Goal: Task Accomplishment & Management: Manage account settings

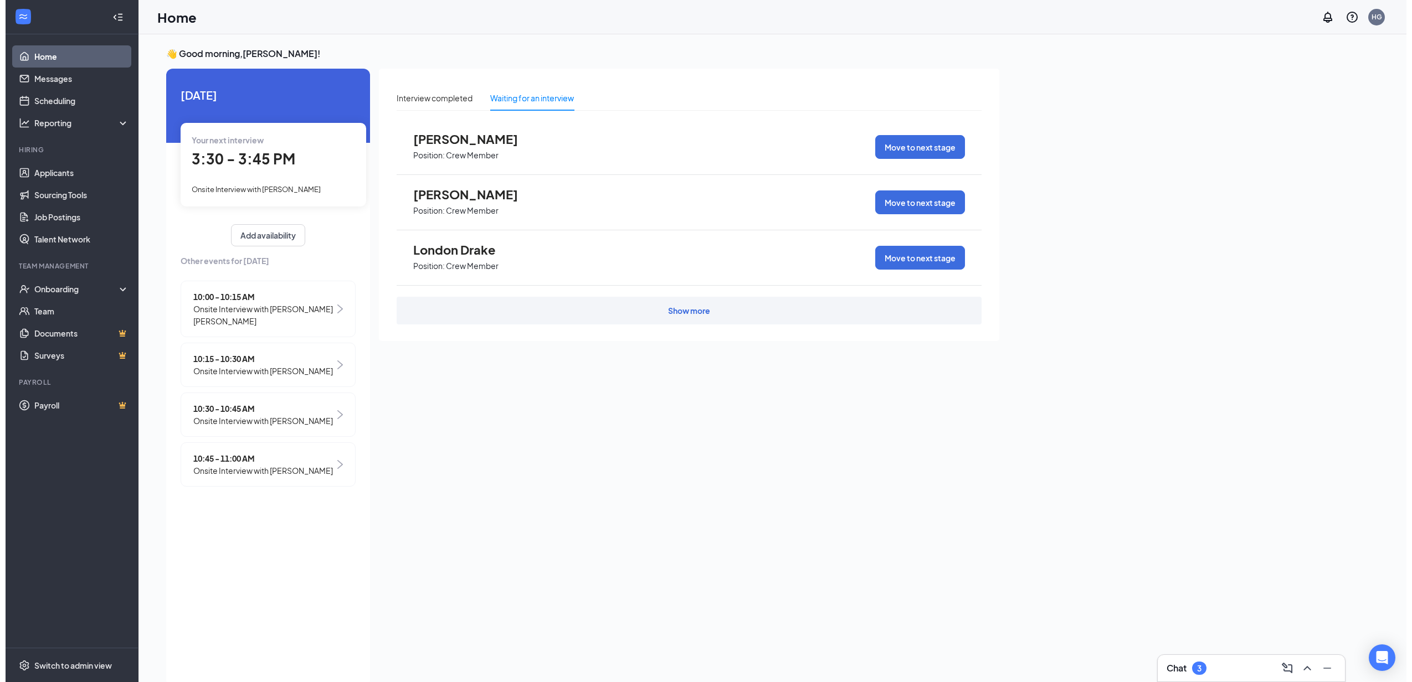
scroll to position [23, 0]
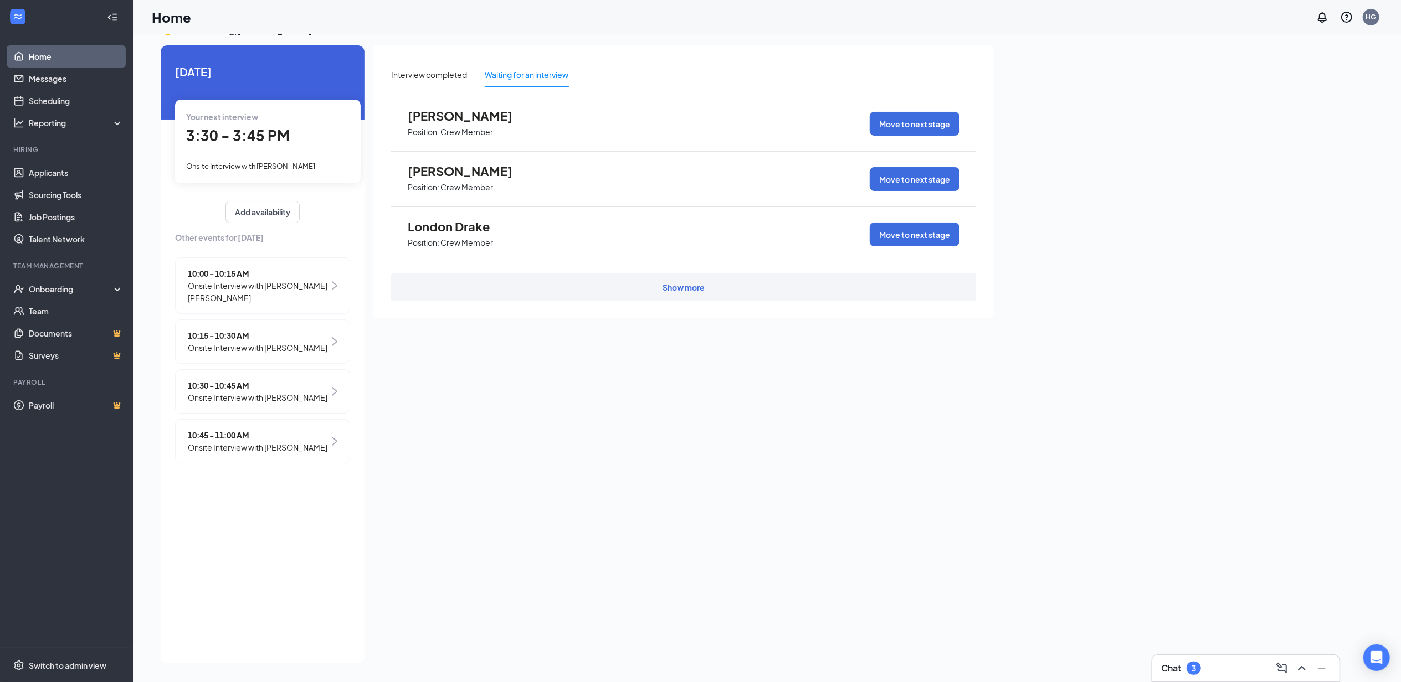
click at [284, 347] on span "Onsite Interview with [PERSON_NAME]" at bounding box center [258, 348] width 140 height 12
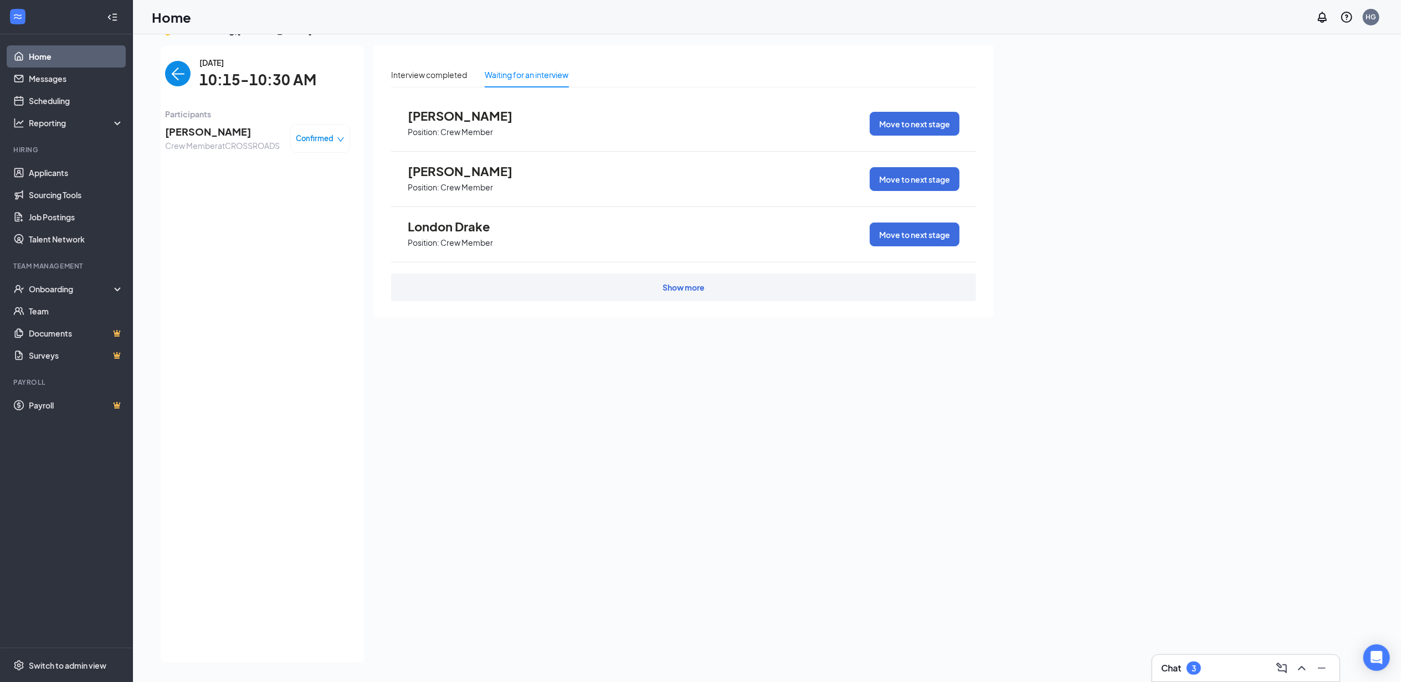
click at [319, 138] on span "Confirmed" at bounding box center [315, 138] width 38 height 11
click at [320, 207] on span "Mark as no-show" at bounding box center [289, 208] width 61 height 12
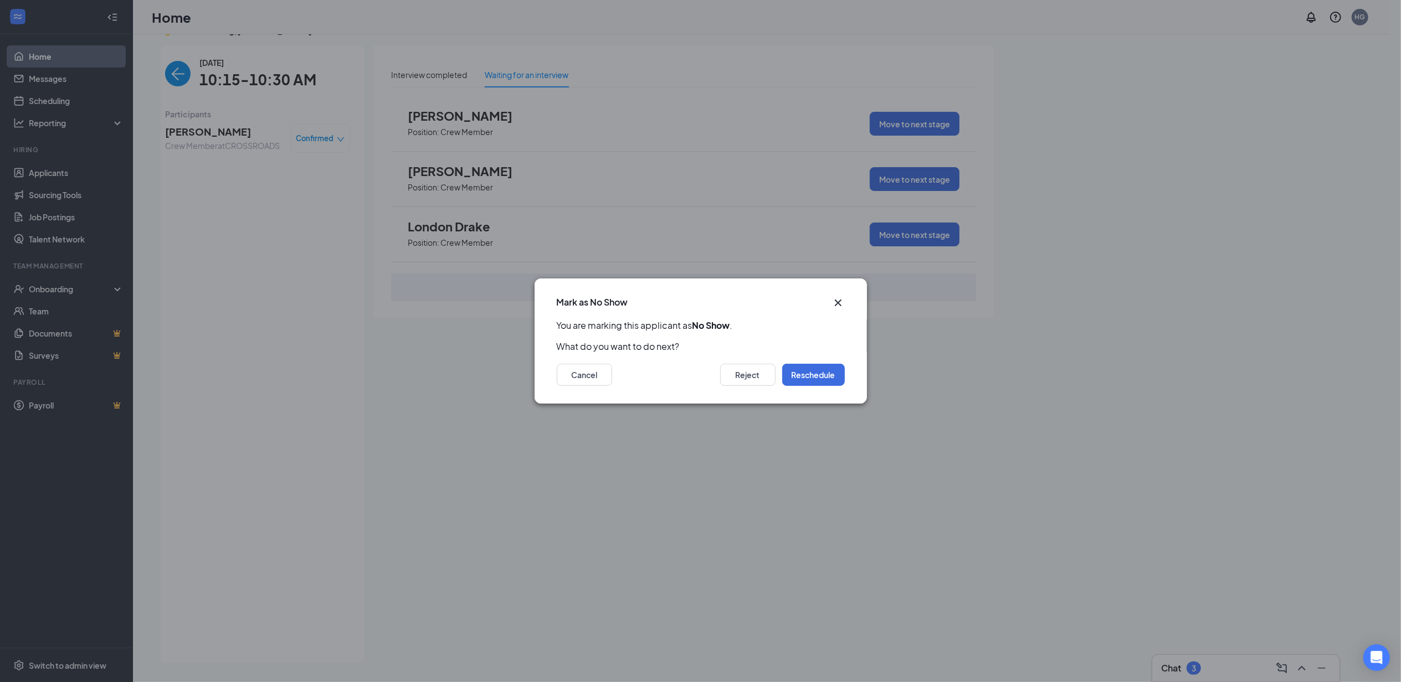
click at [835, 300] on icon "Cross" at bounding box center [837, 303] width 7 height 7
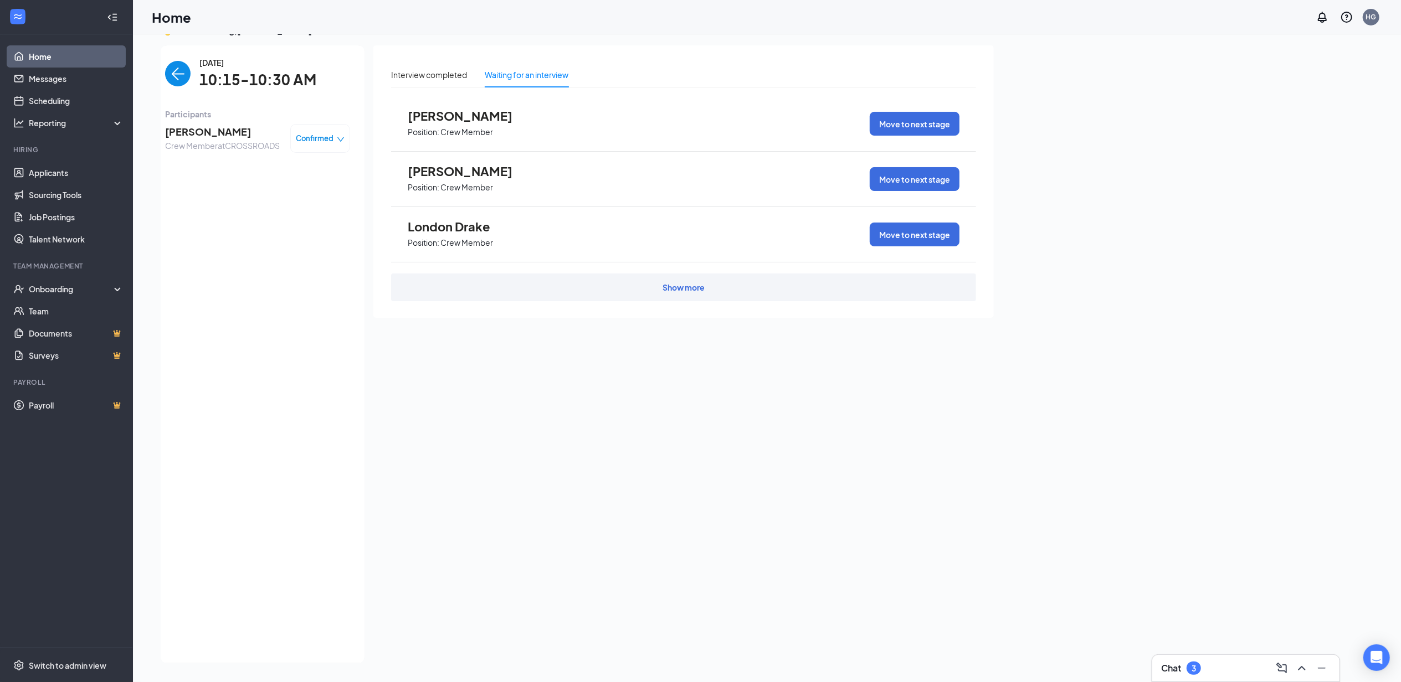
click at [220, 136] on span "[PERSON_NAME]" at bounding box center [222, 132] width 115 height 16
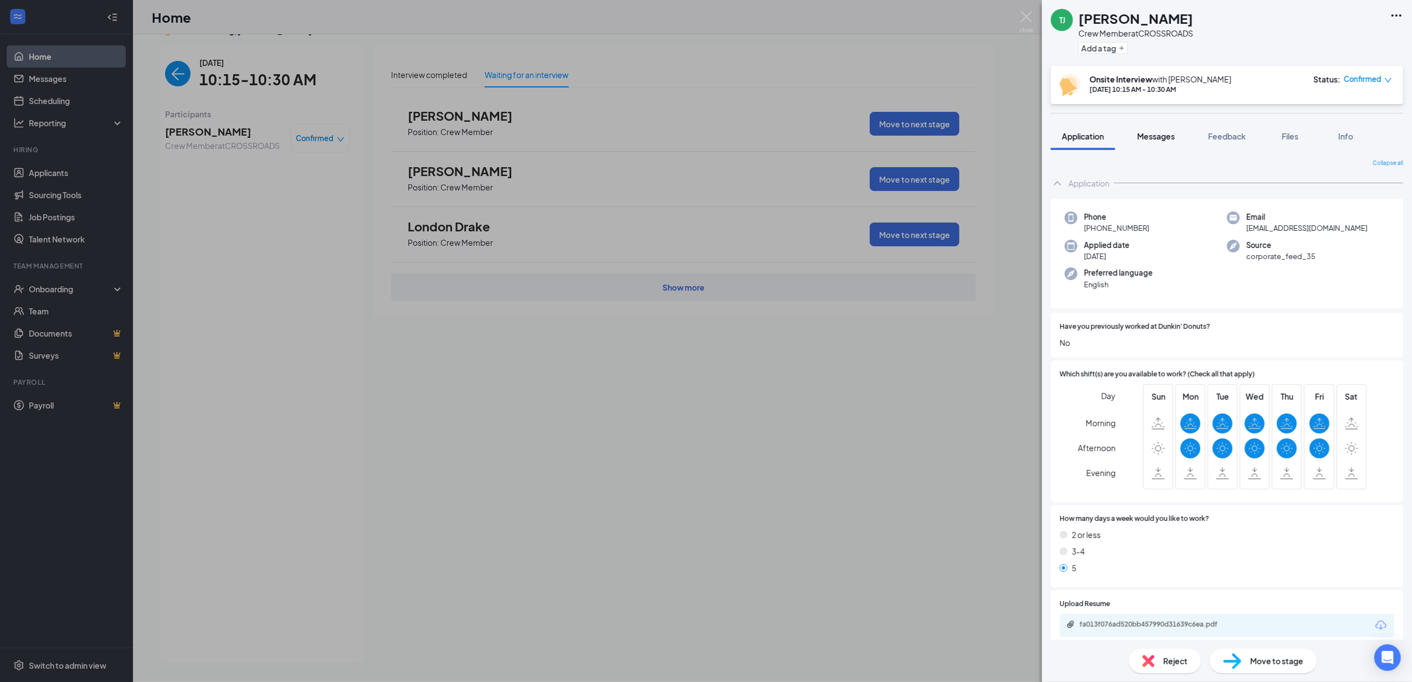
click at [1181, 133] on button "Messages" at bounding box center [1156, 136] width 60 height 28
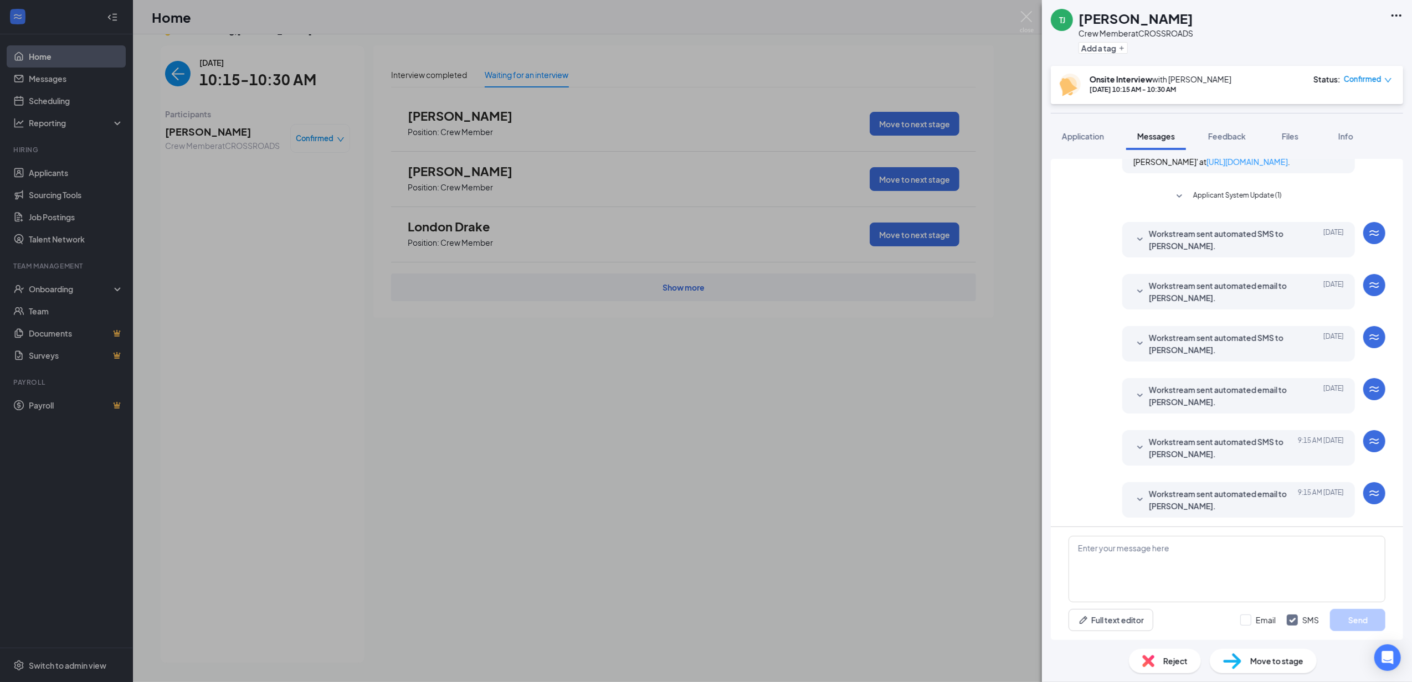
scroll to position [298, 0]
click at [1079, 146] on button "Application" at bounding box center [1083, 136] width 64 height 28
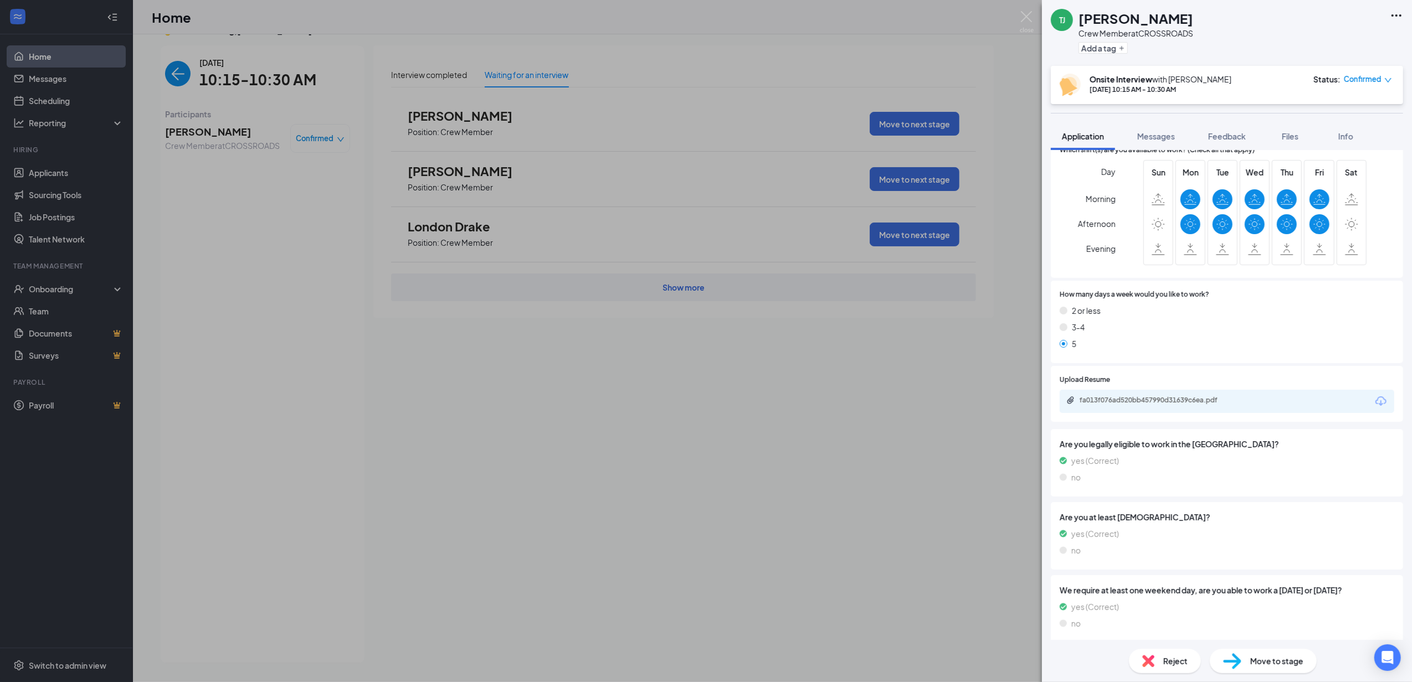
scroll to position [225, 0]
click at [1217, 409] on div "fa013f076ad520bb457990d31639c6ea.pdf" at bounding box center [1227, 400] width 335 height 23
click at [1160, 404] on div "fa013f076ad520bb457990d31639c6ea.pdf" at bounding box center [1155, 400] width 179 height 11
click at [1170, 662] on span "Reject" at bounding box center [1175, 661] width 24 height 12
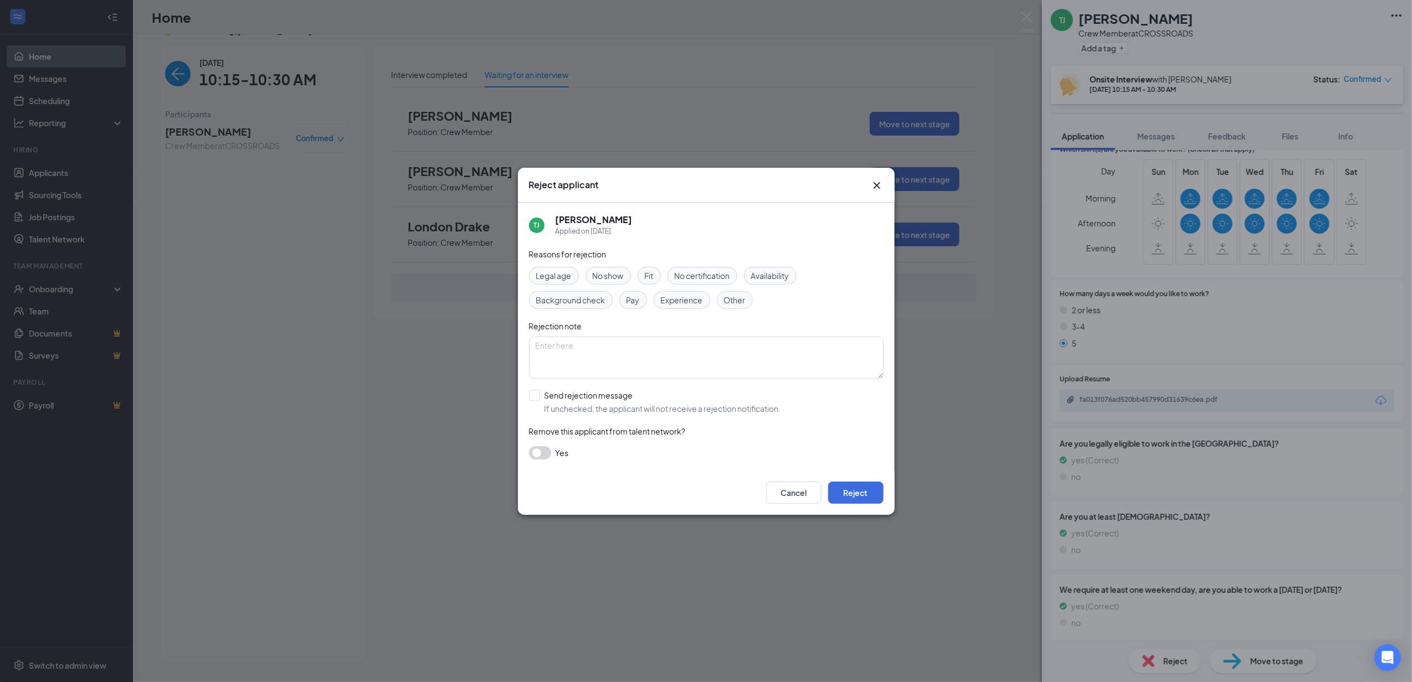
click at [618, 279] on span "No show" at bounding box center [608, 276] width 31 height 12
click at [856, 485] on button "Reject" at bounding box center [855, 493] width 55 height 22
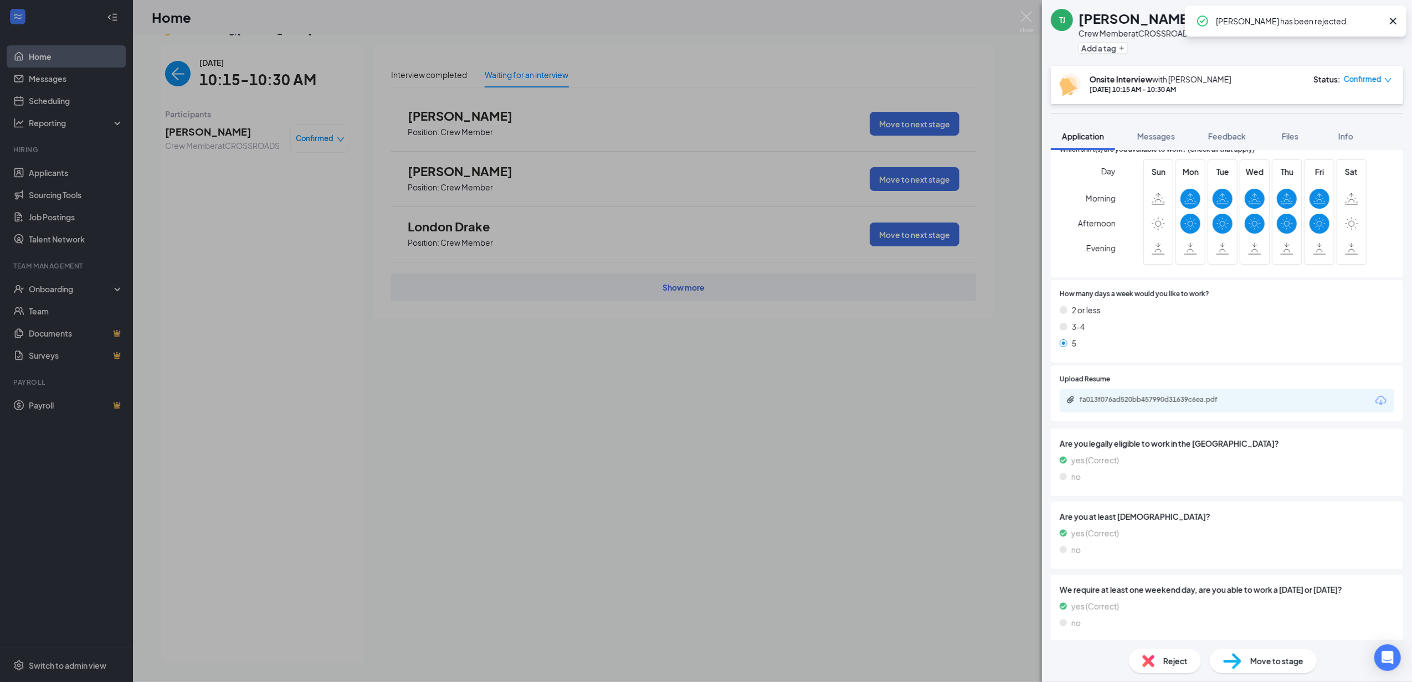
click at [1387, 20] on icon "Cross" at bounding box center [1392, 20] width 13 height 13
drag, startPoint x: 291, startPoint y: 218, endPoint x: 288, endPoint y: 185, distance: 33.4
click at [292, 218] on div "[PERSON_NAME] Tayion [PERSON_NAME] Crew Member at CROSSROADS Add a tag Onsite I…" at bounding box center [706, 341] width 1412 height 682
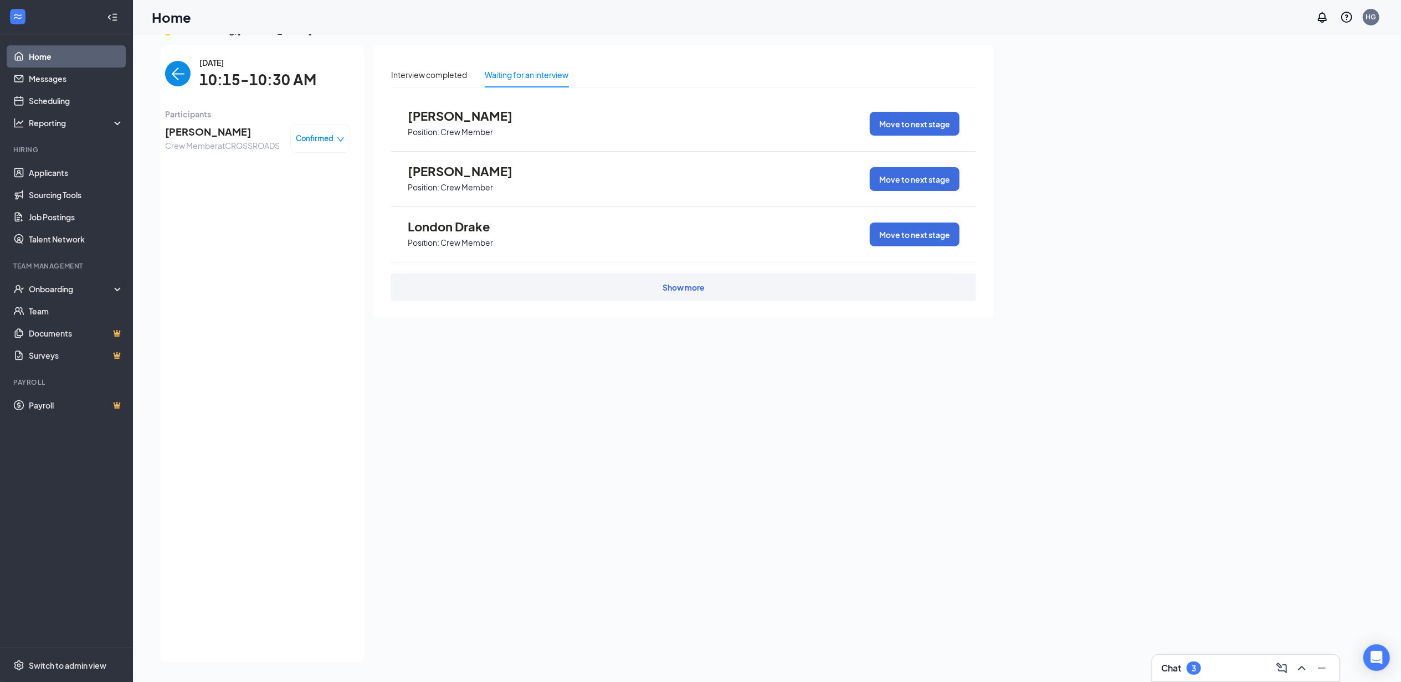
click at [326, 133] on span "Confirmed" at bounding box center [315, 138] width 38 height 11
click at [311, 215] on div "Request Reschedule Mark complete Mark as no-show Cancel" at bounding box center [288, 198] width 93 height 69
click at [315, 204] on span "Mark as no-show" at bounding box center [289, 208] width 61 height 12
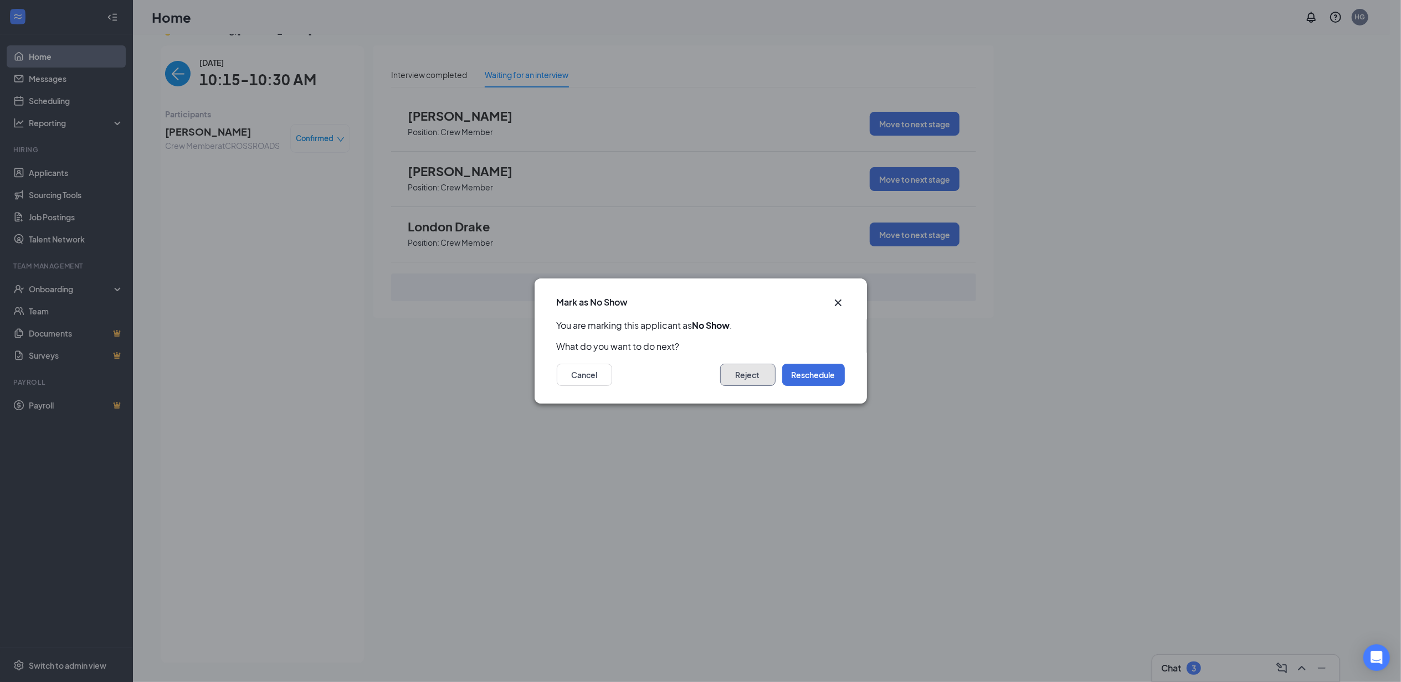
click at [765, 368] on button "Reject" at bounding box center [747, 375] width 55 height 22
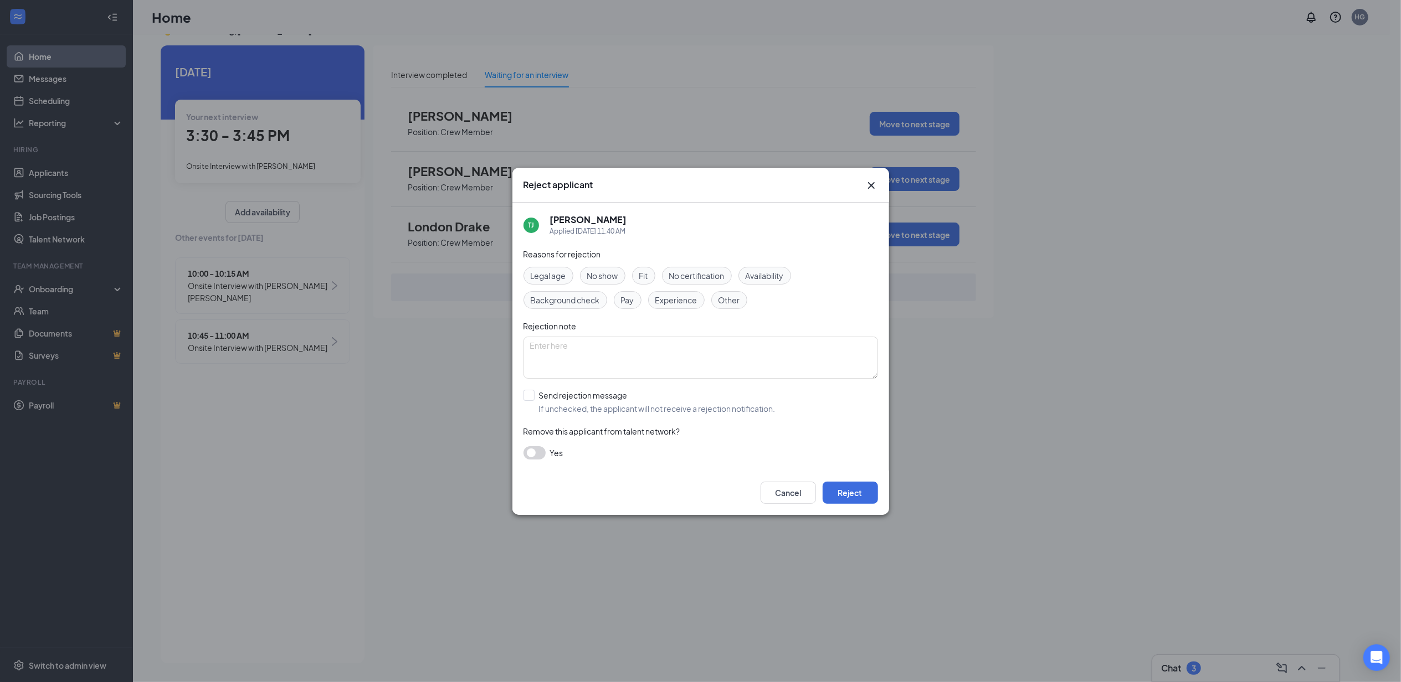
click at [531, 386] on div "Reasons for rejection Legal age No show Fit No certification Availability Backg…" at bounding box center [700, 359] width 354 height 223
click at [531, 393] on input "Send rejection message If unchecked, the applicant will not receive a rejection…" at bounding box center [649, 402] width 252 height 24
checkbox input "true"
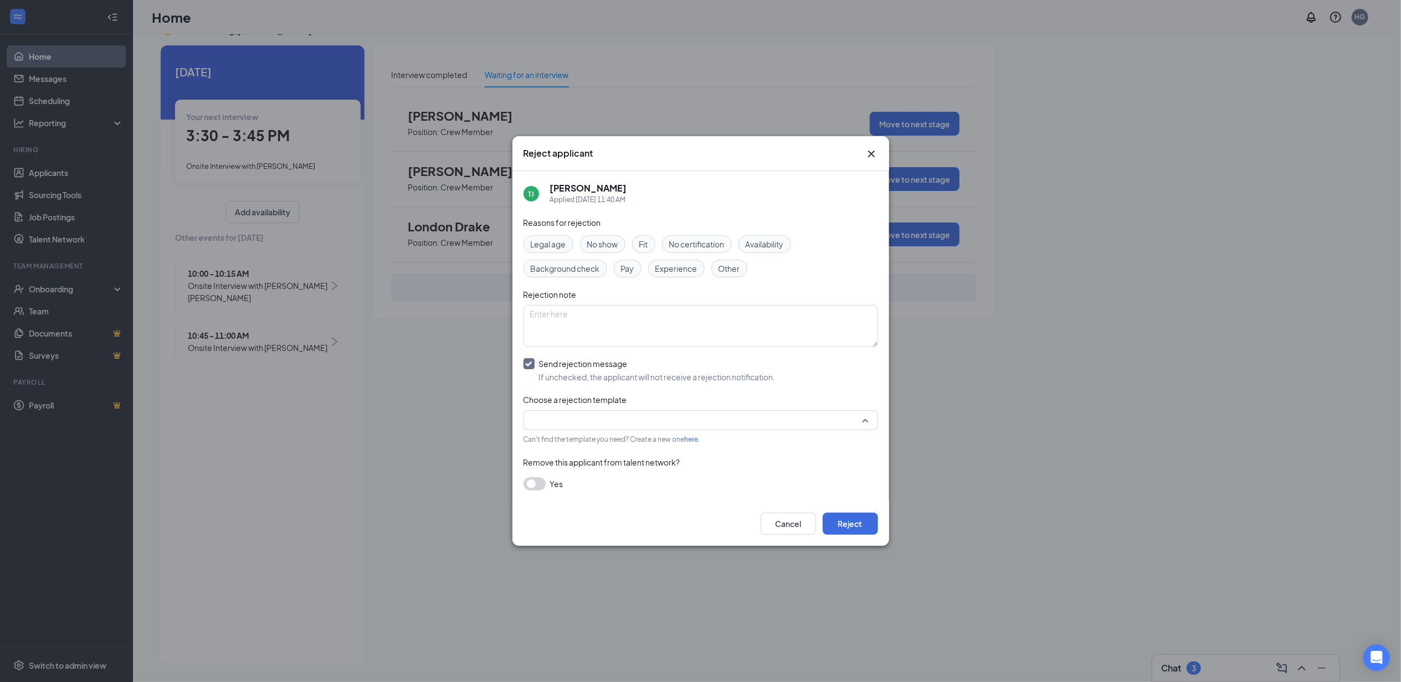
click at [763, 420] on input "search" at bounding box center [696, 420] width 333 height 19
click at [732, 456] on span "Template - Crew Member - Rejection - Keep Resume On File" at bounding box center [641, 450] width 218 height 12
click at [862, 528] on button "Reject" at bounding box center [849, 524] width 55 height 22
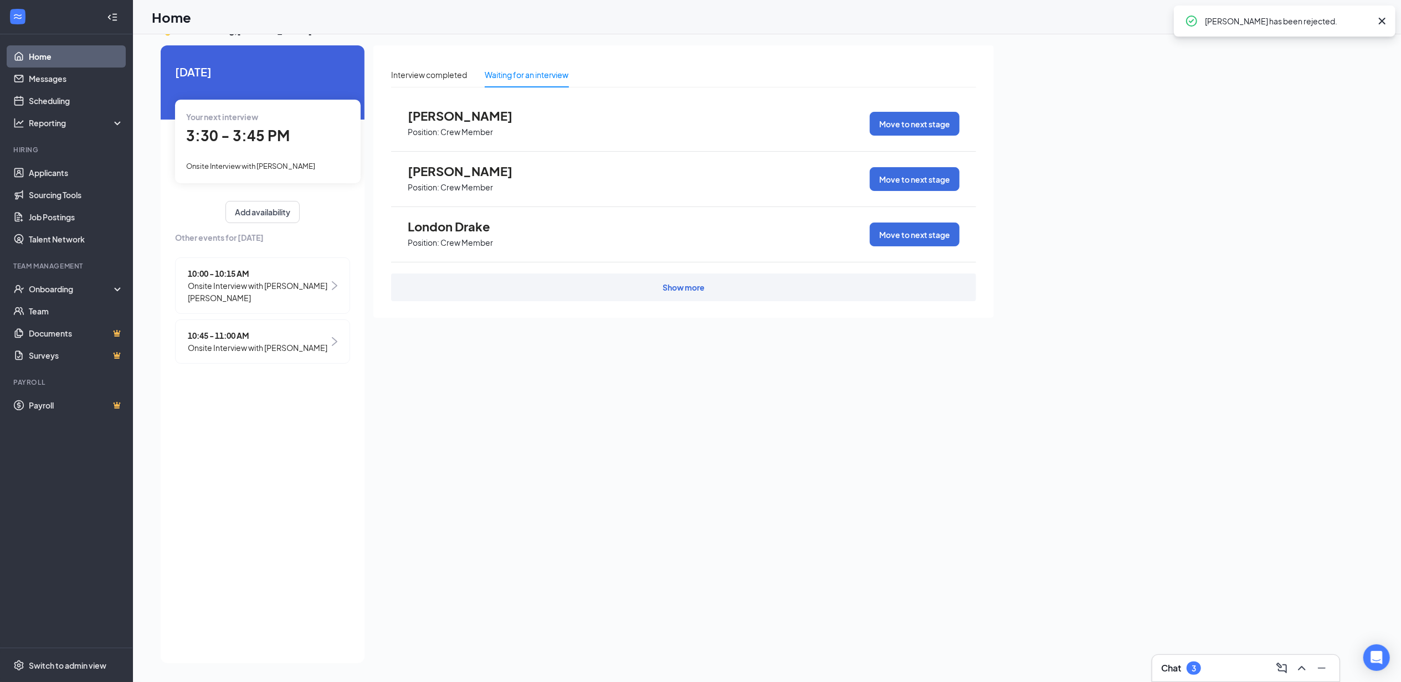
click at [269, 280] on span "Onsite Interview with [PERSON_NAME] [PERSON_NAME]" at bounding box center [258, 292] width 141 height 24
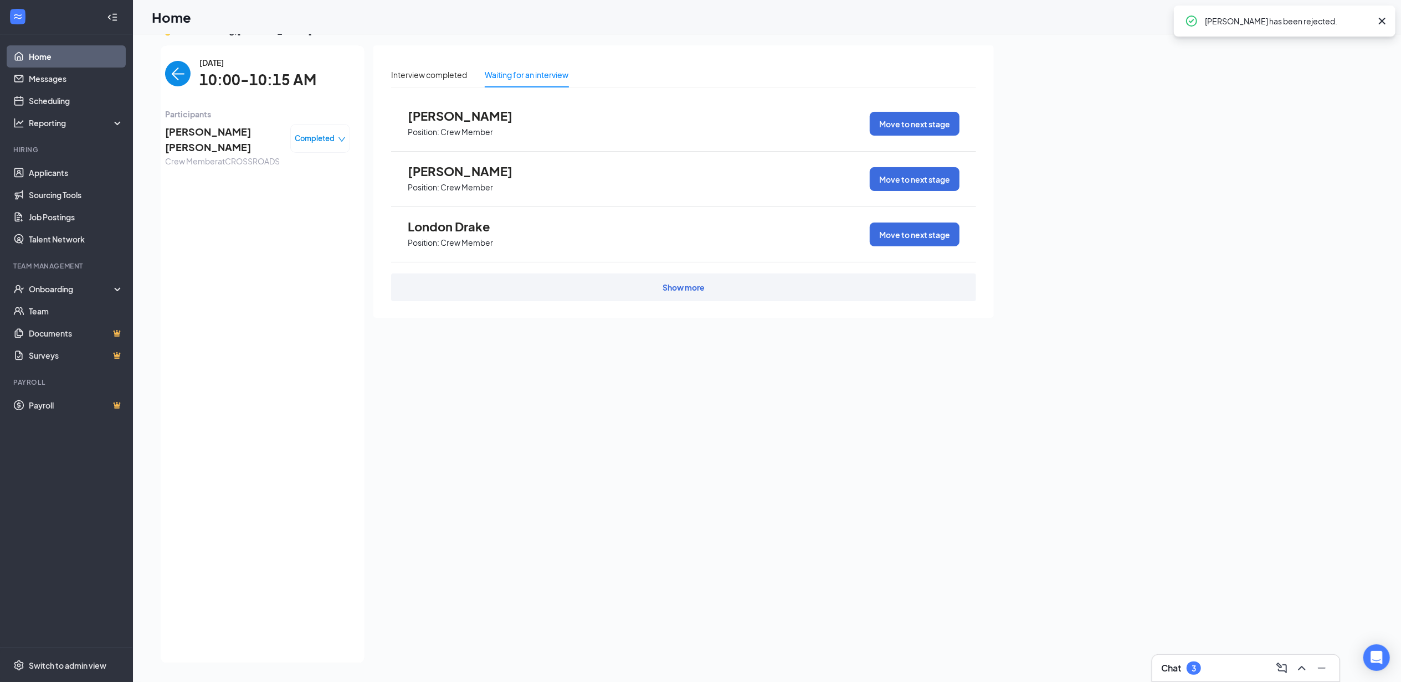
click at [184, 74] on img "back-button" at bounding box center [177, 73] width 25 height 25
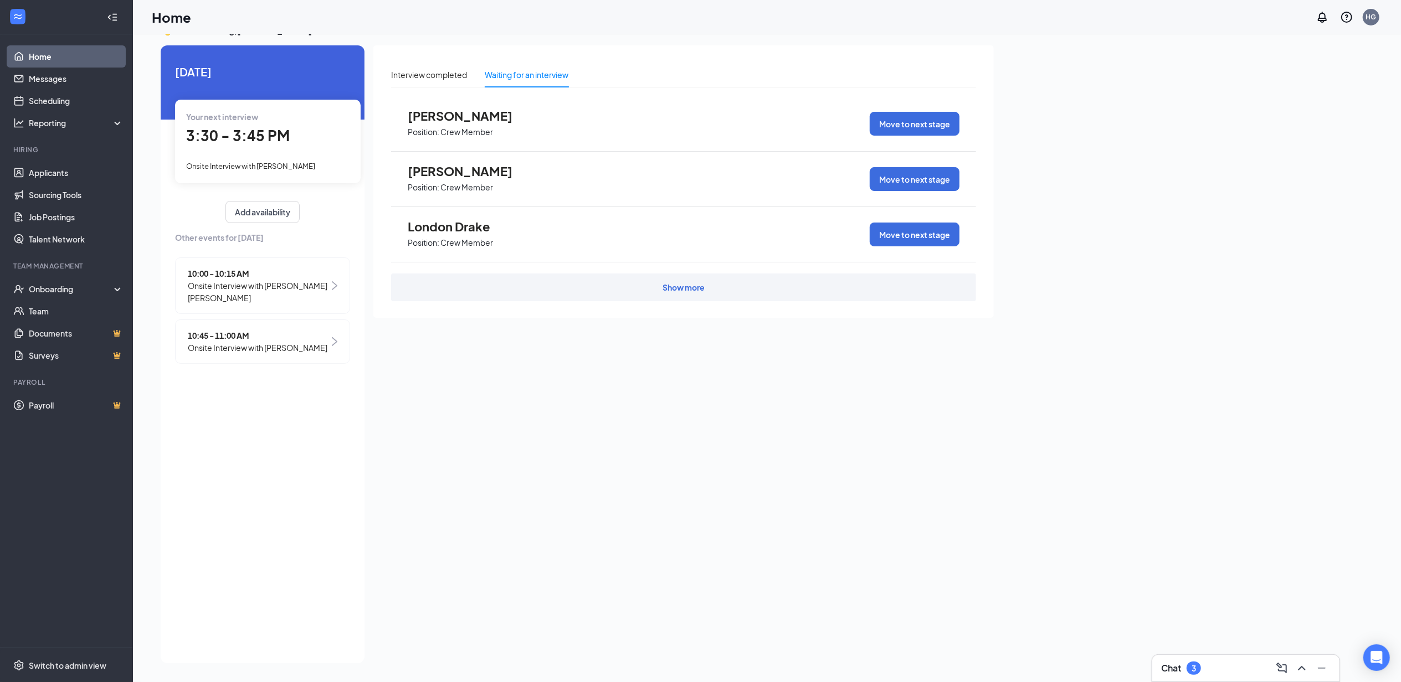
click at [306, 348] on span "Onsite Interview with [PERSON_NAME]" at bounding box center [258, 348] width 140 height 12
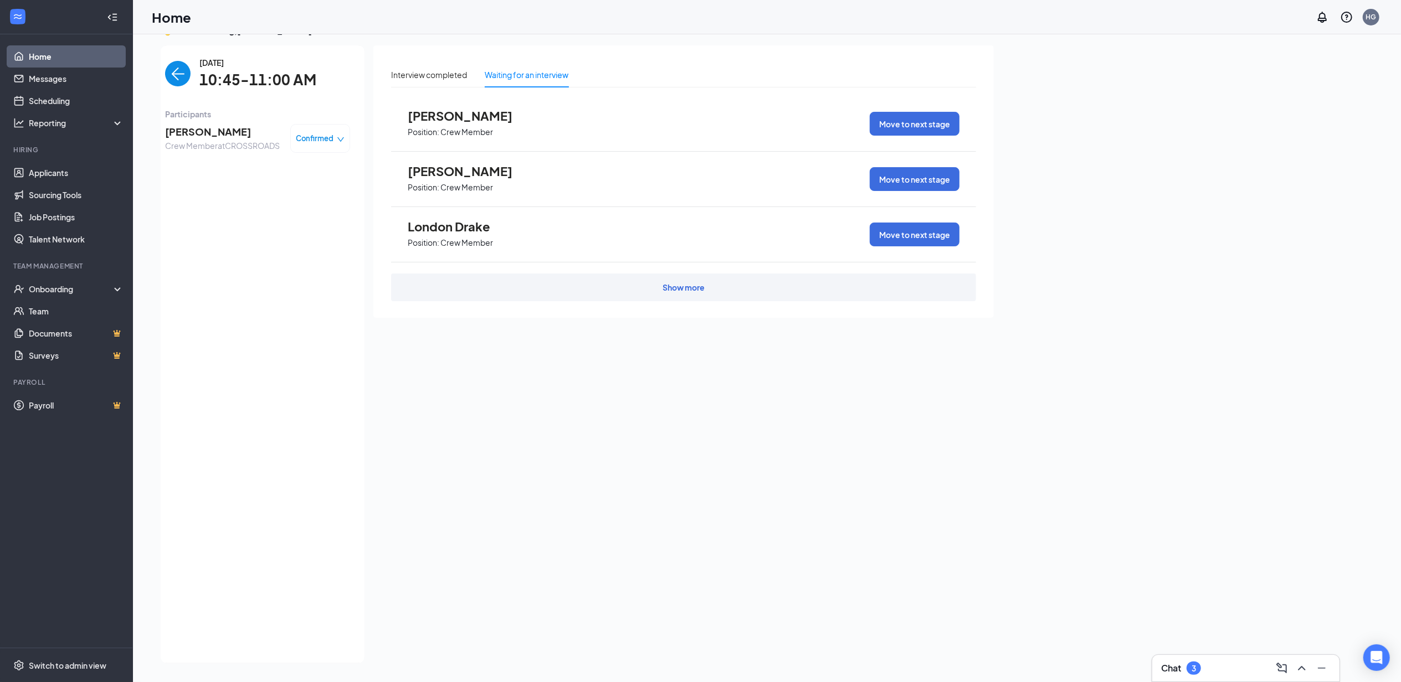
click at [188, 136] on span "[PERSON_NAME]" at bounding box center [222, 132] width 115 height 16
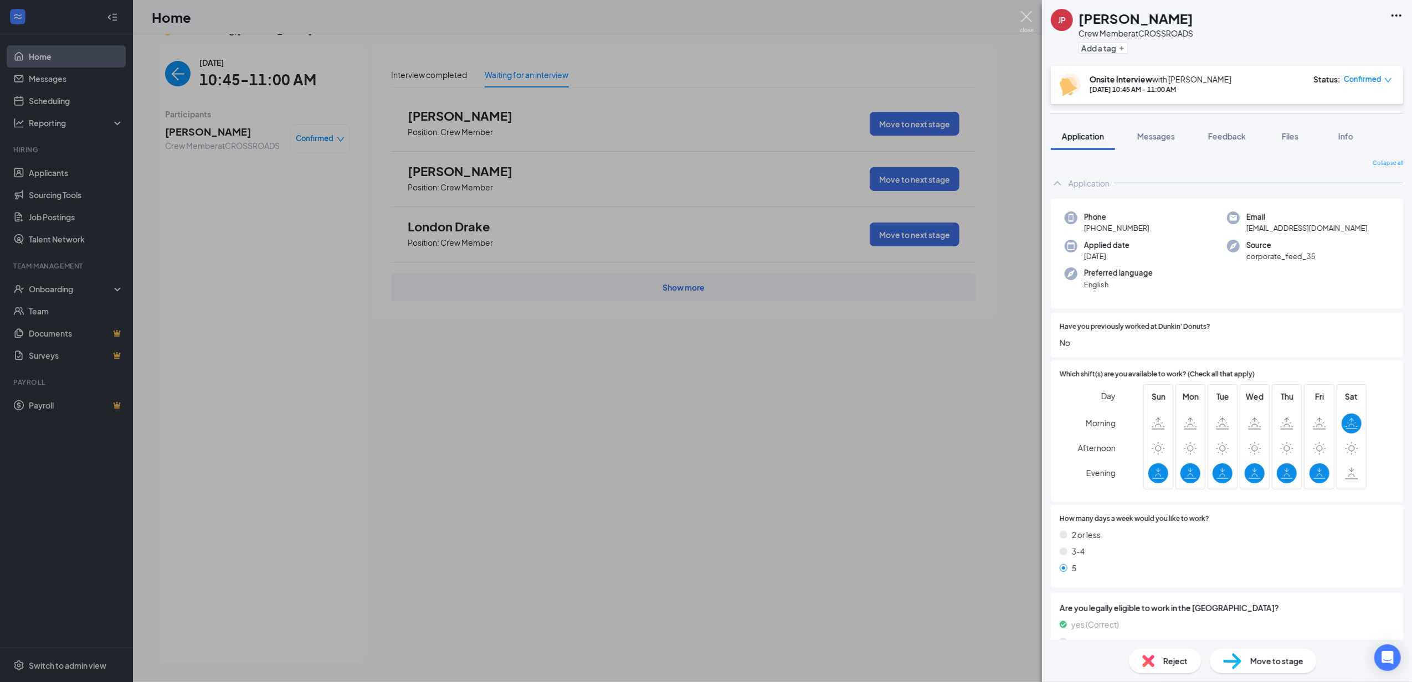
click at [1025, 23] on img at bounding box center [1027, 22] width 14 height 22
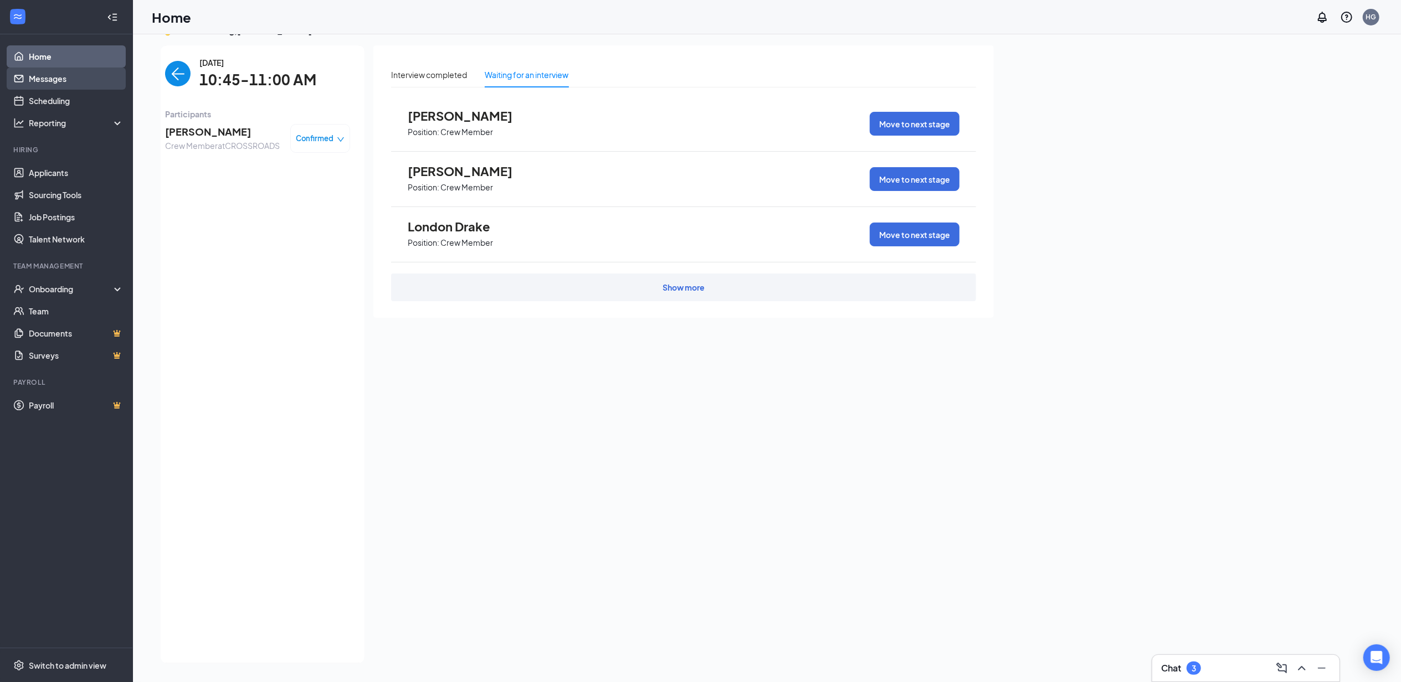
click at [49, 75] on link "Messages" at bounding box center [76, 79] width 95 height 22
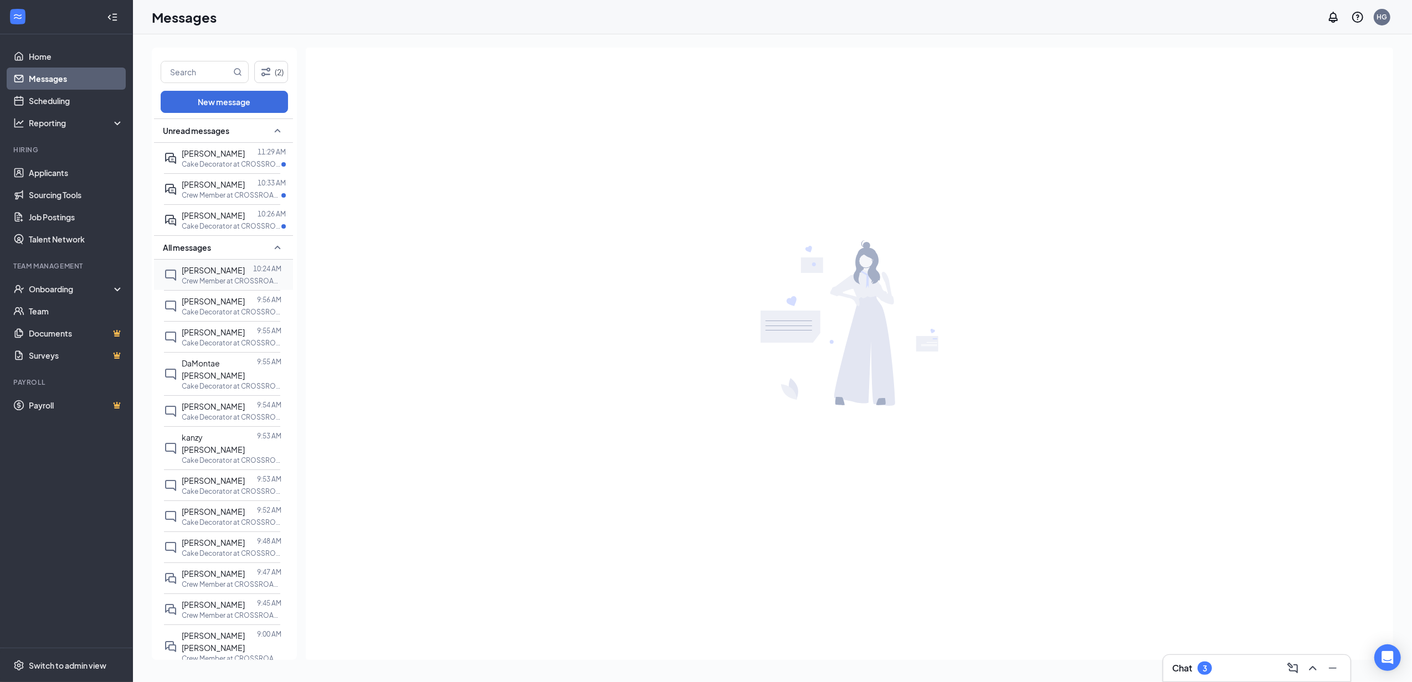
click at [246, 267] on div at bounding box center [249, 270] width 8 height 12
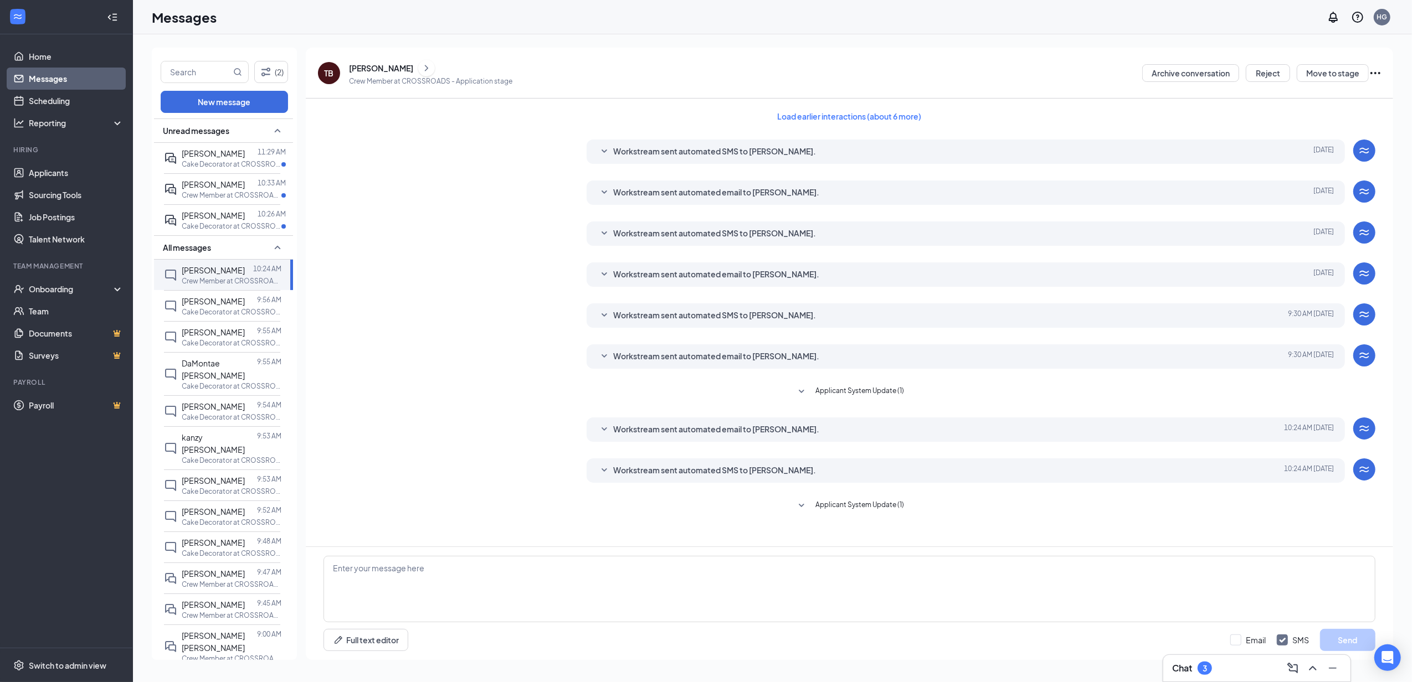
click at [418, 64] on button at bounding box center [426, 68] width 17 height 17
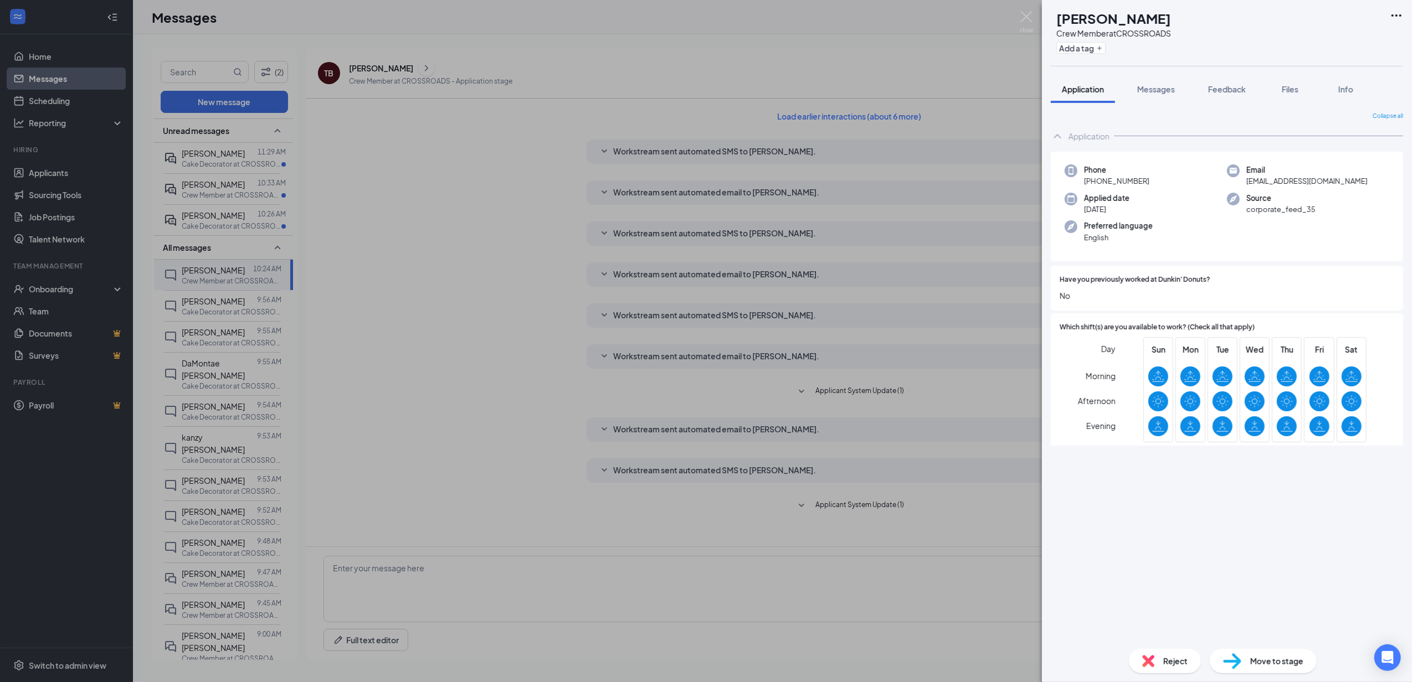
click at [397, 167] on div "[PERSON_NAME] Crew Member at CROSSROADS Add a tag Application Messages Feedback…" at bounding box center [706, 341] width 1412 height 682
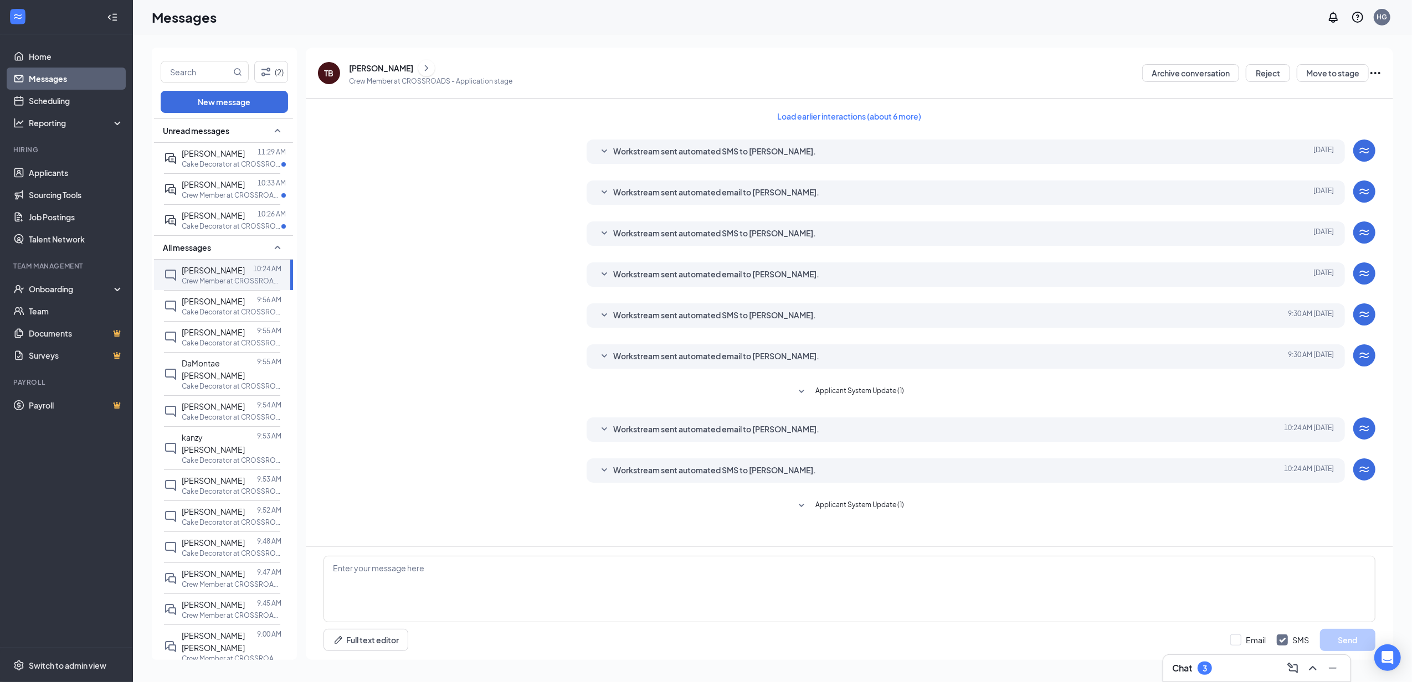
click at [648, 470] on span "Workstream sent automated SMS to [PERSON_NAME]." at bounding box center [714, 470] width 203 height 13
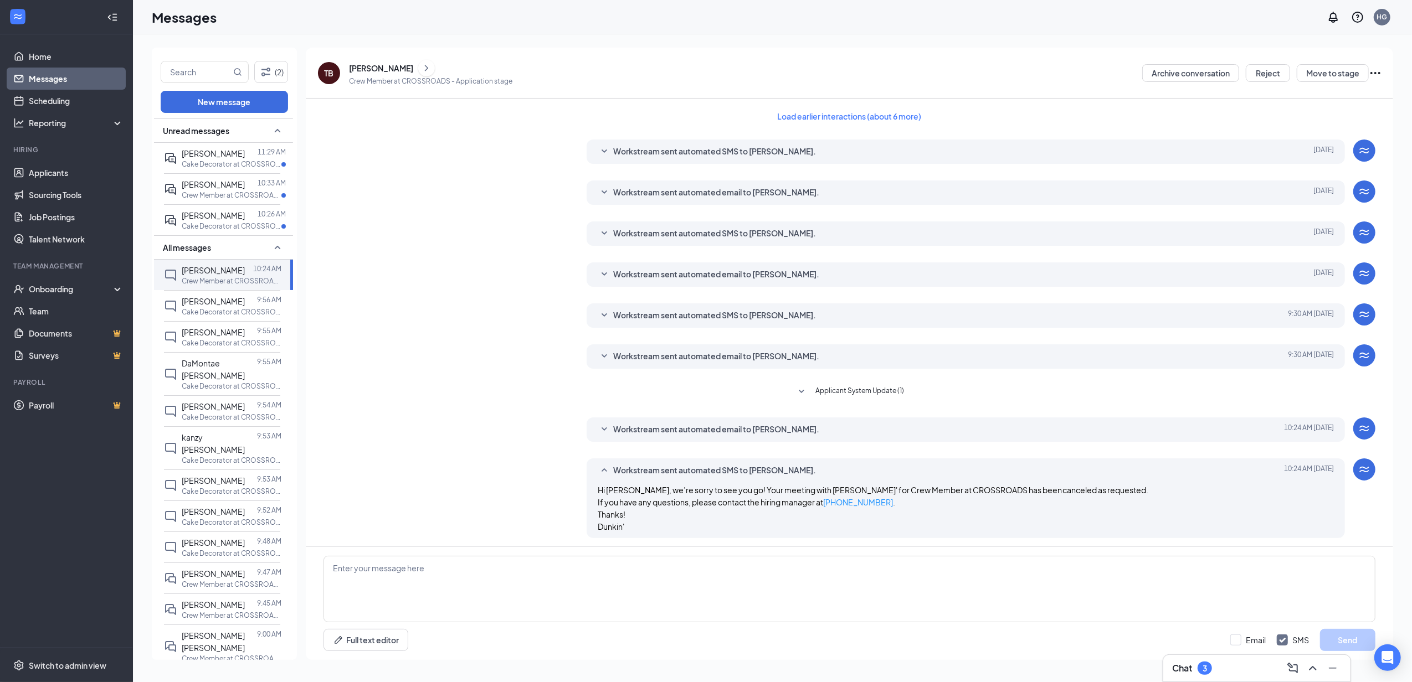
click at [687, 422] on div "Workstream sent automated email to [PERSON_NAME]. [DATE] 10:24 AM Hi [PERSON_NA…" at bounding box center [966, 430] width 758 height 24
click at [693, 430] on span "Workstream sent automated email to [PERSON_NAME]." at bounding box center [716, 429] width 206 height 13
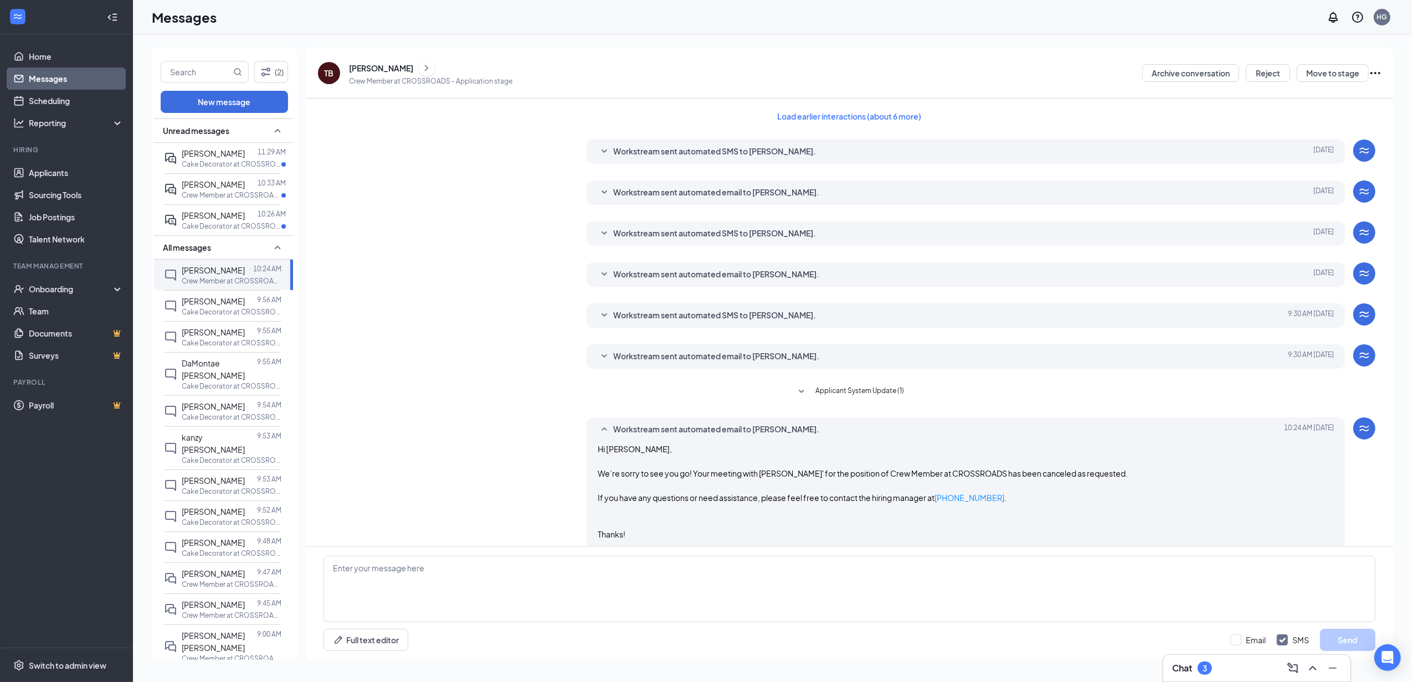
click at [685, 342] on div "Load earlier interactions (about 6 more) Workstream sent automated SMS to [PERS…" at bounding box center [849, 411] width 1052 height 624
click at [687, 355] on span "Workstream sent automated email to [PERSON_NAME]." at bounding box center [716, 356] width 206 height 13
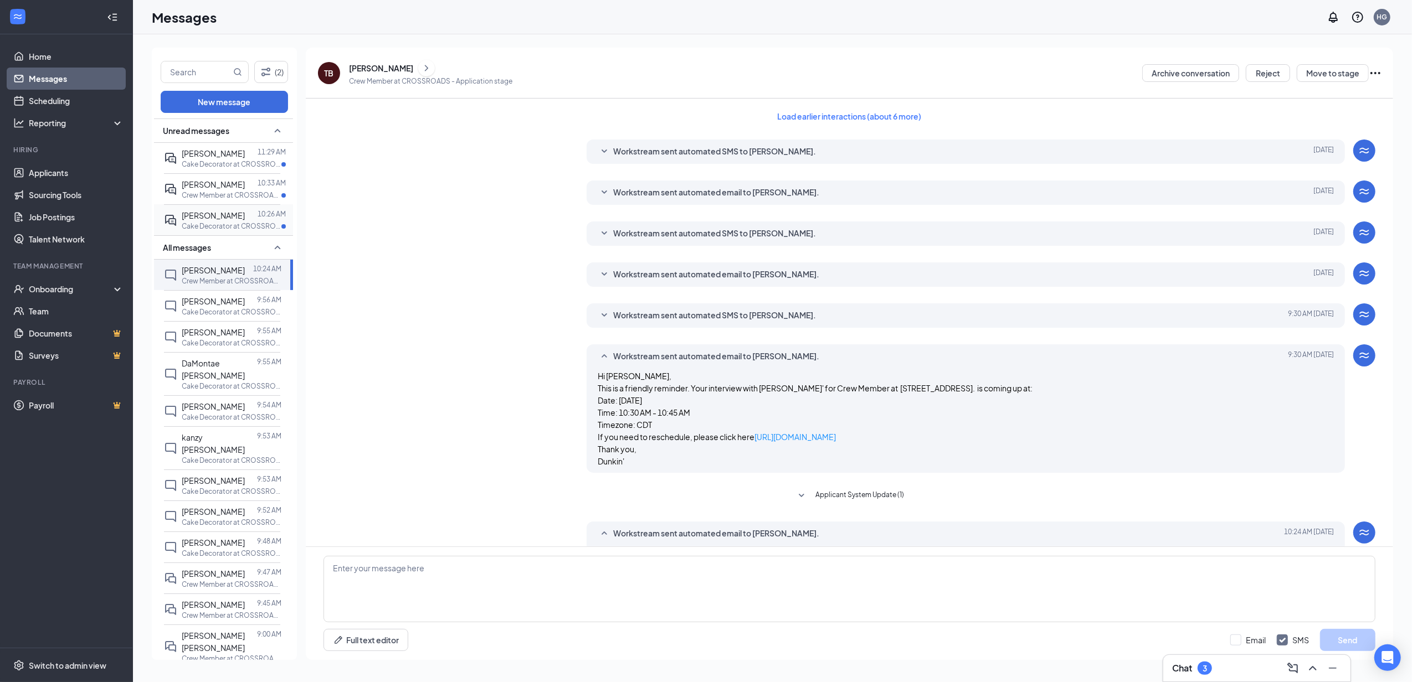
click at [196, 224] on p "Cake Decorator at CROSSROADS" at bounding box center [232, 226] width 100 height 9
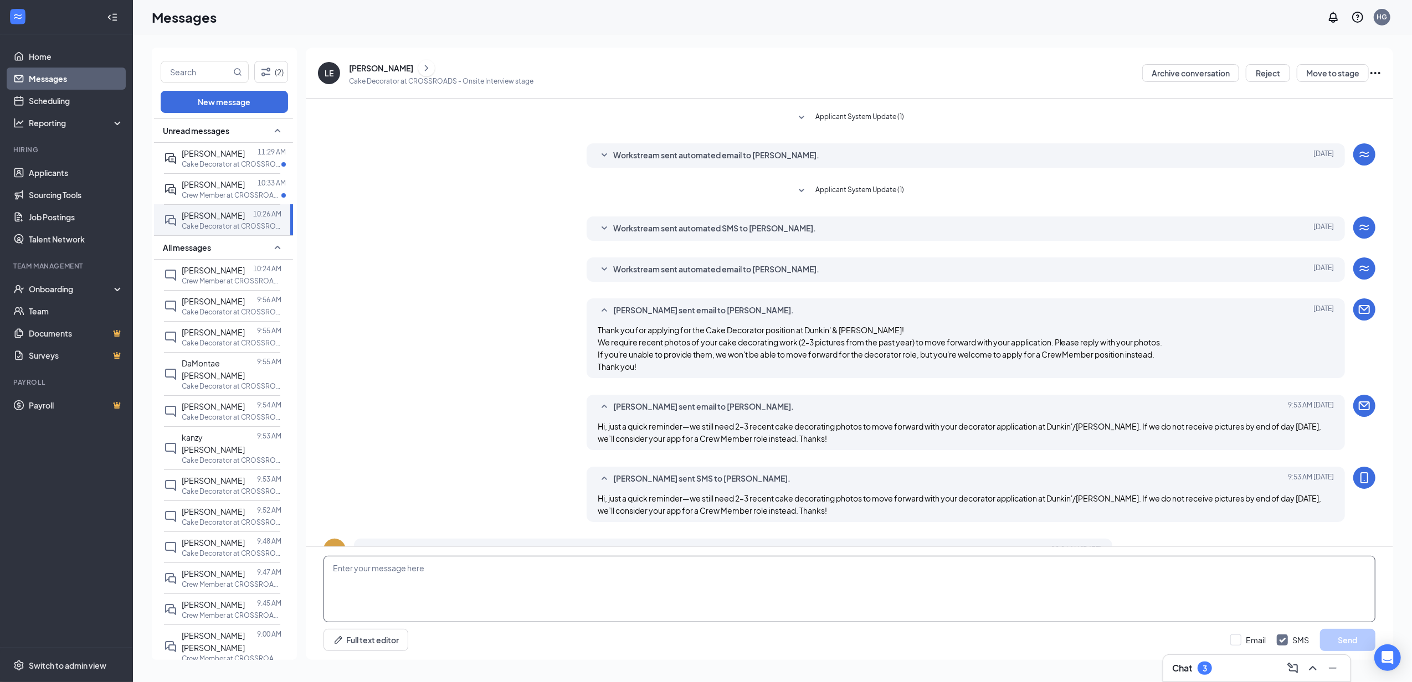
scroll to position [116, 0]
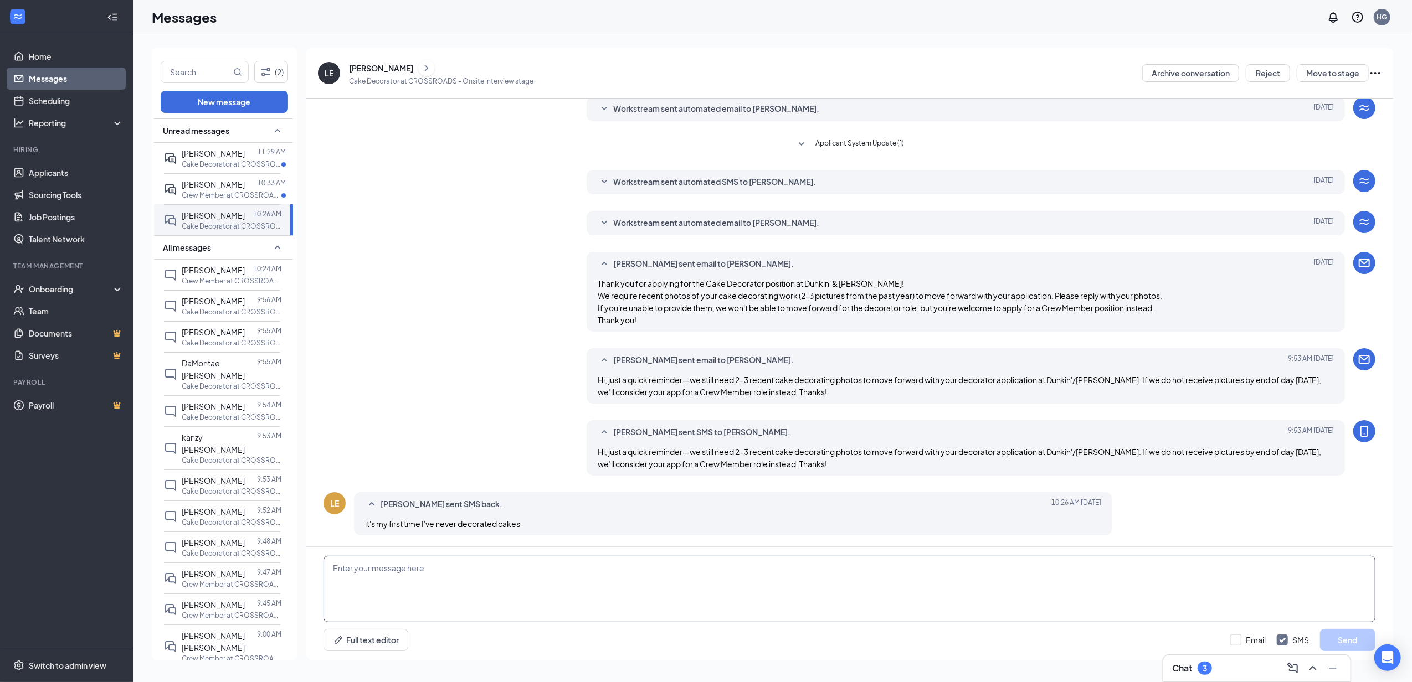
click at [545, 572] on textarea at bounding box center [849, 589] width 1052 height 66
type textarea "i"
click at [745, 568] on textarea "I'm sorry I need someone with experience at the moment. I can change your appli…" at bounding box center [849, 589] width 1052 height 66
click at [757, 565] on textarea "I'm sorry I need someone with experience at the moment. I can change your appli…" at bounding box center [849, 589] width 1052 height 66
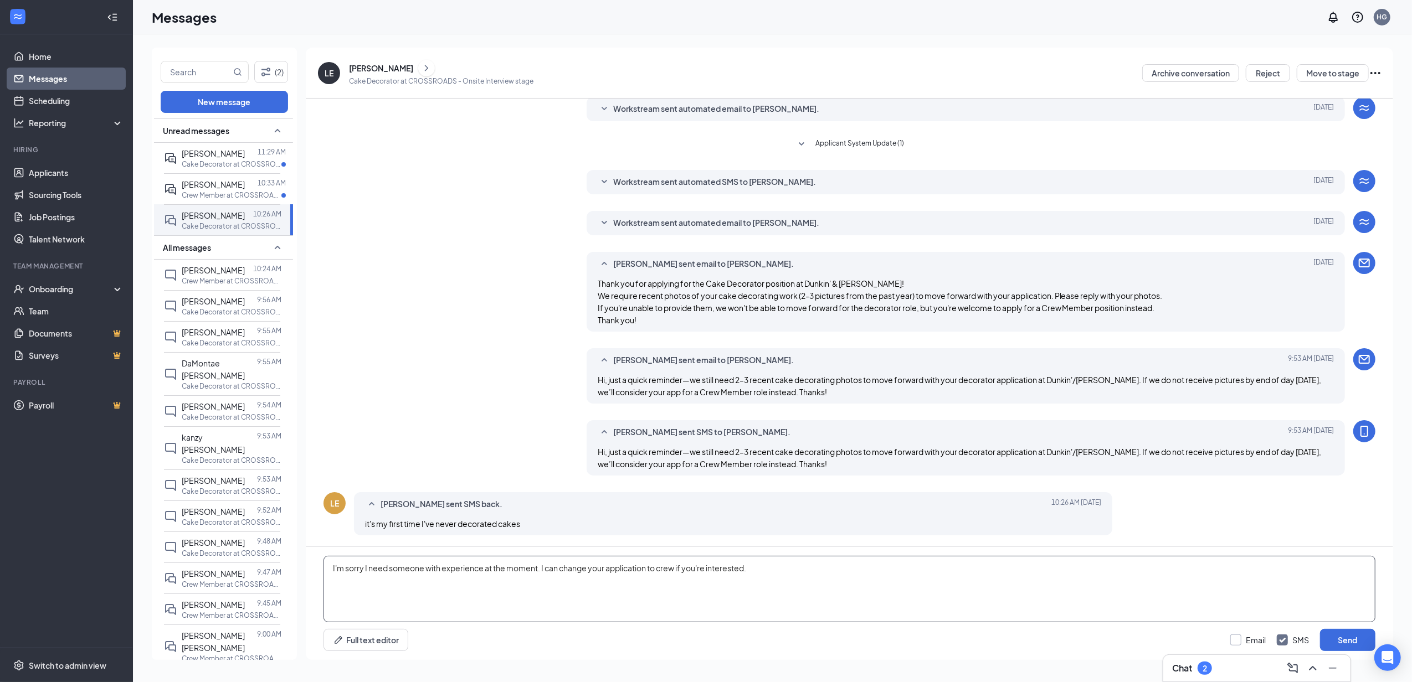
type textarea "I'm sorry I need someone with experience at the moment. I can change your appli…"
click at [1235, 638] on input "Email" at bounding box center [1247, 640] width 35 height 11
click at [1250, 637] on input "Email" at bounding box center [1247, 640] width 35 height 11
checkbox input "false"
click at [1323, 639] on button "Send" at bounding box center [1347, 640] width 55 height 22
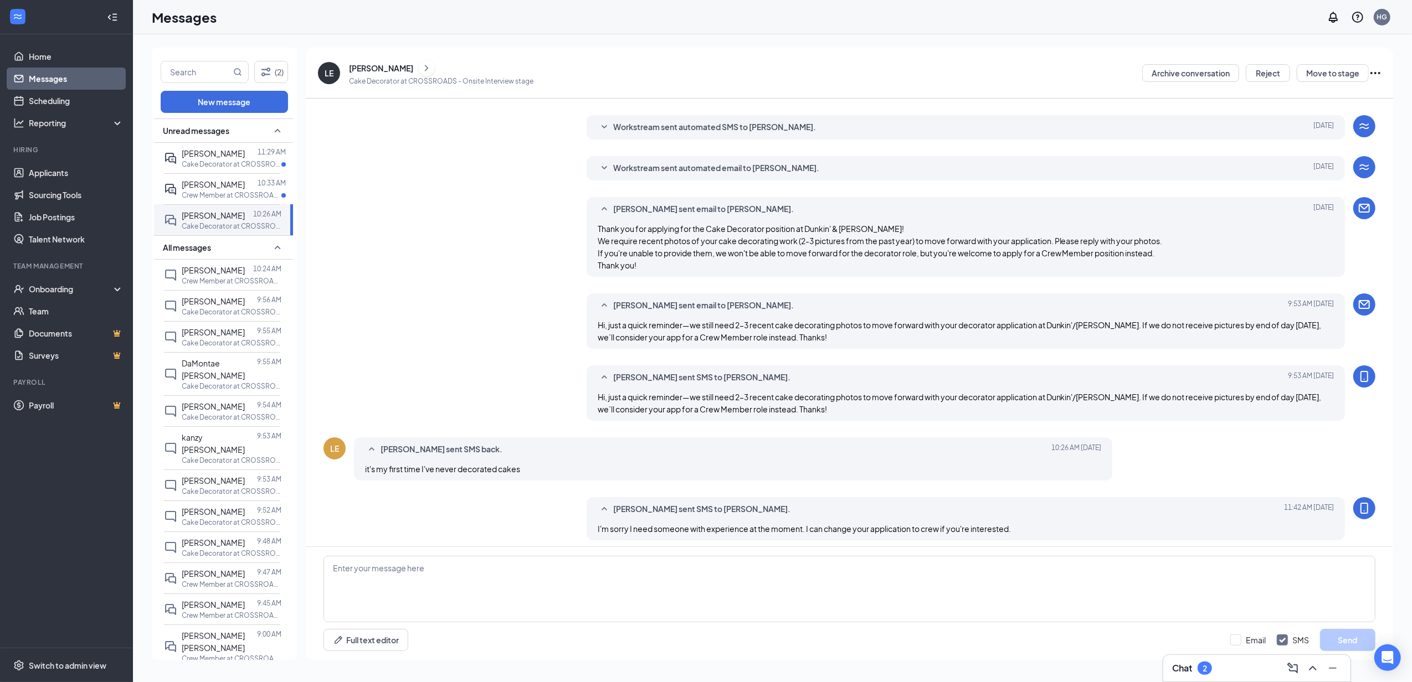
scroll to position [176, 0]
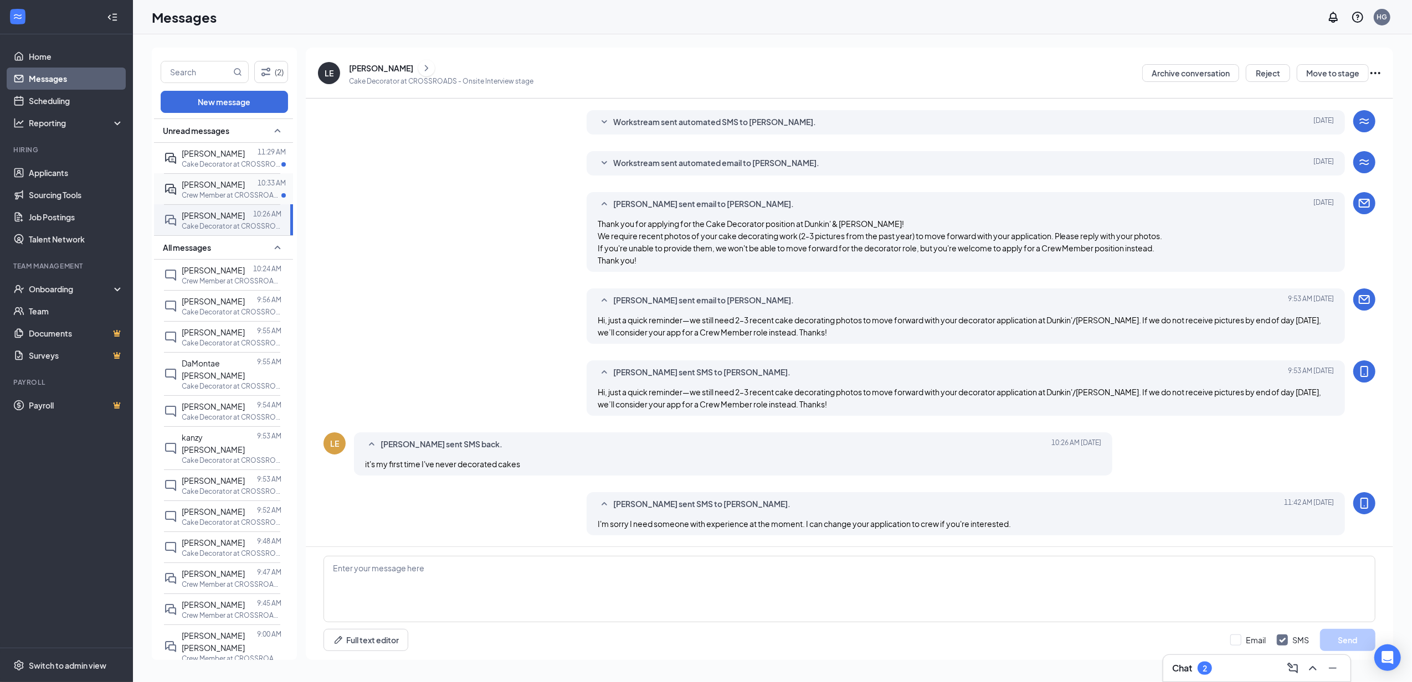
click at [176, 187] on icon "ActiveDoubleChat" at bounding box center [170, 189] width 13 height 13
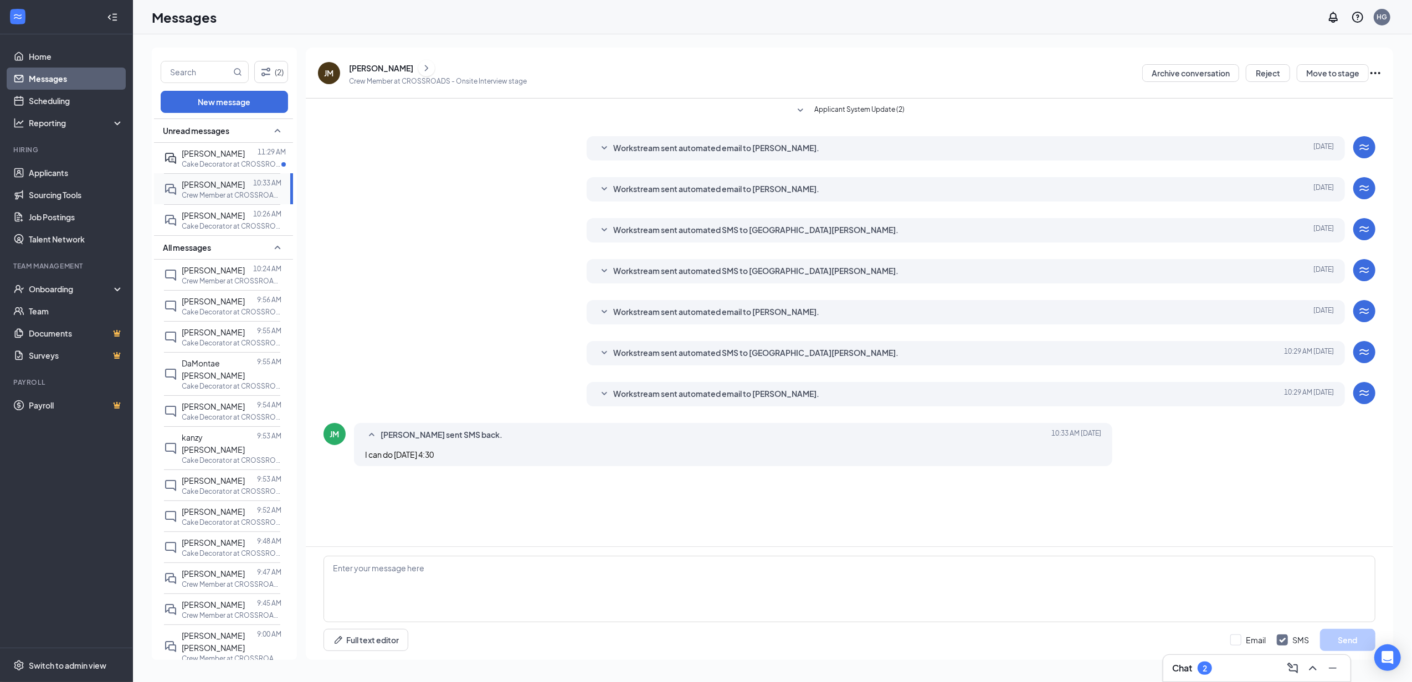
click at [671, 395] on span "Workstream sent automated email to [PERSON_NAME]." at bounding box center [716, 394] width 206 height 13
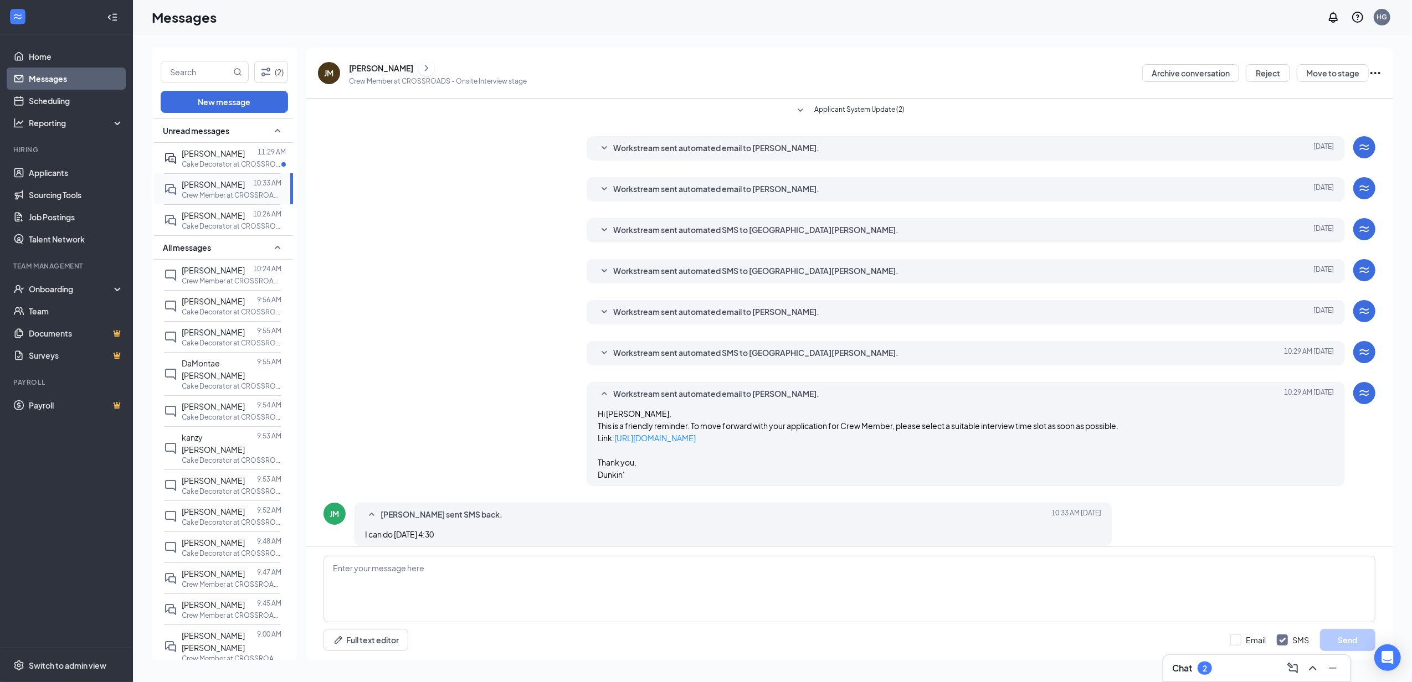
click at [657, 395] on span "Workstream sent automated email to [PERSON_NAME]." at bounding box center [716, 394] width 206 height 13
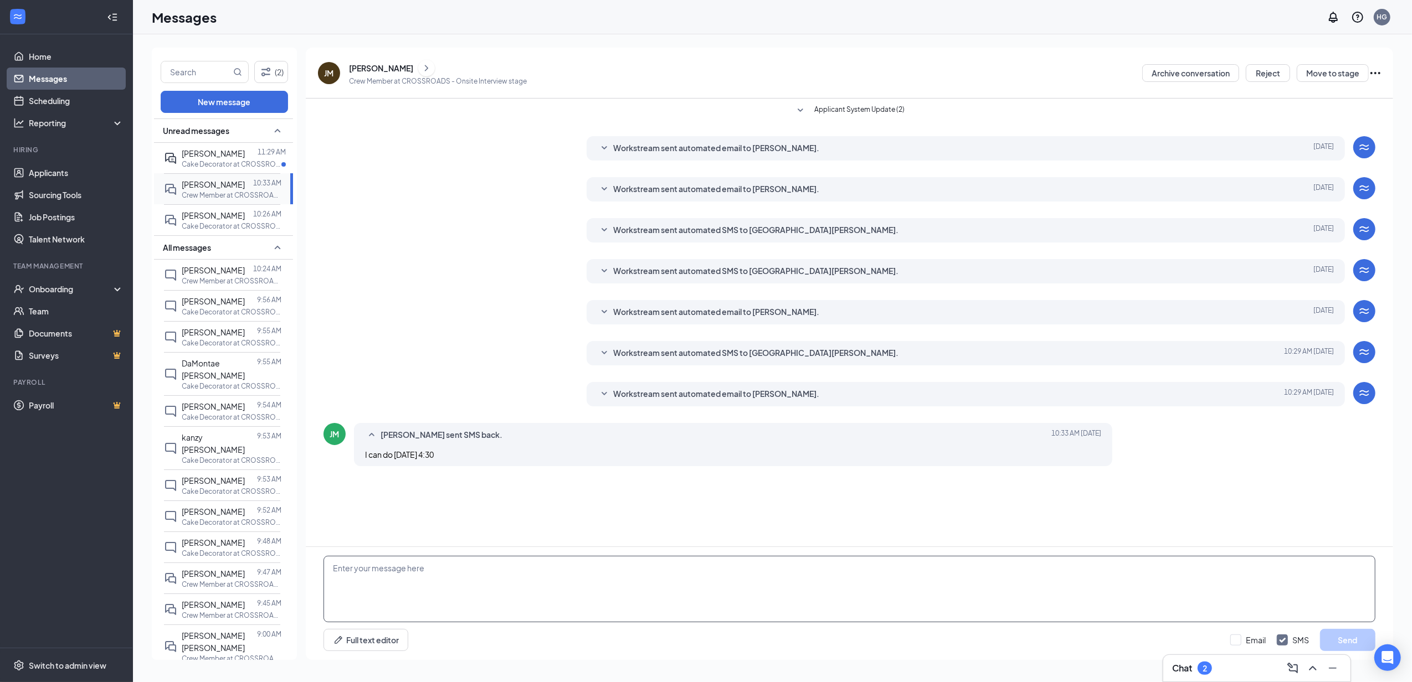
click at [523, 587] on textarea at bounding box center [849, 589] width 1052 height 66
type textarea "S"
click at [738, 594] on textarea at bounding box center [849, 589] width 1052 height 66
type textarea "S"
type textarea "Can you do [DATE] morning."
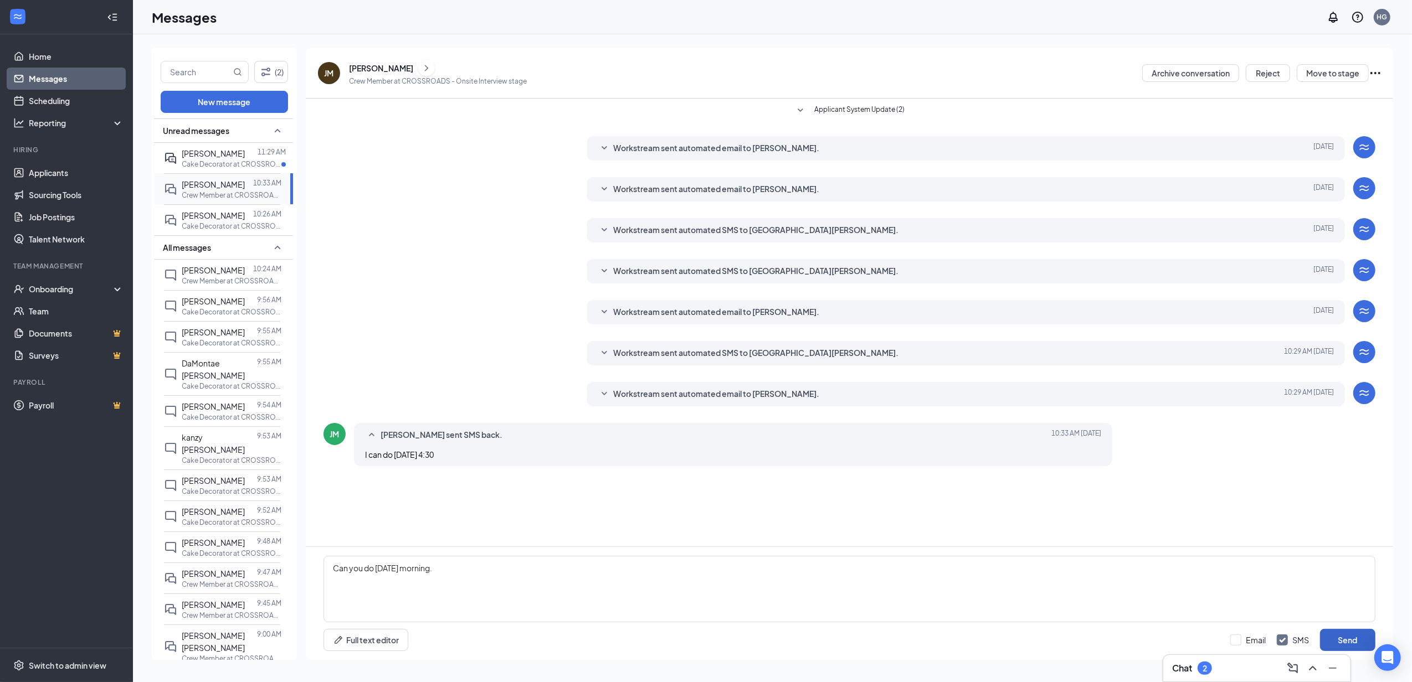
click at [1356, 645] on button "Send" at bounding box center [1347, 640] width 55 height 22
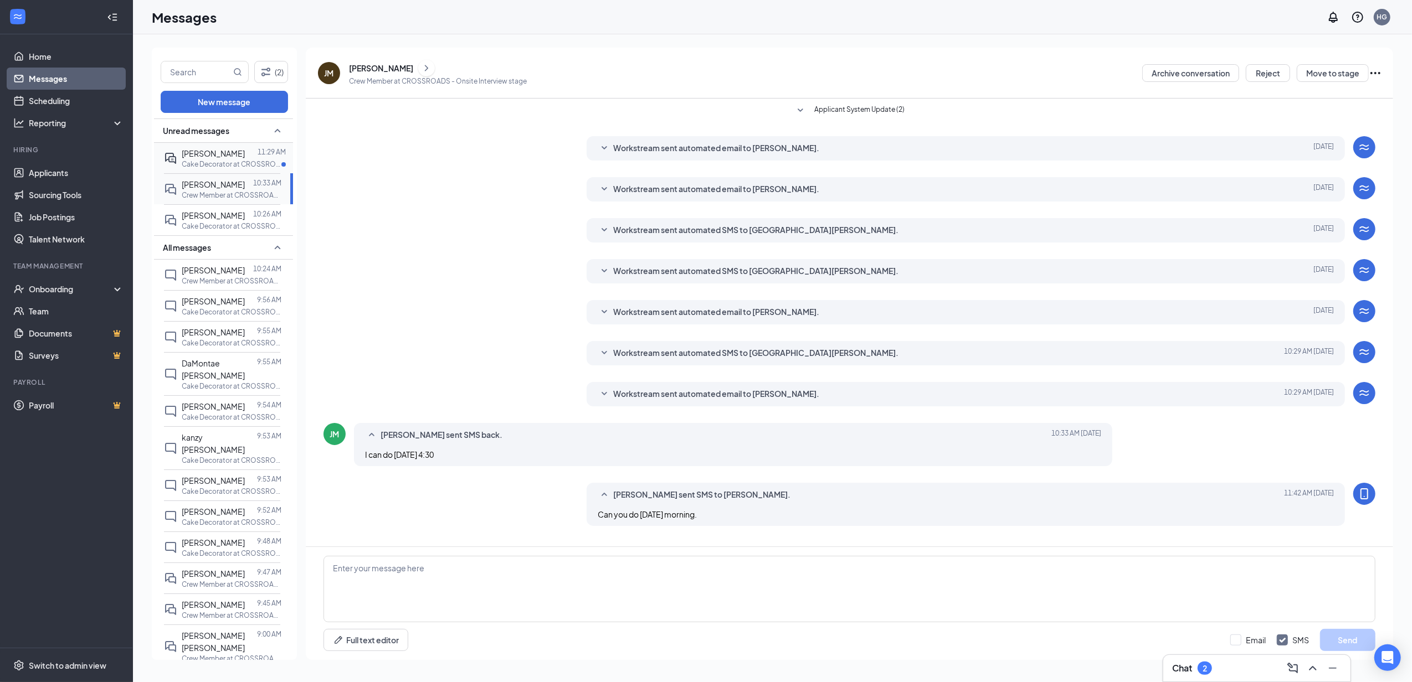
click at [219, 143] on div "[PERSON_NAME] 11:29 AM Cake Decorator at CROSSROADS" at bounding box center [222, 158] width 116 height 30
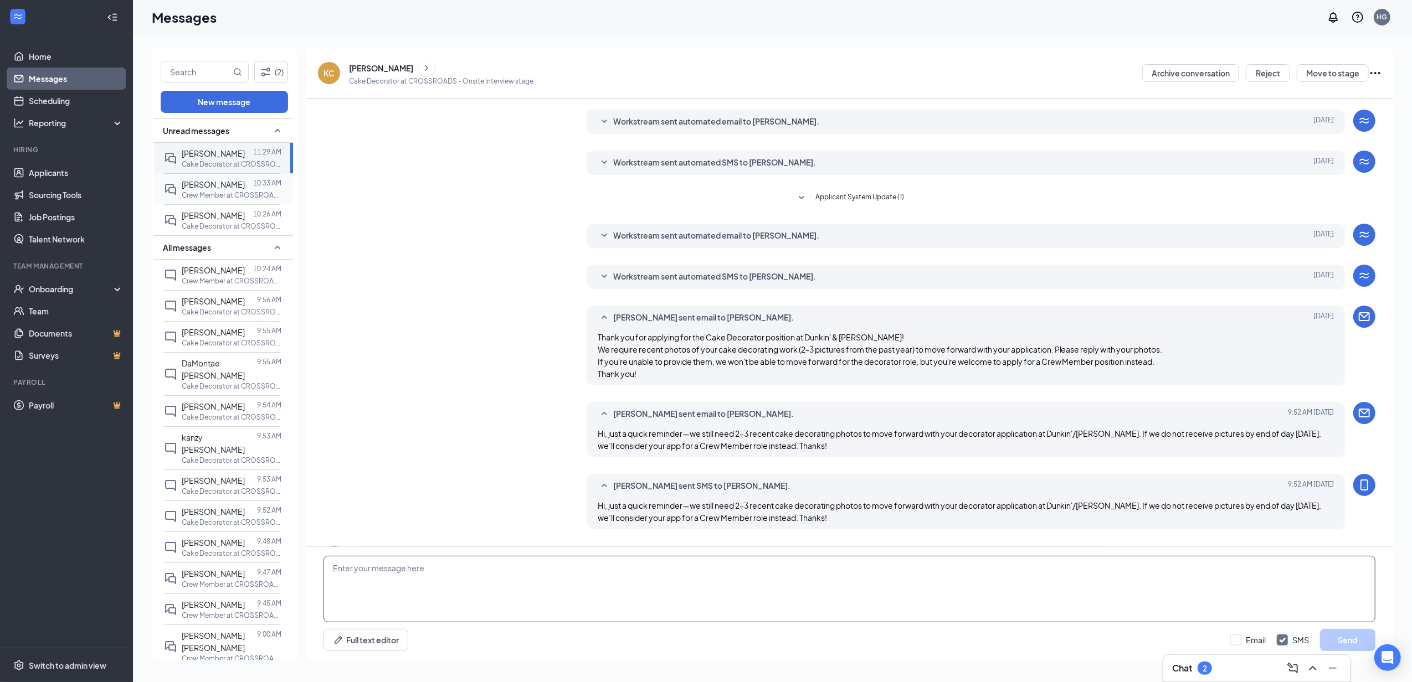
scroll to position [125, 0]
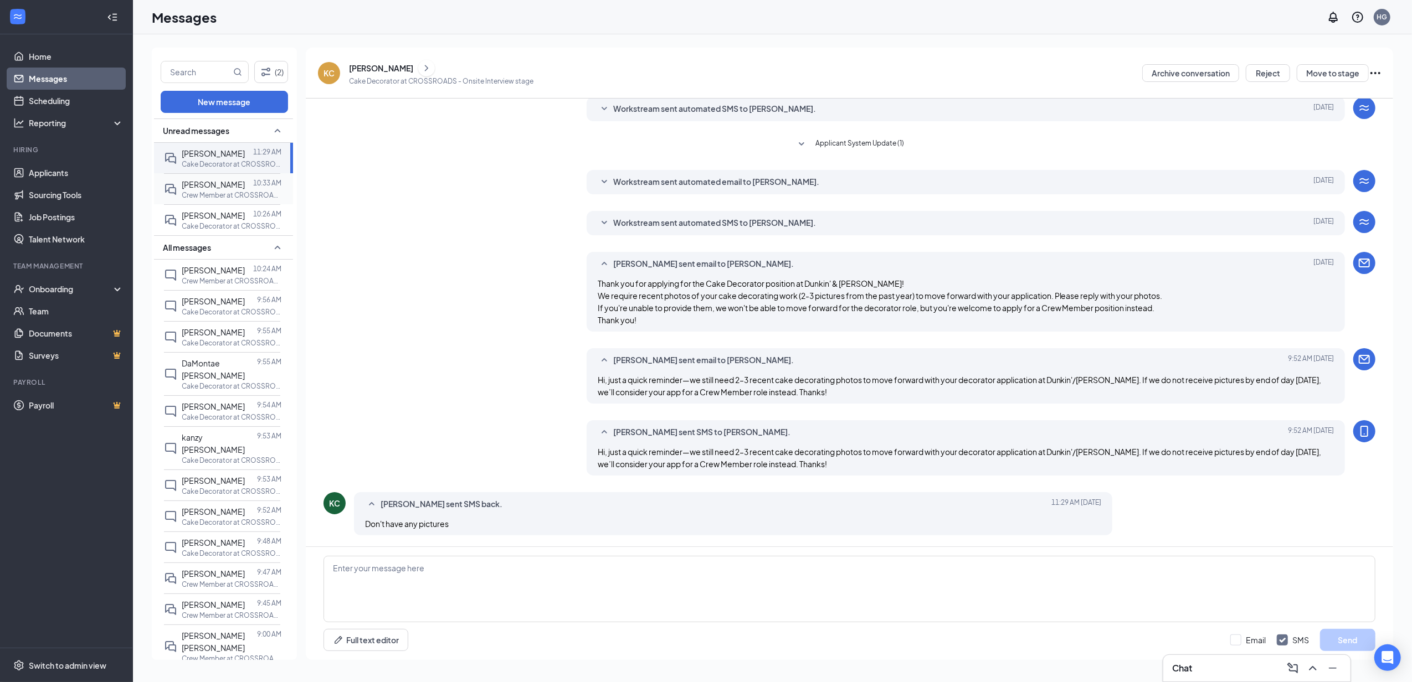
click at [381, 502] on span "[PERSON_NAME] sent SMS back." at bounding box center [441, 504] width 122 height 13
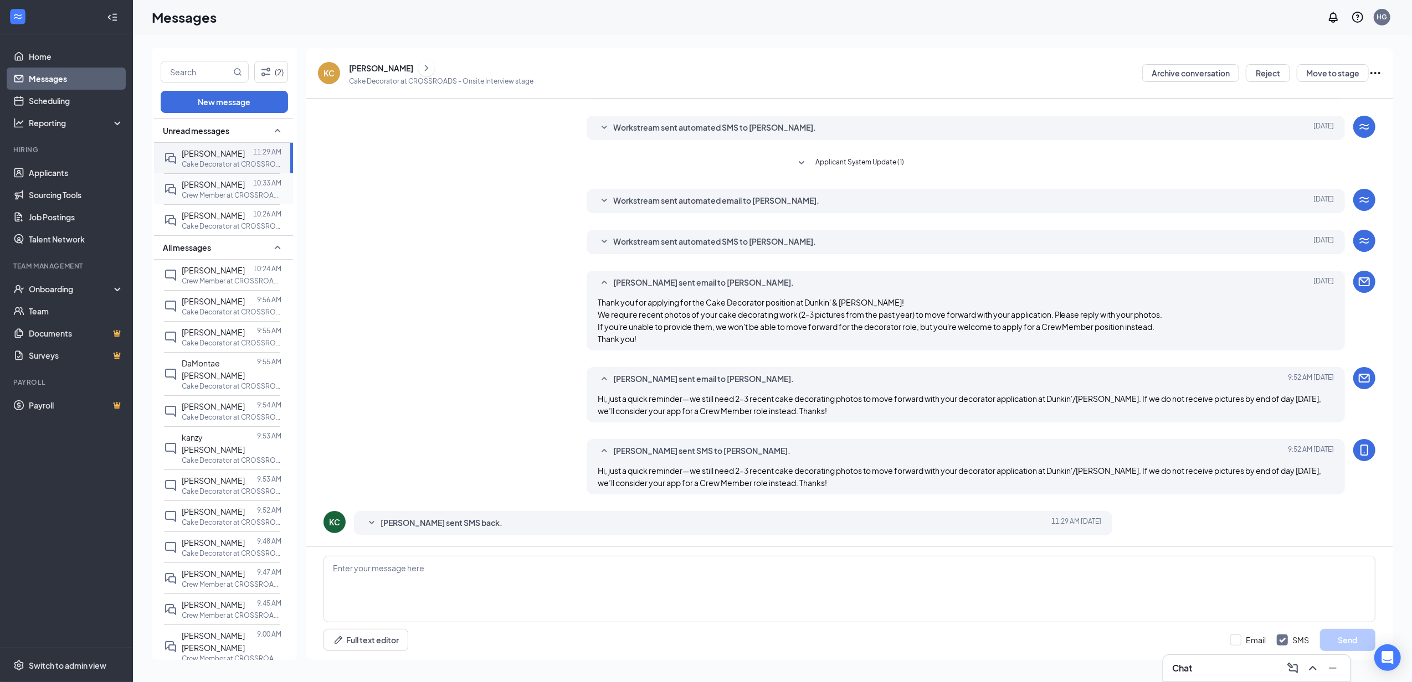
click at [382, 526] on span "[PERSON_NAME] sent SMS back." at bounding box center [441, 523] width 122 height 13
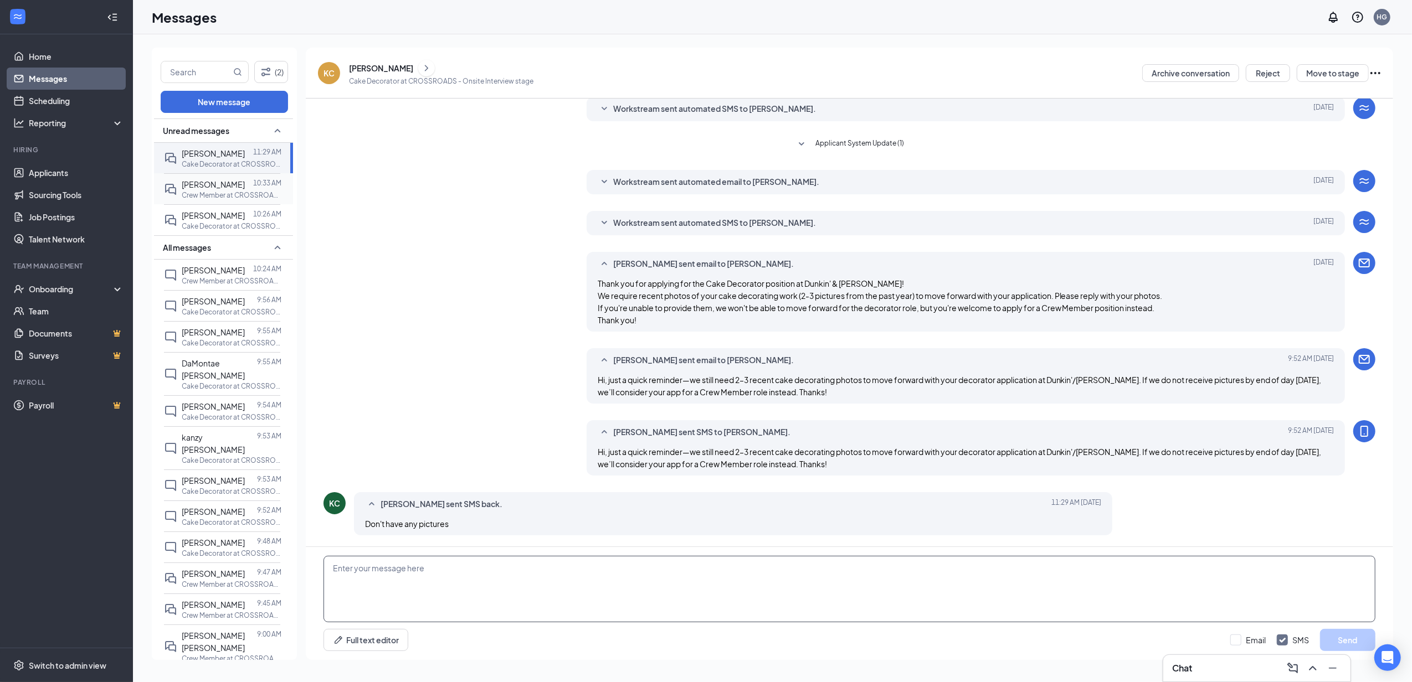
click at [403, 574] on textarea at bounding box center [849, 589] width 1052 height 66
click at [388, 71] on div "[PERSON_NAME]" at bounding box center [381, 68] width 64 height 11
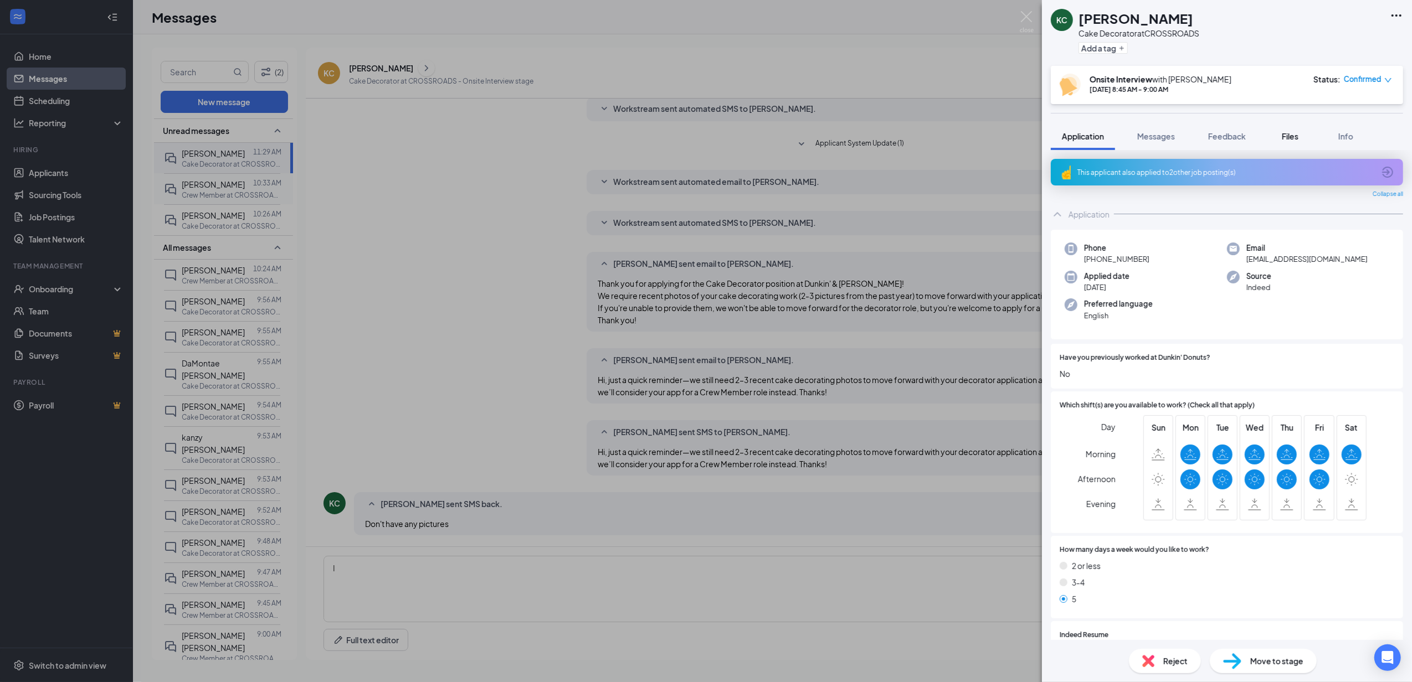
click at [1294, 138] on span "Files" at bounding box center [1290, 136] width 17 height 10
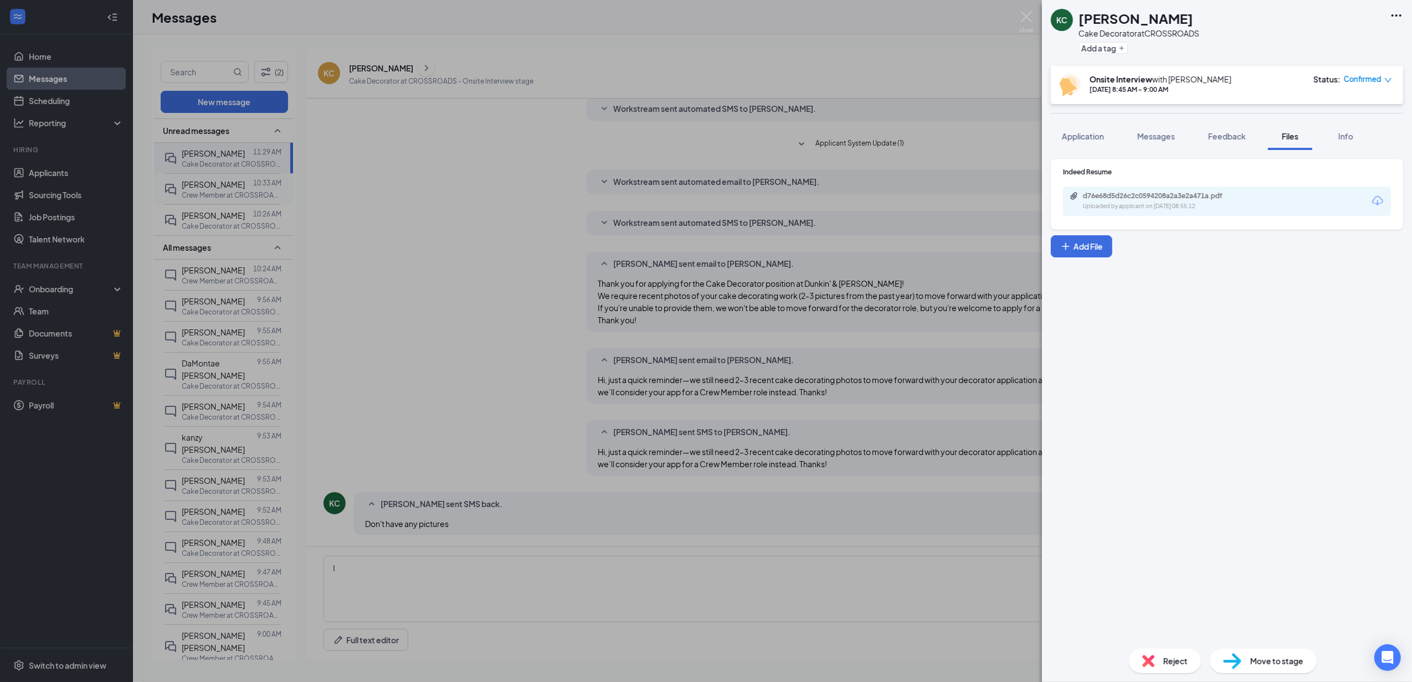
click at [1190, 204] on div "Uploaded by applicant on [DATE] 08:55:12" at bounding box center [1166, 206] width 166 height 9
click at [668, 590] on div "[PERSON_NAME] [PERSON_NAME] Cake Decorator at CROSSROADS Add a tag Onsite Inter…" at bounding box center [706, 341] width 1412 height 682
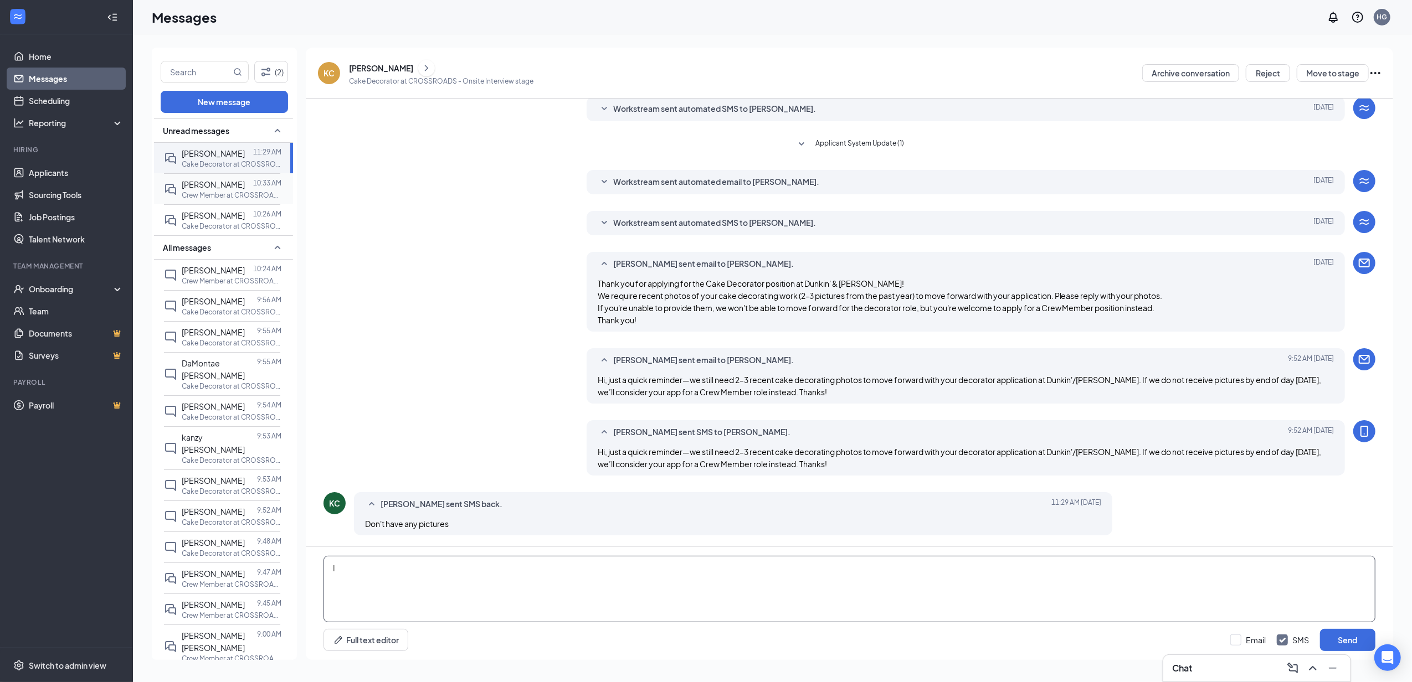
click at [831, 574] on textarea "I" at bounding box center [849, 589] width 1052 height 66
type textarea "I'm sorry I need someone with experience and is able to show pictures before mo…"
click at [1349, 636] on button "Send" at bounding box center [1347, 640] width 55 height 22
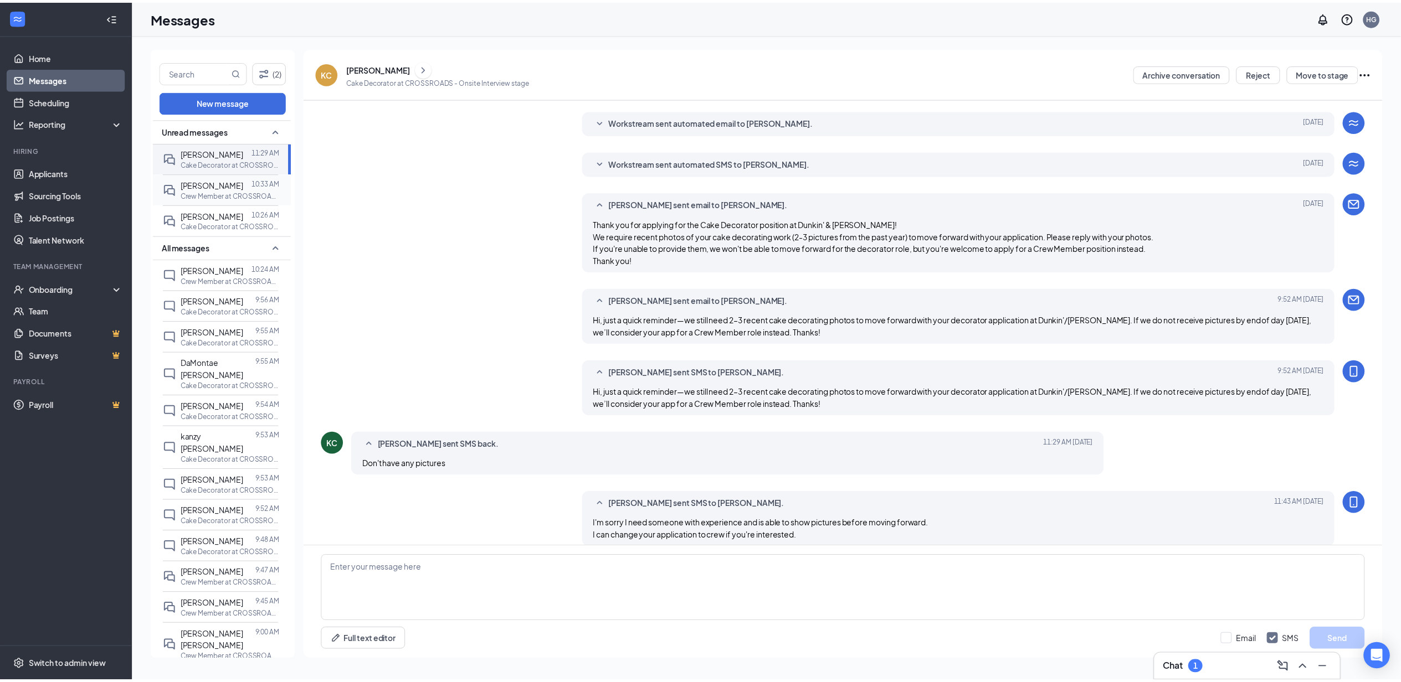
scroll to position [197, 0]
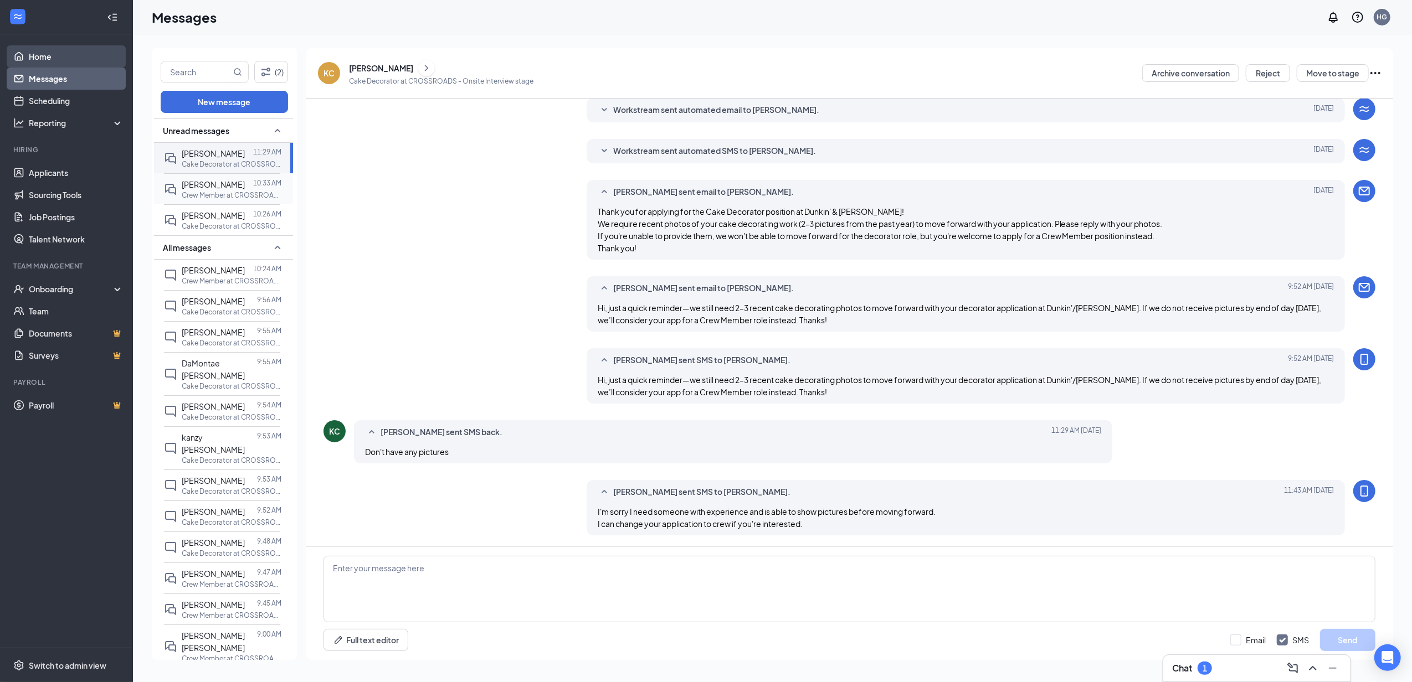
click at [69, 60] on link "Home" at bounding box center [76, 56] width 95 height 22
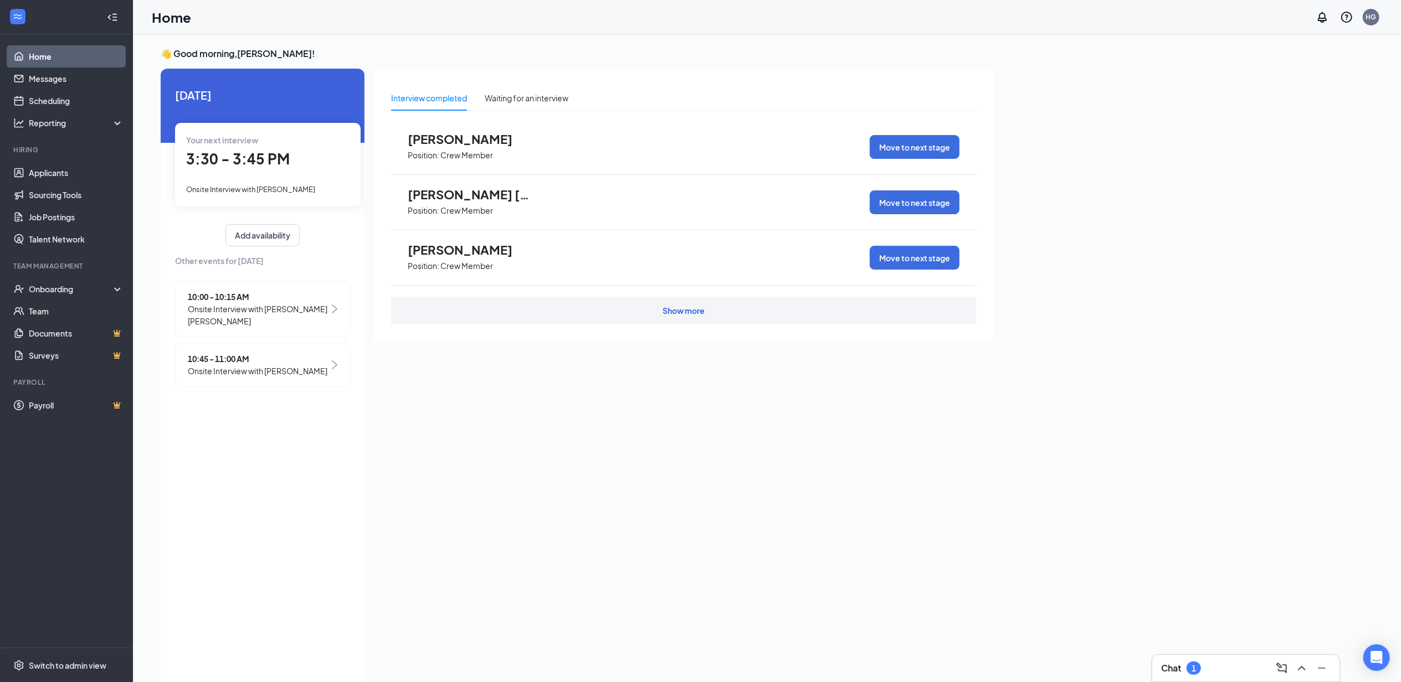
click at [300, 370] on span "Onsite Interview with [PERSON_NAME]" at bounding box center [258, 371] width 140 height 12
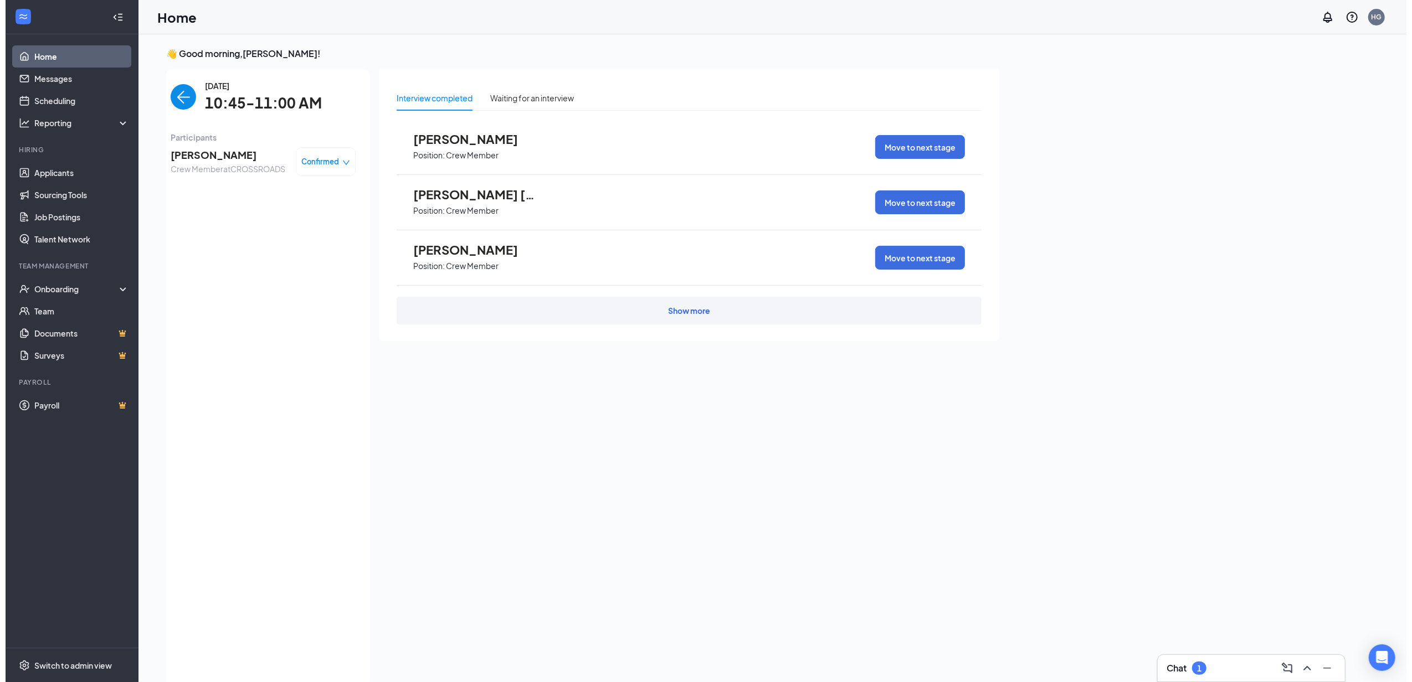
scroll to position [4, 0]
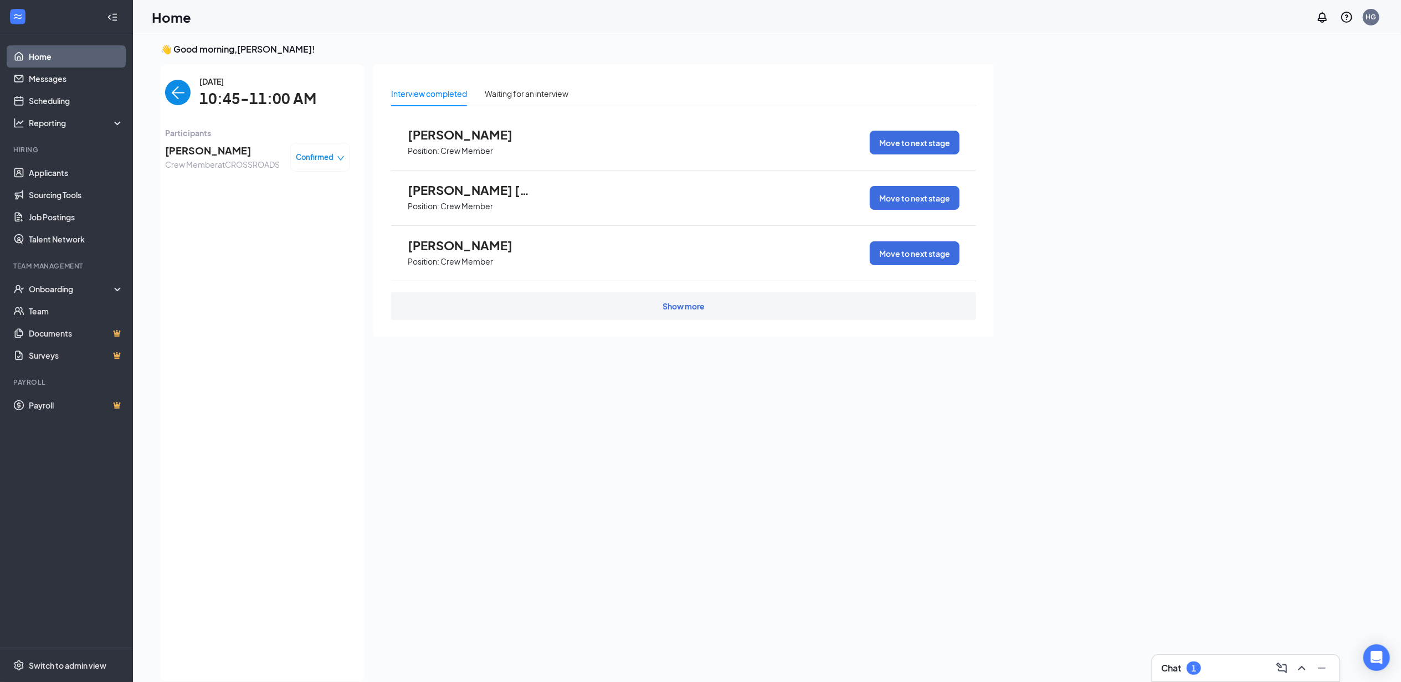
click at [322, 151] on div "Confirmed" at bounding box center [320, 157] width 60 height 29
click at [209, 158] on span "Crew Member at CROSSROADS" at bounding box center [222, 164] width 115 height 12
click at [218, 147] on span "[PERSON_NAME]" at bounding box center [222, 151] width 115 height 16
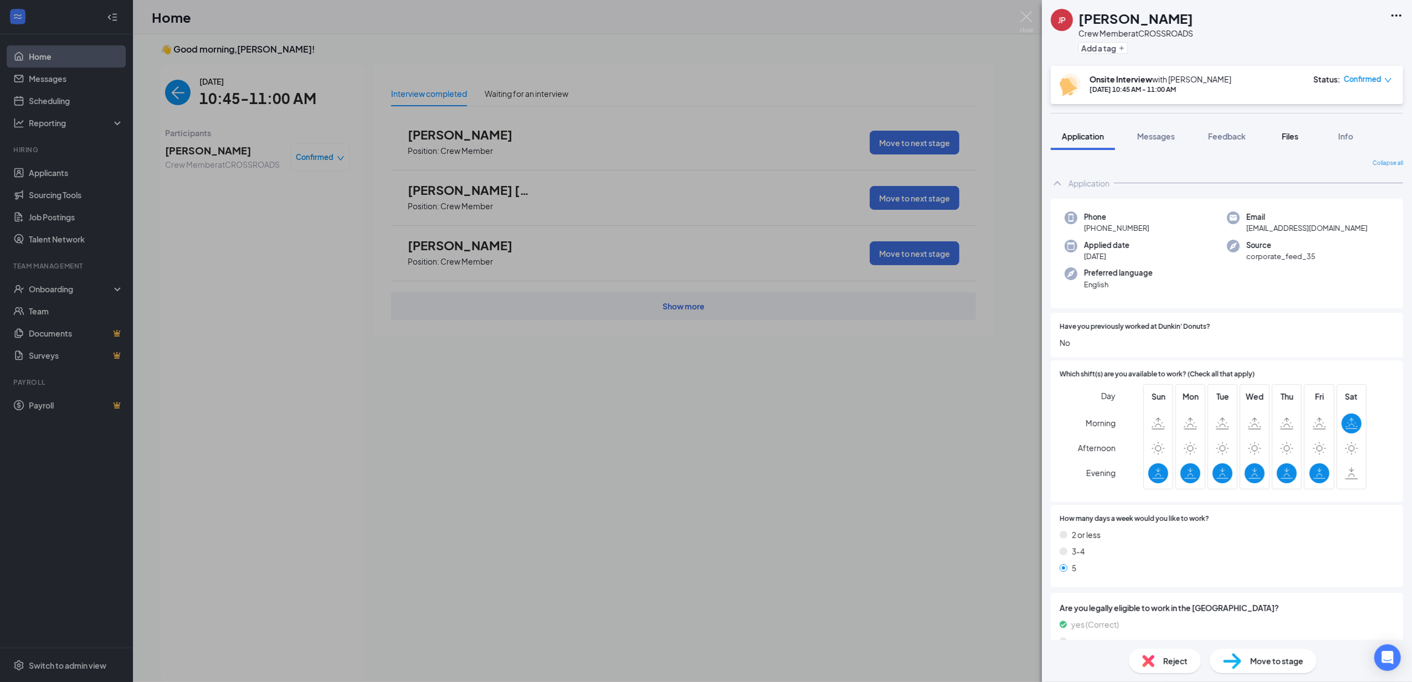
click at [1283, 135] on span "Files" at bounding box center [1290, 136] width 17 height 10
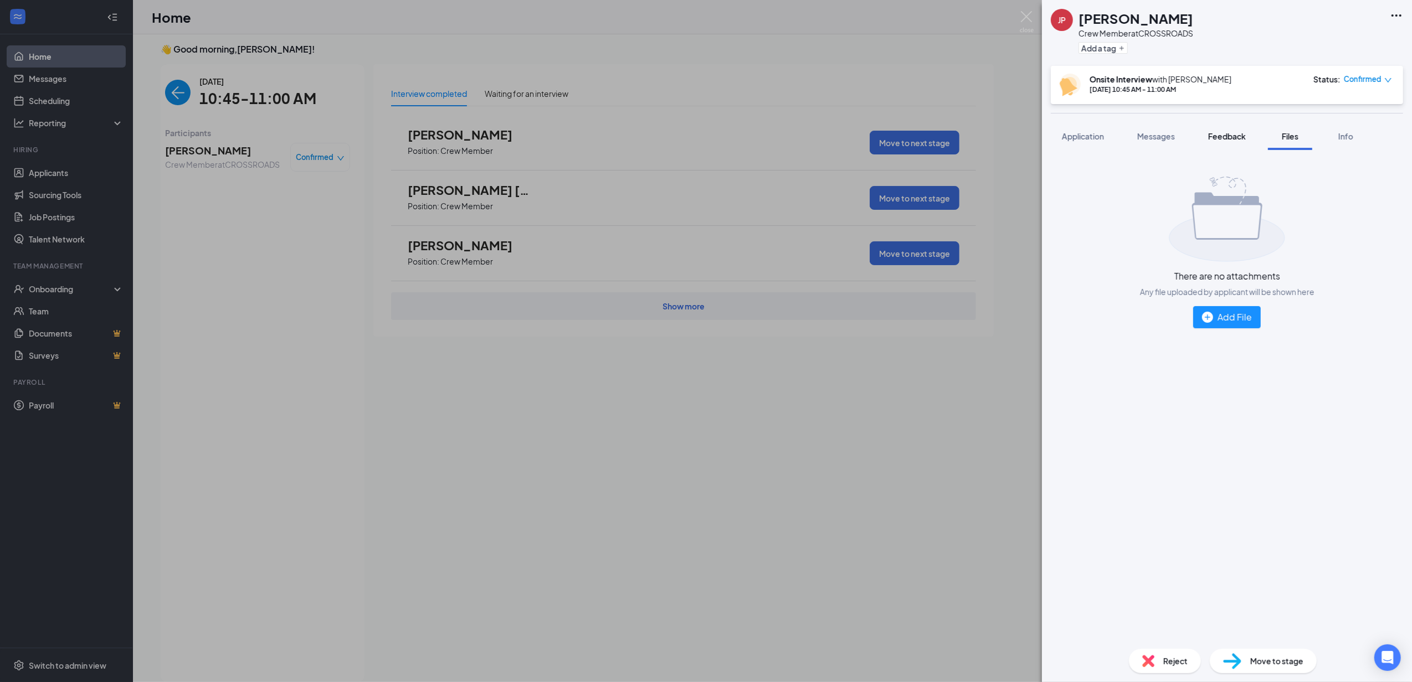
click at [1217, 135] on span "Feedback" at bounding box center [1227, 136] width 38 height 10
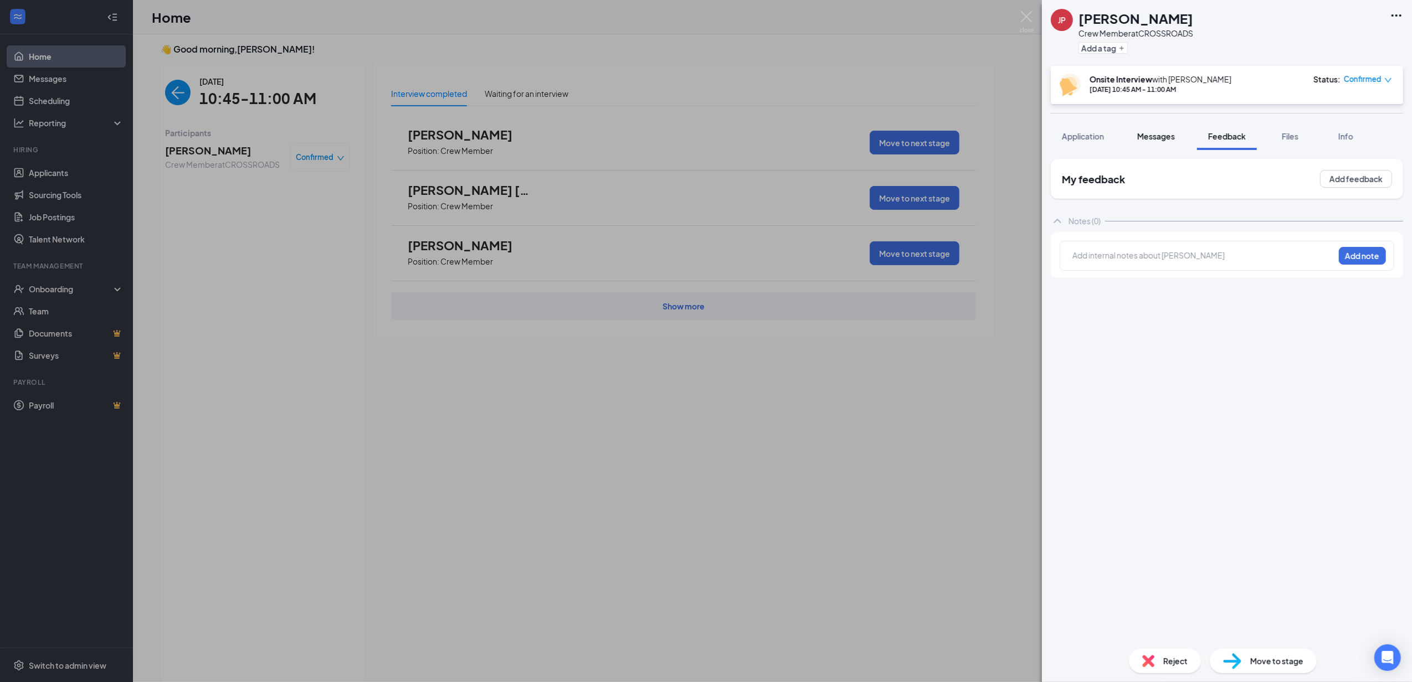
click at [1160, 131] on div "Messages" at bounding box center [1156, 136] width 38 height 11
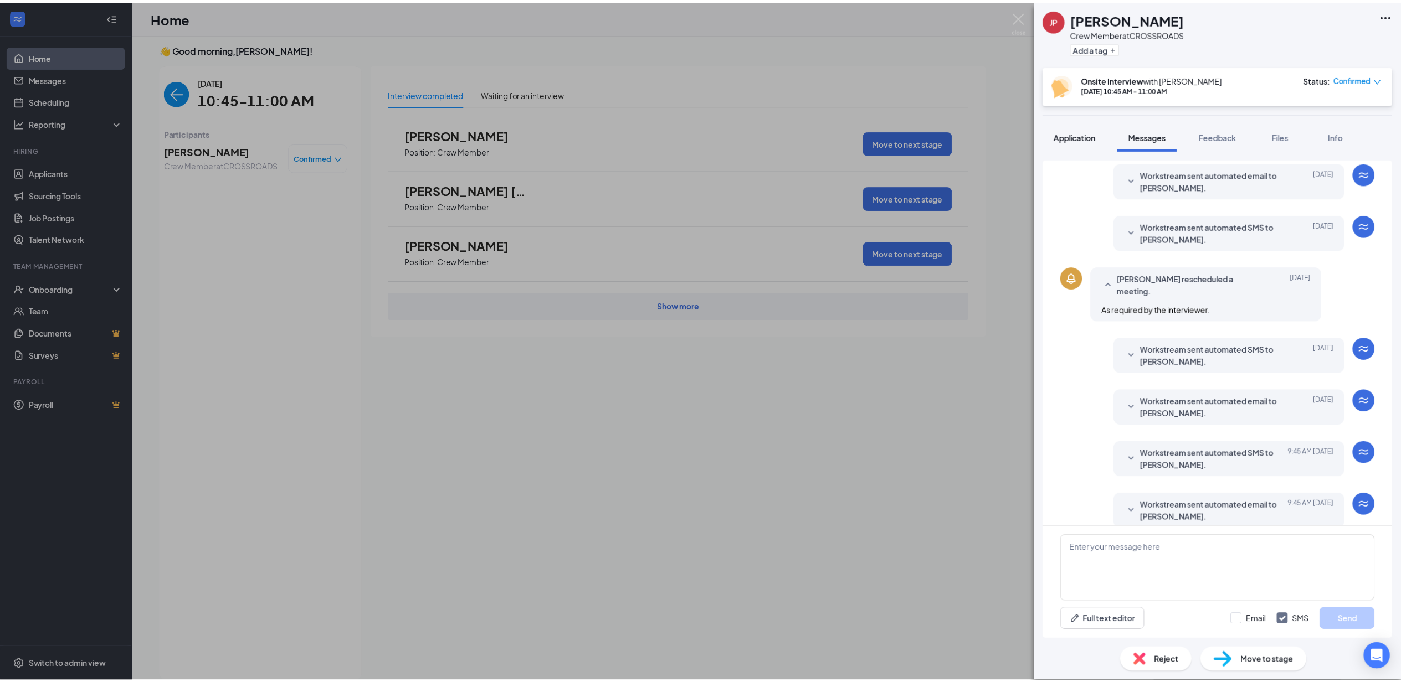
scroll to position [176, 0]
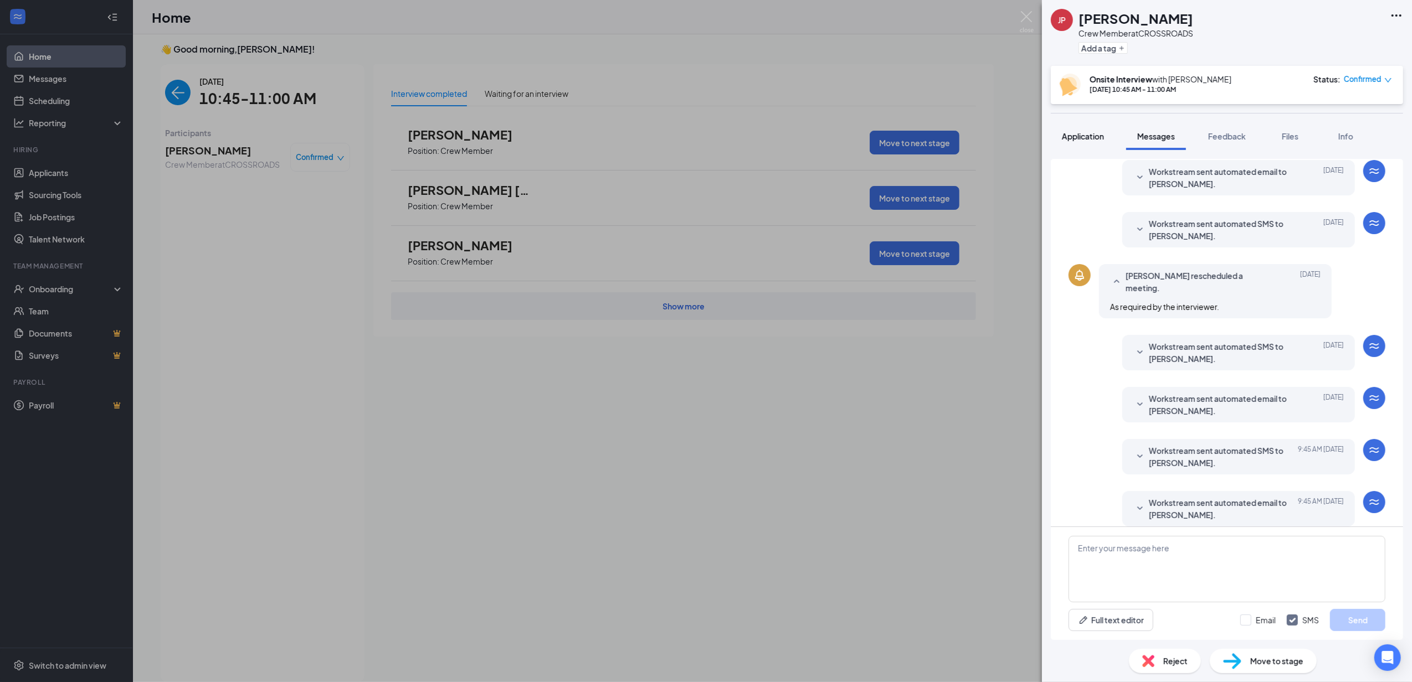
click at [1081, 144] on button "Application" at bounding box center [1083, 136] width 64 height 28
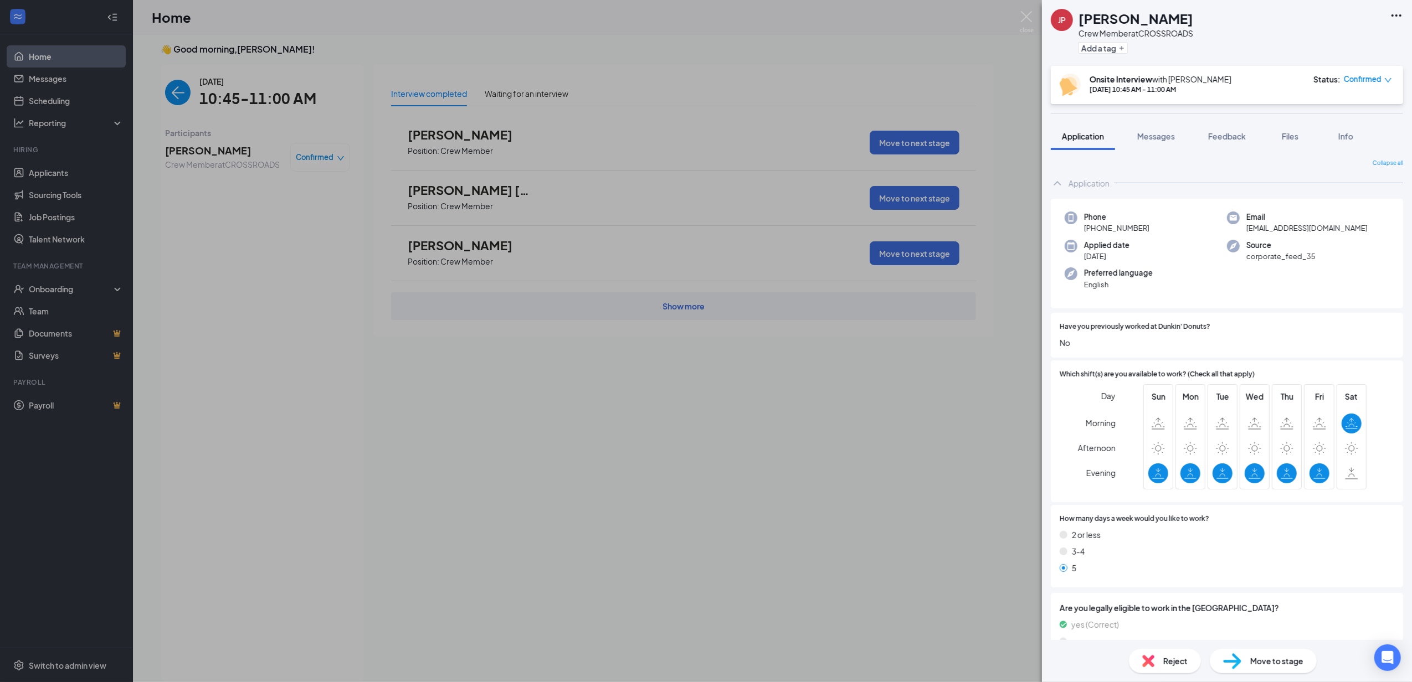
click at [1181, 657] on span "Reject" at bounding box center [1175, 661] width 24 height 12
checkbox input "true"
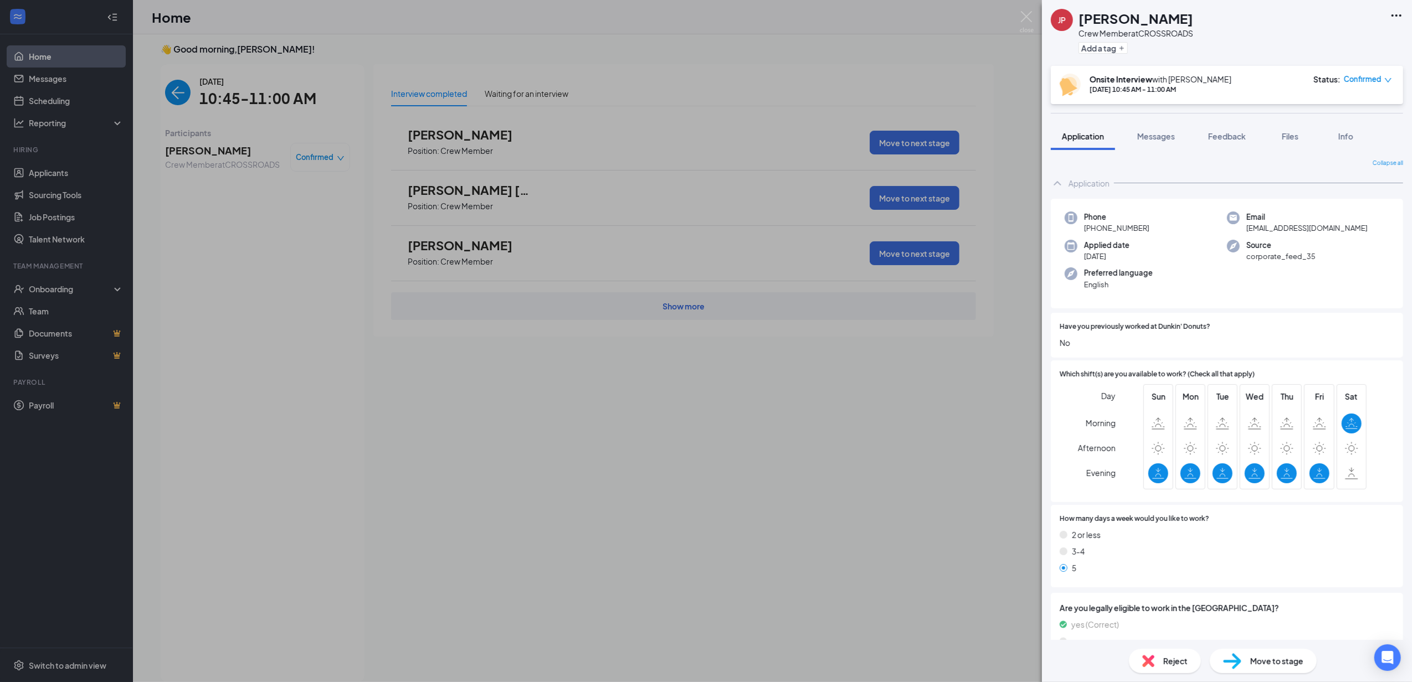
click at [1022, 25] on img at bounding box center [1027, 22] width 14 height 22
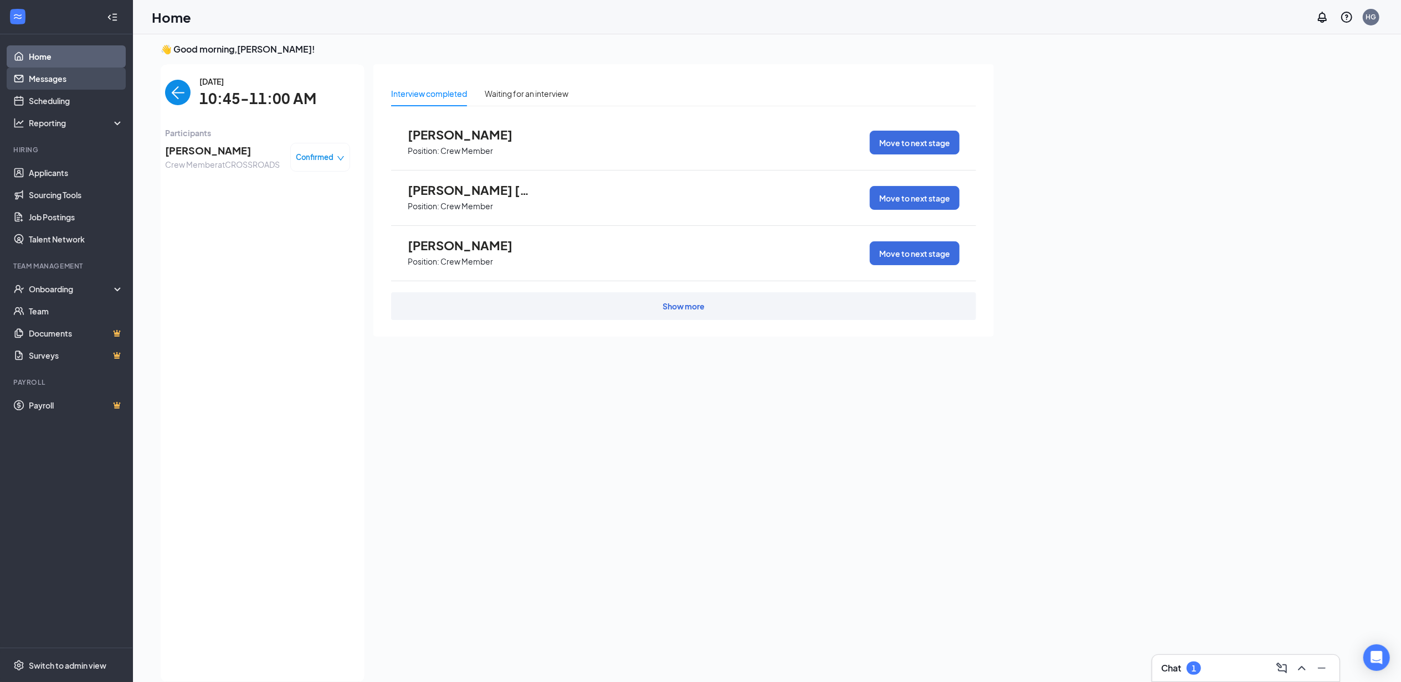
click at [68, 87] on link "Messages" at bounding box center [76, 79] width 95 height 22
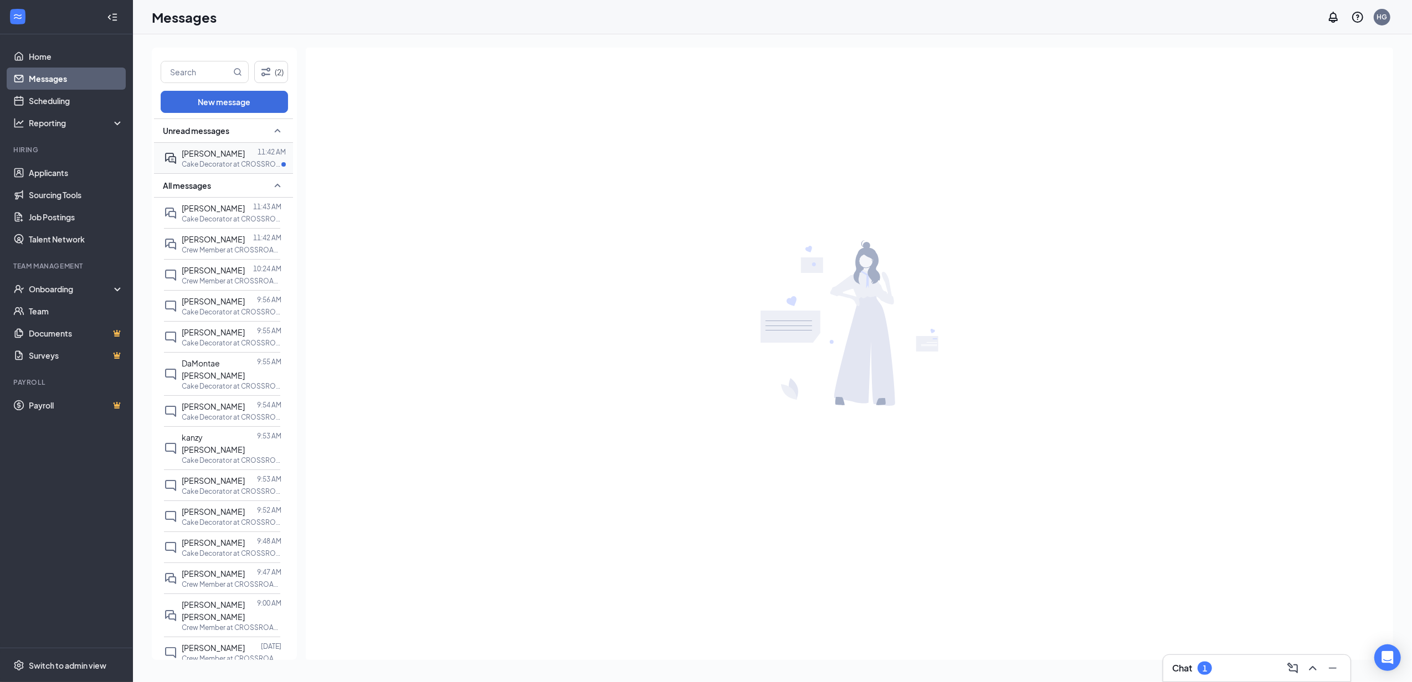
click at [243, 172] on div "[PERSON_NAME] 11:42 AM Cake Decorator at CROSSROADS" at bounding box center [222, 158] width 116 height 30
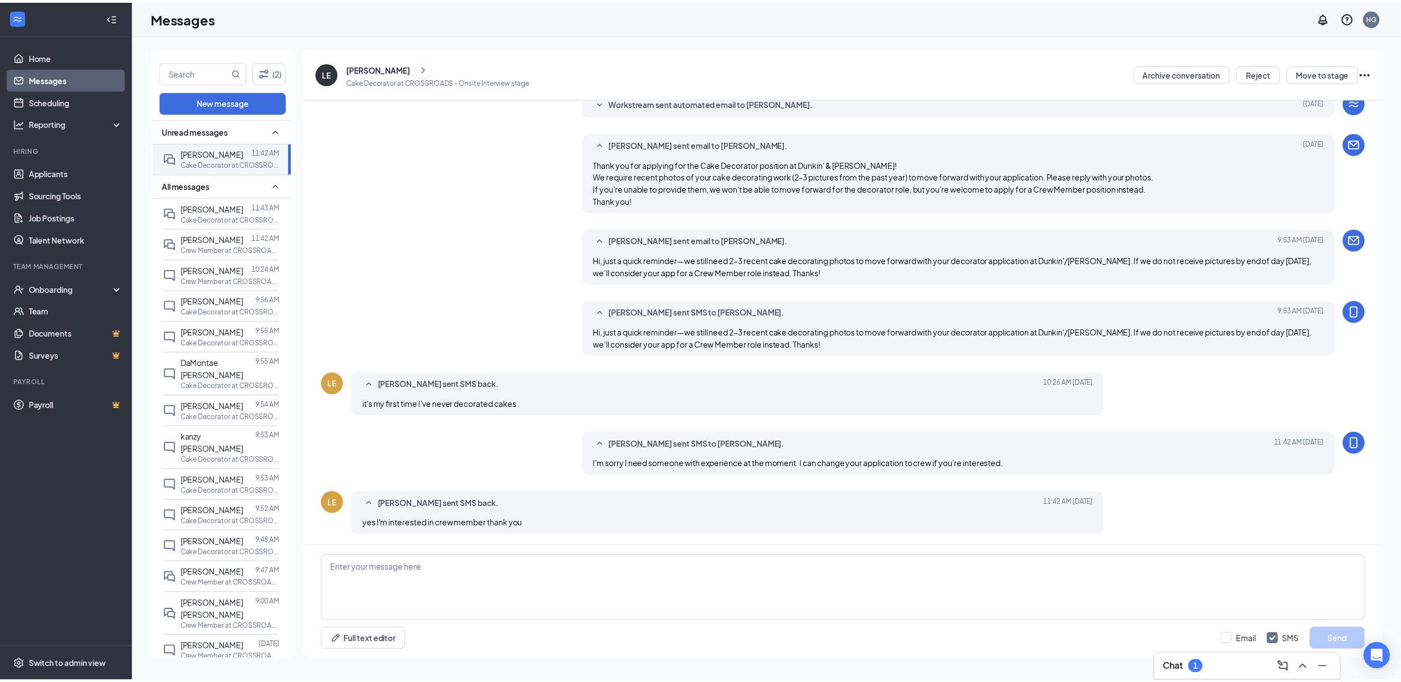
scroll to position [163, 0]
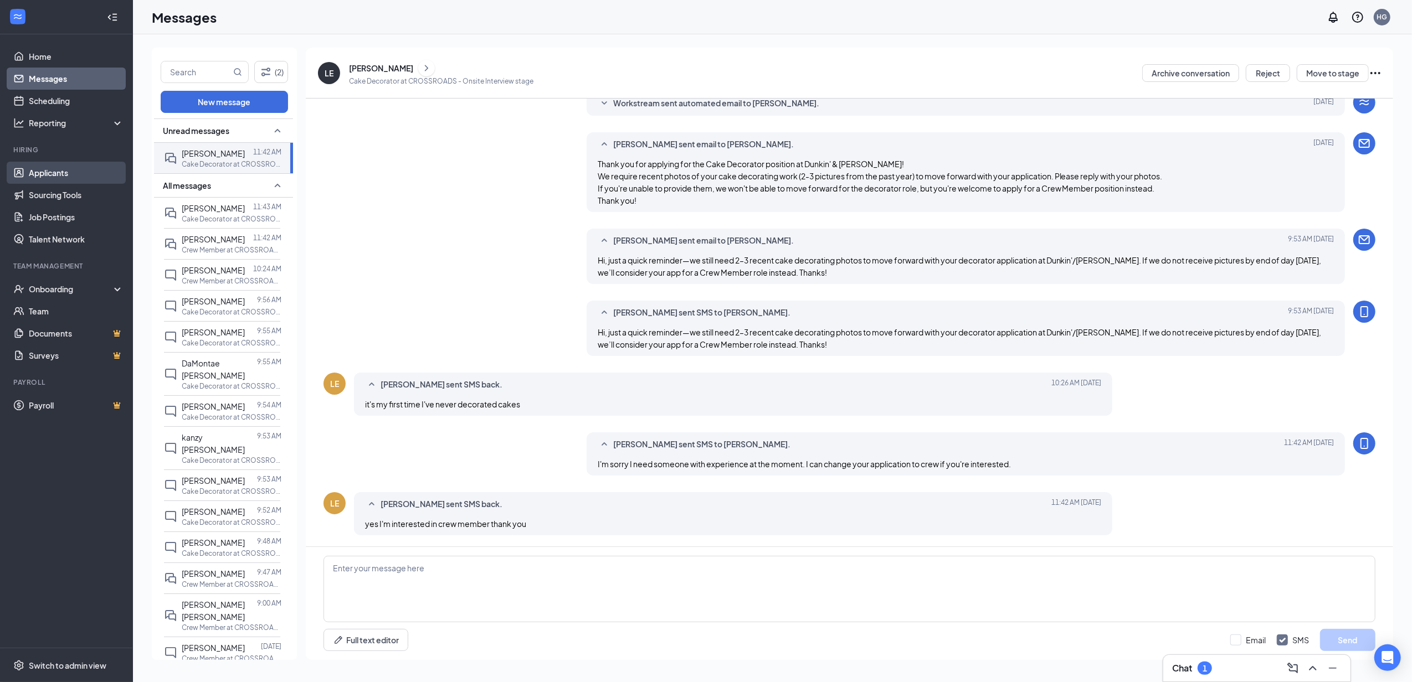
click at [86, 165] on link "Applicants" at bounding box center [76, 173] width 95 height 22
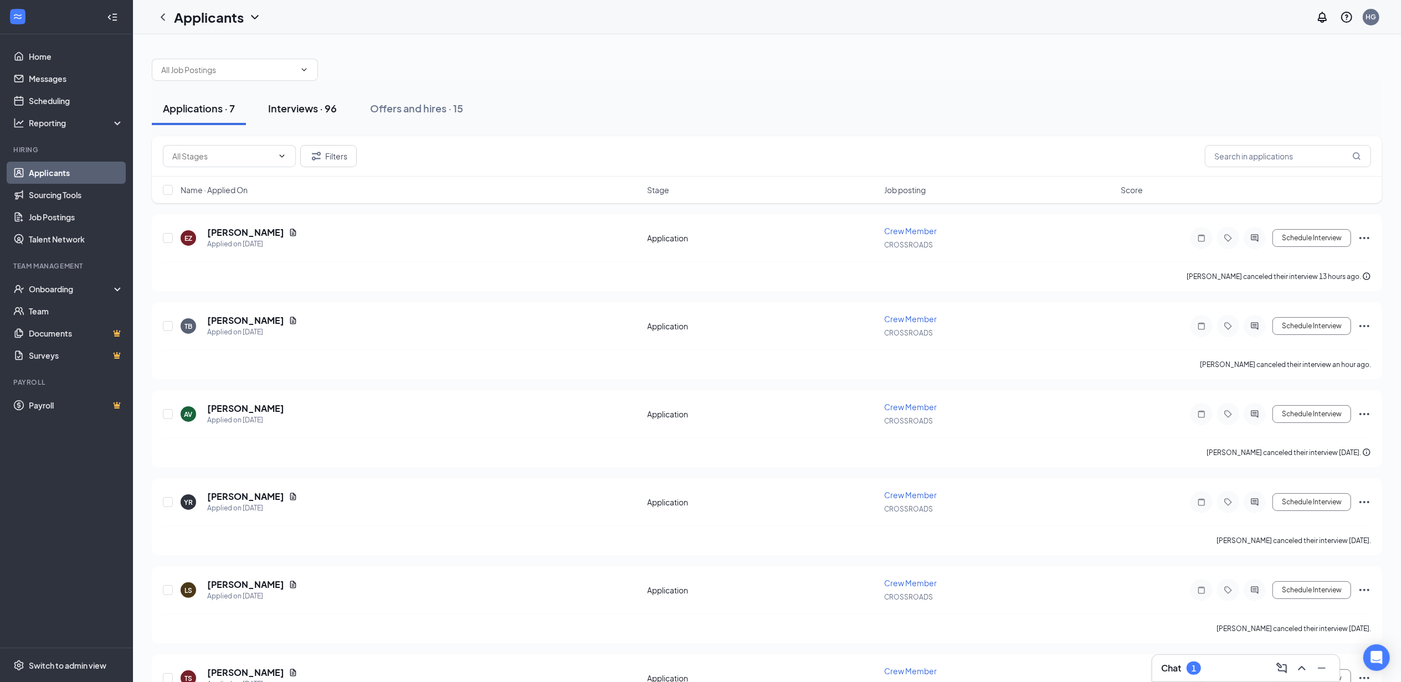
click at [305, 103] on div "Interviews · 96" at bounding box center [302, 108] width 69 height 14
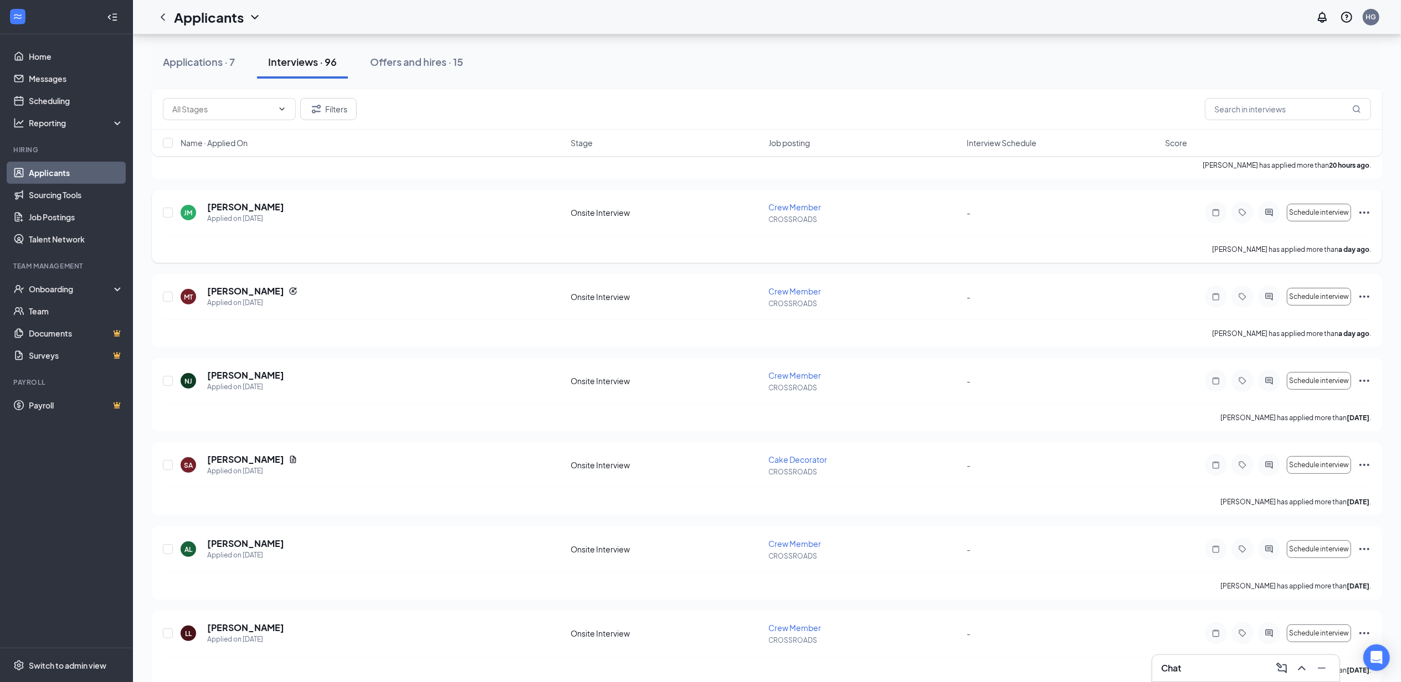
scroll to position [295, 0]
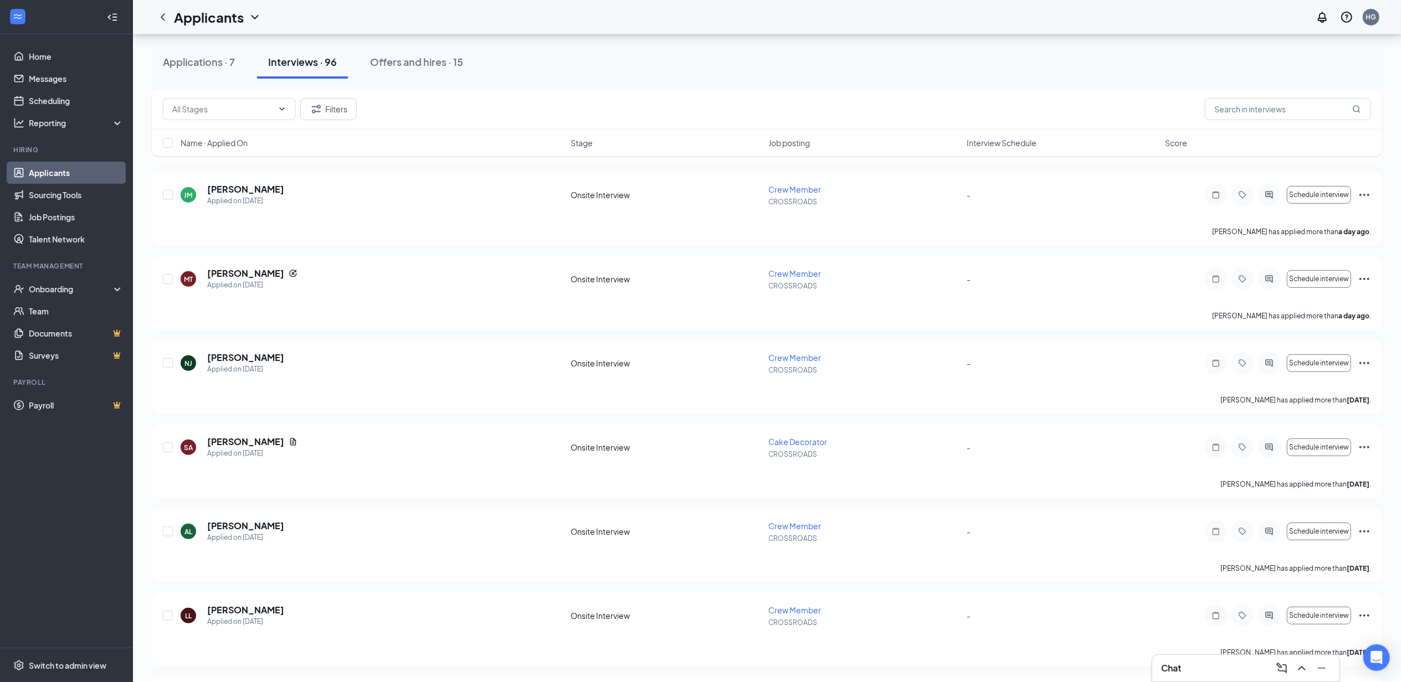
click at [235, 141] on span "Name · Applied On" at bounding box center [214, 142] width 67 height 11
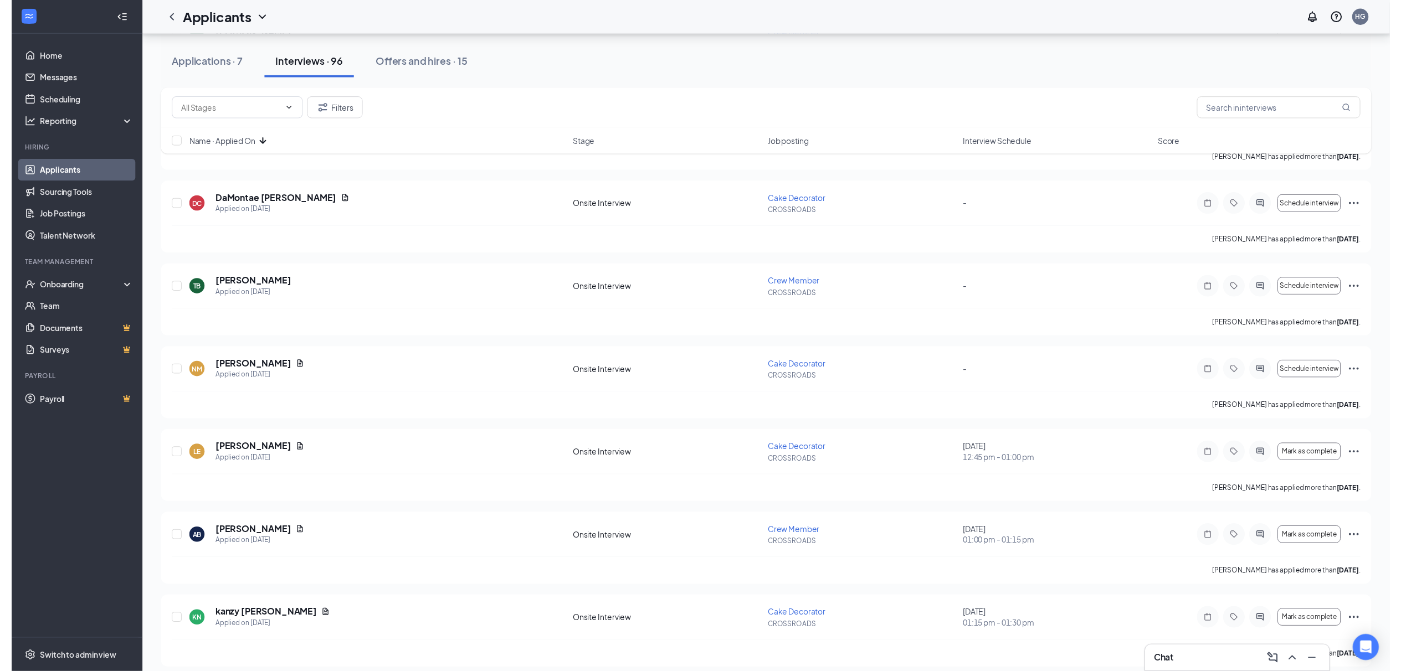
scroll to position [812, 0]
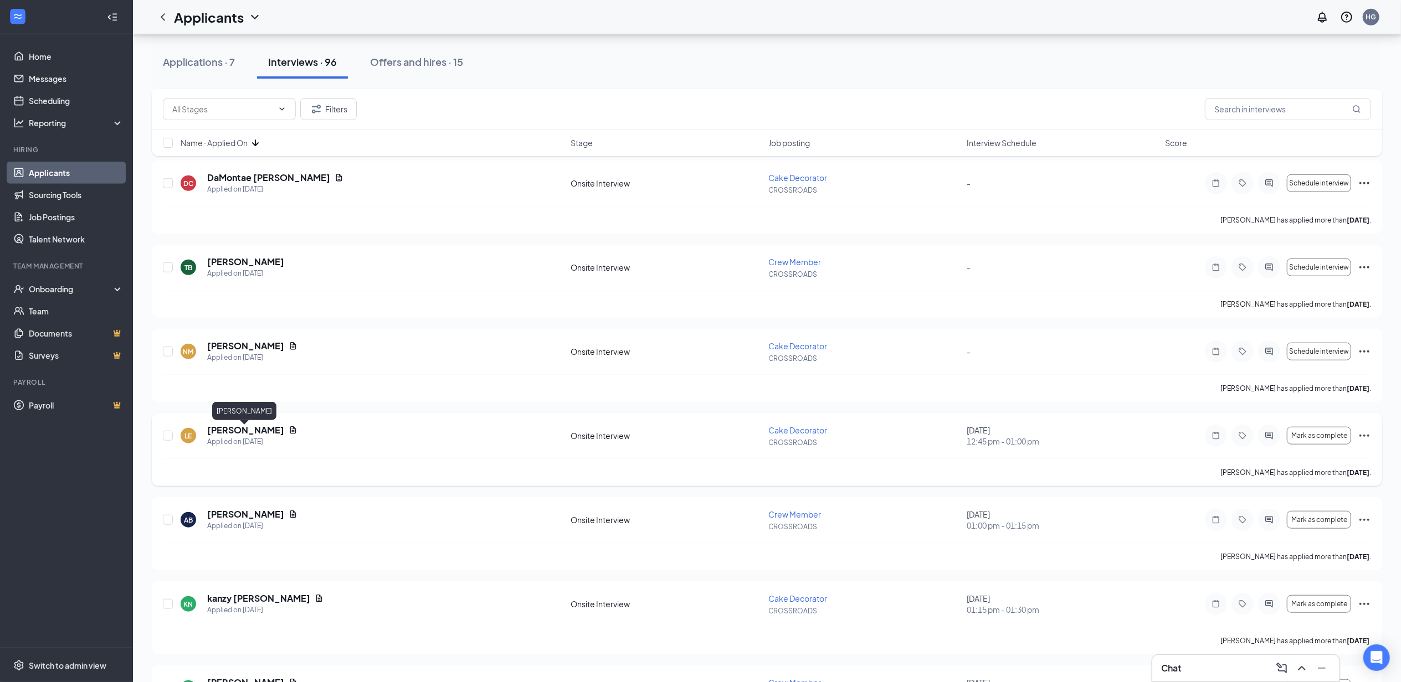
click at [251, 433] on h5 "[PERSON_NAME]" at bounding box center [245, 430] width 77 height 12
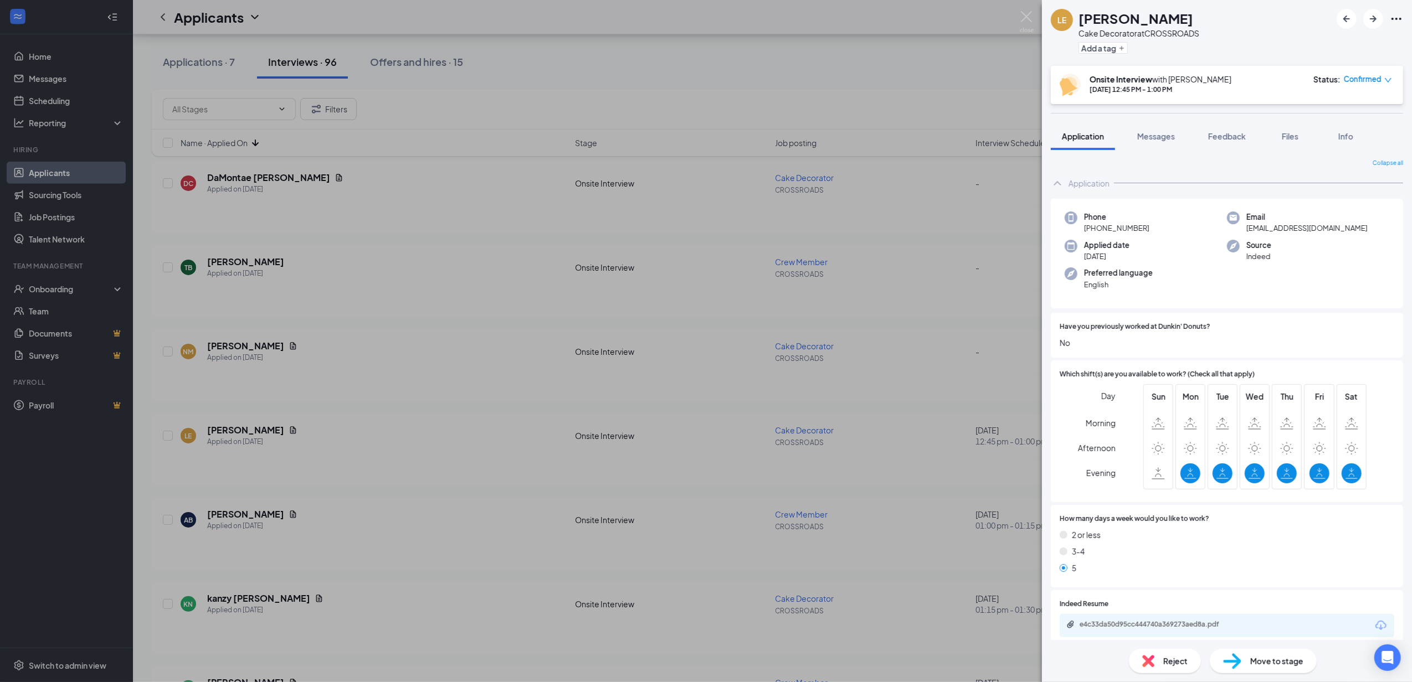
click at [1231, 619] on div "e4c33da50d95cc444740a369273aed8a.pdf" at bounding box center [1227, 625] width 335 height 23
click at [1207, 626] on div "e4c33da50d95cc444740a369273aed8a.pdf" at bounding box center [1156, 624] width 155 height 9
click at [1032, 21] on img at bounding box center [1027, 22] width 14 height 22
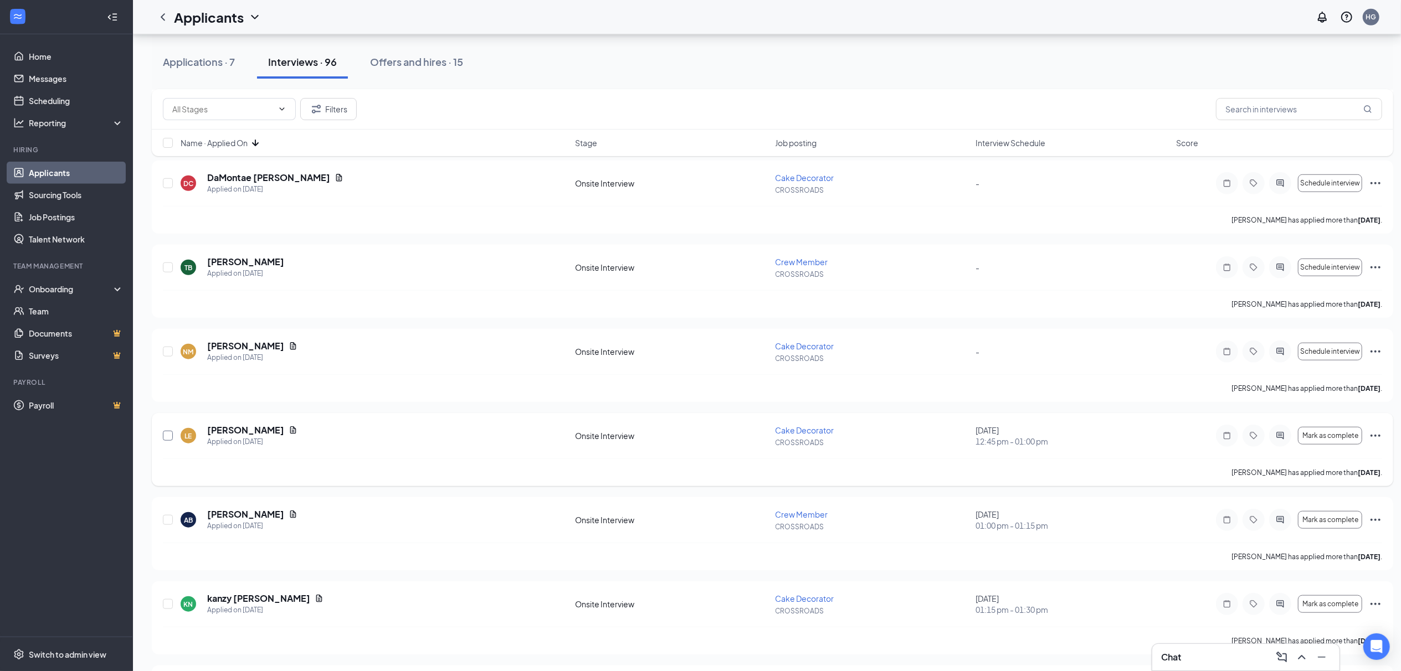
click at [165, 437] on input "checkbox" at bounding box center [168, 436] width 10 height 10
checkbox input "true"
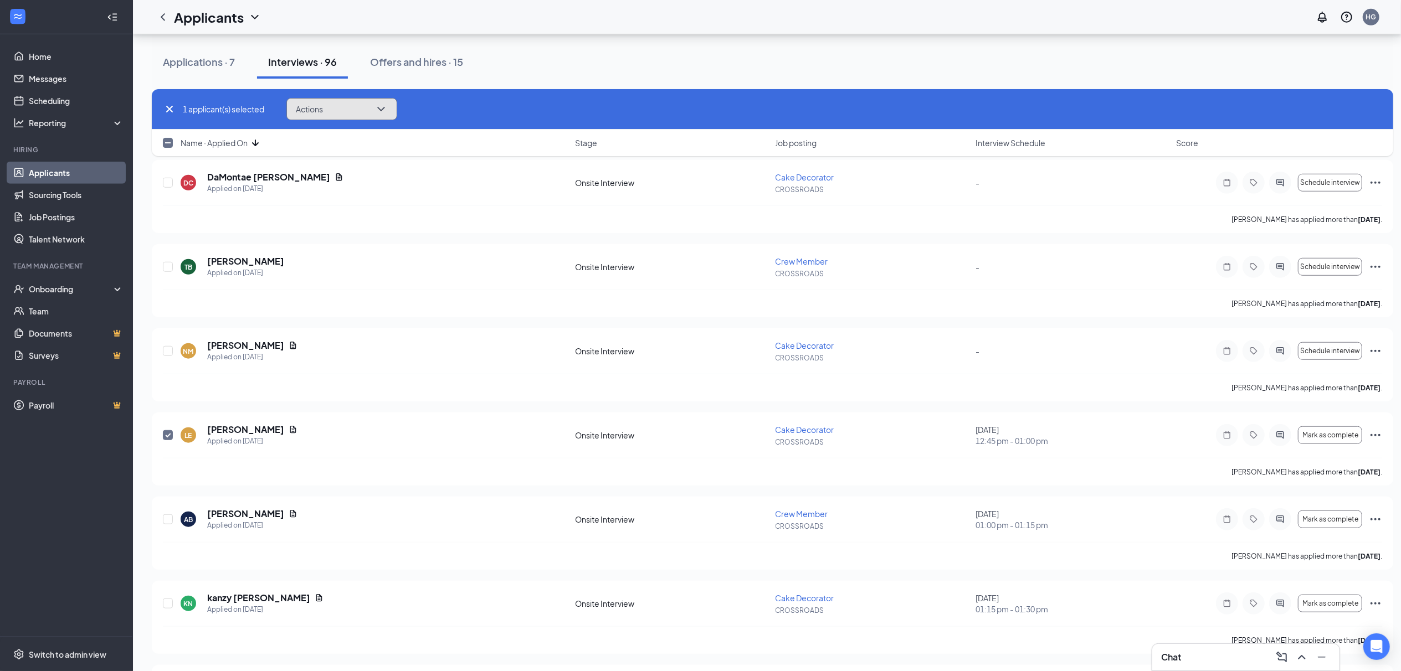
click at [338, 109] on button "Actions" at bounding box center [341, 109] width 111 height 22
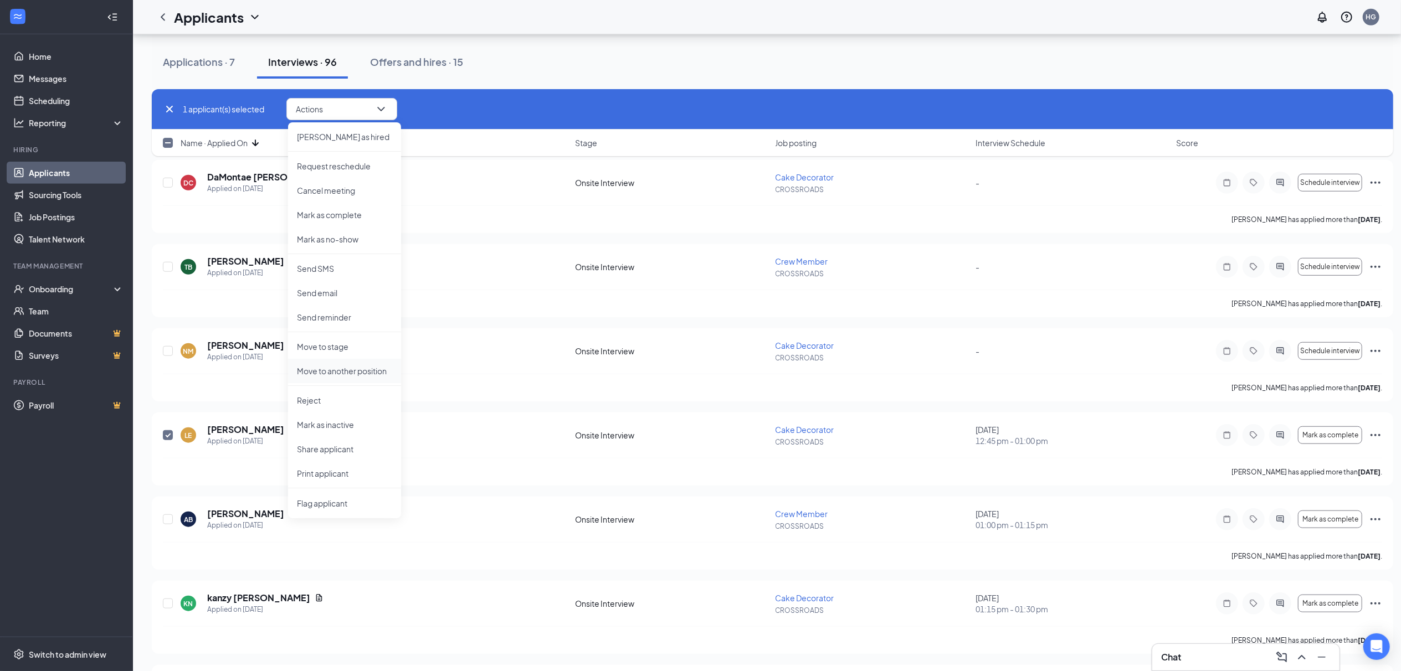
click at [383, 375] on p "Move to another position" at bounding box center [344, 371] width 95 height 11
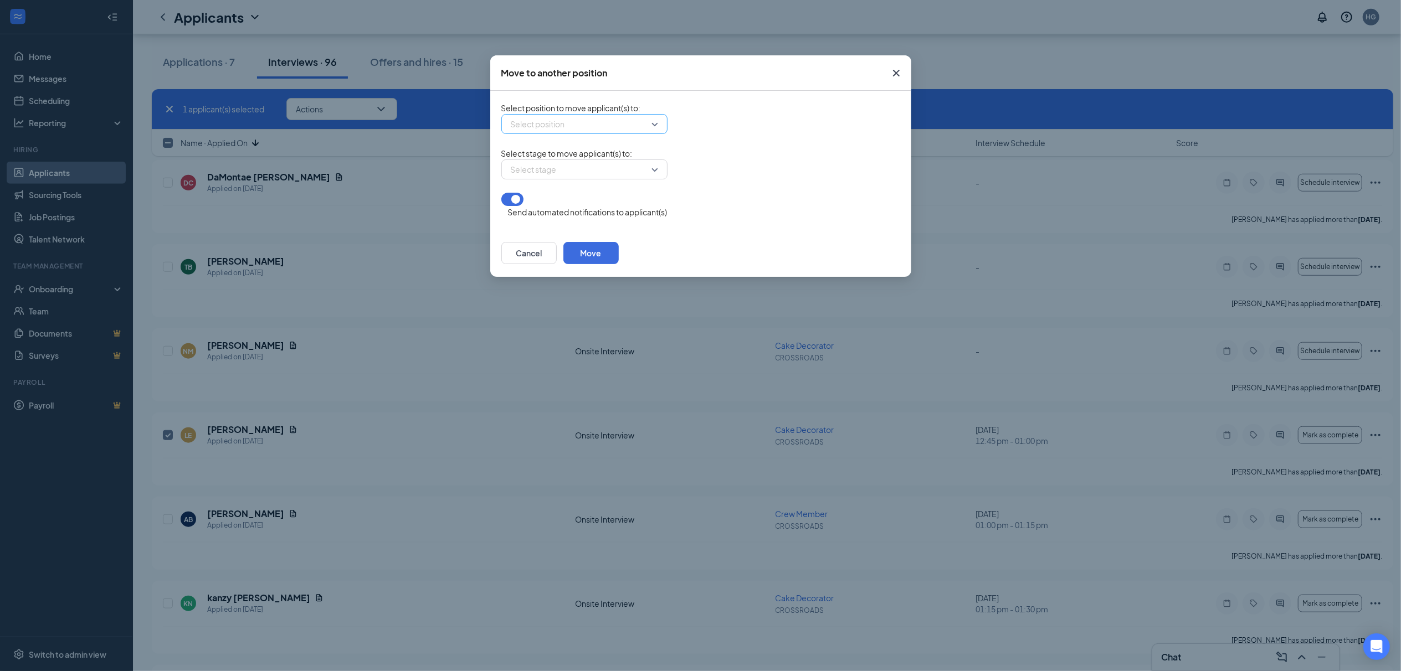
click at [623, 129] on input "search" at bounding box center [580, 124] width 145 height 19
click at [626, 171] on span "Crew Member (CROSSROADS)" at bounding box center [584, 165] width 153 height 12
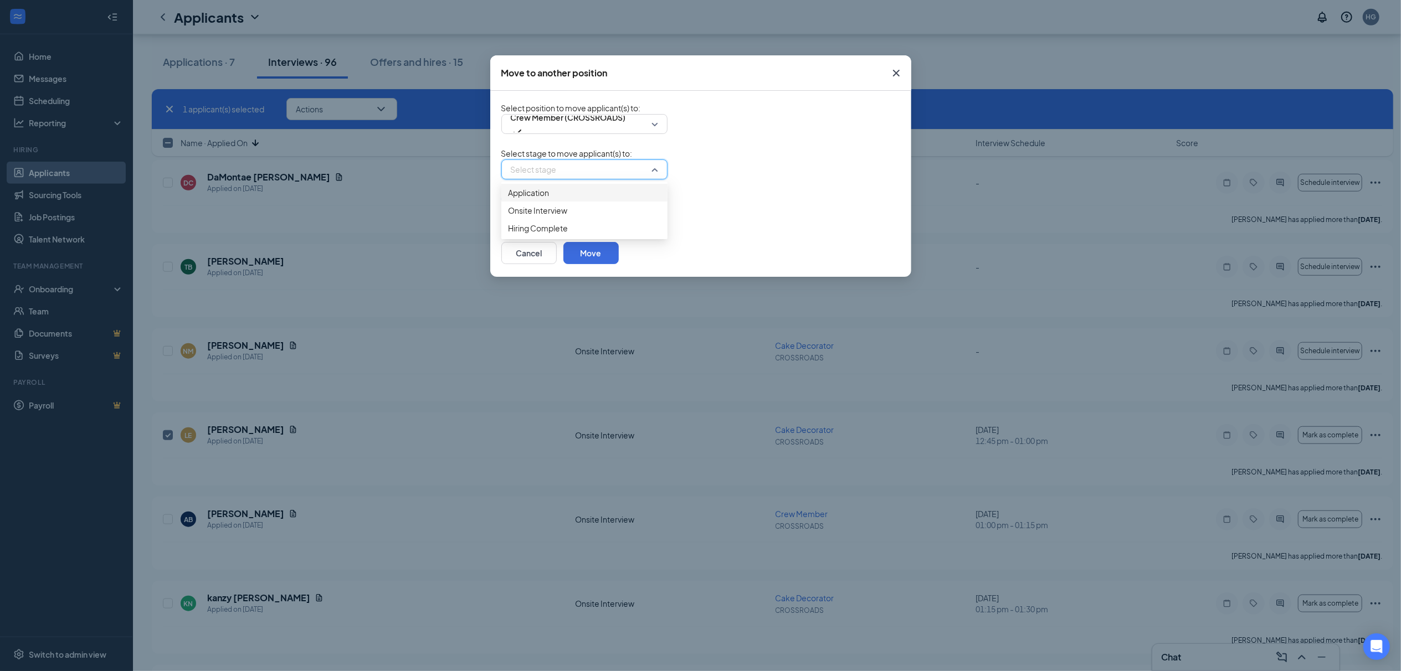
click at [632, 179] on input "search" at bounding box center [580, 169] width 145 height 19
click at [585, 199] on span "Application" at bounding box center [584, 193] width 153 height 12
click at [553, 182] on span "Application" at bounding box center [532, 170] width 42 height 30
click at [582, 229] on div "Onsite Interview" at bounding box center [584, 224] width 166 height 18
click at [733, 254] on button "Move" at bounding box center [704, 253] width 55 height 22
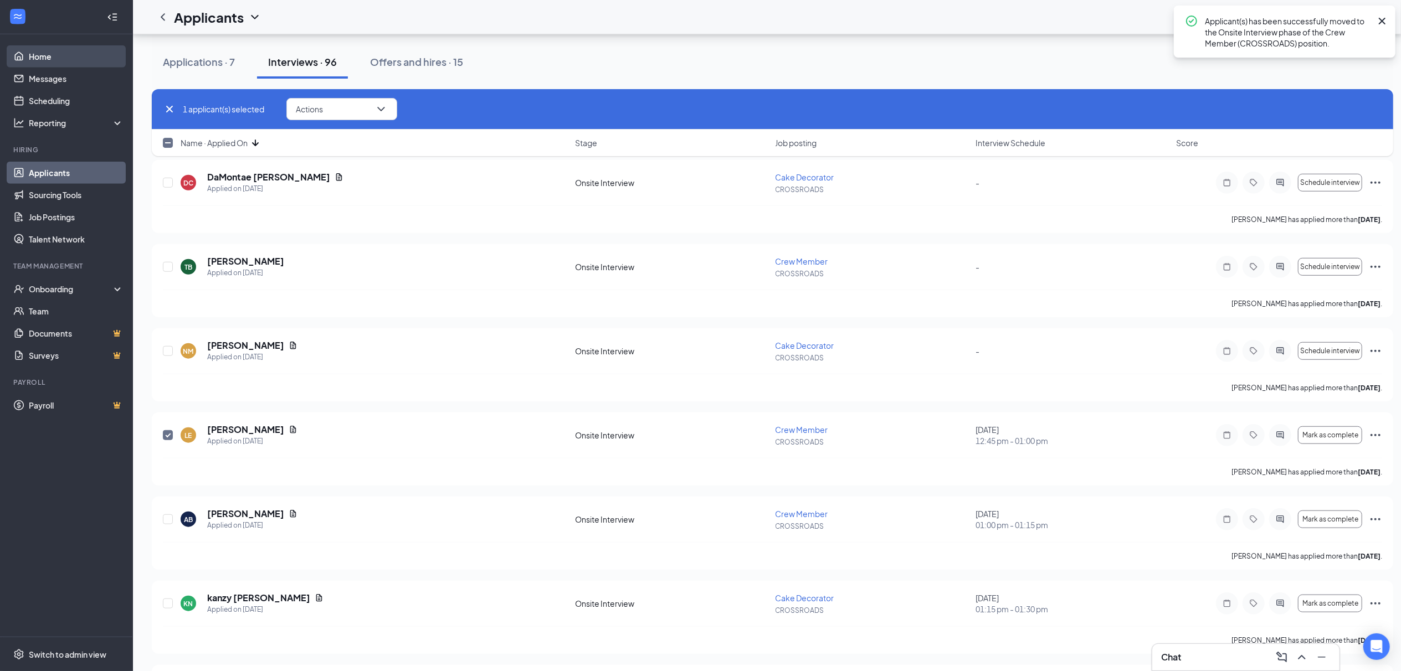
click at [75, 63] on link "Home" at bounding box center [76, 56] width 95 height 22
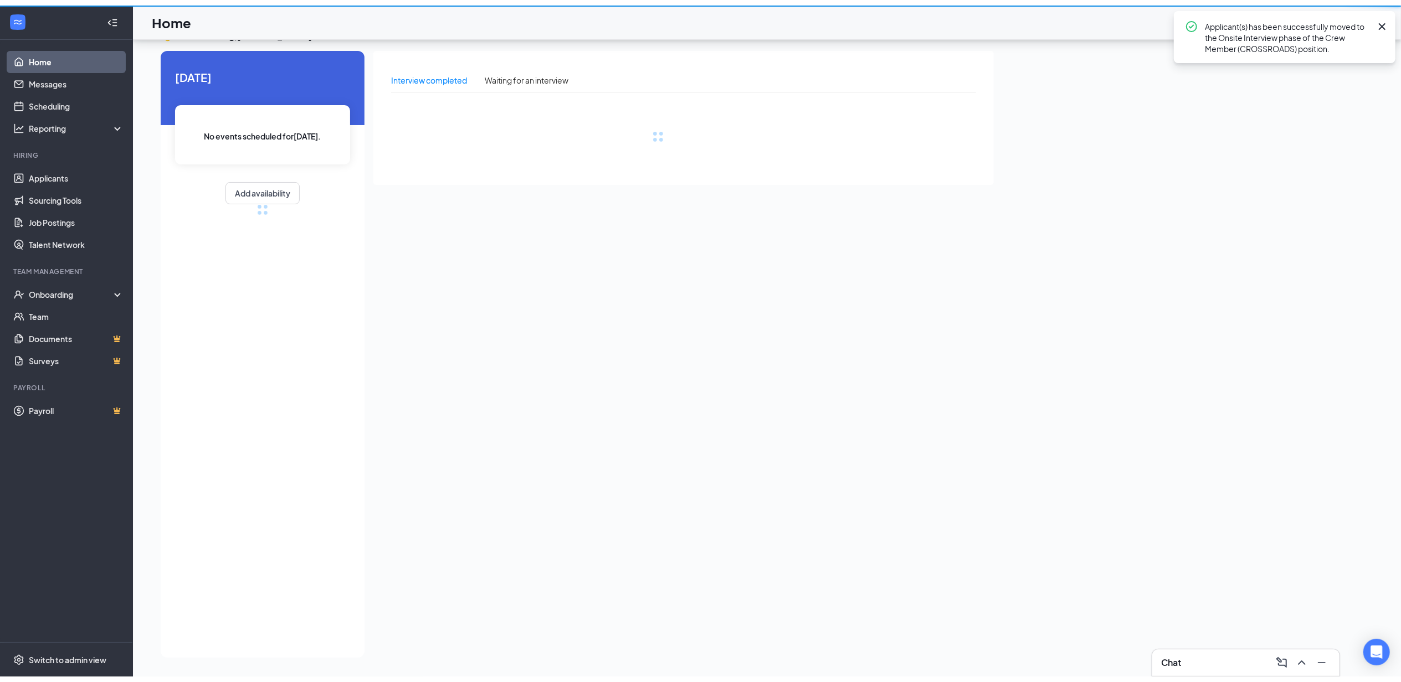
scroll to position [23, 0]
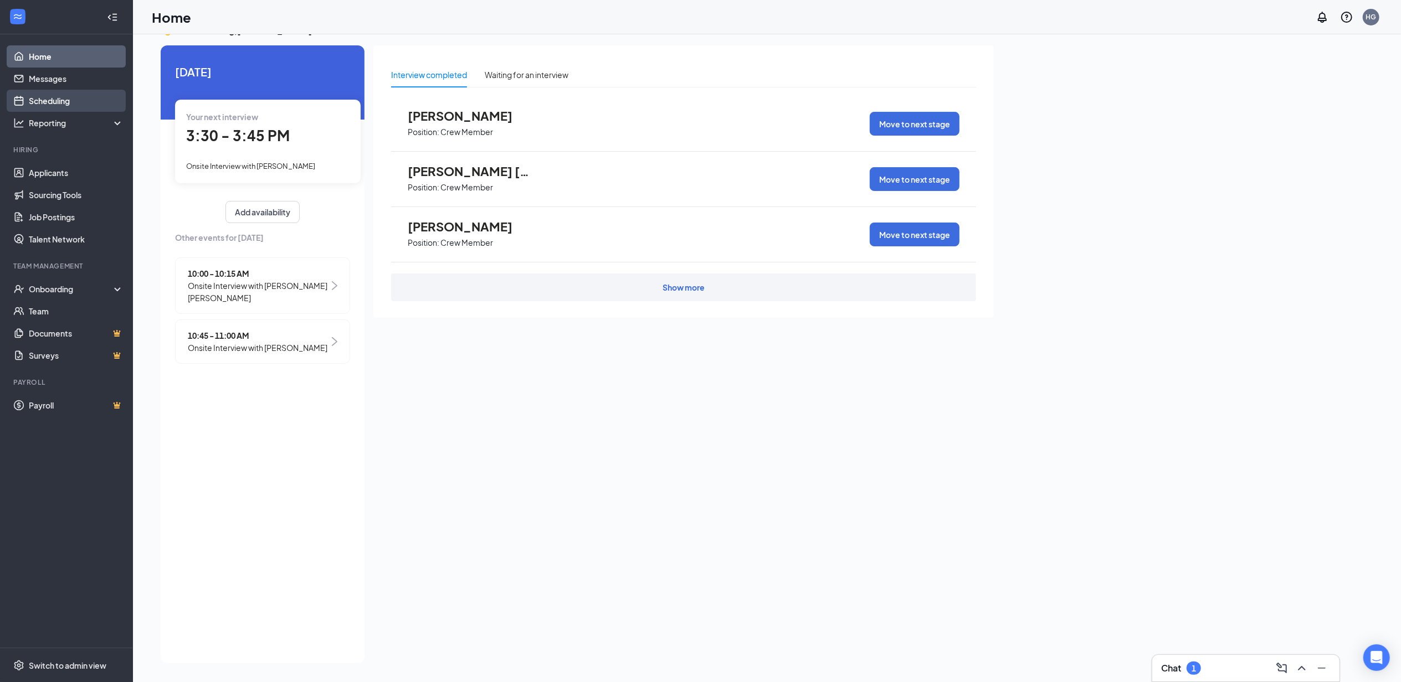
click at [71, 90] on link "Scheduling" at bounding box center [76, 101] width 95 height 22
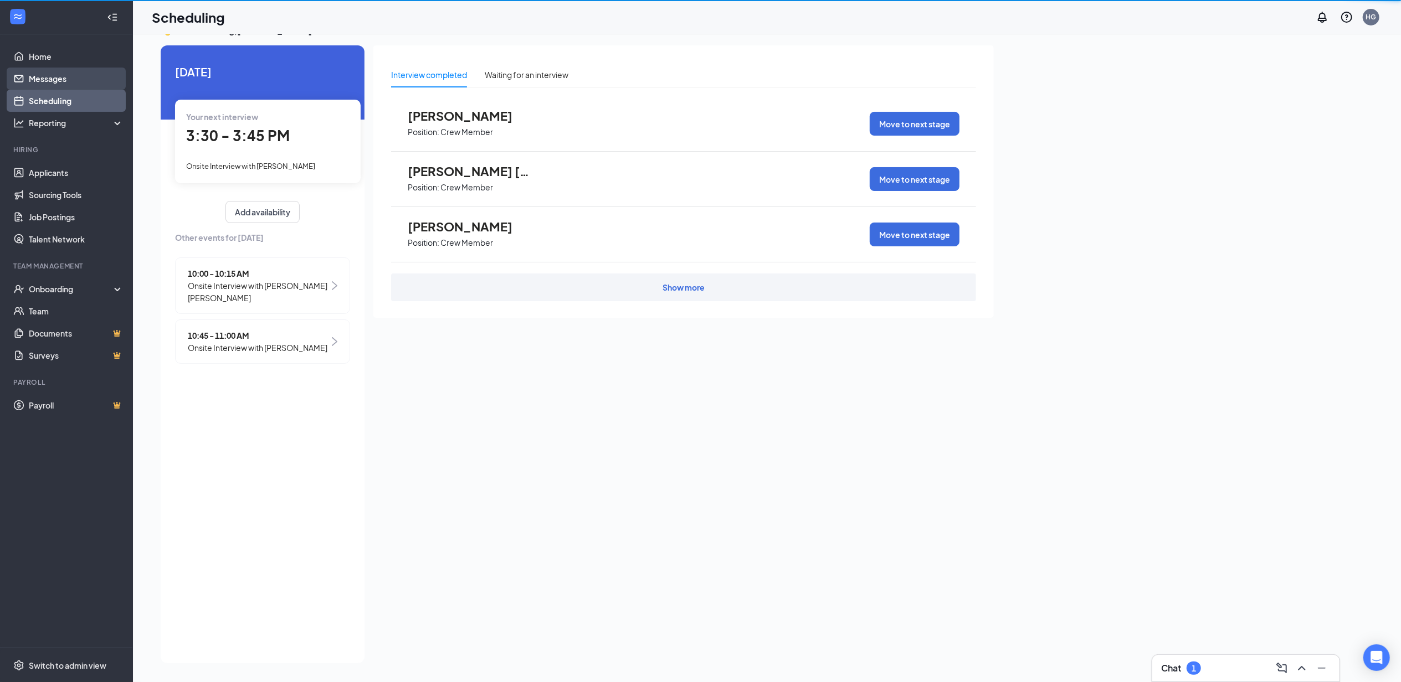
click at [84, 80] on link "Messages" at bounding box center [76, 79] width 95 height 22
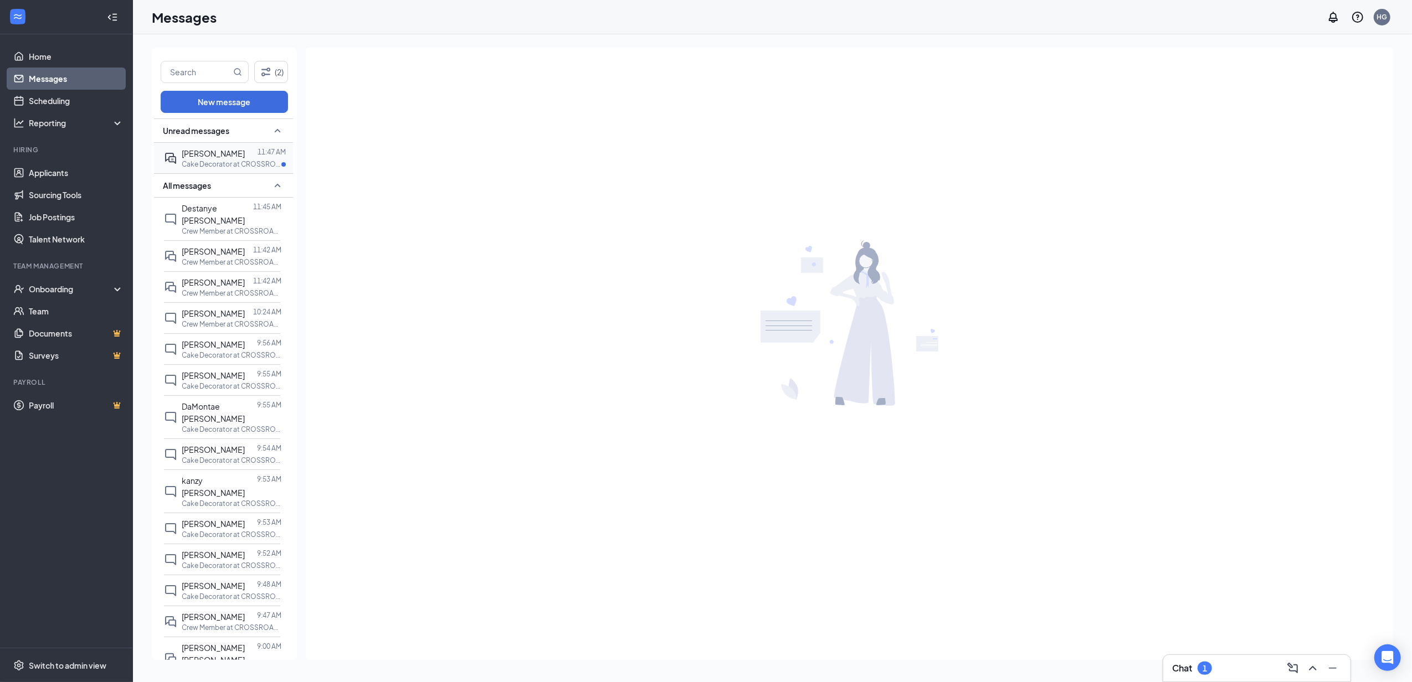
click at [212, 153] on span "[PERSON_NAME]" at bounding box center [213, 153] width 63 height 10
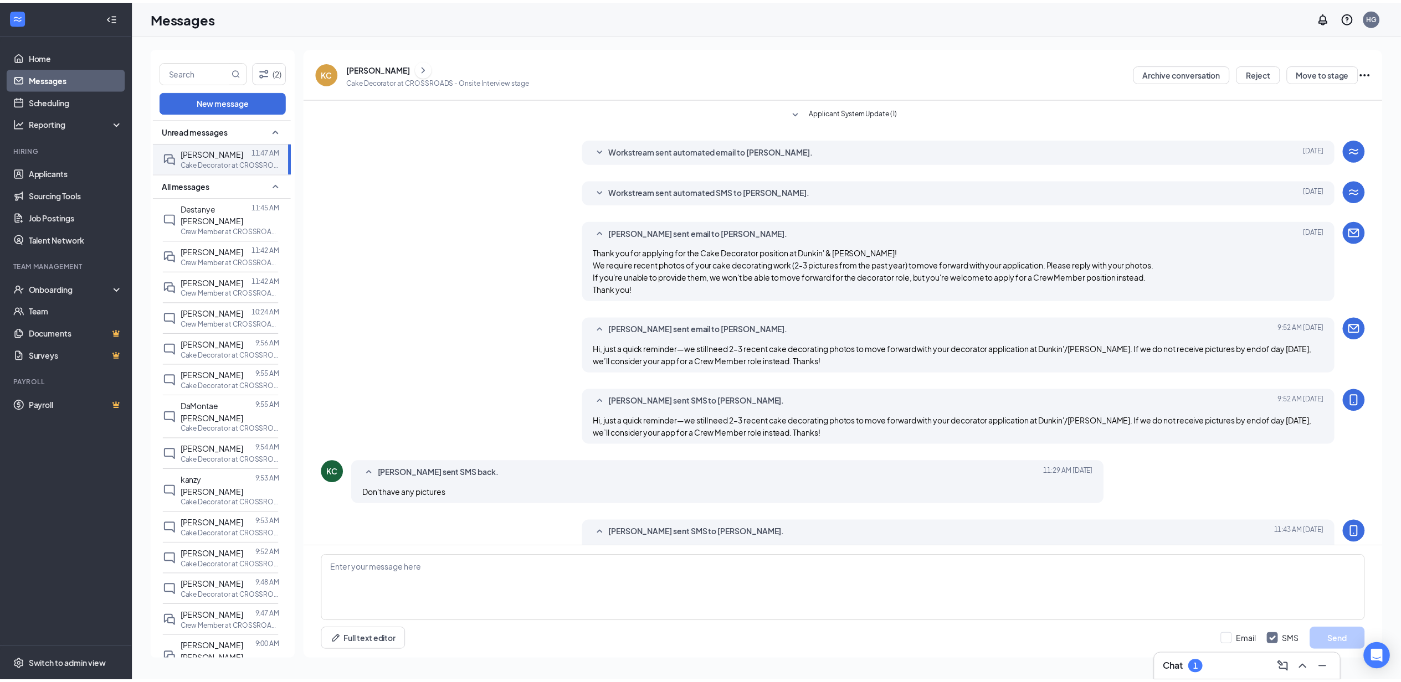
scroll to position [175, 0]
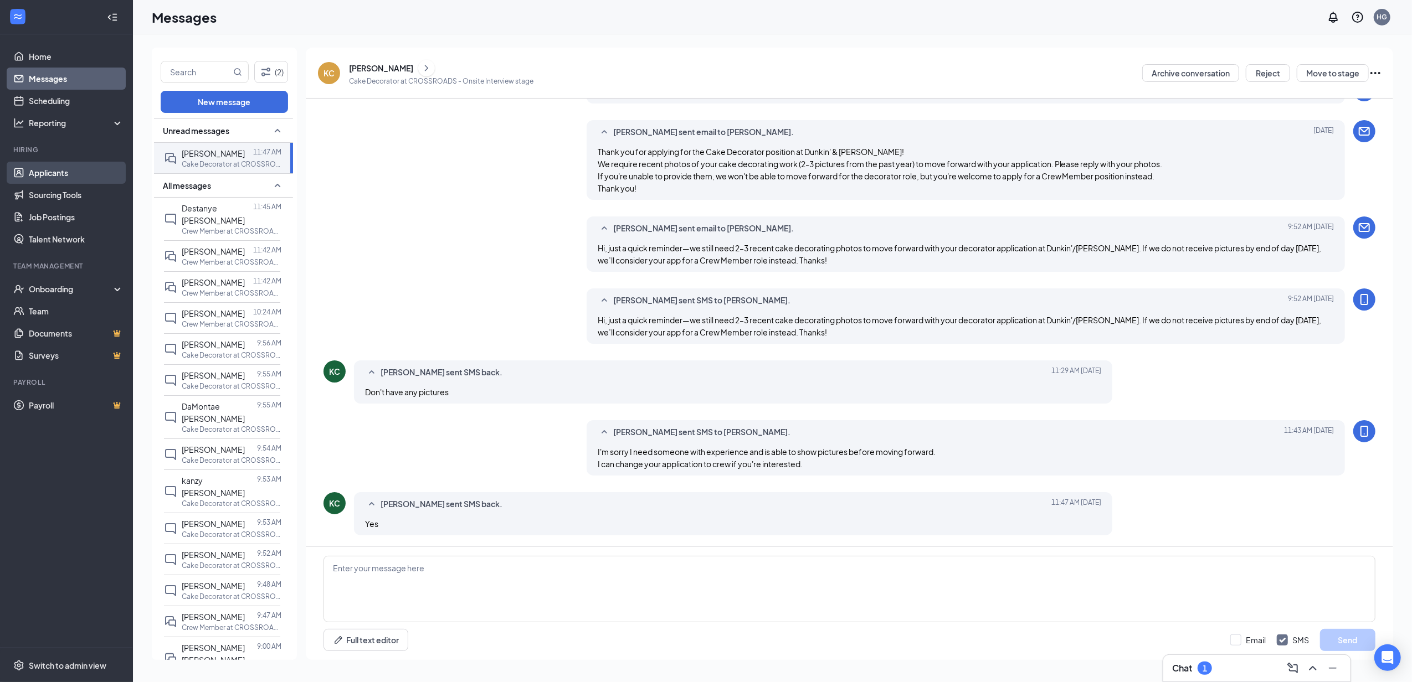
click at [65, 167] on link "Applicants" at bounding box center [76, 173] width 95 height 22
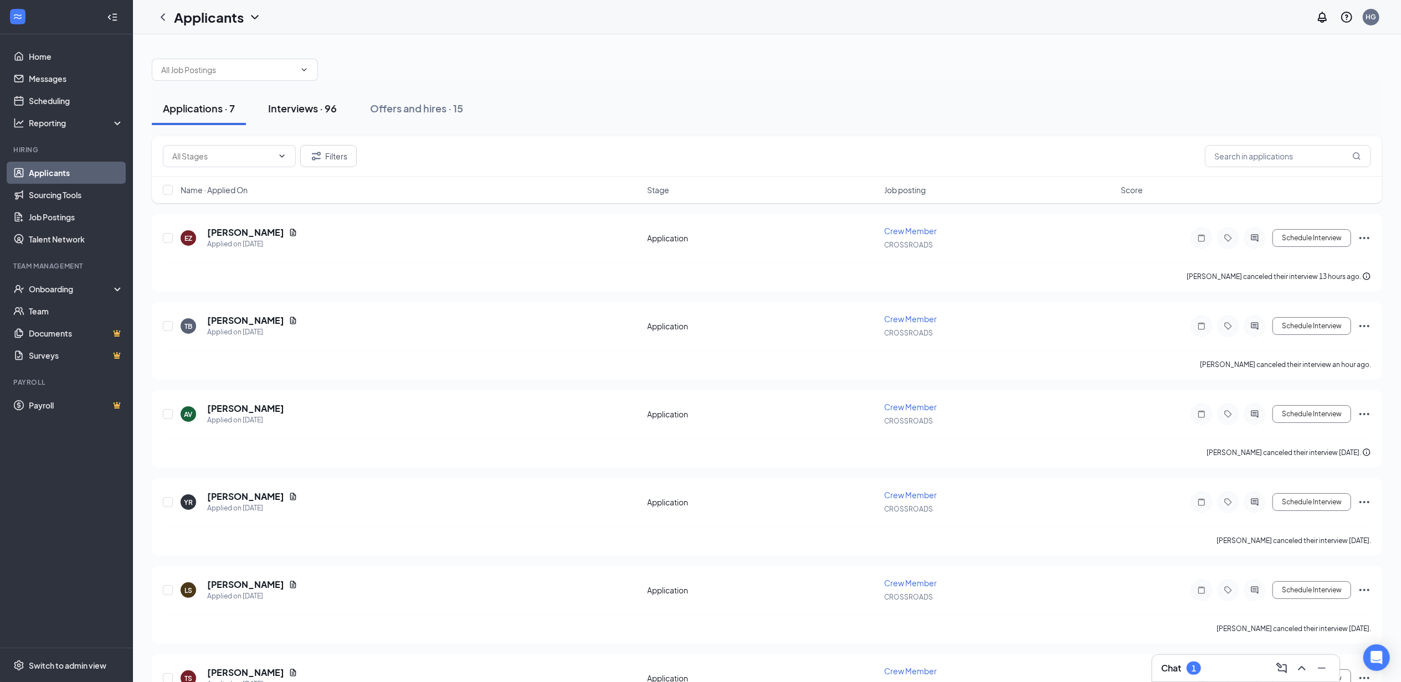
click at [295, 119] on button "Interviews · 96" at bounding box center [302, 108] width 91 height 33
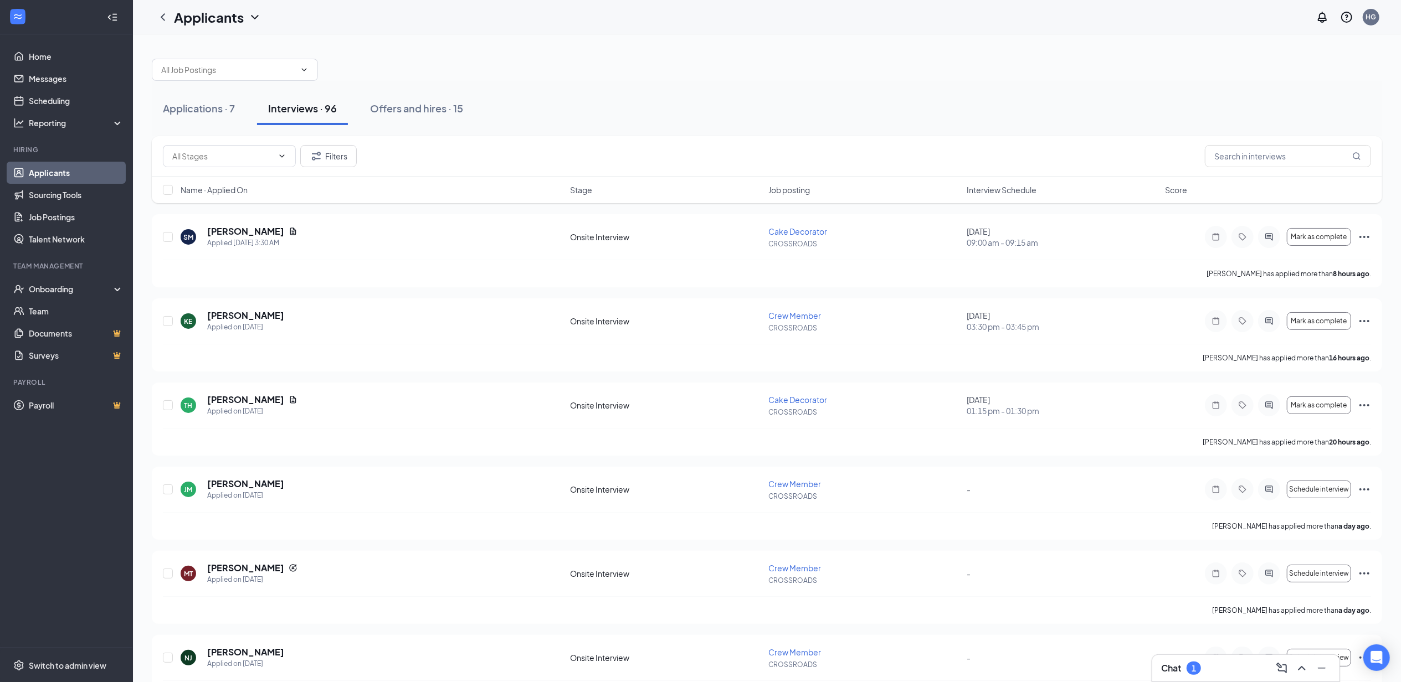
click at [245, 188] on span "Name · Applied On" at bounding box center [214, 189] width 67 height 11
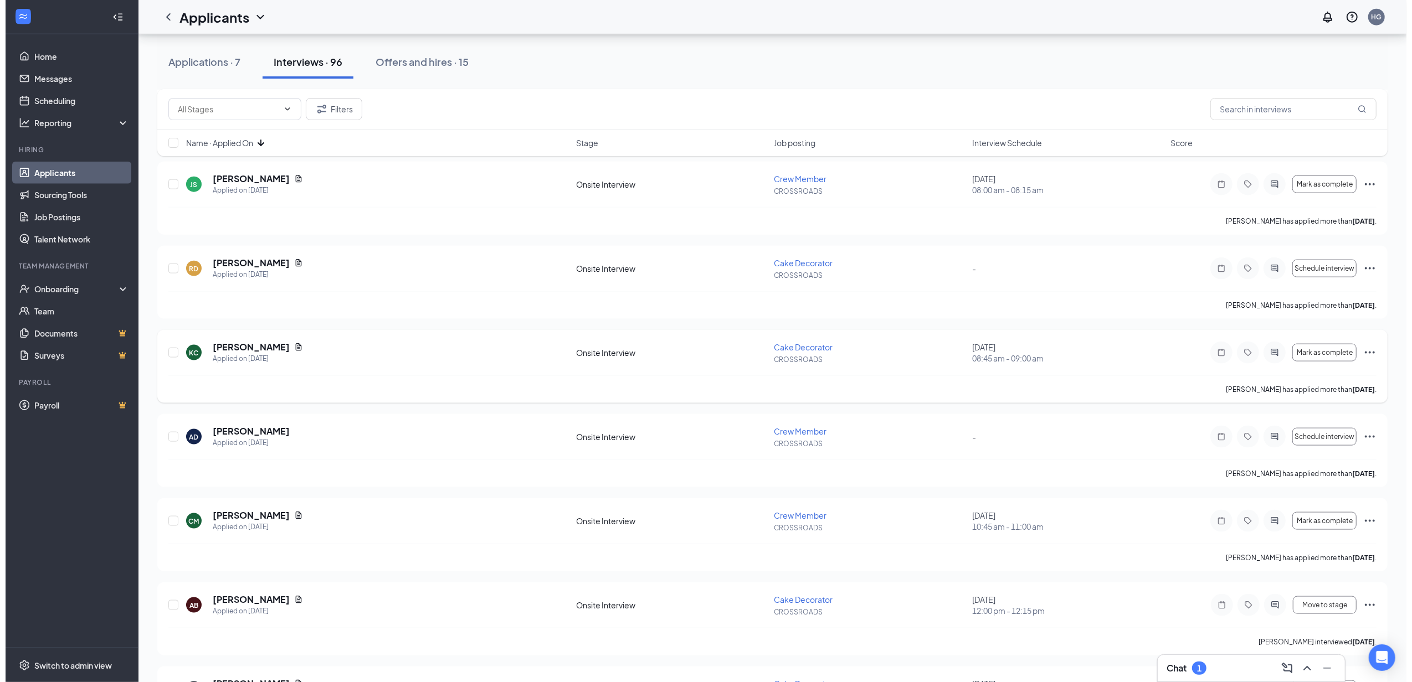
scroll to position [1329, 0]
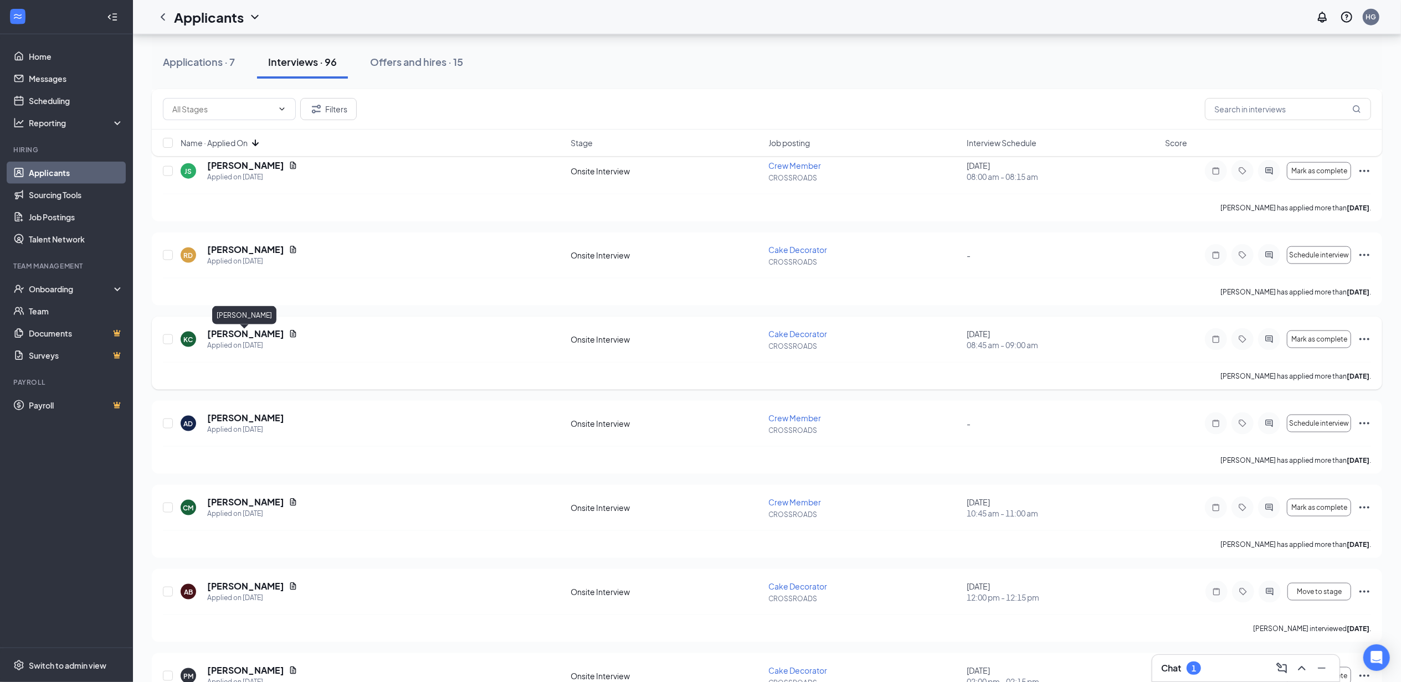
click at [253, 333] on h5 "[PERSON_NAME]" at bounding box center [245, 334] width 77 height 12
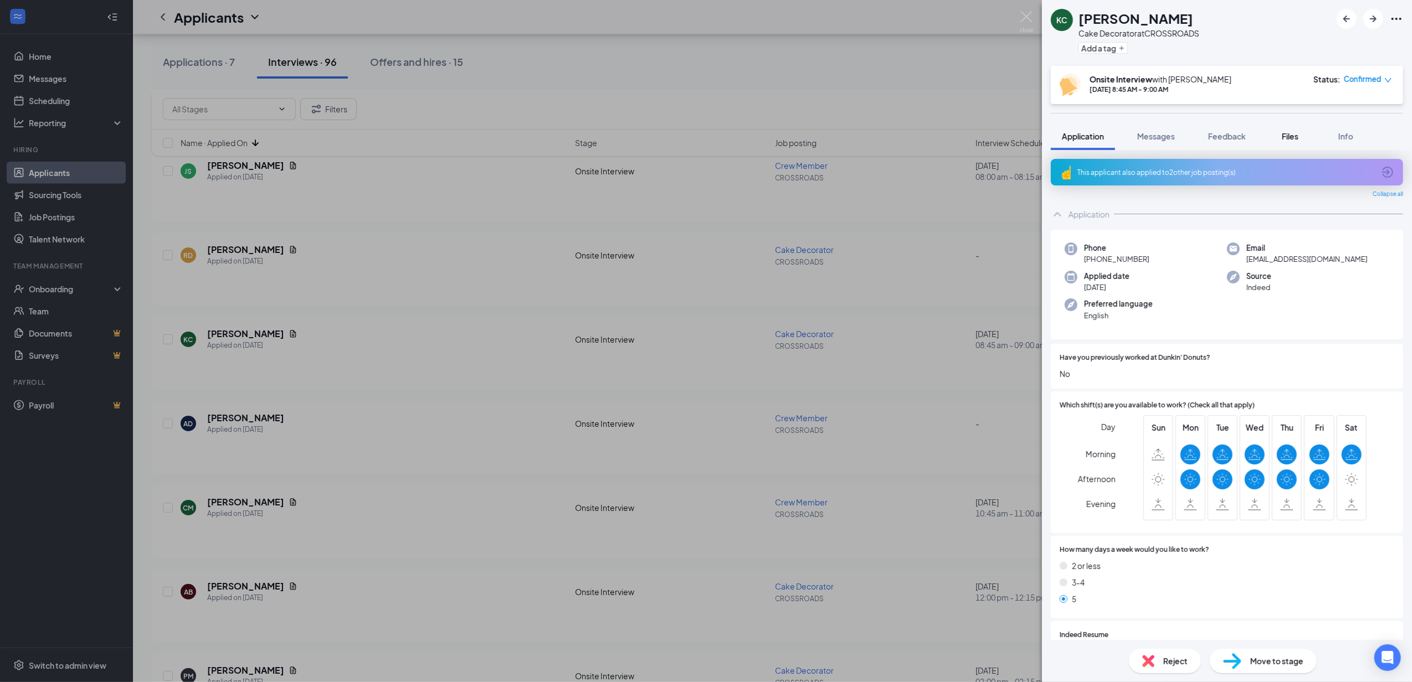
click at [1293, 144] on button "Files" at bounding box center [1290, 136] width 44 height 28
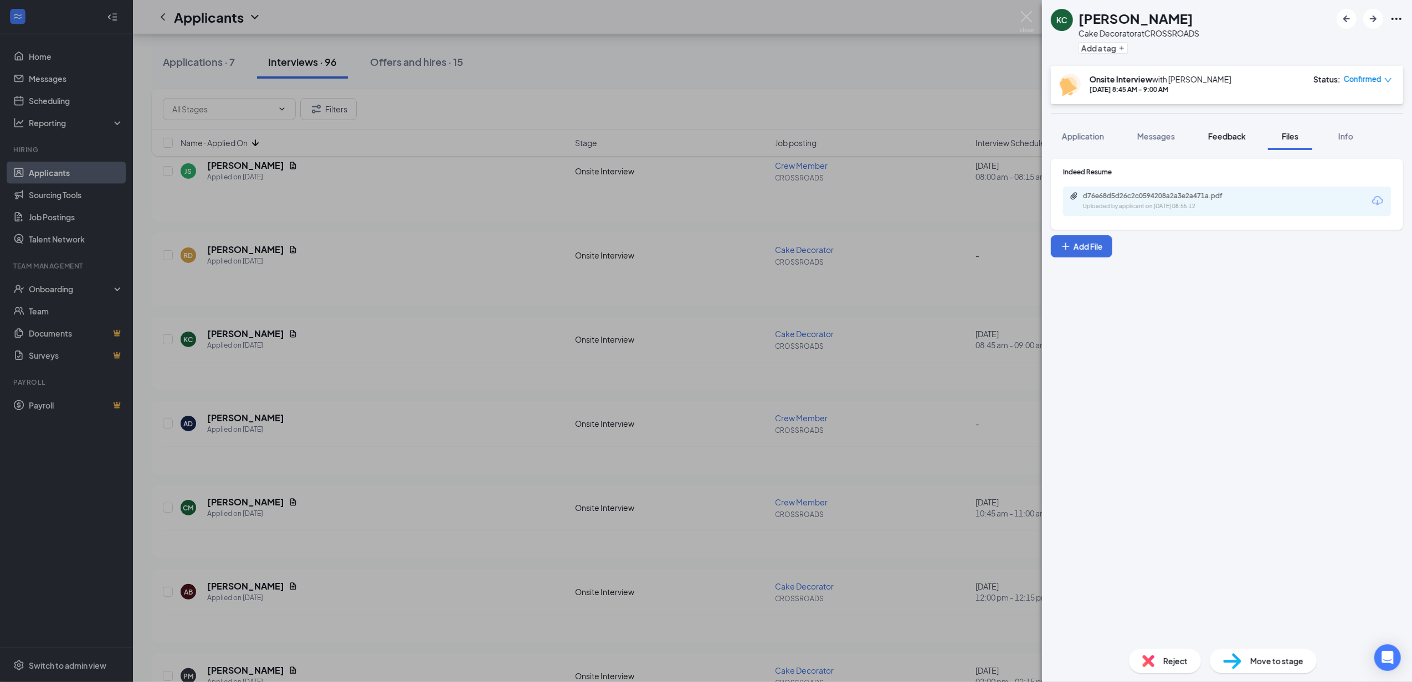
click at [1248, 140] on button "Feedback" at bounding box center [1227, 136] width 60 height 28
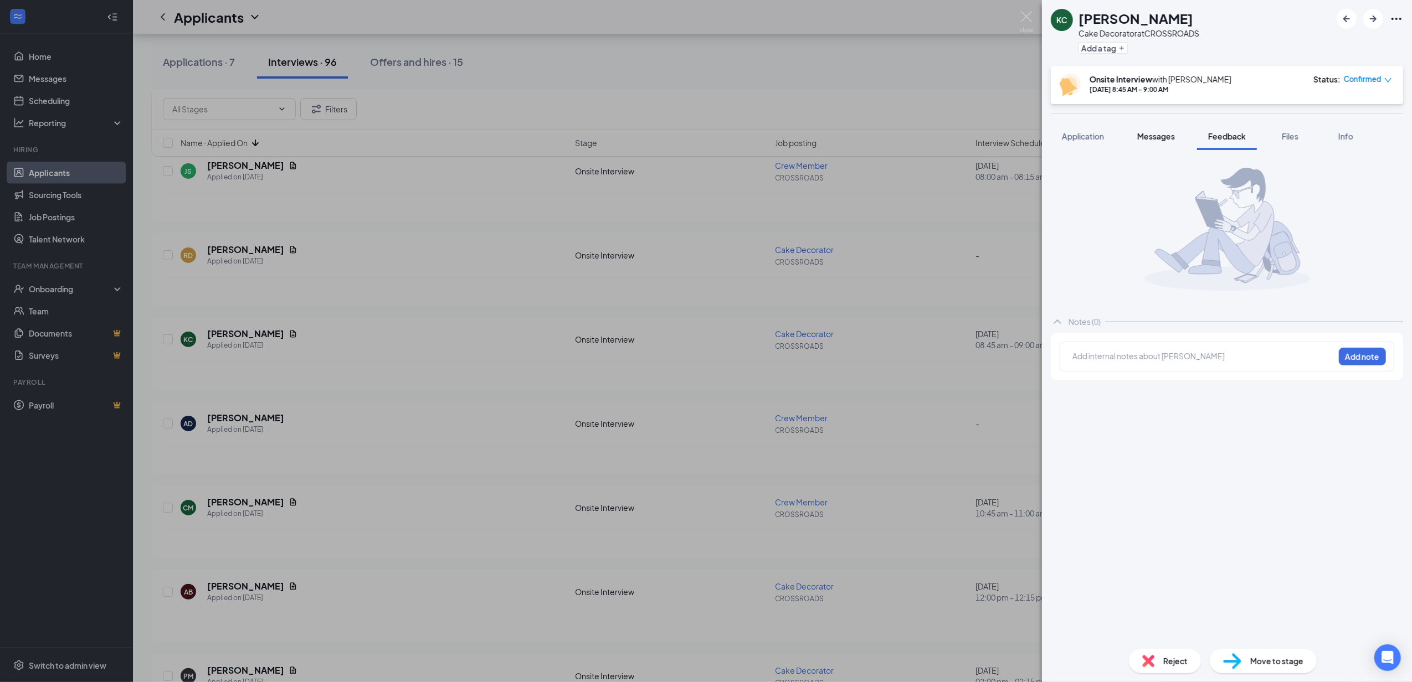
click at [1155, 135] on span "Messages" at bounding box center [1156, 136] width 38 height 10
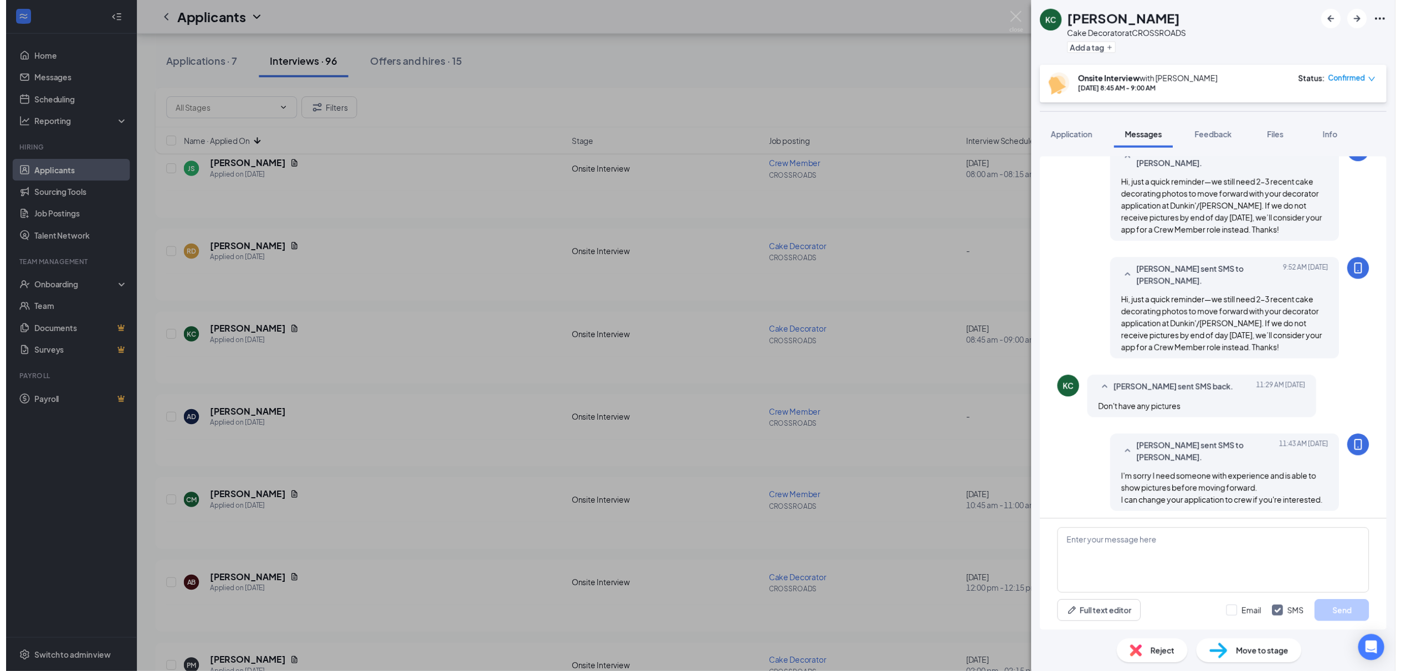
scroll to position [479, 0]
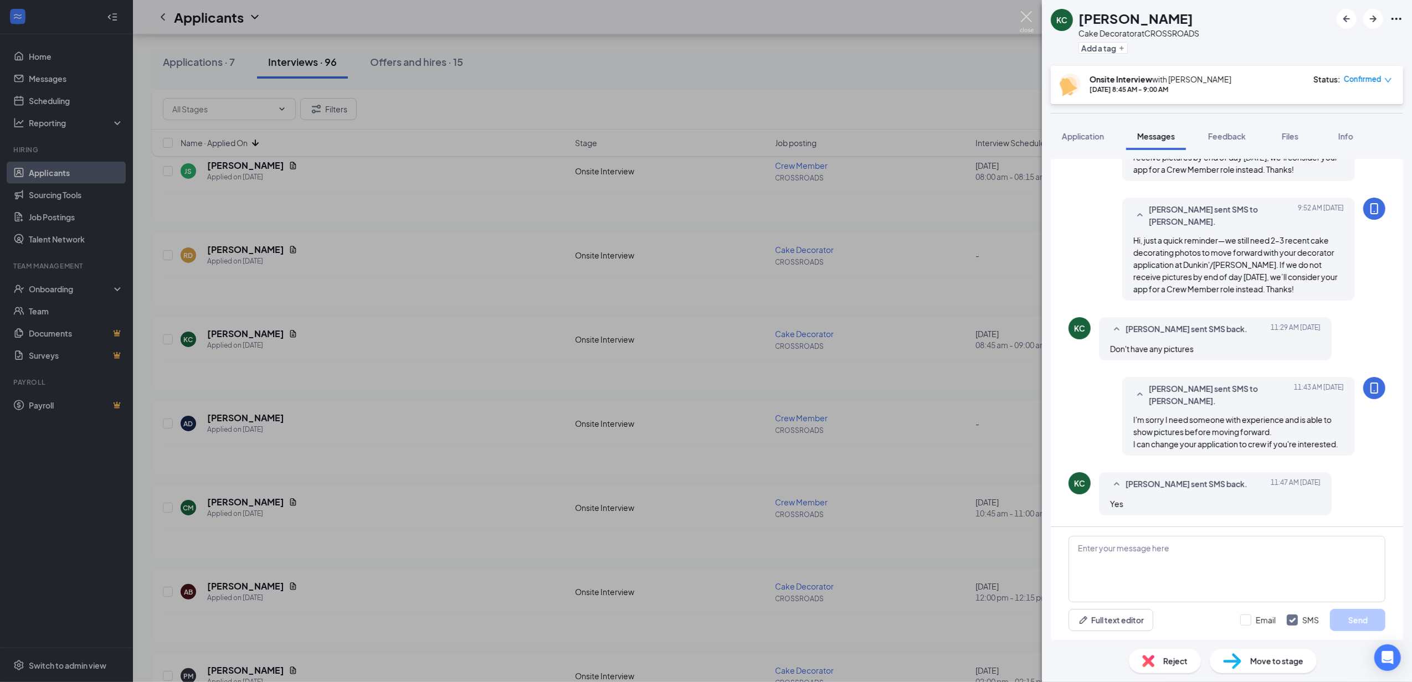
click at [1030, 22] on img at bounding box center [1027, 22] width 14 height 22
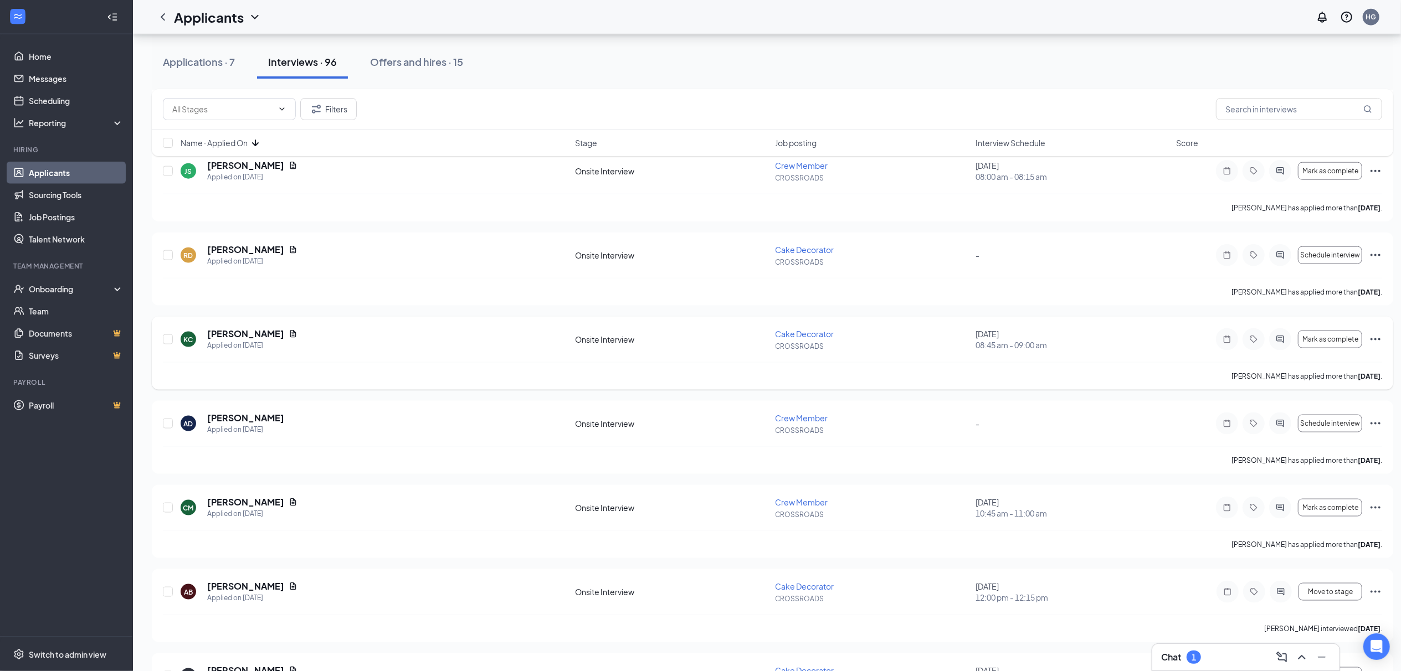
click at [173, 343] on div at bounding box center [168, 339] width 11 height 23
click at [169, 344] on input "checkbox" at bounding box center [168, 340] width 10 height 10
checkbox input "true"
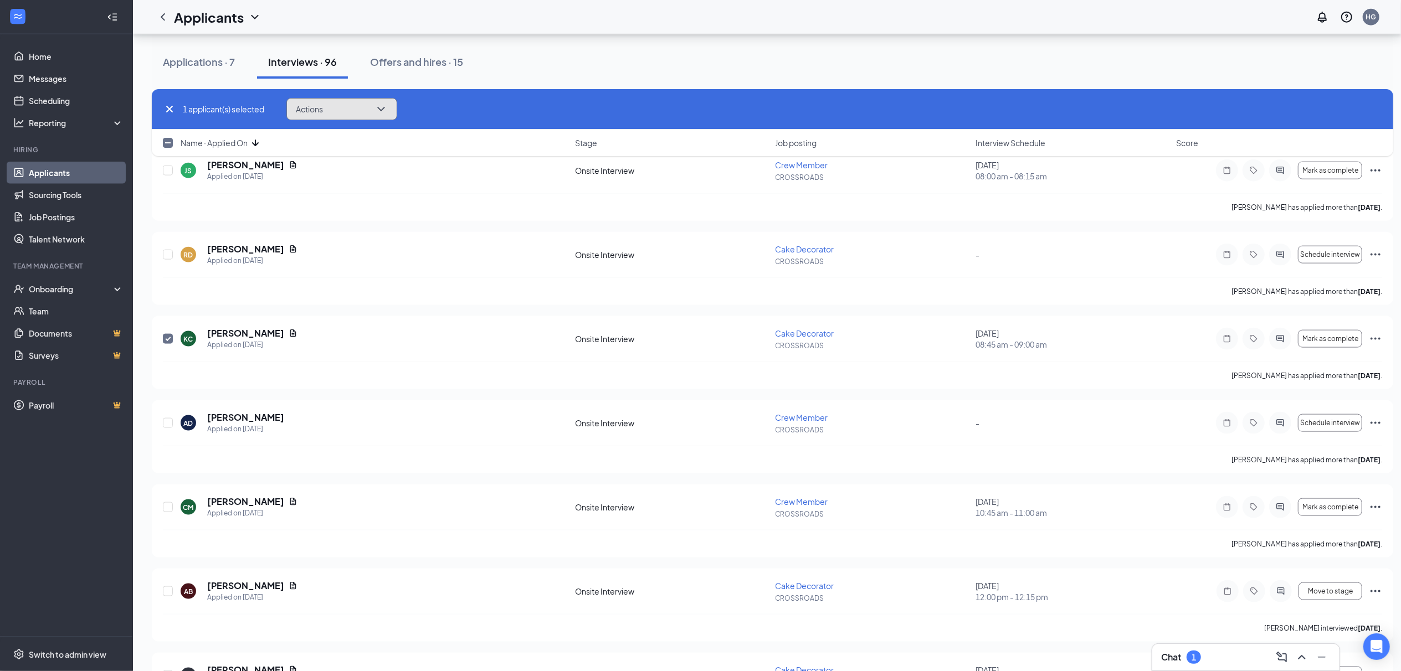
click at [317, 103] on button "Actions" at bounding box center [341, 109] width 111 height 22
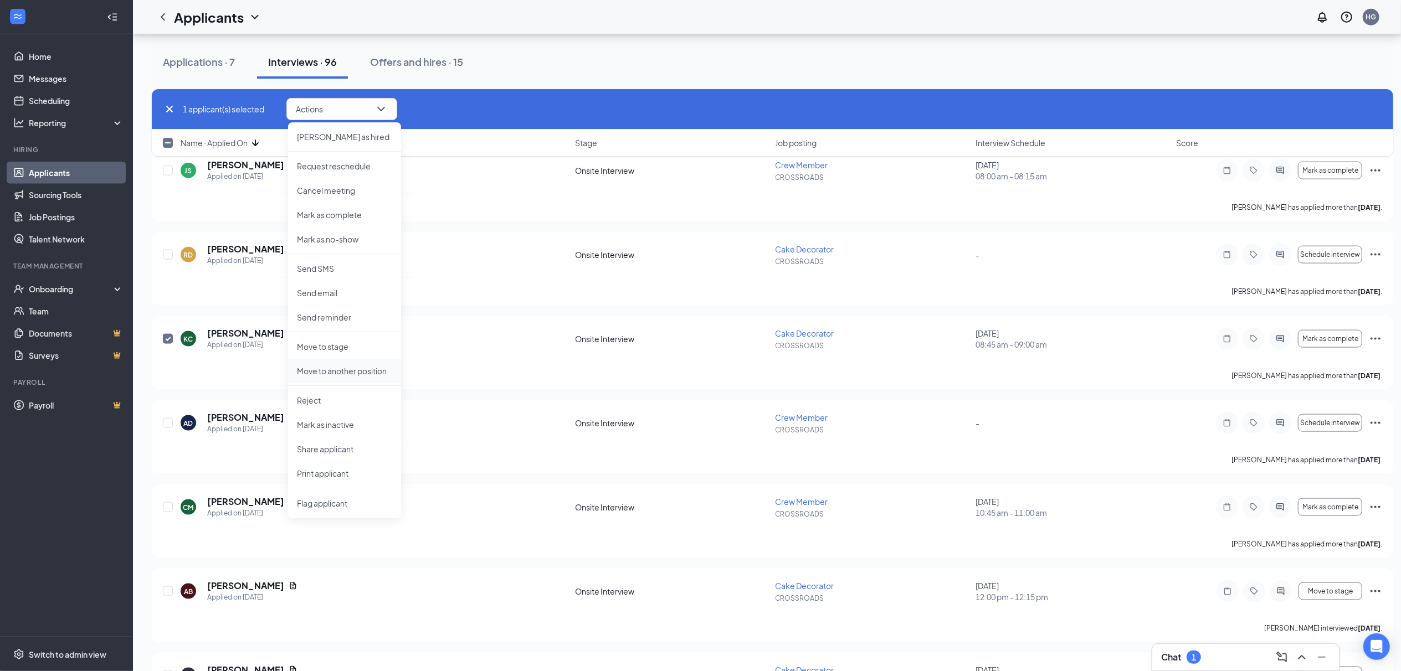
click at [375, 362] on li "Move to another position" at bounding box center [344, 371] width 113 height 24
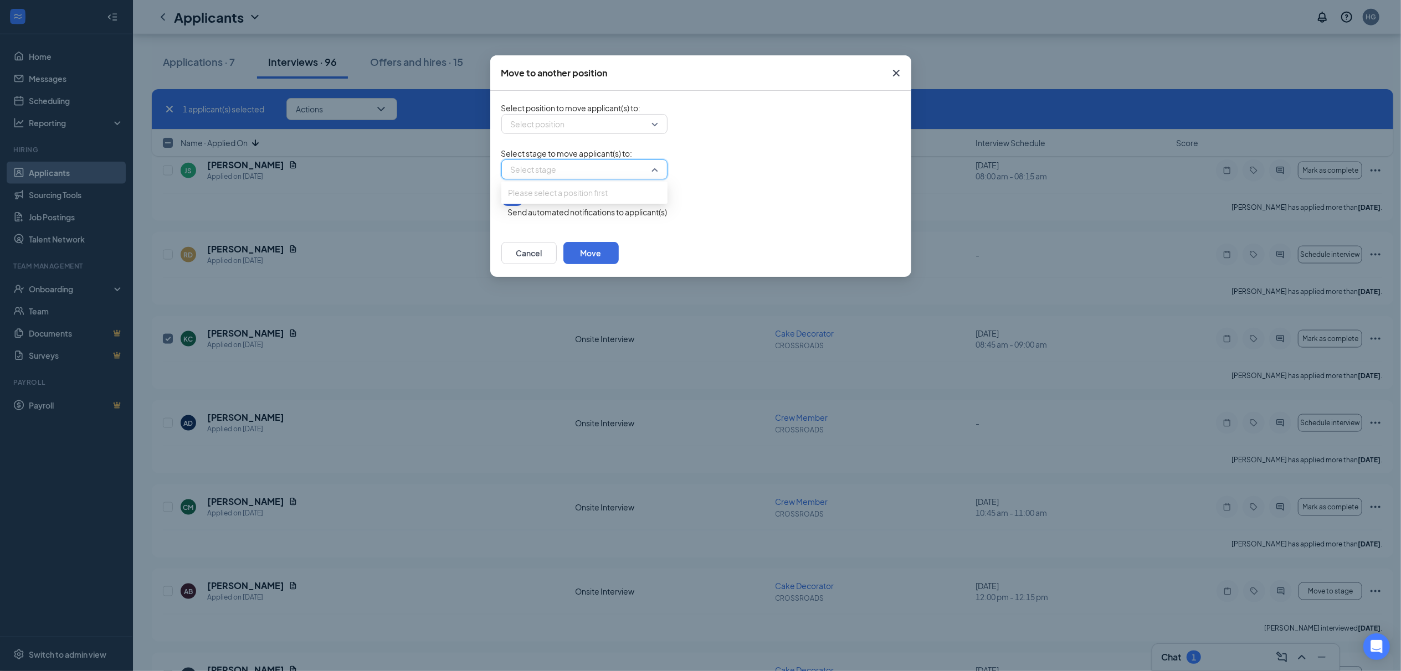
click at [603, 175] on input "search" at bounding box center [580, 169] width 145 height 19
click at [588, 131] on input "search" at bounding box center [580, 124] width 145 height 19
click at [594, 171] on span "Crew Member (CROSSROADS)" at bounding box center [564, 165] width 113 height 12
click at [594, 179] on input "search" at bounding box center [580, 169] width 145 height 19
click at [583, 217] on span "Onsite Interview" at bounding box center [584, 210] width 153 height 12
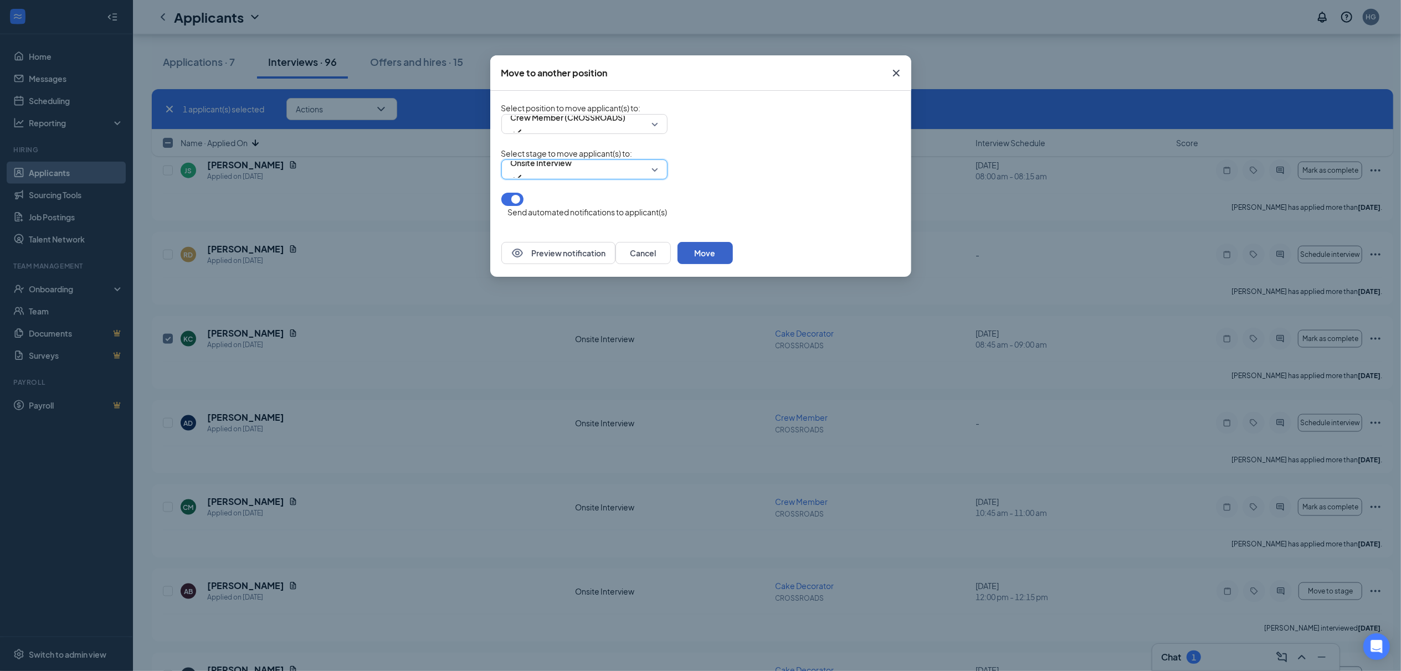
click at [733, 256] on button "Move" at bounding box center [704, 253] width 55 height 22
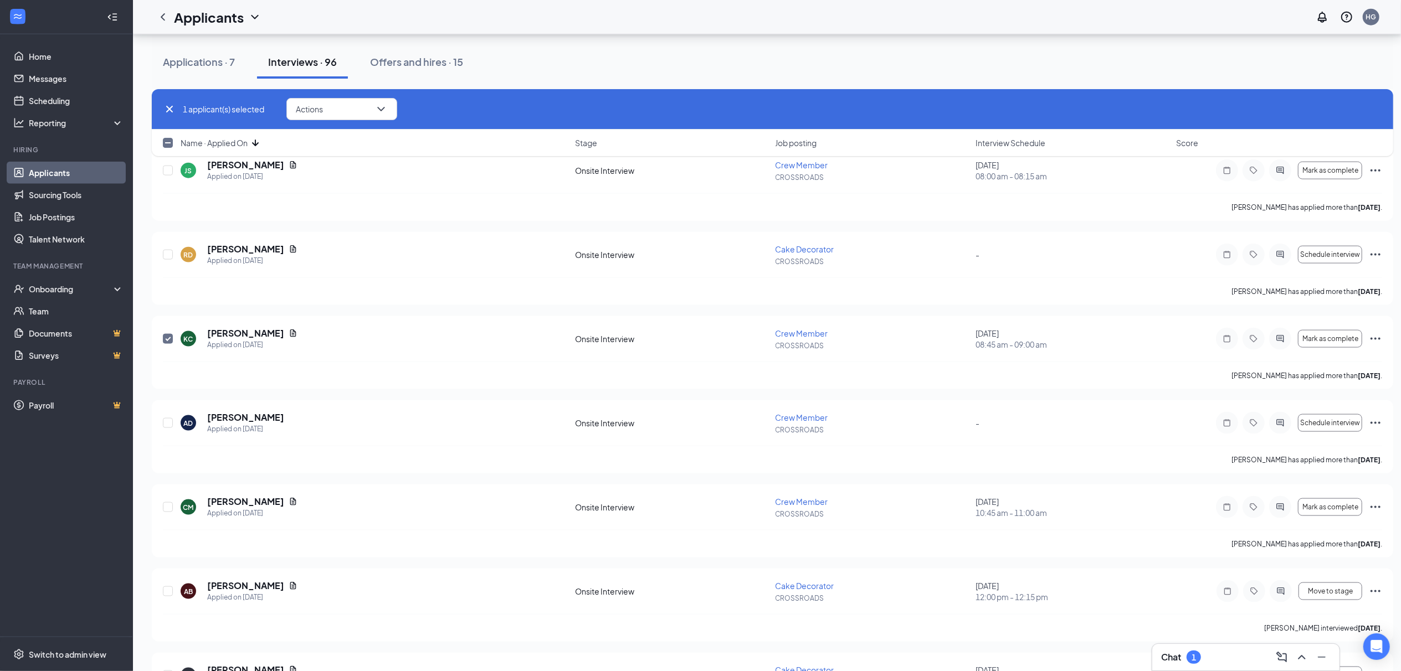
click at [225, 141] on span "Name · Applied On" at bounding box center [214, 142] width 67 height 11
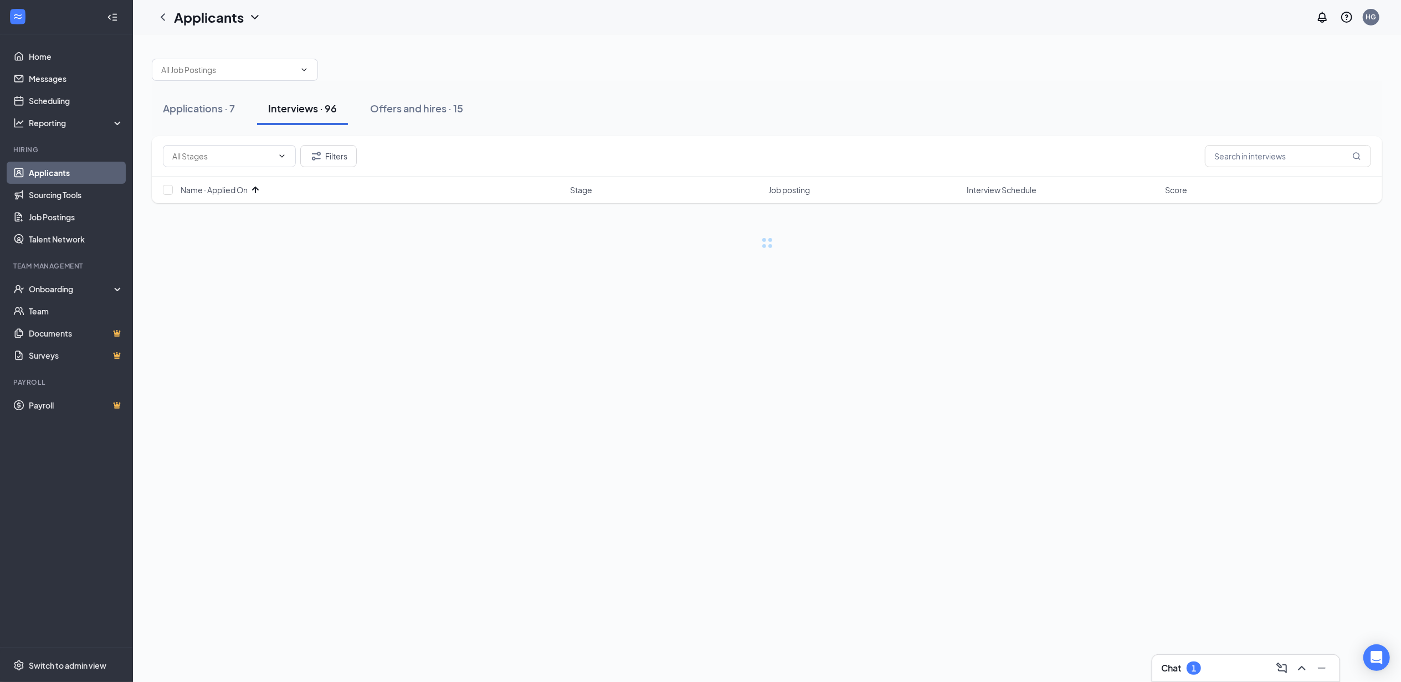
click at [233, 191] on span "Name · Applied On" at bounding box center [214, 189] width 67 height 11
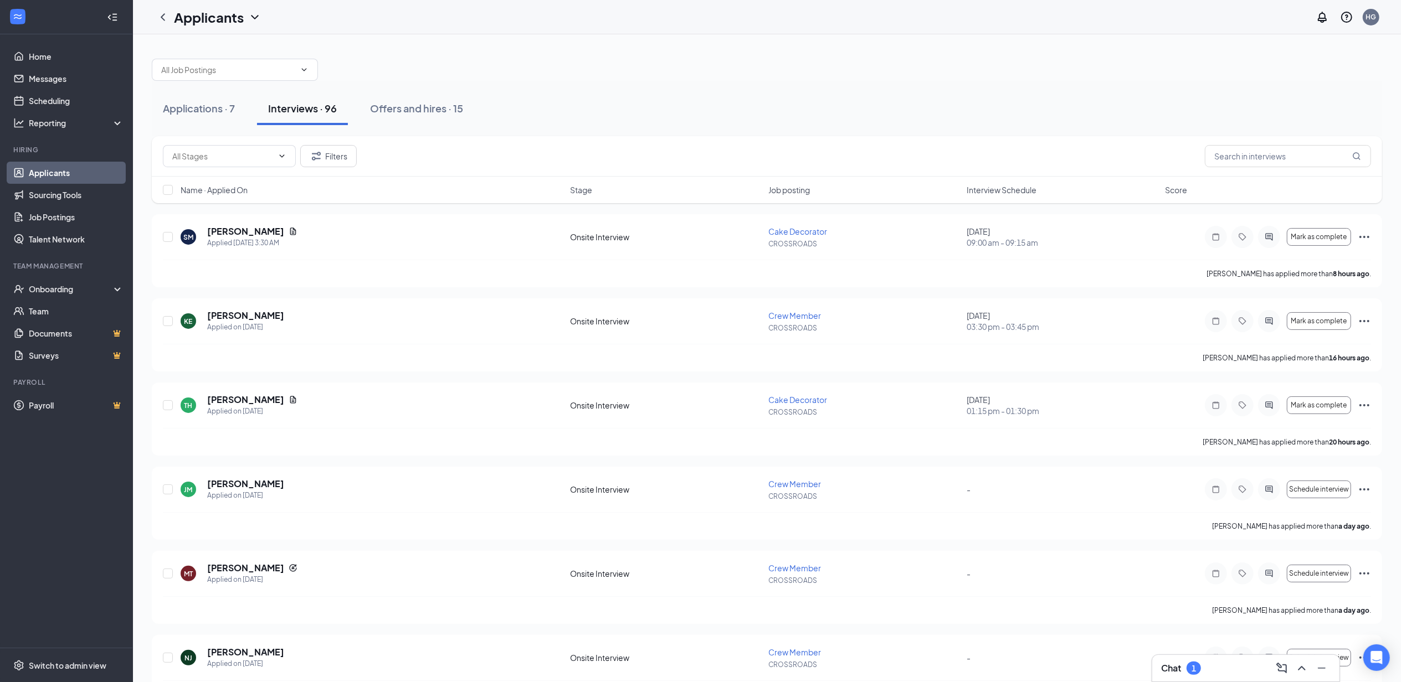
click at [209, 196] on span "Name · Applied On" at bounding box center [214, 189] width 67 height 11
click at [250, 186] on icon "ArrowDown" at bounding box center [255, 189] width 13 height 13
click at [165, 194] on input "checkbox" at bounding box center [168, 190] width 10 height 10
checkbox input "true"
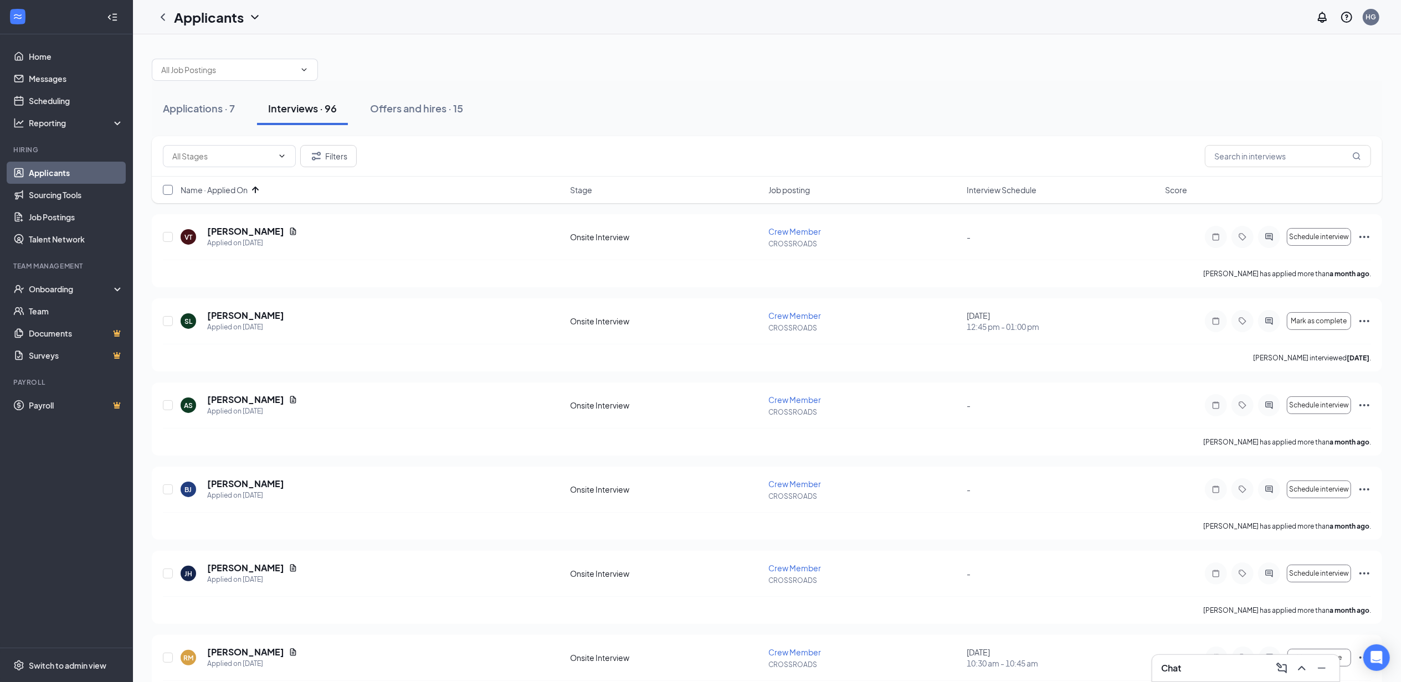
checkbox input "true"
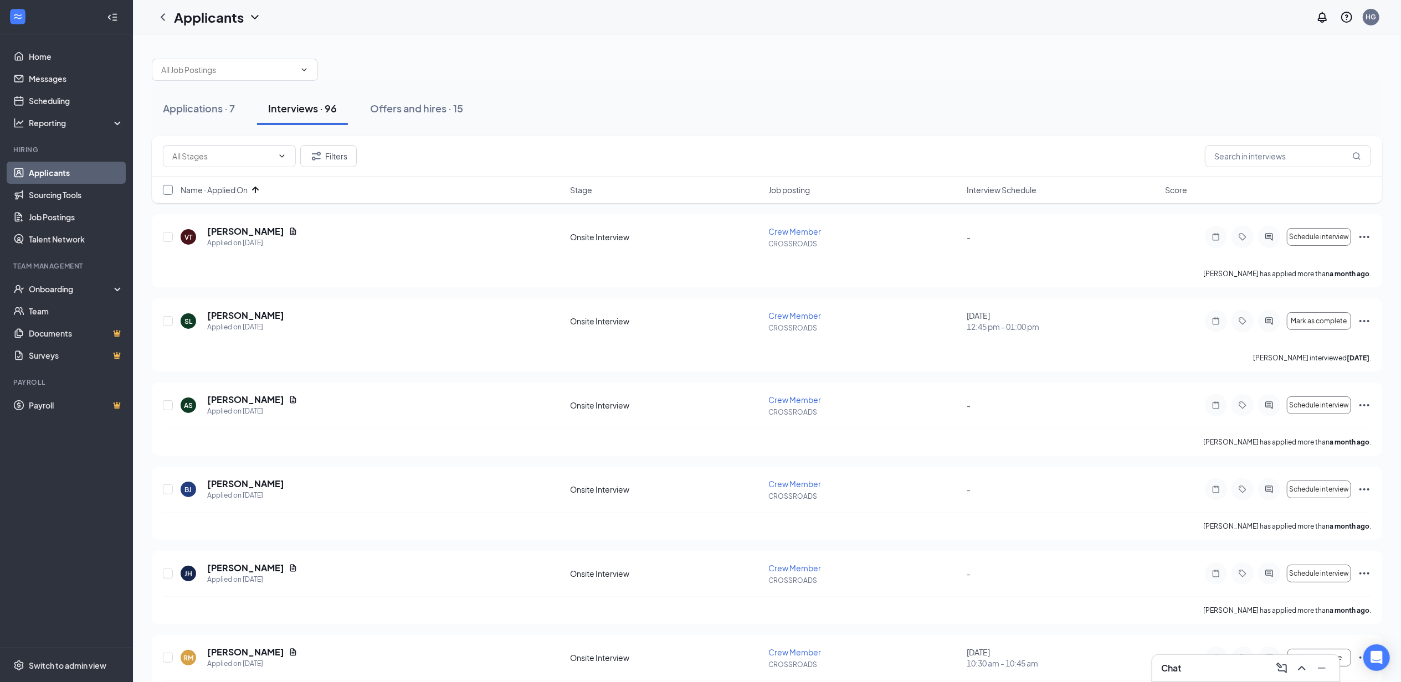
checkbox input "true"
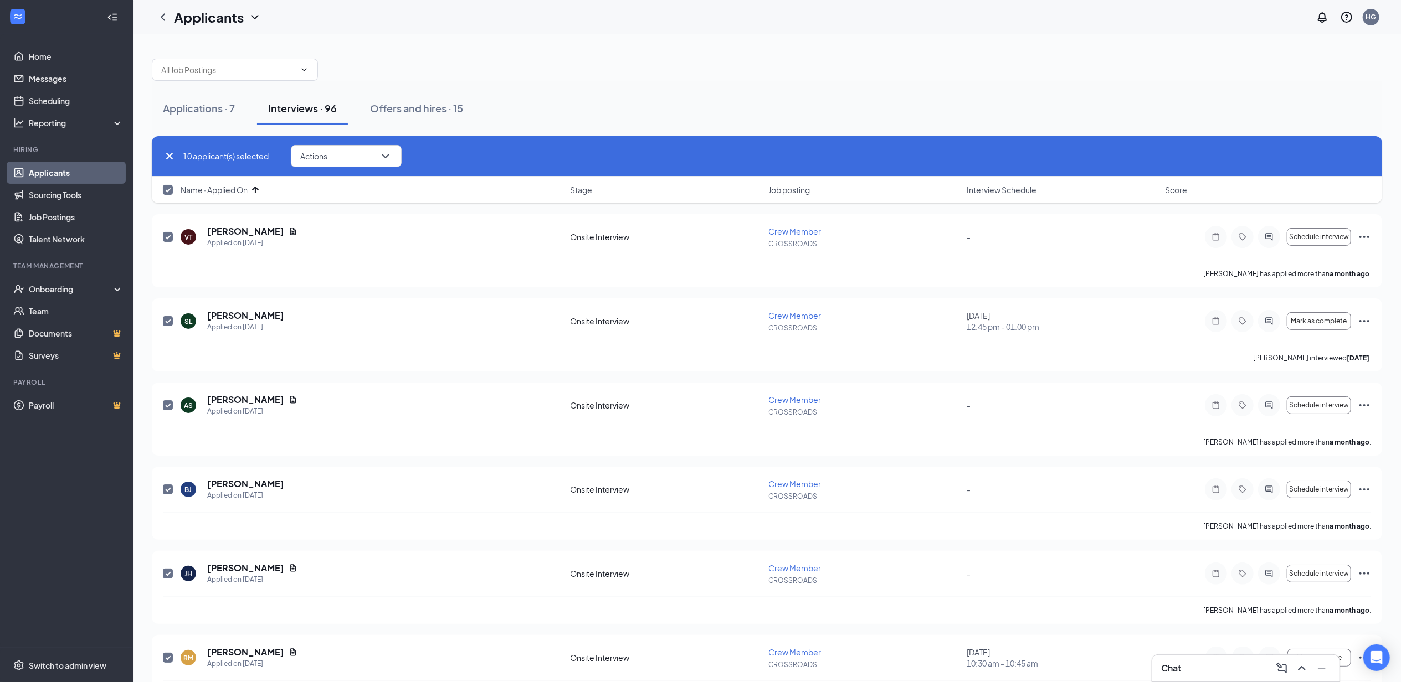
click at [171, 188] on input "checkbox" at bounding box center [168, 190] width 10 height 10
checkbox input "false"
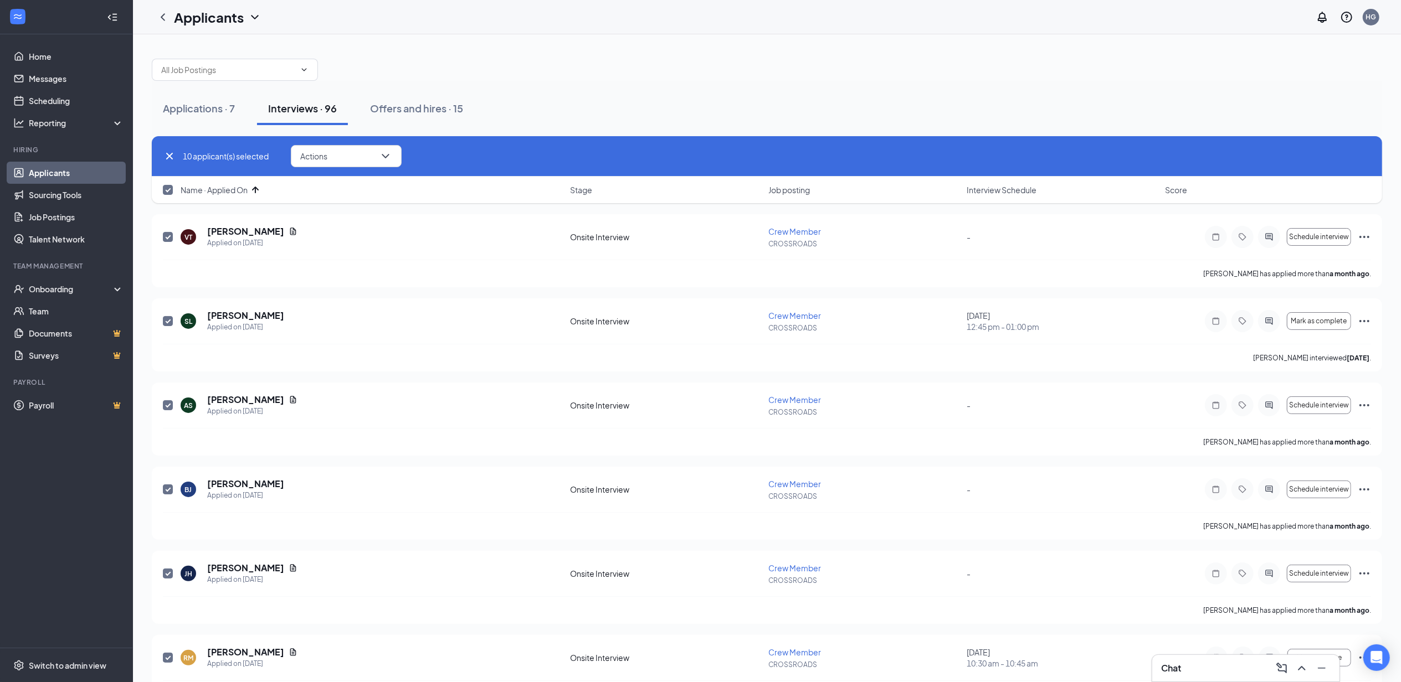
checkbox input "false"
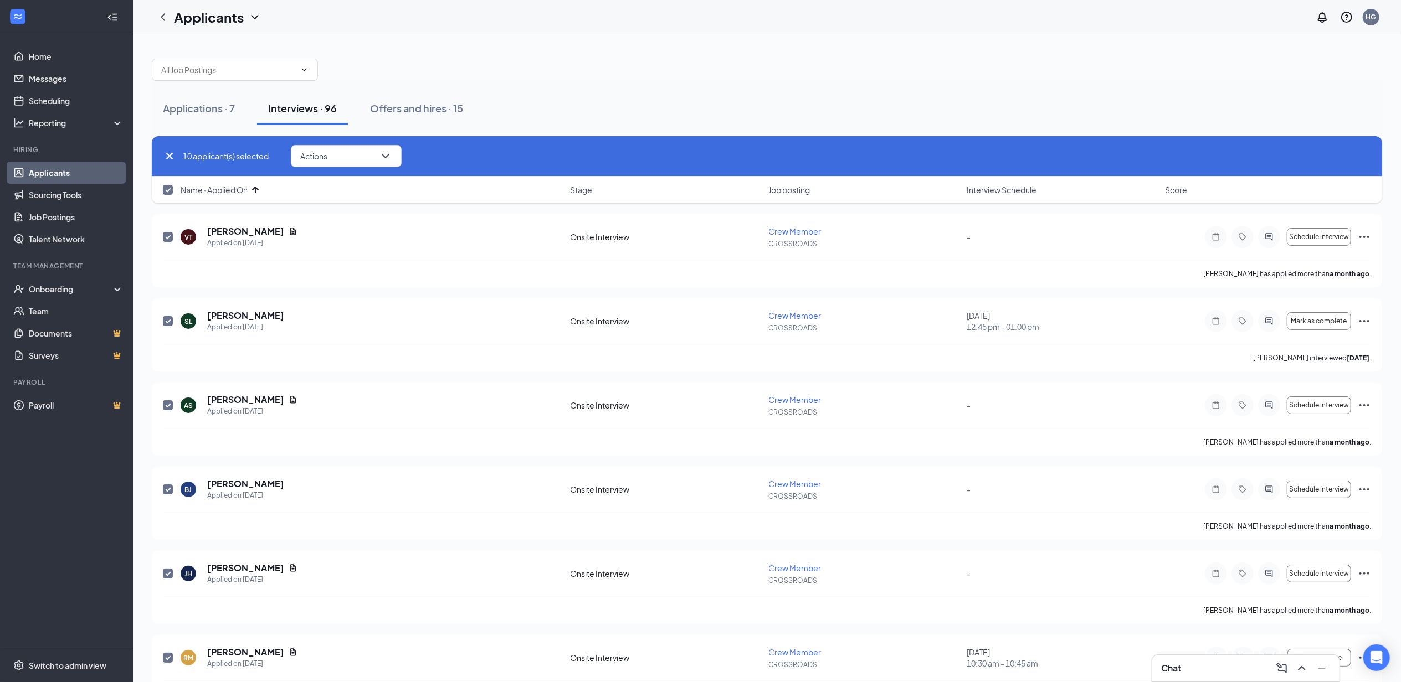
checkbox input "false"
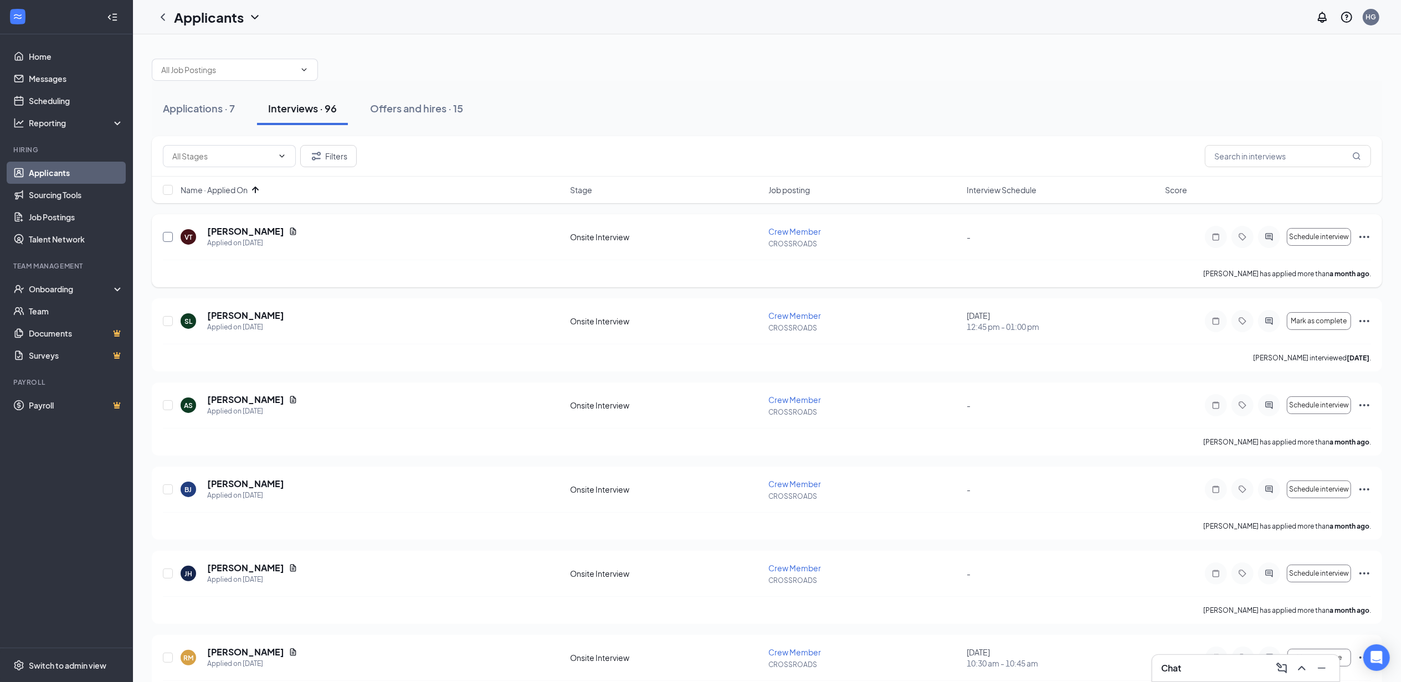
click at [167, 239] on input "checkbox" at bounding box center [168, 237] width 10 height 10
checkbox input "true"
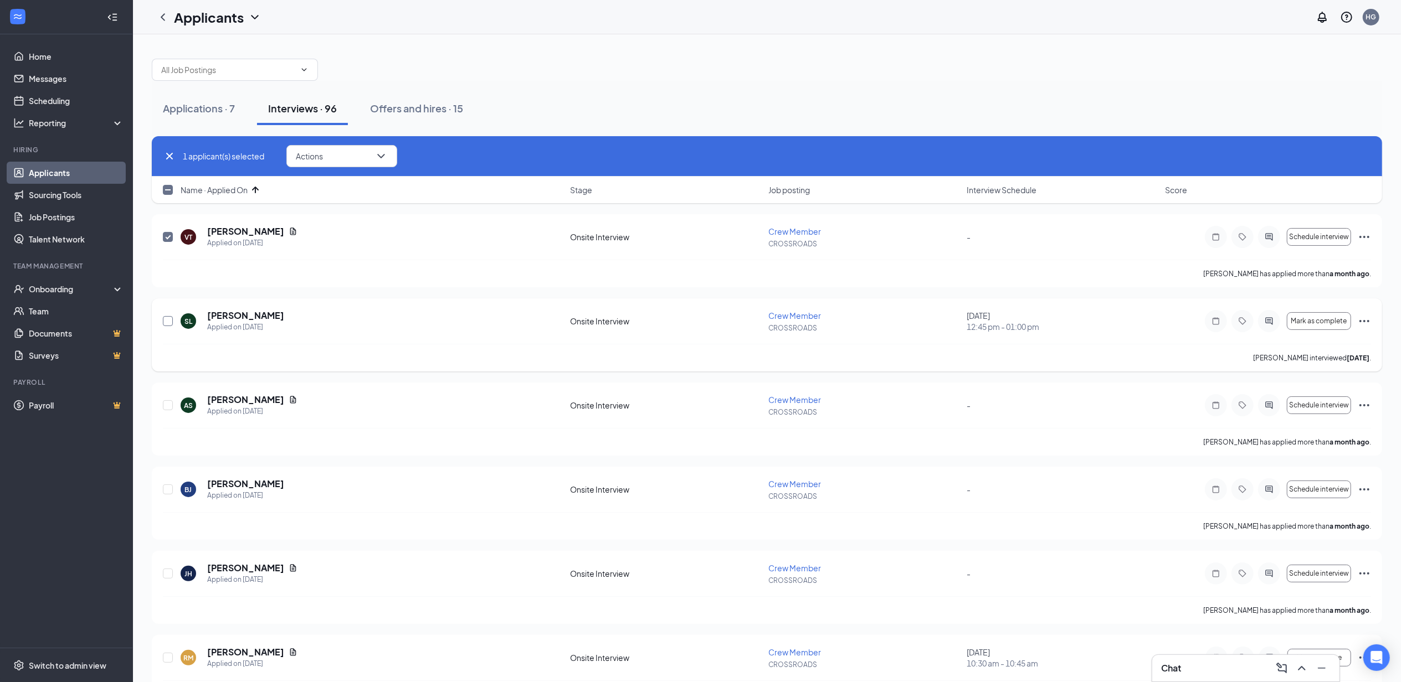
click at [167, 325] on input "checkbox" at bounding box center [168, 321] width 10 height 10
checkbox input "true"
click at [167, 409] on input "checkbox" at bounding box center [168, 405] width 10 height 10
checkbox input "true"
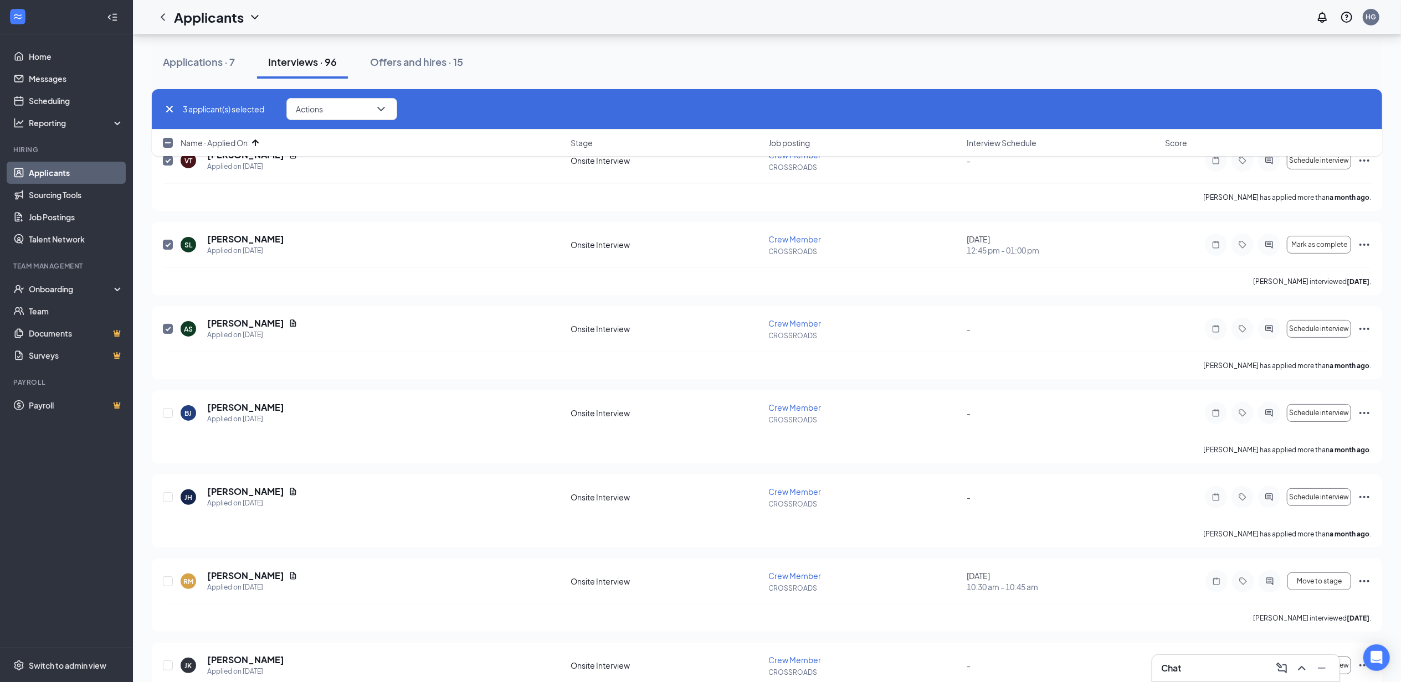
scroll to position [147, 0]
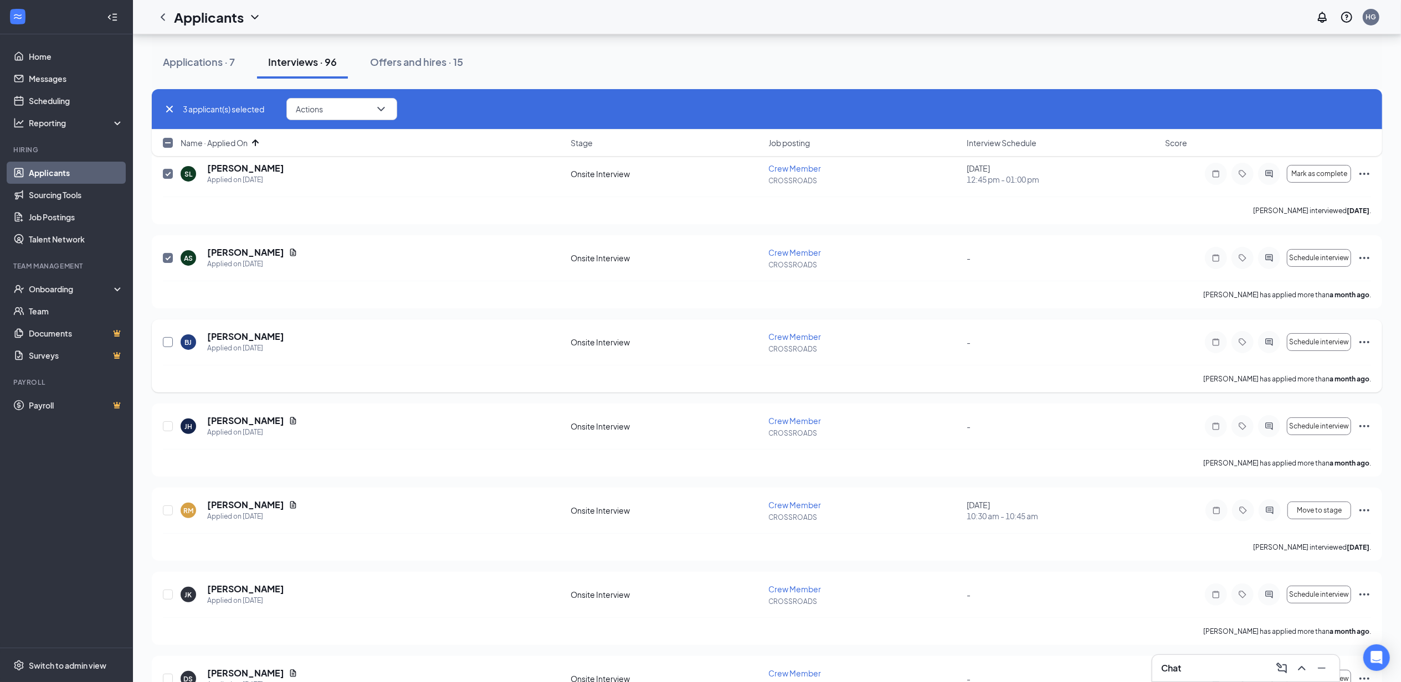
click at [172, 342] on input "checkbox" at bounding box center [168, 342] width 10 height 10
checkbox input "true"
click at [169, 430] on input "checkbox" at bounding box center [168, 426] width 10 height 10
checkbox input "true"
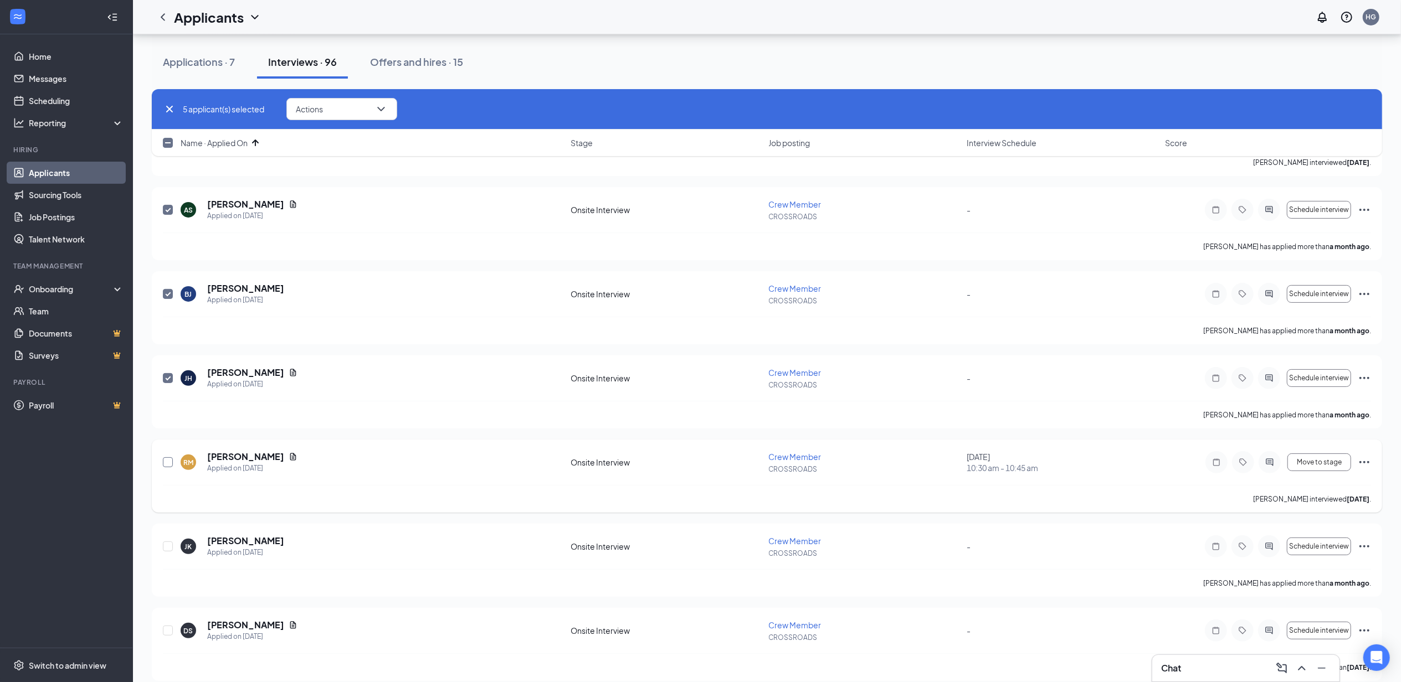
scroll to position [222, 0]
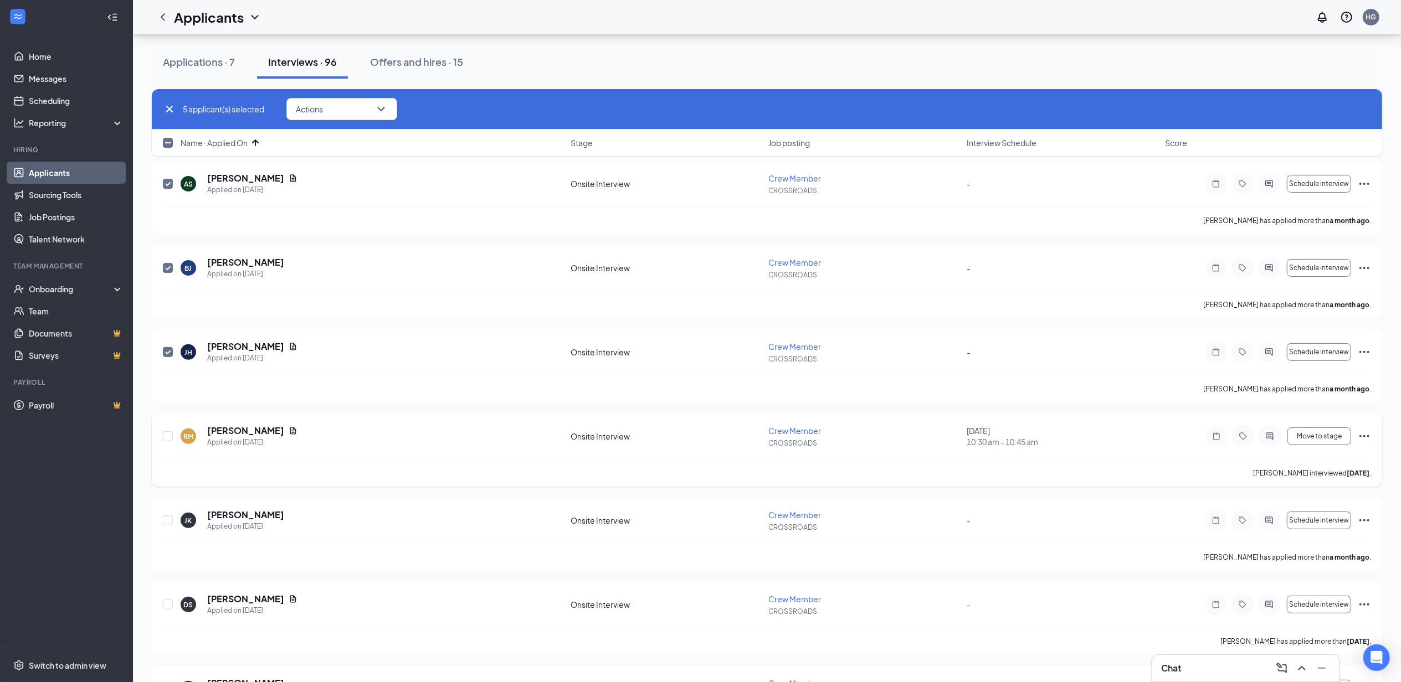
click at [160, 441] on div "[PERSON_NAME] Applied on [DATE] Onsite Interview Crew Member CROSSROADS [DATE] …" at bounding box center [767, 450] width 1230 height 73
click at [167, 441] on input "checkbox" at bounding box center [168, 436] width 10 height 10
checkbox input "true"
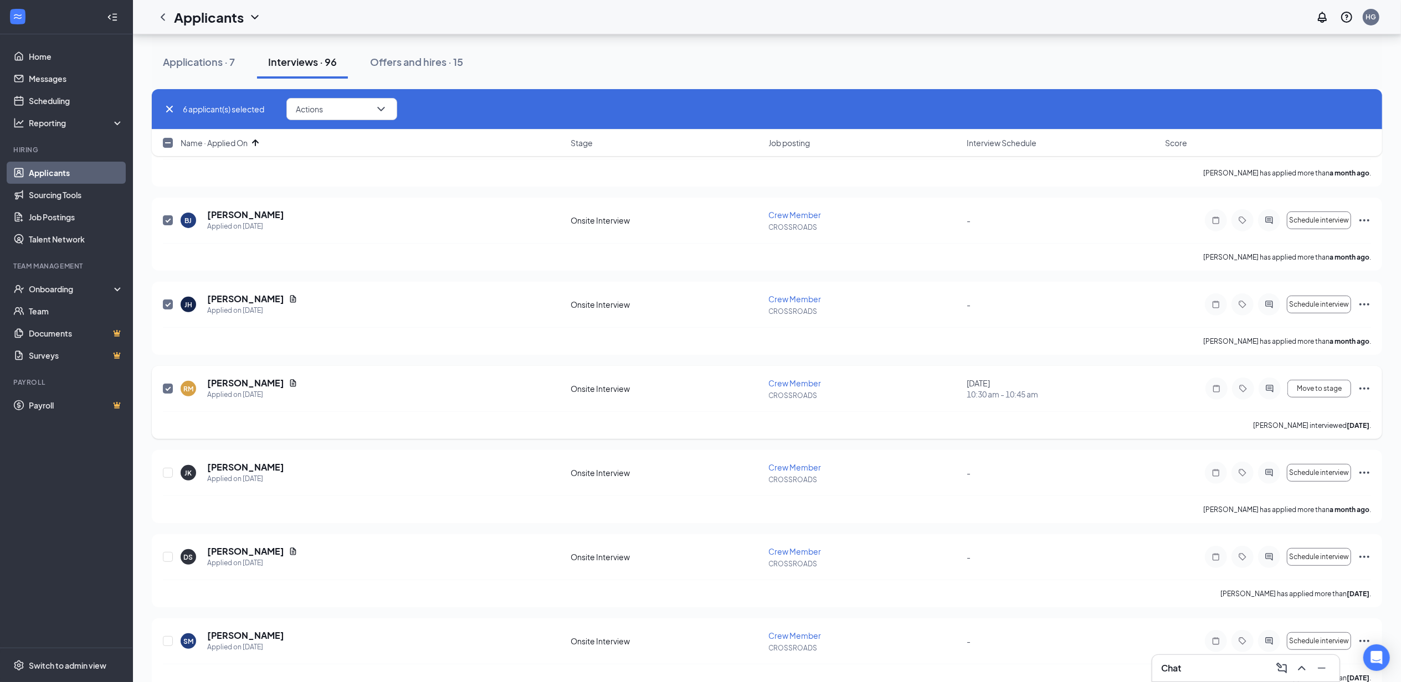
scroll to position [369, 0]
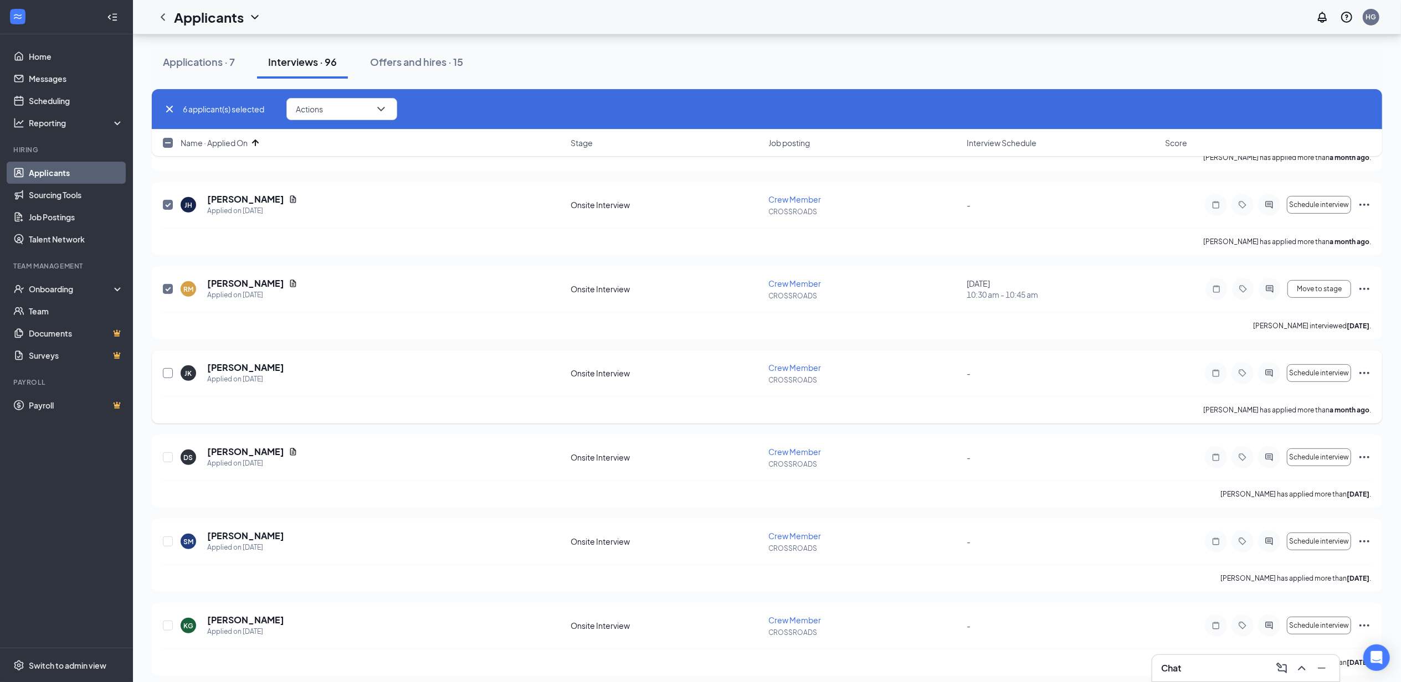
click at [167, 373] on input "checkbox" at bounding box center [168, 373] width 10 height 10
checkbox input "true"
click at [169, 457] on input "checkbox" at bounding box center [168, 457] width 10 height 10
checkbox input "true"
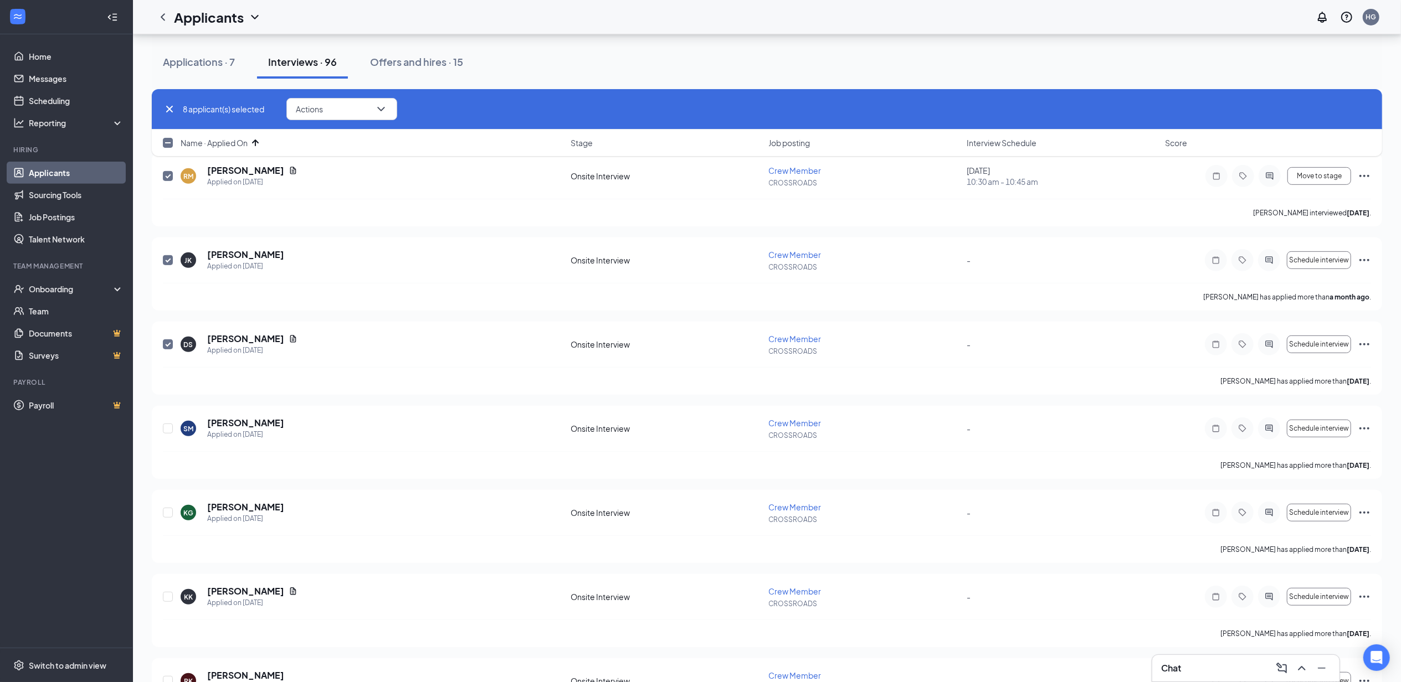
scroll to position [517, 0]
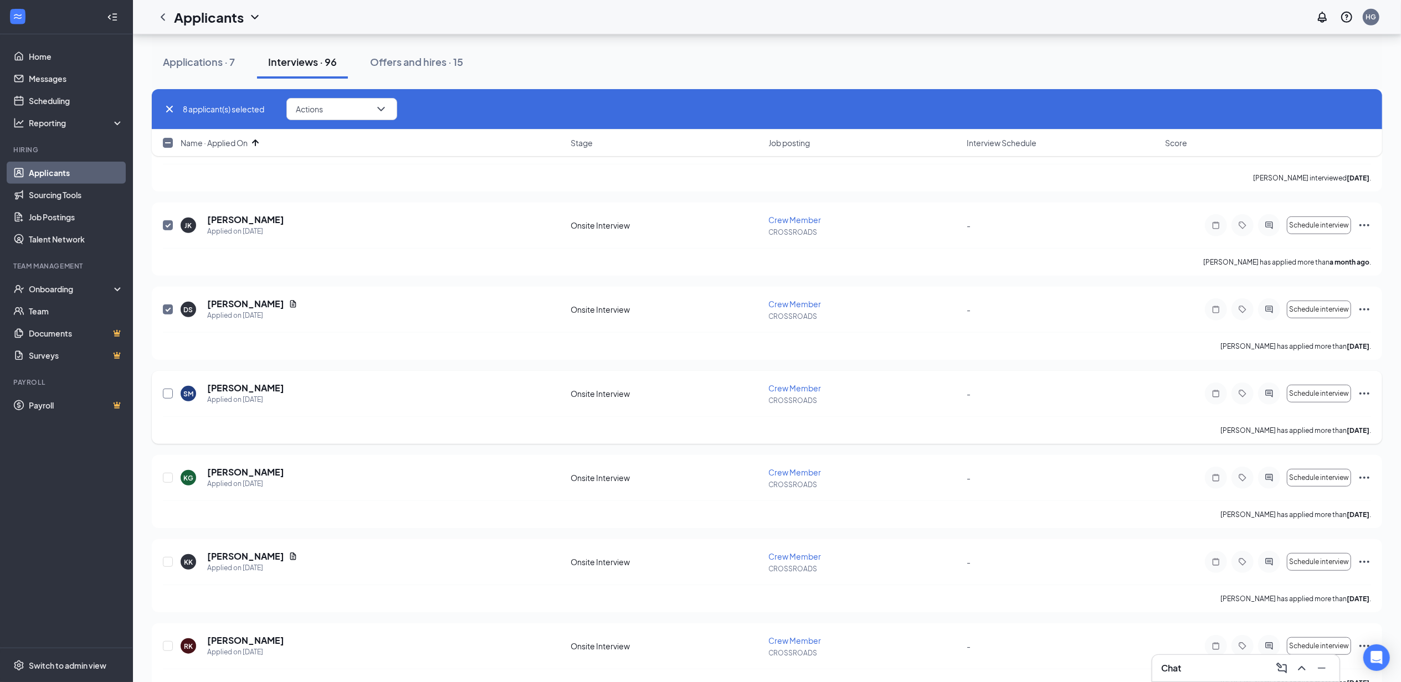
click at [171, 394] on input "checkbox" at bounding box center [168, 394] width 10 height 10
checkbox input "true"
click at [165, 479] on input "checkbox" at bounding box center [168, 478] width 10 height 10
checkbox input "true"
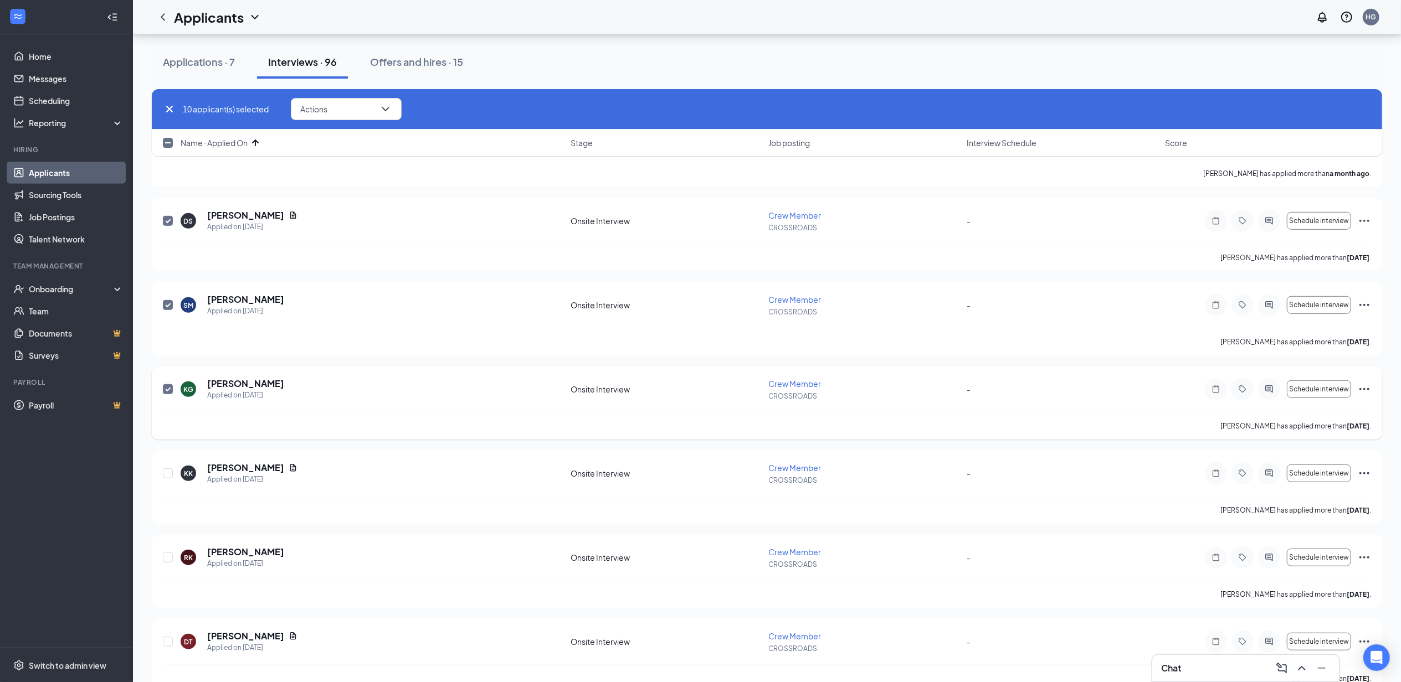
scroll to position [665, 0]
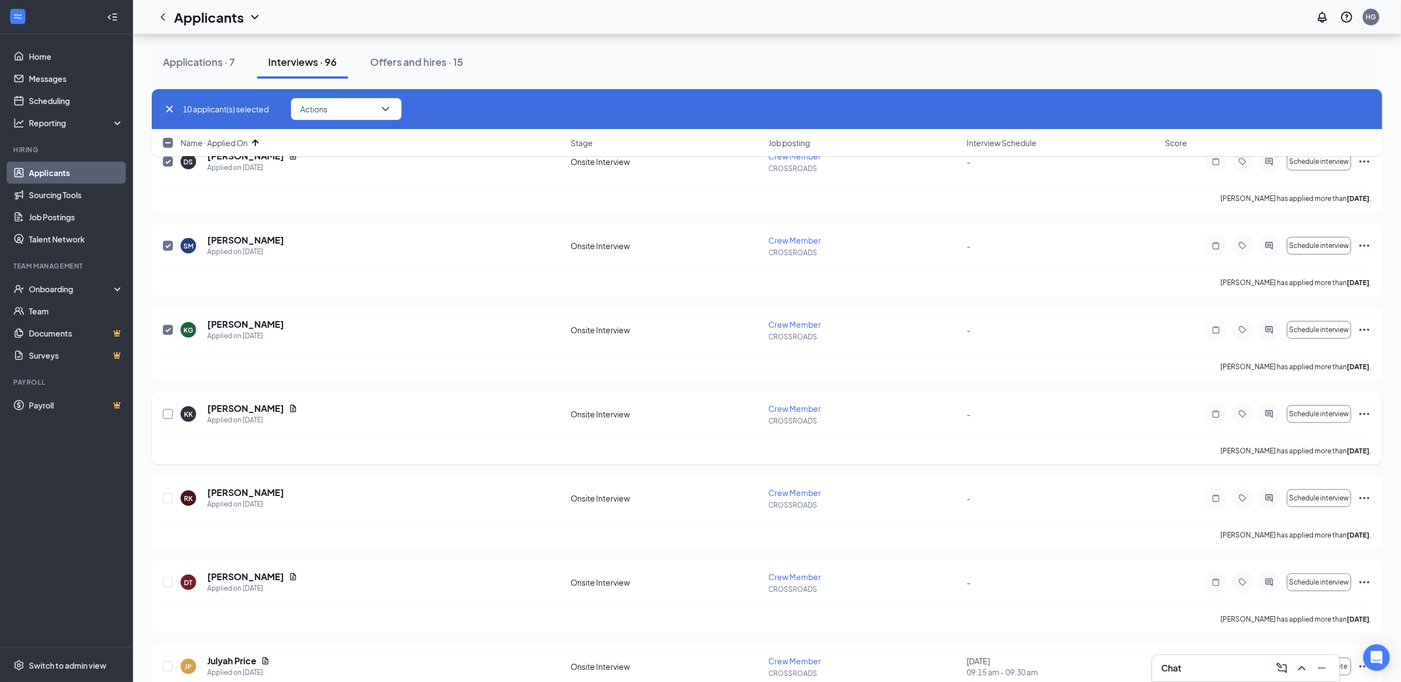
click at [169, 417] on input "checkbox" at bounding box center [168, 414] width 10 height 10
checkbox input "true"
click at [167, 503] on input "checkbox" at bounding box center [168, 498] width 10 height 10
checkbox input "true"
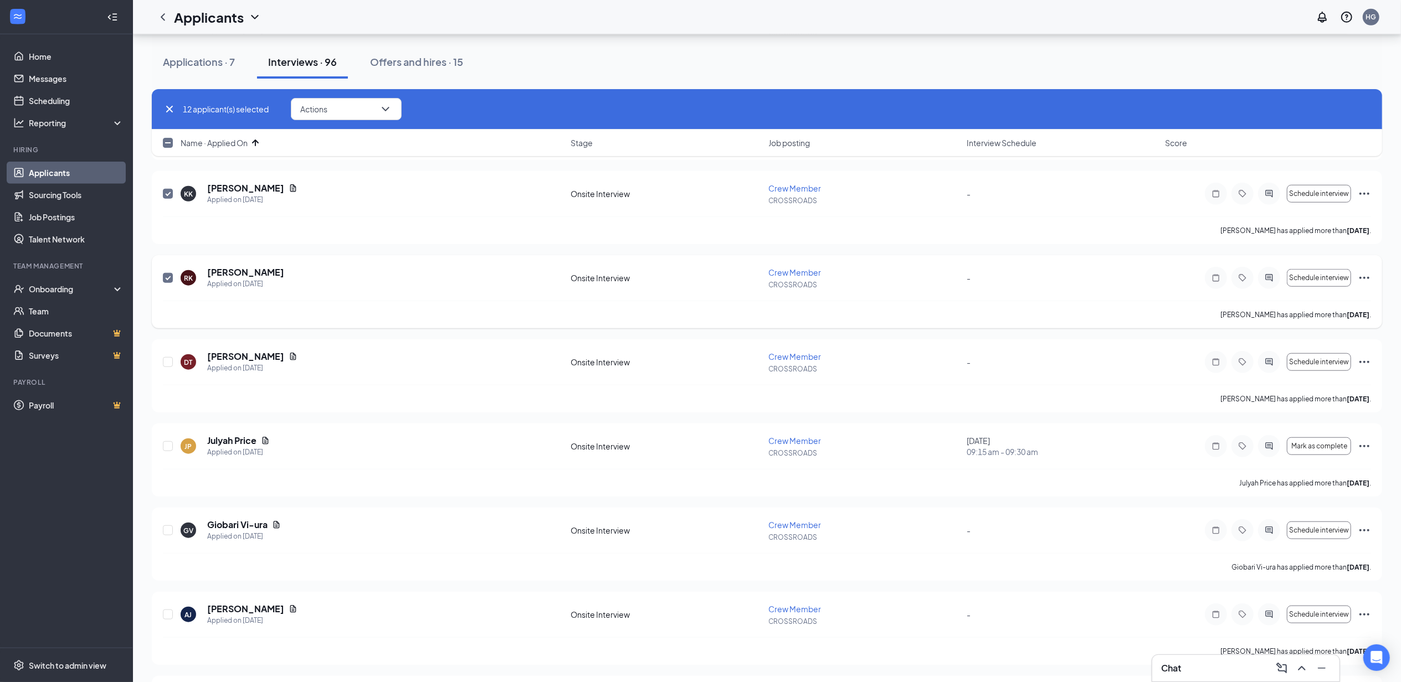
scroll to position [886, 0]
click at [164, 364] on input "checkbox" at bounding box center [168, 361] width 10 height 10
checkbox input "true"
click at [166, 450] on input "checkbox" at bounding box center [168, 445] width 10 height 10
checkbox input "true"
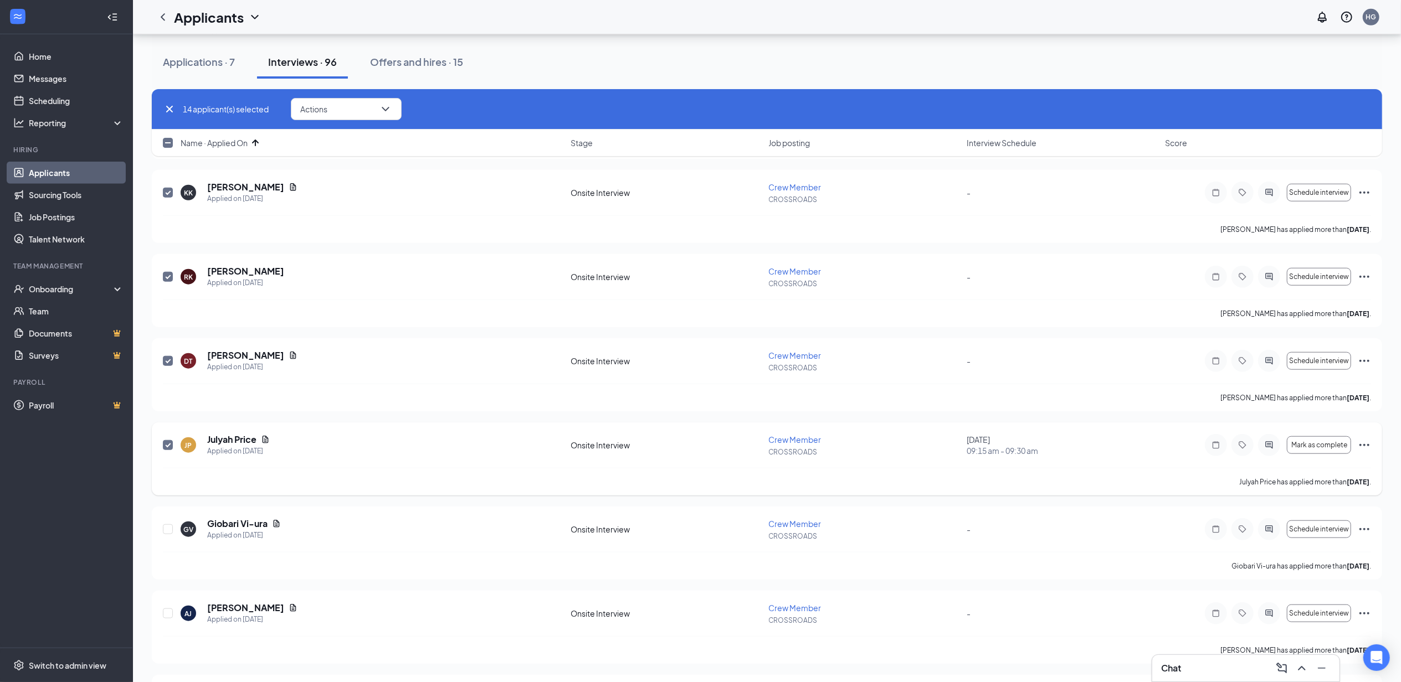
scroll to position [1033, 0]
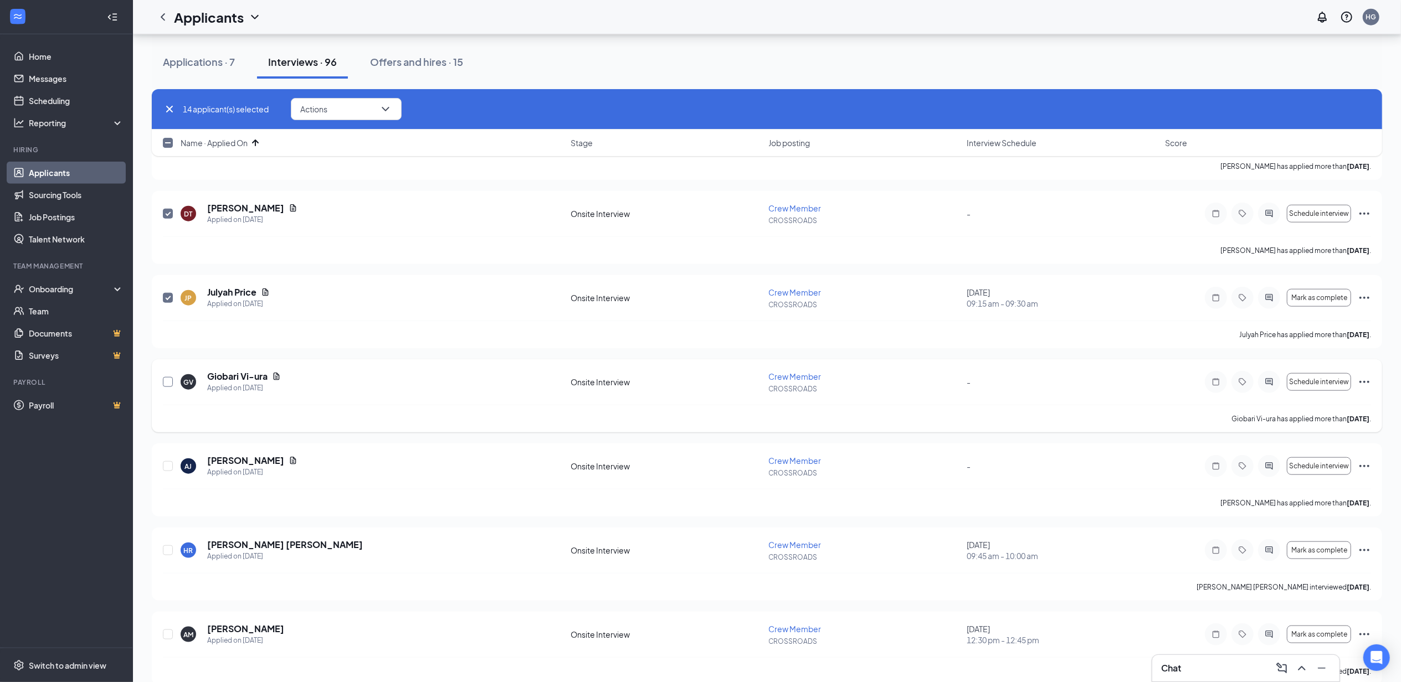
click at [165, 382] on input "checkbox" at bounding box center [168, 382] width 10 height 10
checkbox input "true"
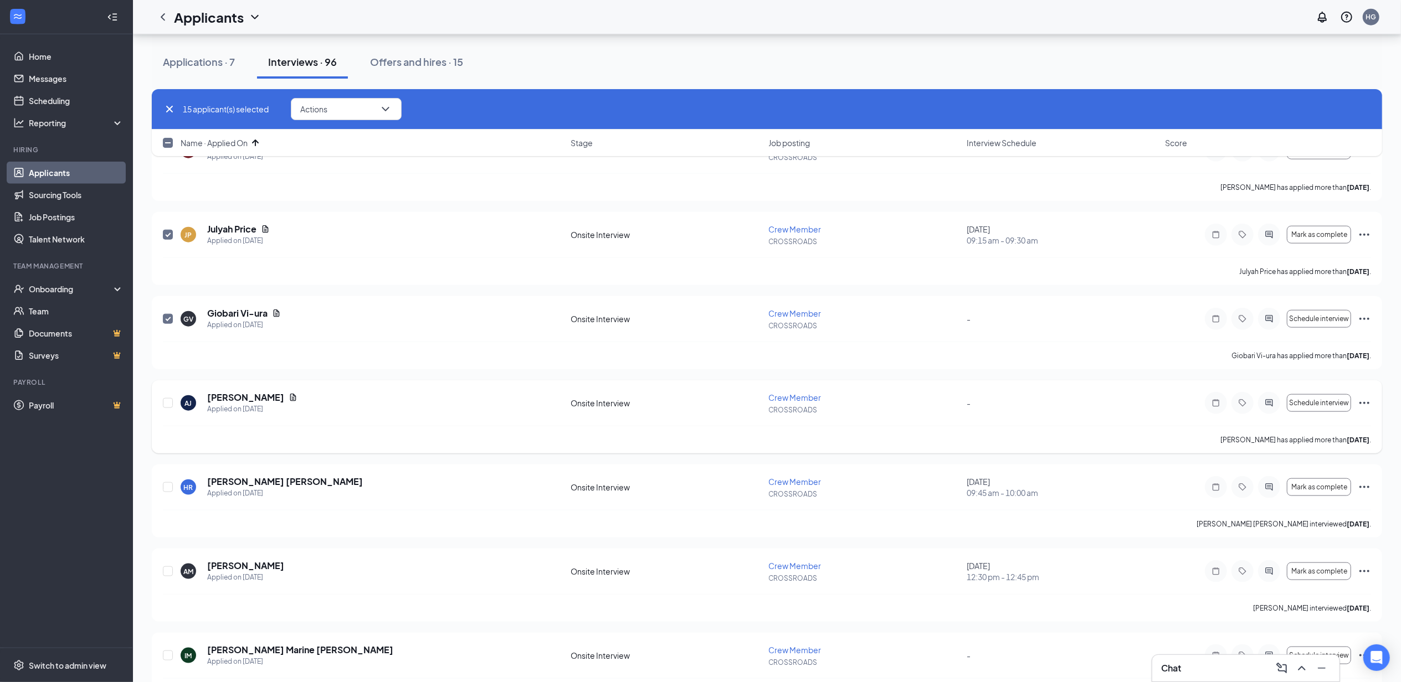
scroll to position [1181, 0]
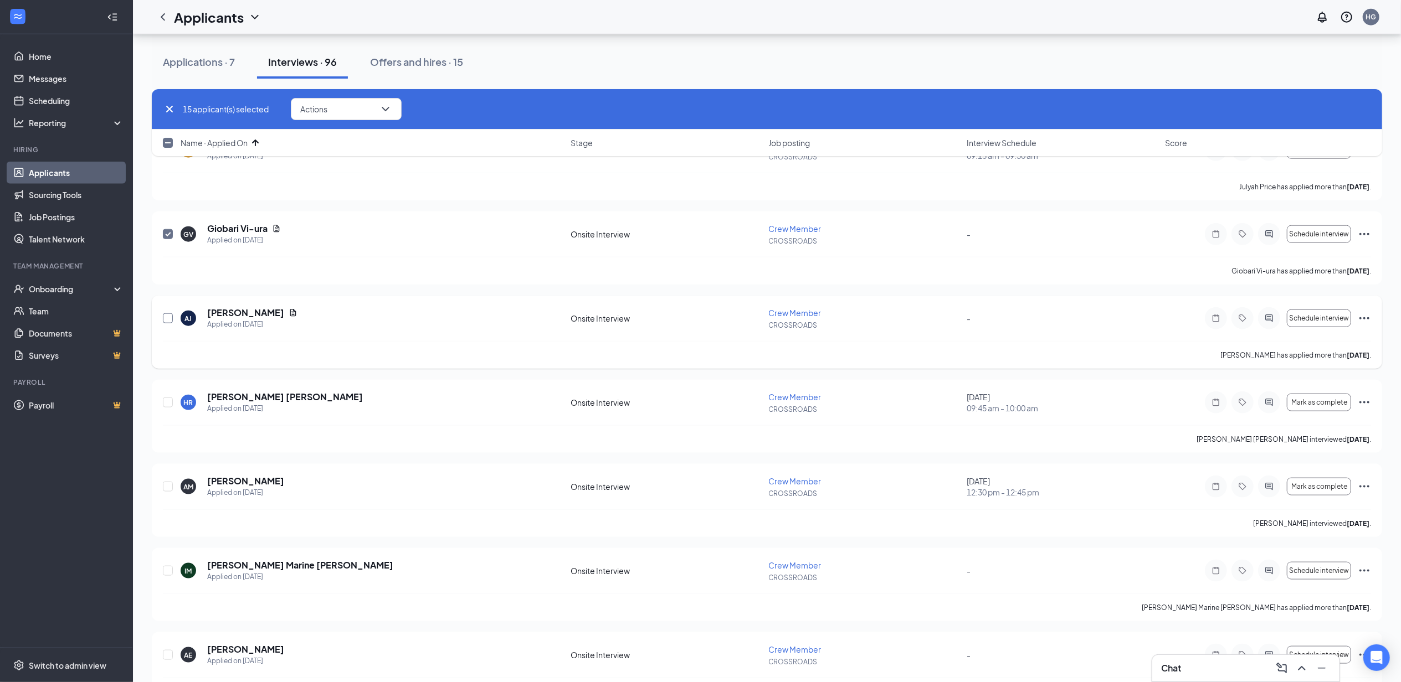
click at [169, 317] on input "checkbox" at bounding box center [168, 318] width 10 height 10
checkbox input "true"
click at [167, 406] on input "checkbox" at bounding box center [168, 403] width 10 height 10
checkbox input "true"
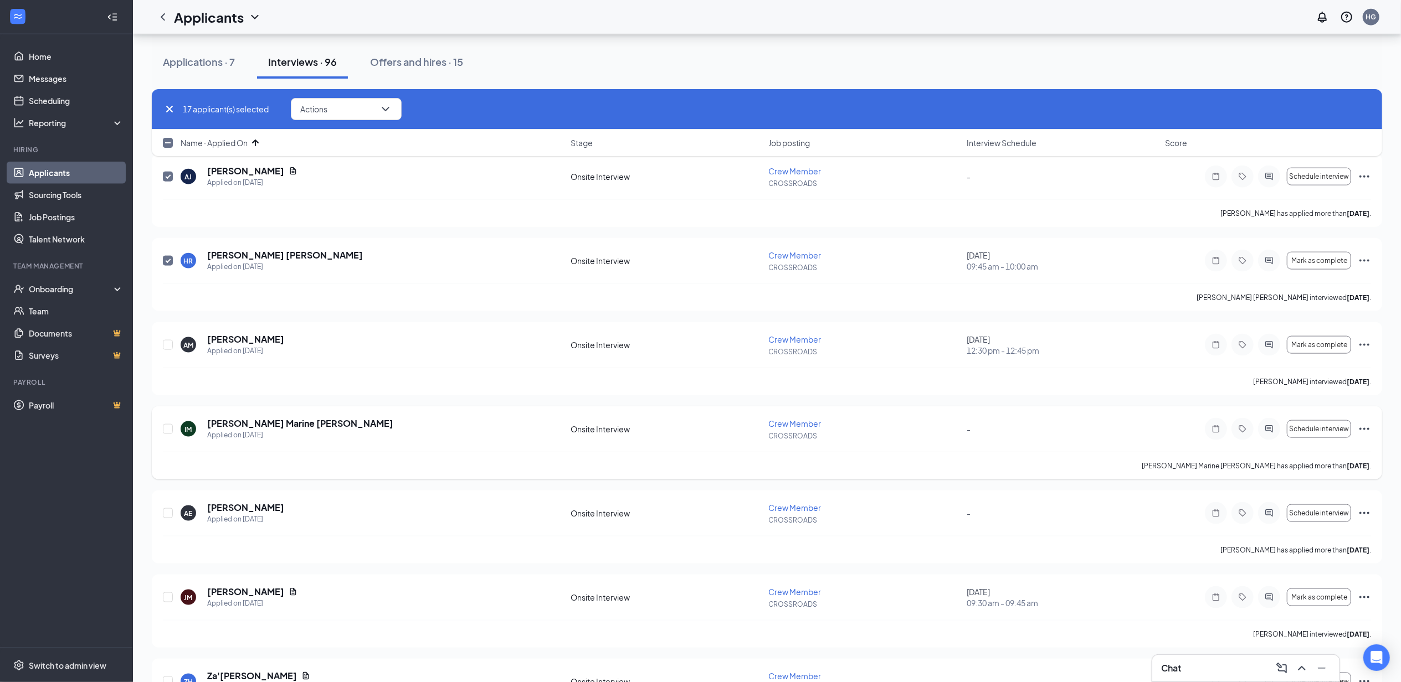
scroll to position [1329, 0]
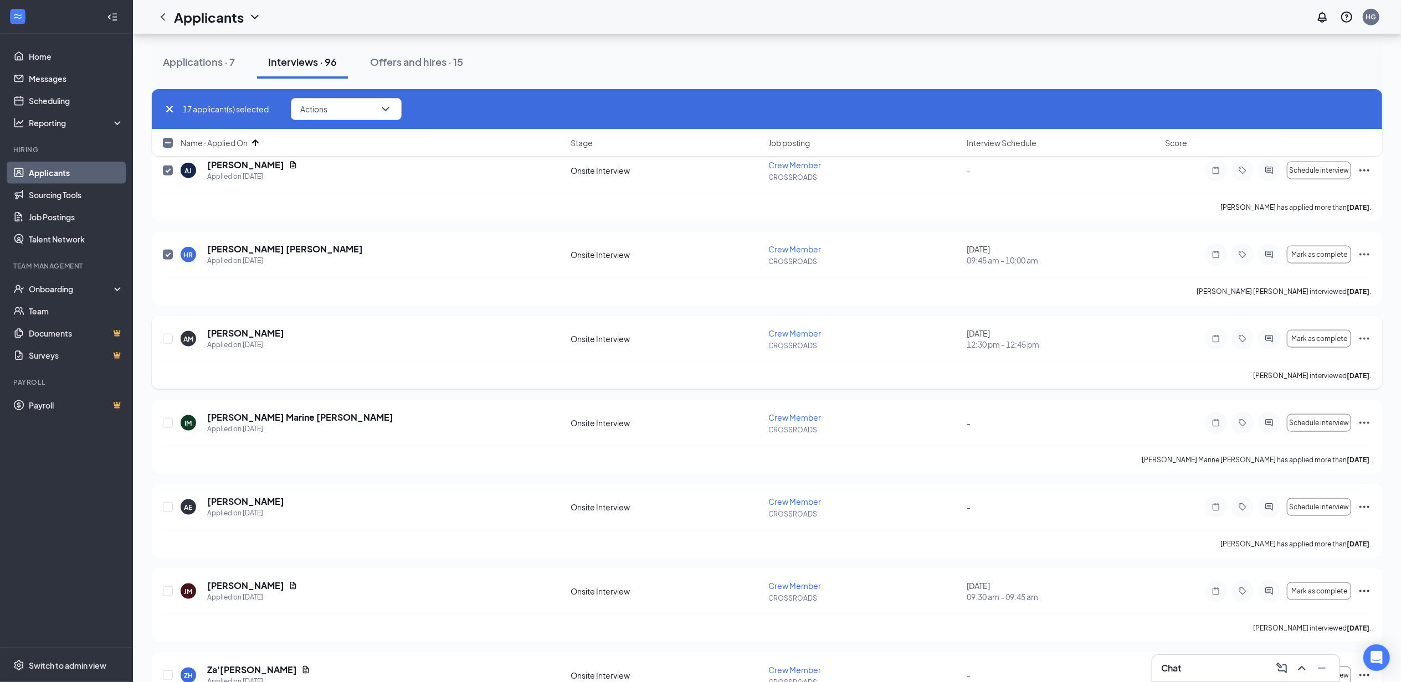
click at [173, 344] on div at bounding box center [168, 338] width 11 height 23
click at [168, 343] on input "checkbox" at bounding box center [168, 339] width 10 height 10
checkbox input "true"
click at [167, 426] on input "checkbox" at bounding box center [168, 423] width 10 height 10
checkbox input "true"
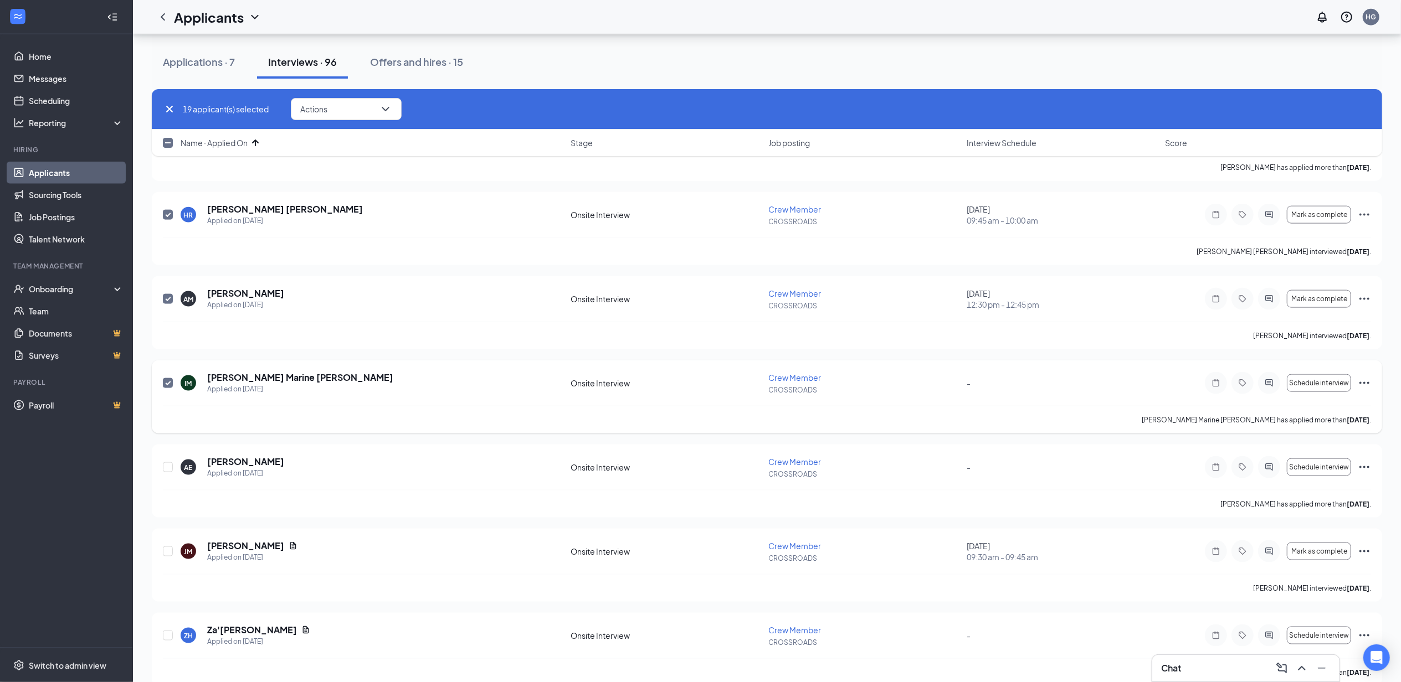
scroll to position [1403, 0]
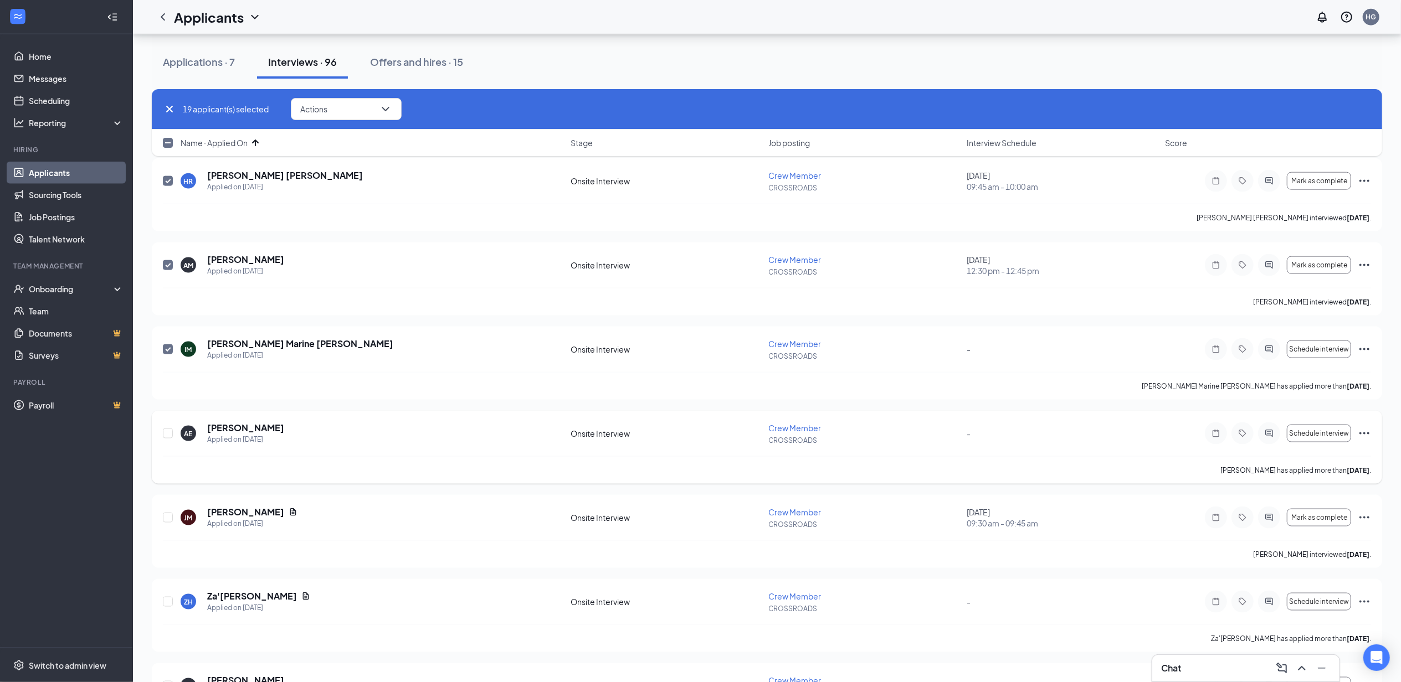
click at [167, 430] on div at bounding box center [168, 433] width 11 height 23
click at [167, 435] on input "checkbox" at bounding box center [168, 434] width 10 height 10
checkbox input "true"
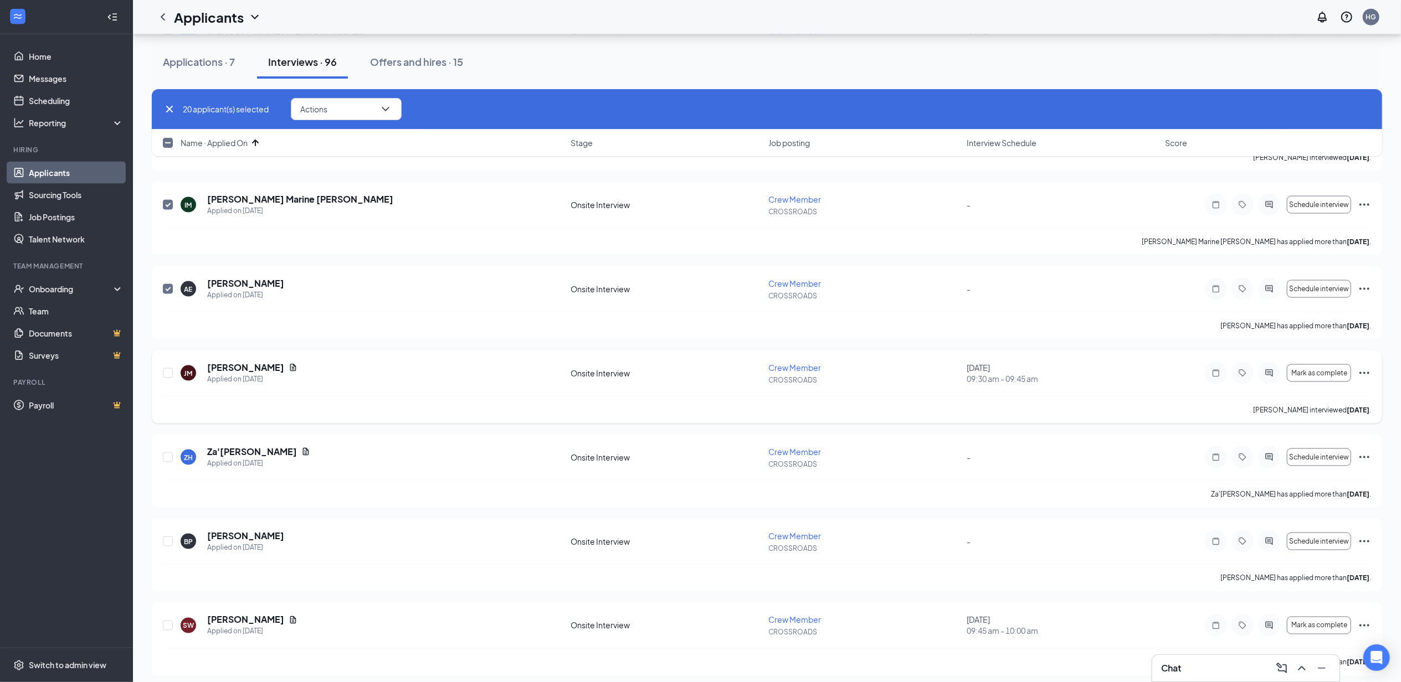
scroll to position [1551, 0]
click at [167, 373] on input "checkbox" at bounding box center [168, 370] width 10 height 10
checkbox input "true"
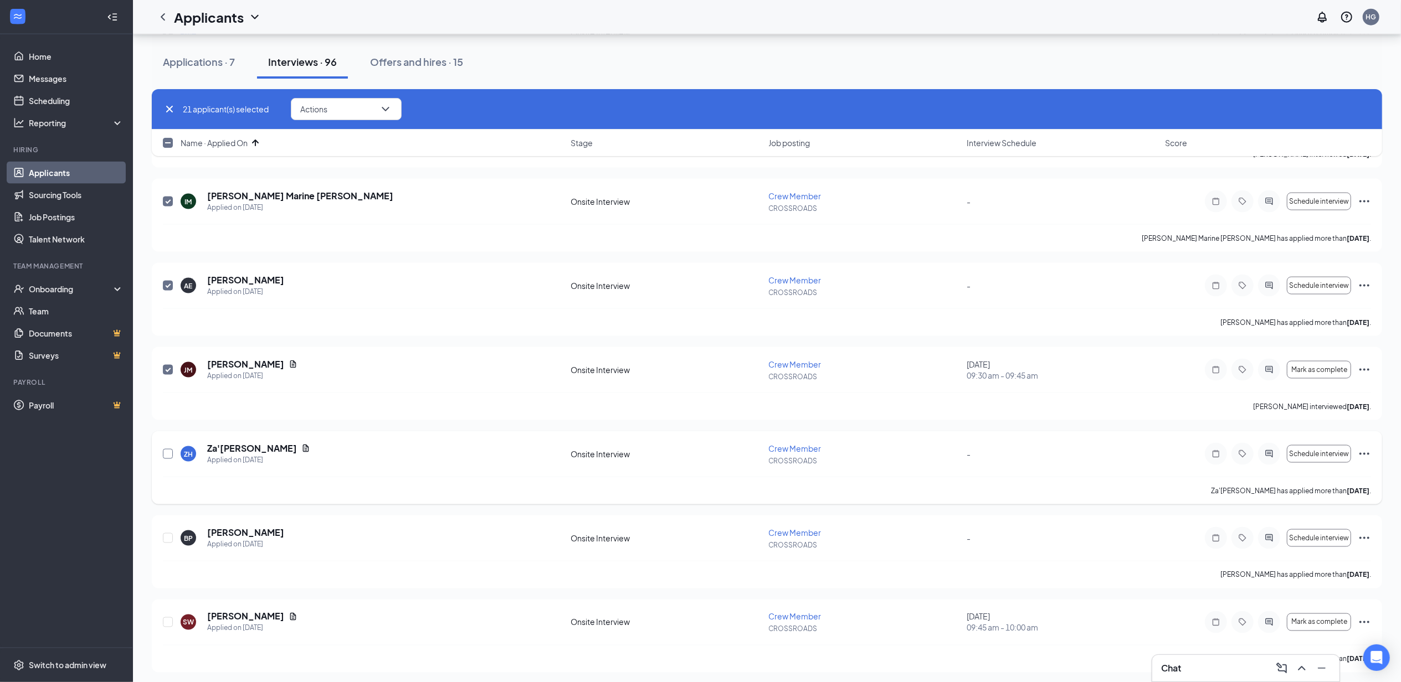
click at [169, 457] on input "checkbox" at bounding box center [168, 454] width 10 height 10
checkbox input "true"
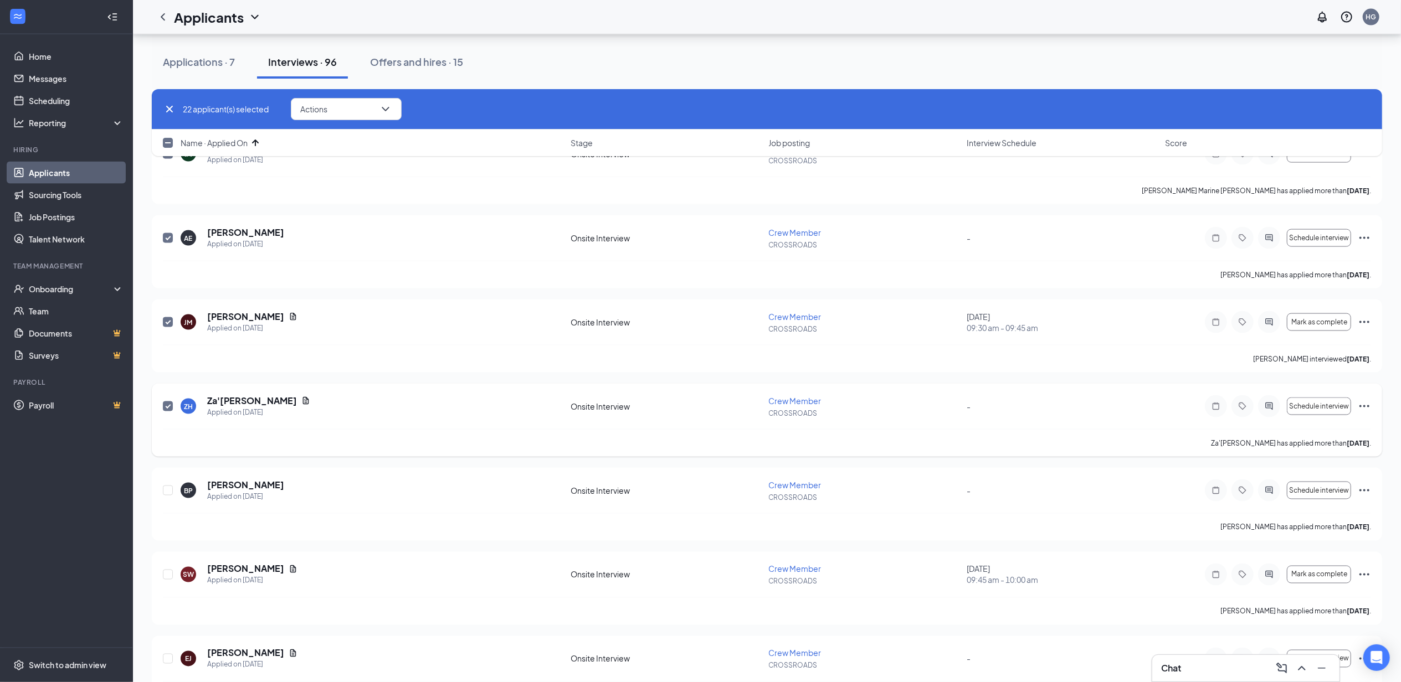
scroll to position [1698, 0]
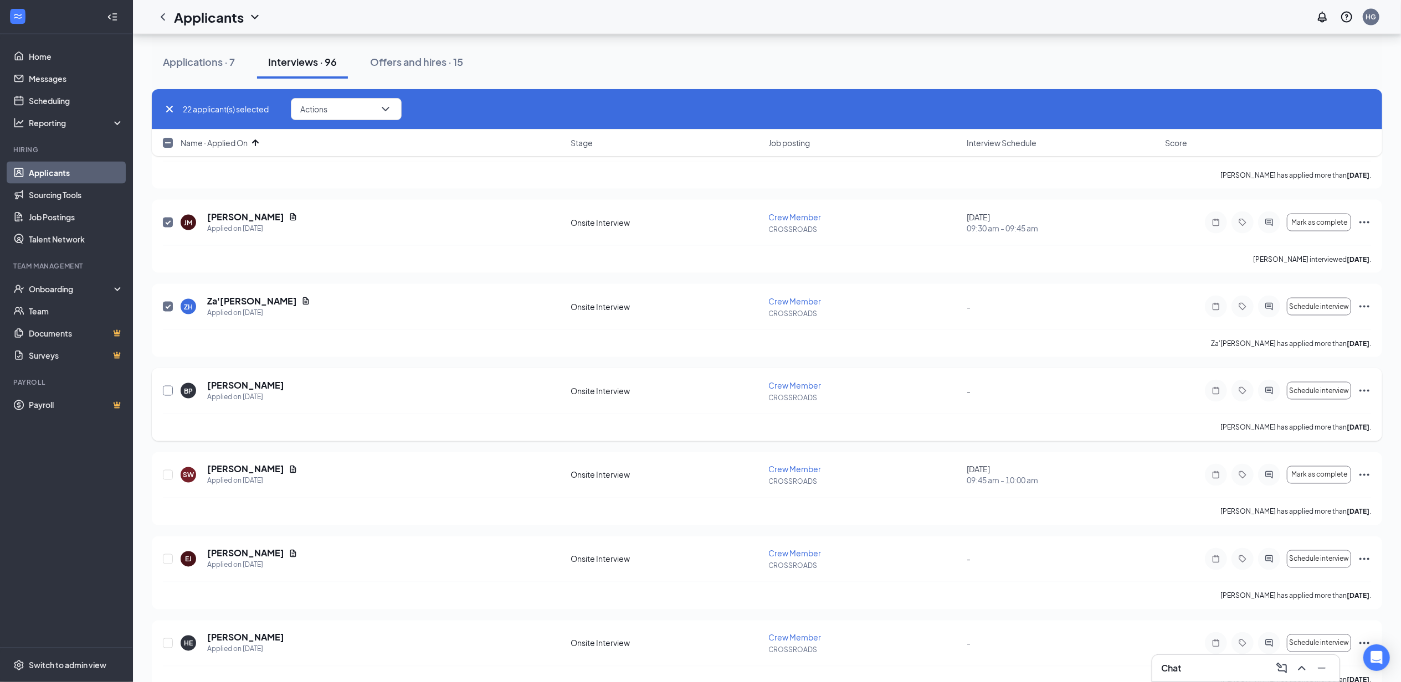
click at [164, 396] on input "checkbox" at bounding box center [168, 391] width 10 height 10
checkbox input "true"
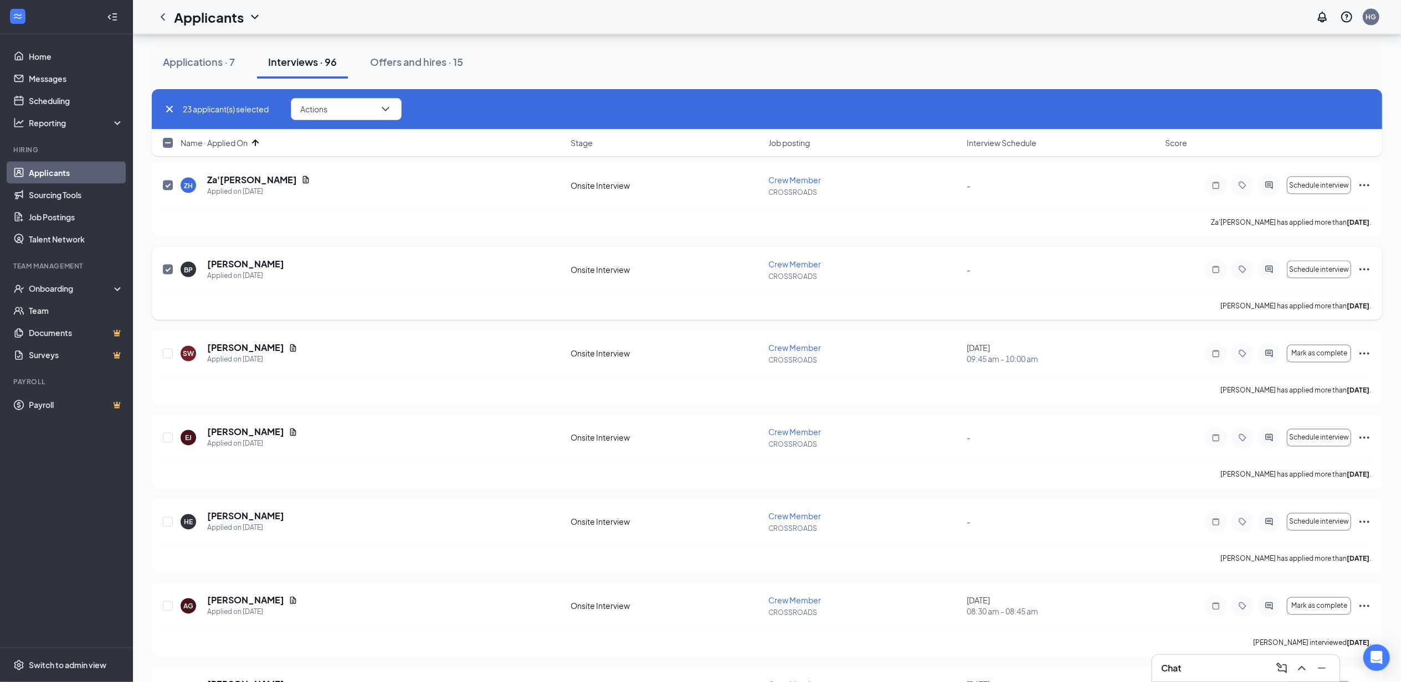
scroll to position [1846, 0]
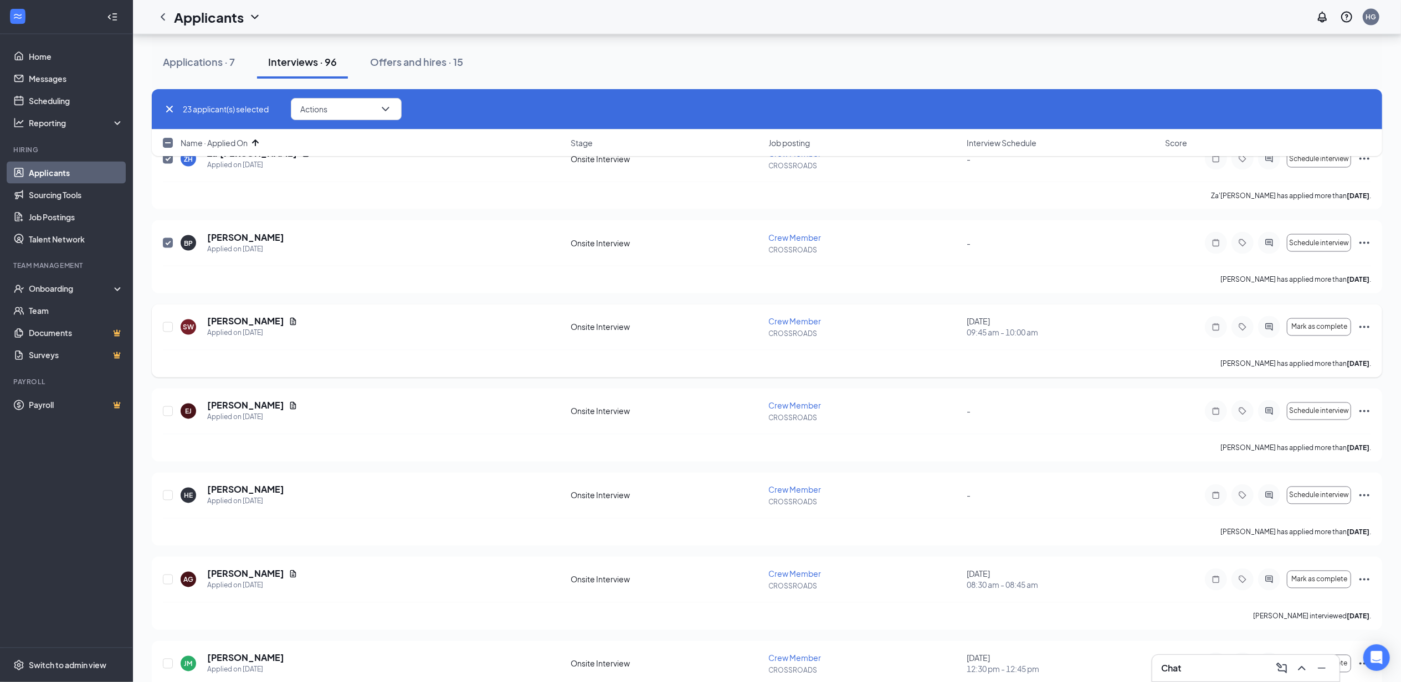
click at [169, 339] on div at bounding box center [168, 327] width 11 height 23
click at [167, 332] on input "checkbox" at bounding box center [168, 327] width 10 height 10
checkbox input "true"
click at [164, 416] on input "checkbox" at bounding box center [168, 412] width 10 height 10
checkbox input "true"
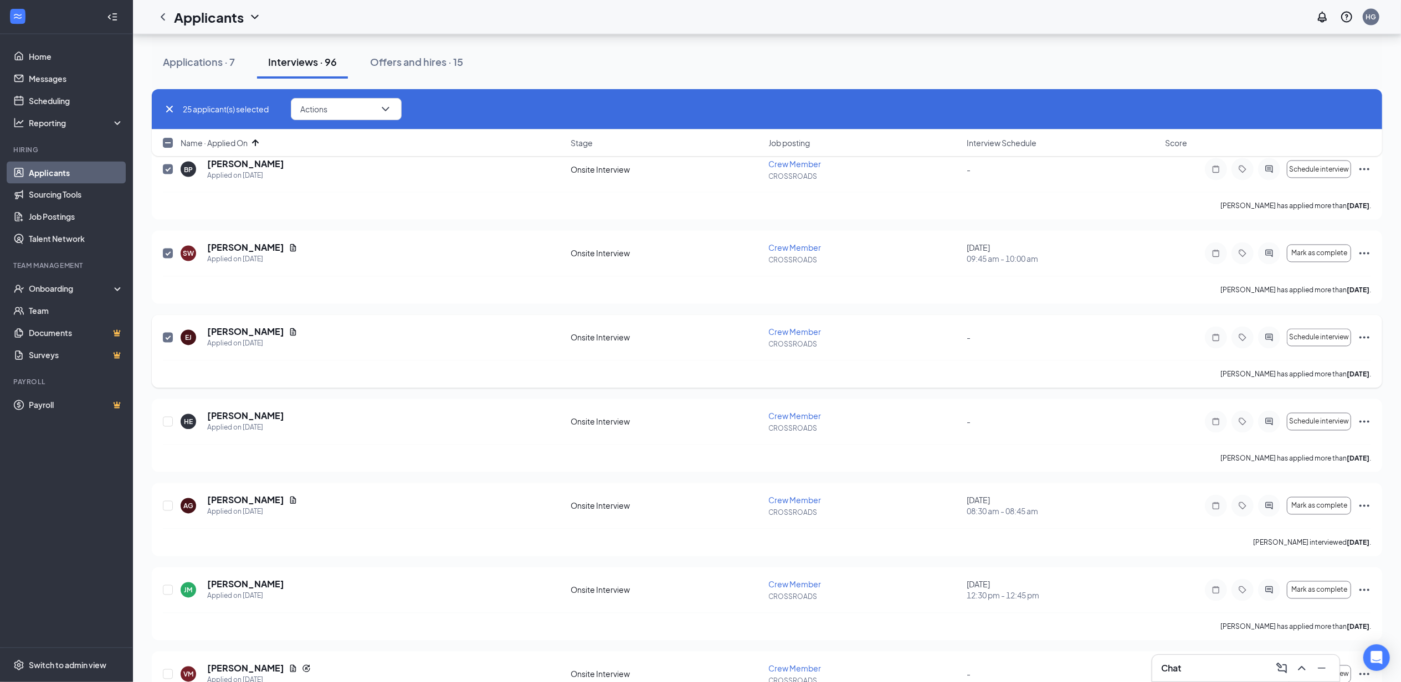
scroll to position [1994, 0]
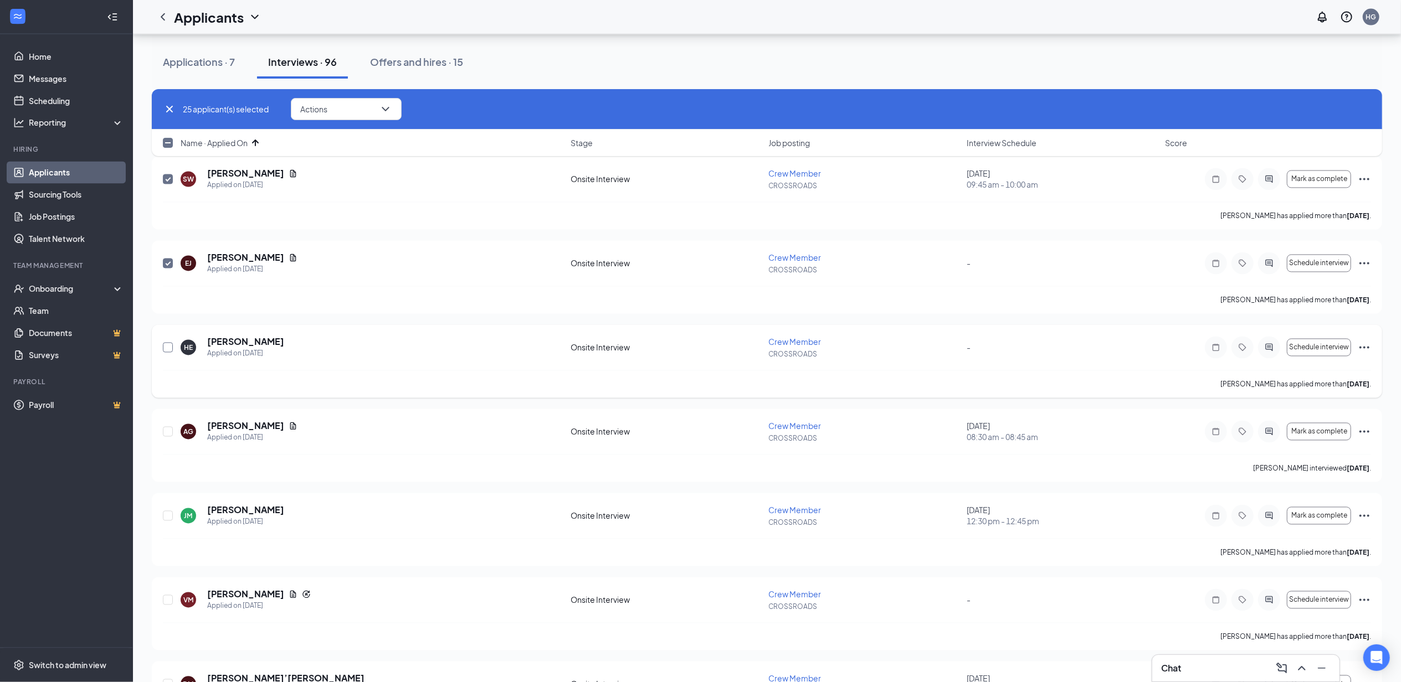
click at [168, 351] on input "checkbox" at bounding box center [168, 348] width 10 height 10
checkbox input "true"
click at [168, 444] on div at bounding box center [168, 431] width 11 height 23
click at [168, 433] on input "checkbox" at bounding box center [168, 432] width 10 height 10
checkbox input "true"
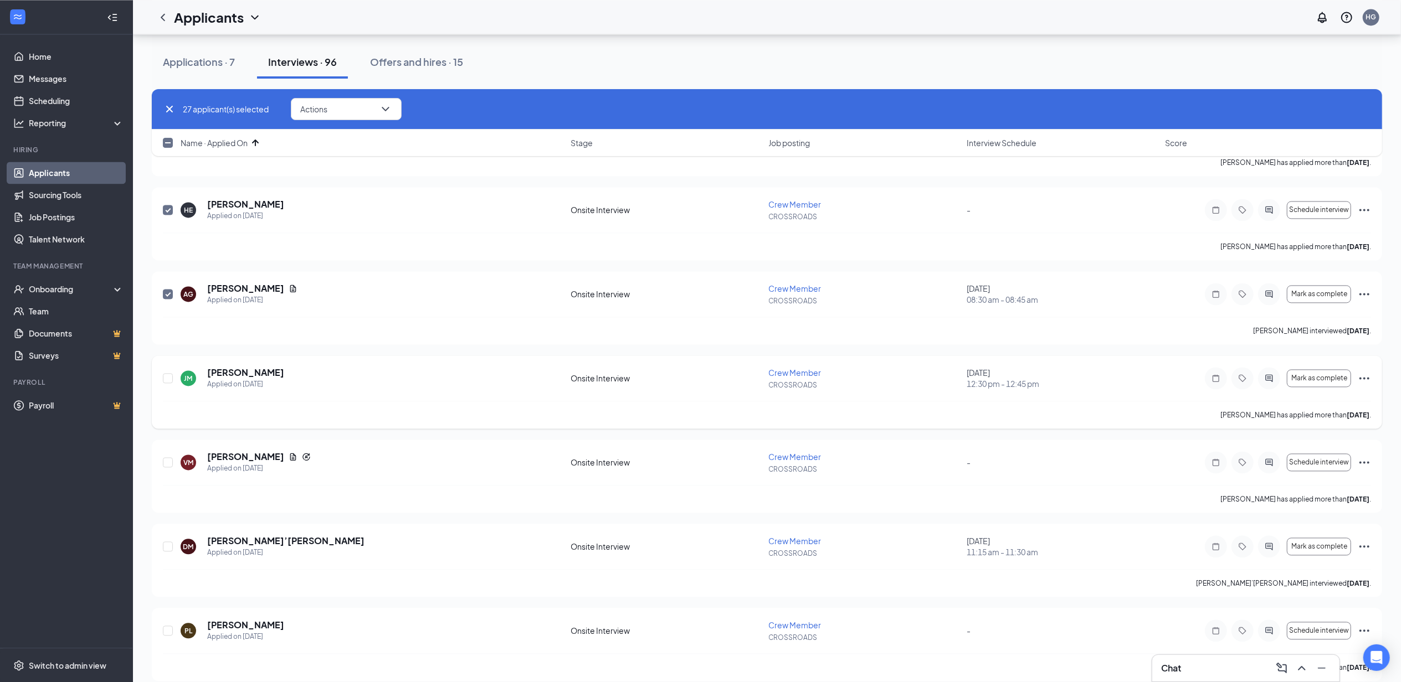
scroll to position [2141, 0]
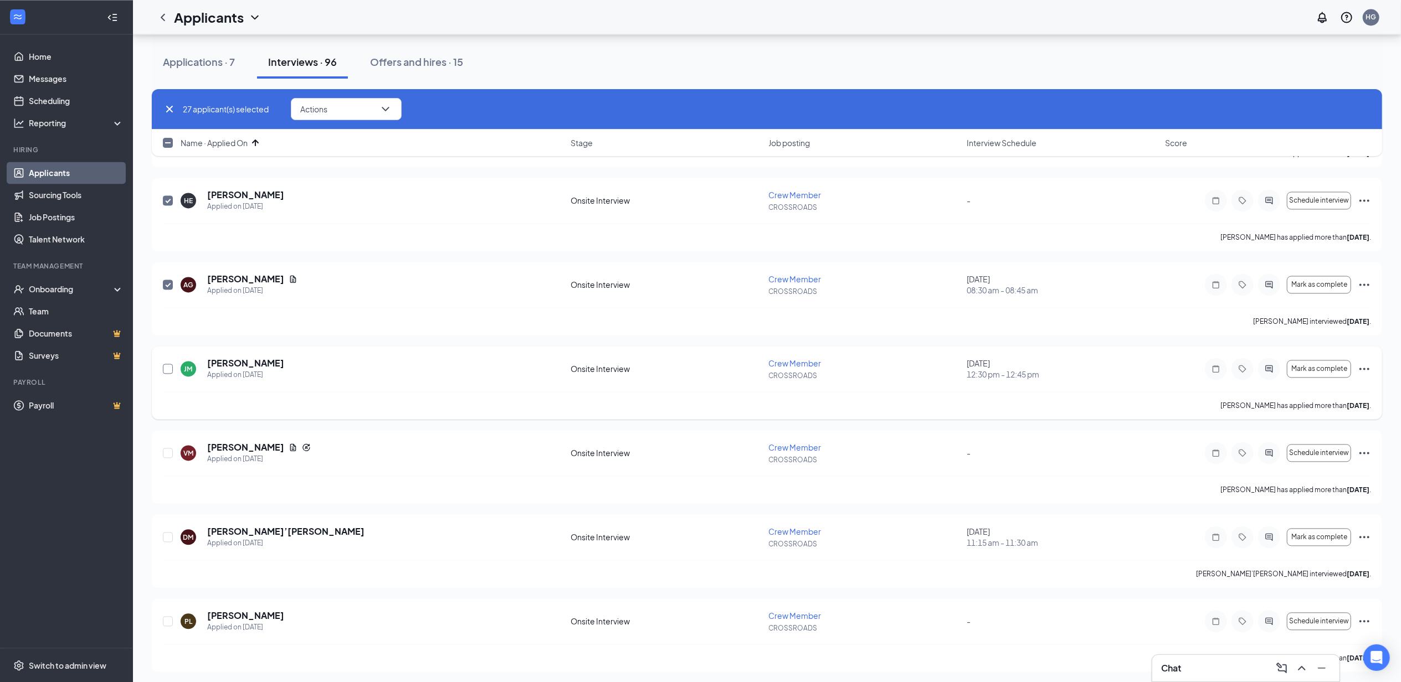
click at [167, 374] on input "checkbox" at bounding box center [168, 369] width 10 height 10
checkbox input "true"
click at [169, 457] on input "checkbox" at bounding box center [168, 453] width 10 height 10
checkbox input "true"
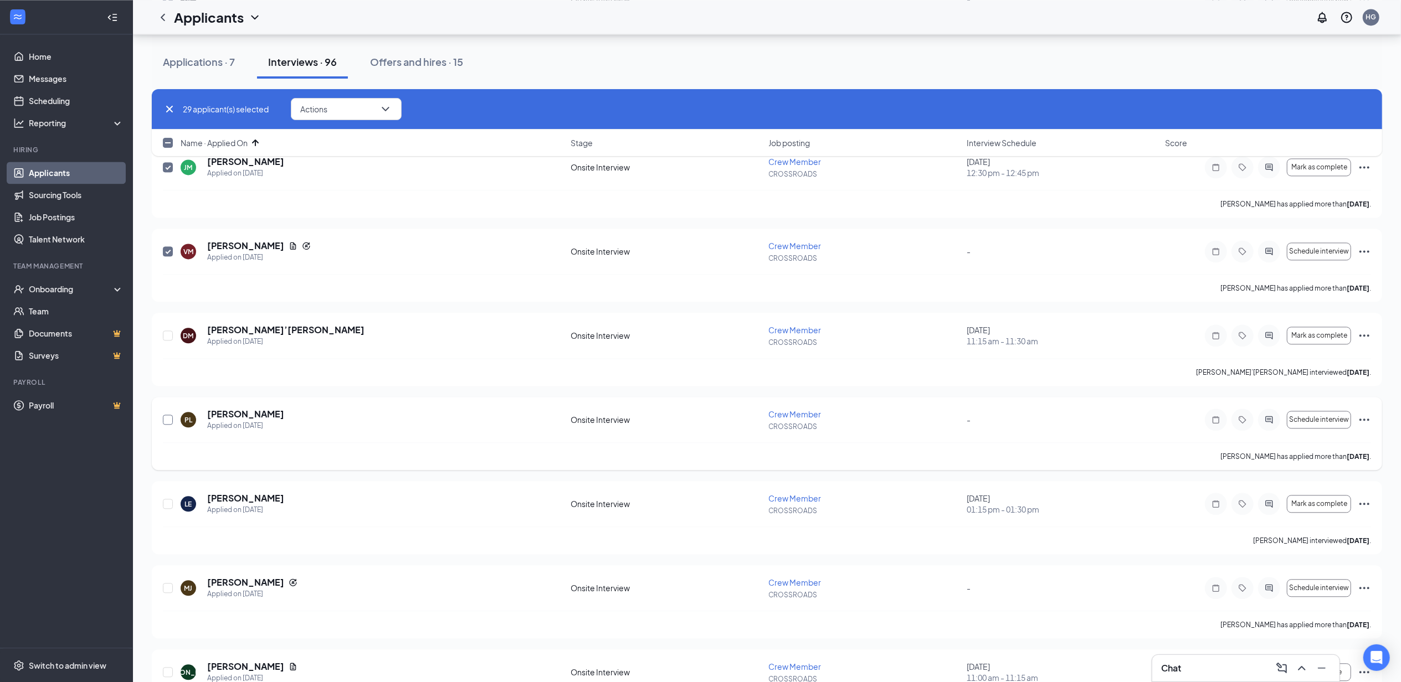
scroll to position [2363, 0]
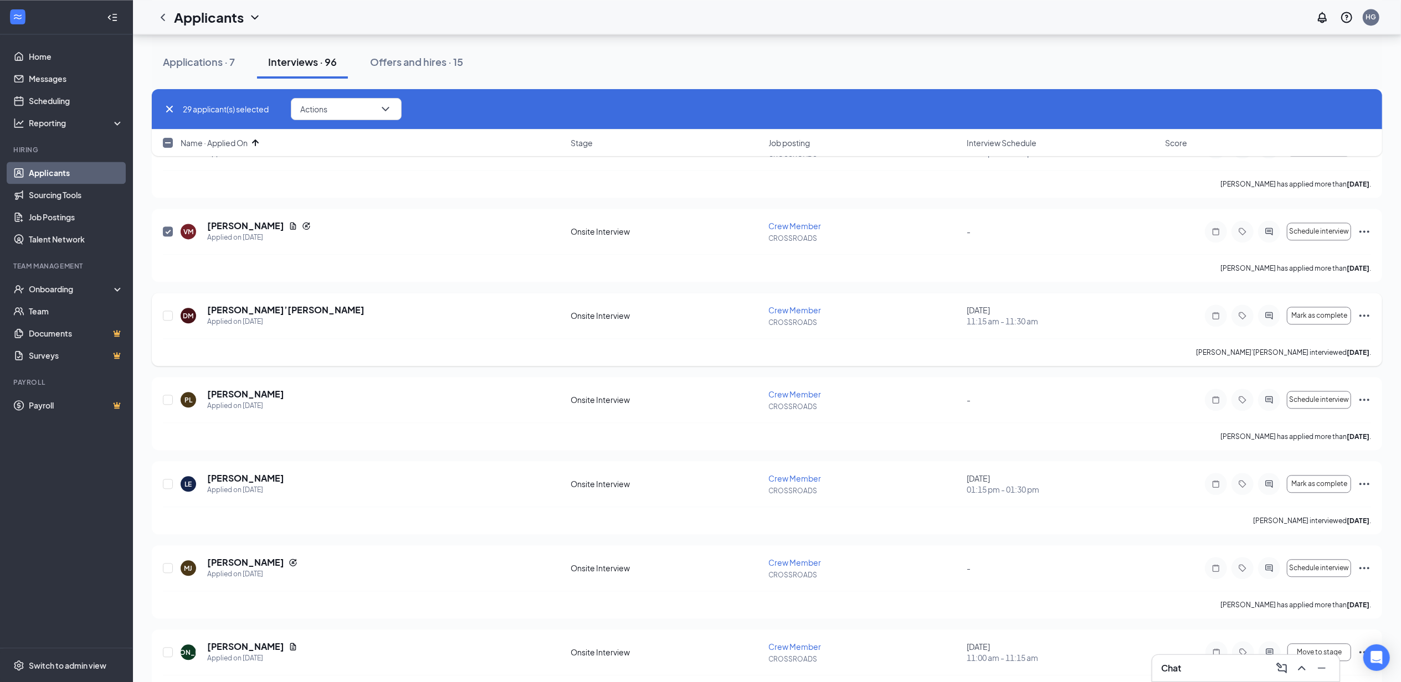
click at [167, 327] on div at bounding box center [168, 315] width 11 height 23
click at [167, 318] on input "checkbox" at bounding box center [168, 316] width 10 height 10
checkbox input "true"
click at [169, 405] on input "checkbox" at bounding box center [168, 400] width 10 height 10
checkbox input "true"
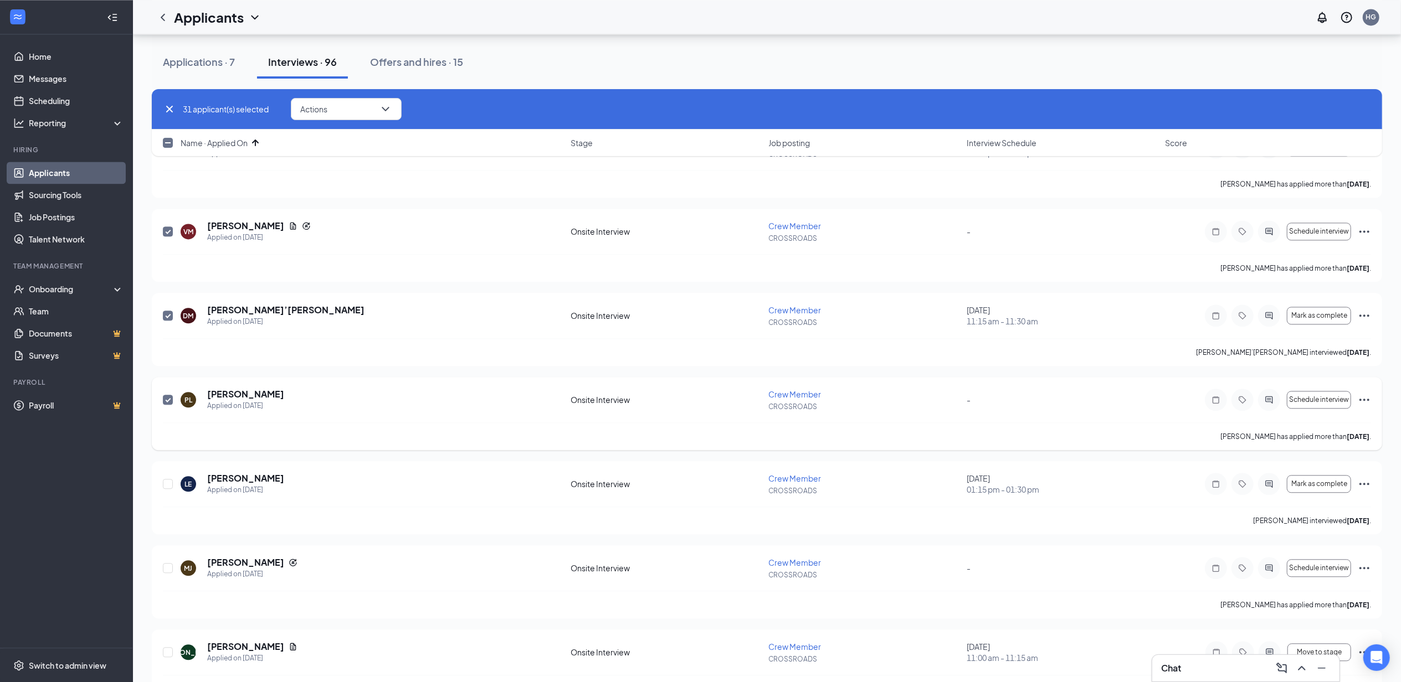
scroll to position [2437, 0]
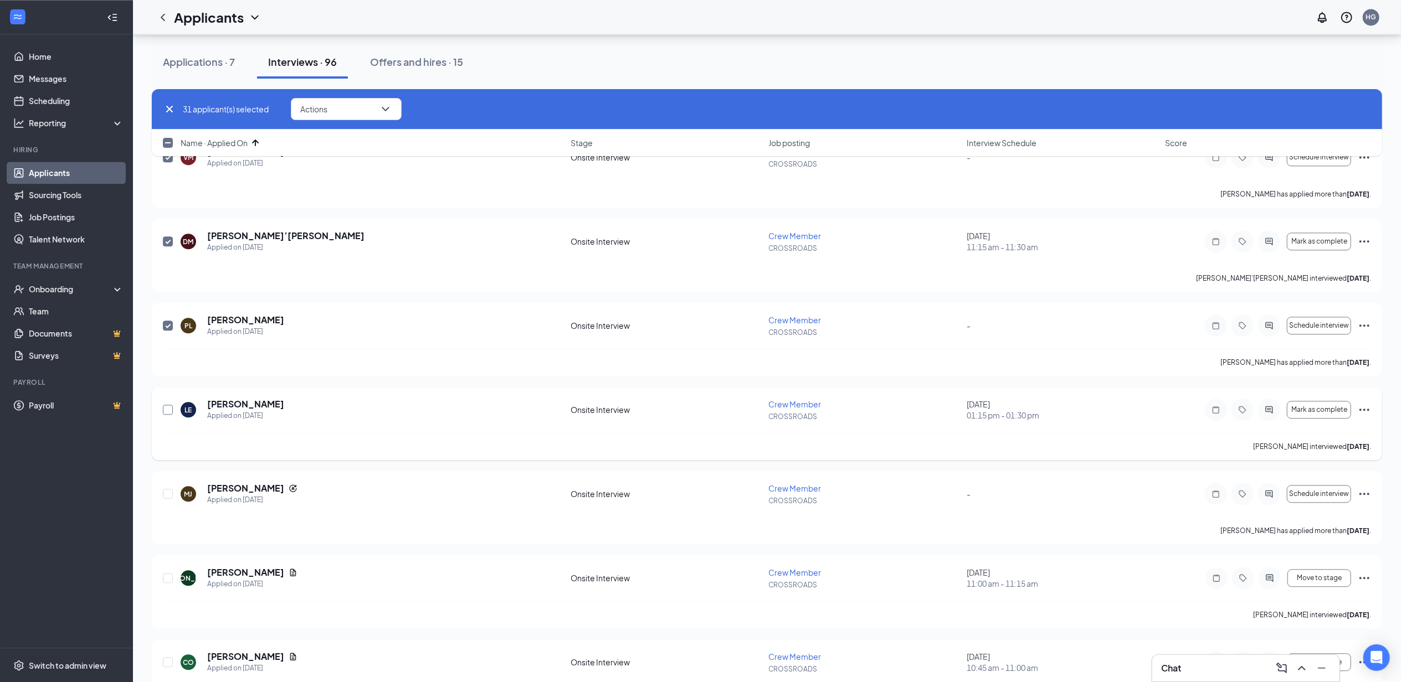
drag, startPoint x: 161, startPoint y: 420, endPoint x: 166, endPoint y: 418, distance: 6.0
click at [166, 418] on div "LE [PERSON_NAME] Applied on [DATE] Onsite Interview Crew Member CROSSROADS [DAT…" at bounding box center [767, 423] width 1230 height 73
click at [166, 415] on input "checkbox" at bounding box center [168, 410] width 10 height 10
checkbox input "true"
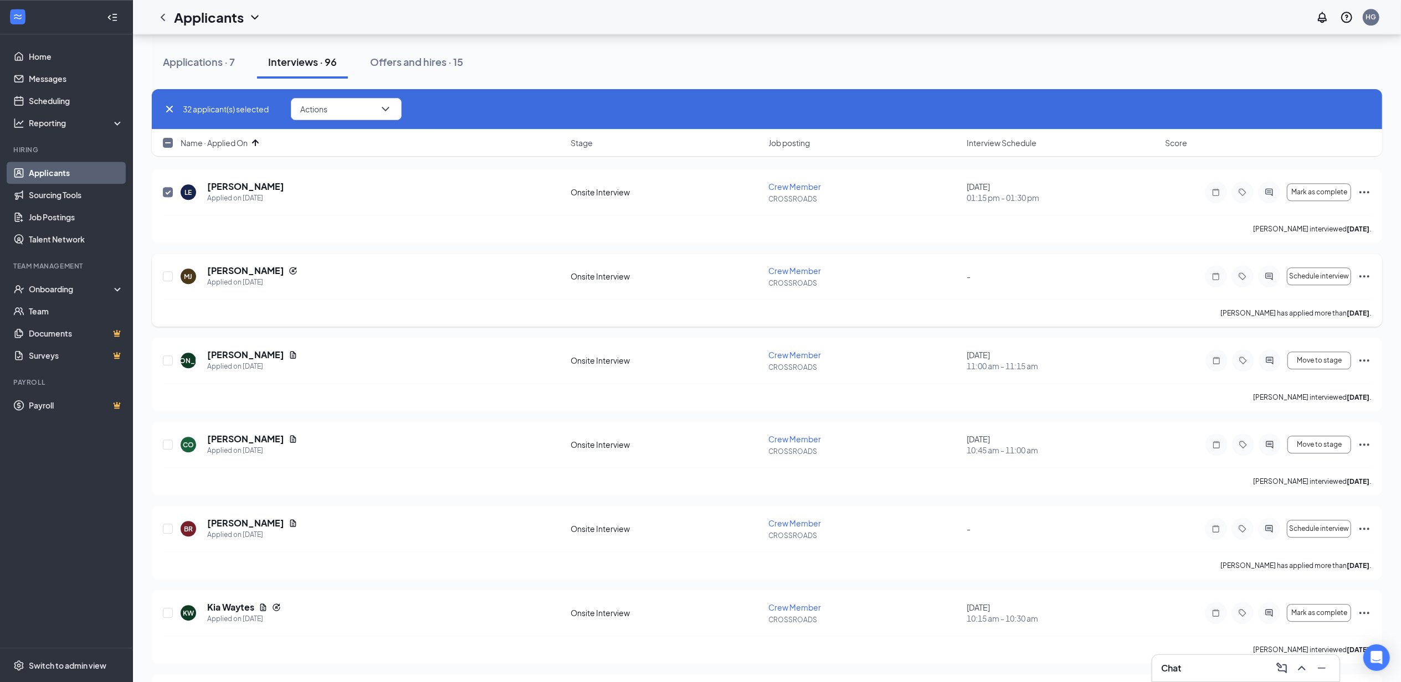
scroll to position [2658, 0]
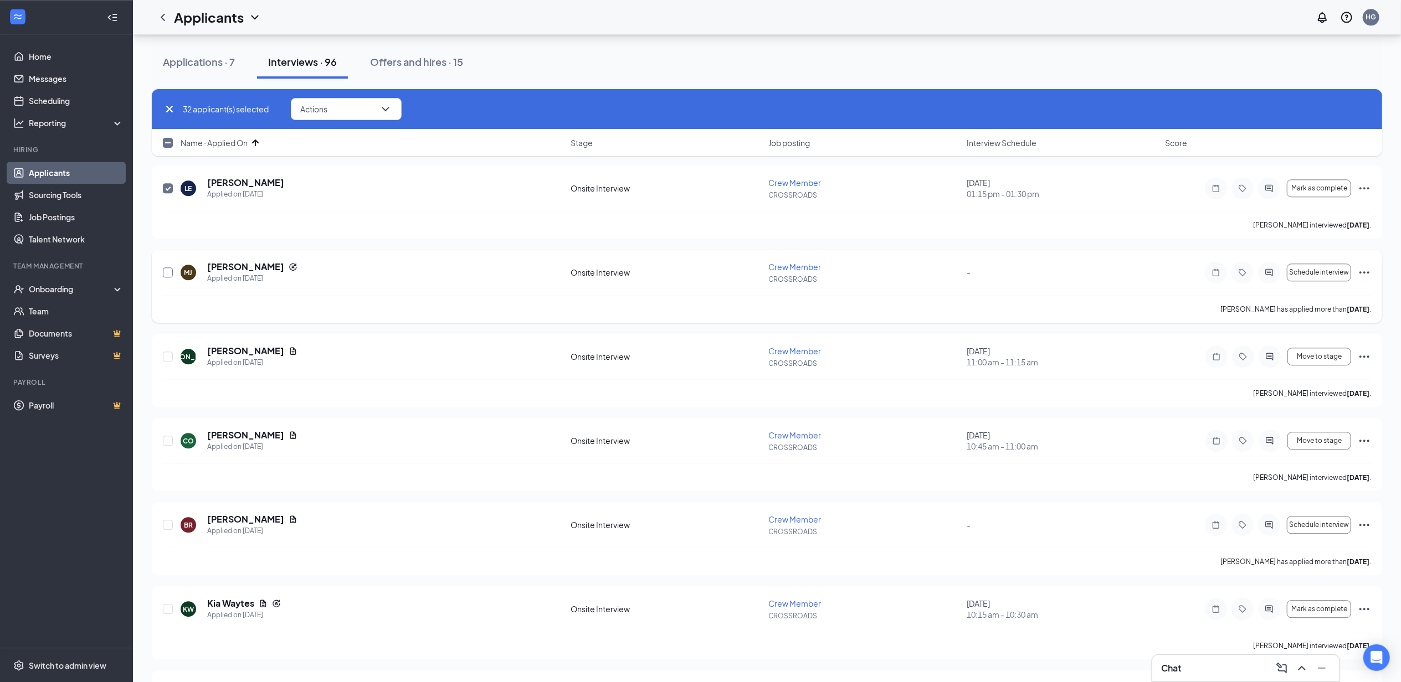
click at [163, 277] on input "checkbox" at bounding box center [168, 273] width 10 height 10
checkbox input "true"
click at [168, 361] on input "checkbox" at bounding box center [168, 357] width 10 height 10
checkbox input "true"
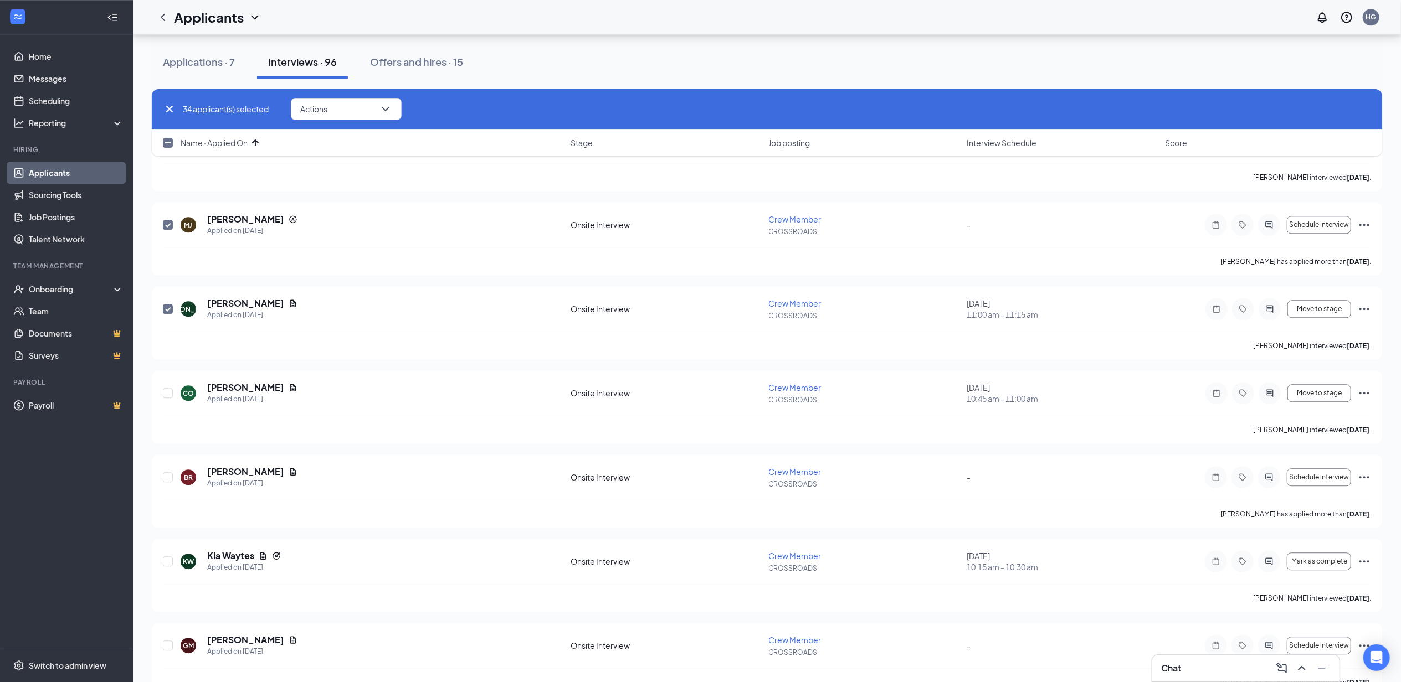
scroll to position [2732, 0]
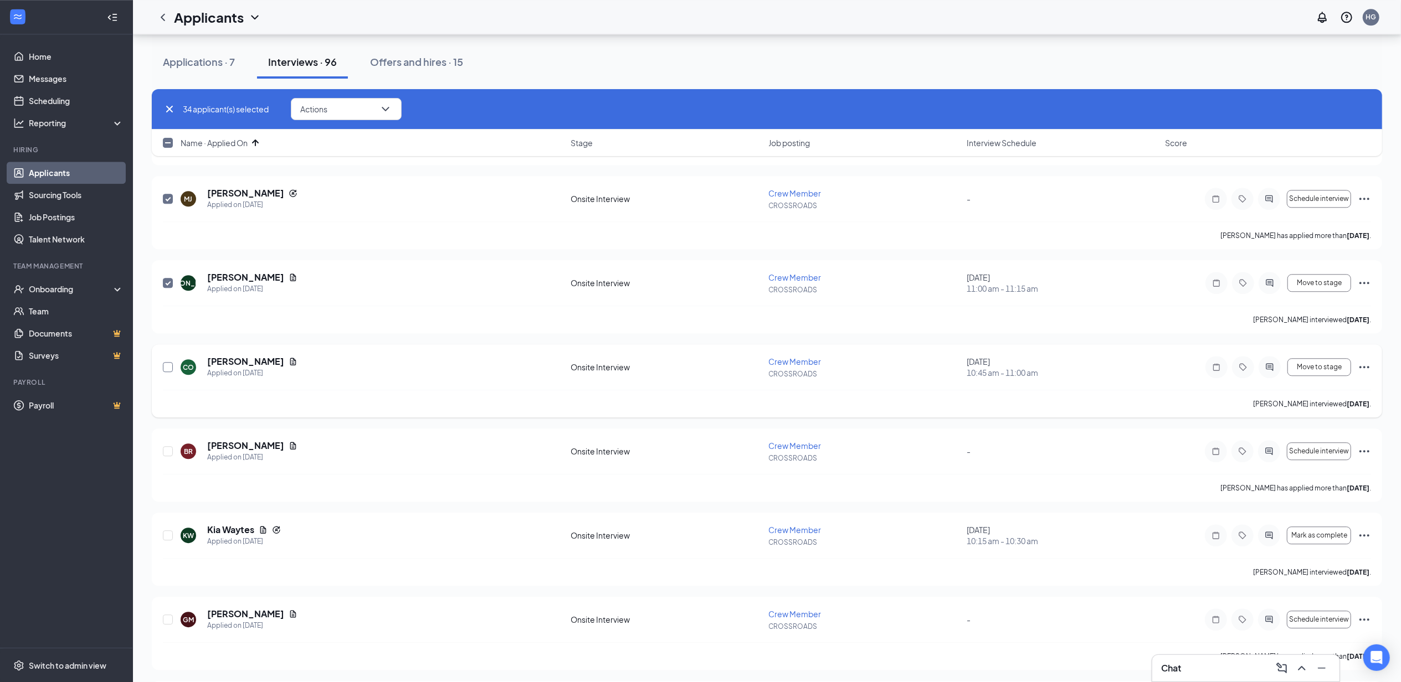
click at [165, 372] on input "checkbox" at bounding box center [168, 367] width 10 height 10
click at [164, 371] on input "checkbox" at bounding box center [168, 367] width 10 height 10
checkbox input "true"
click at [167, 456] on input "checkbox" at bounding box center [168, 451] width 10 height 10
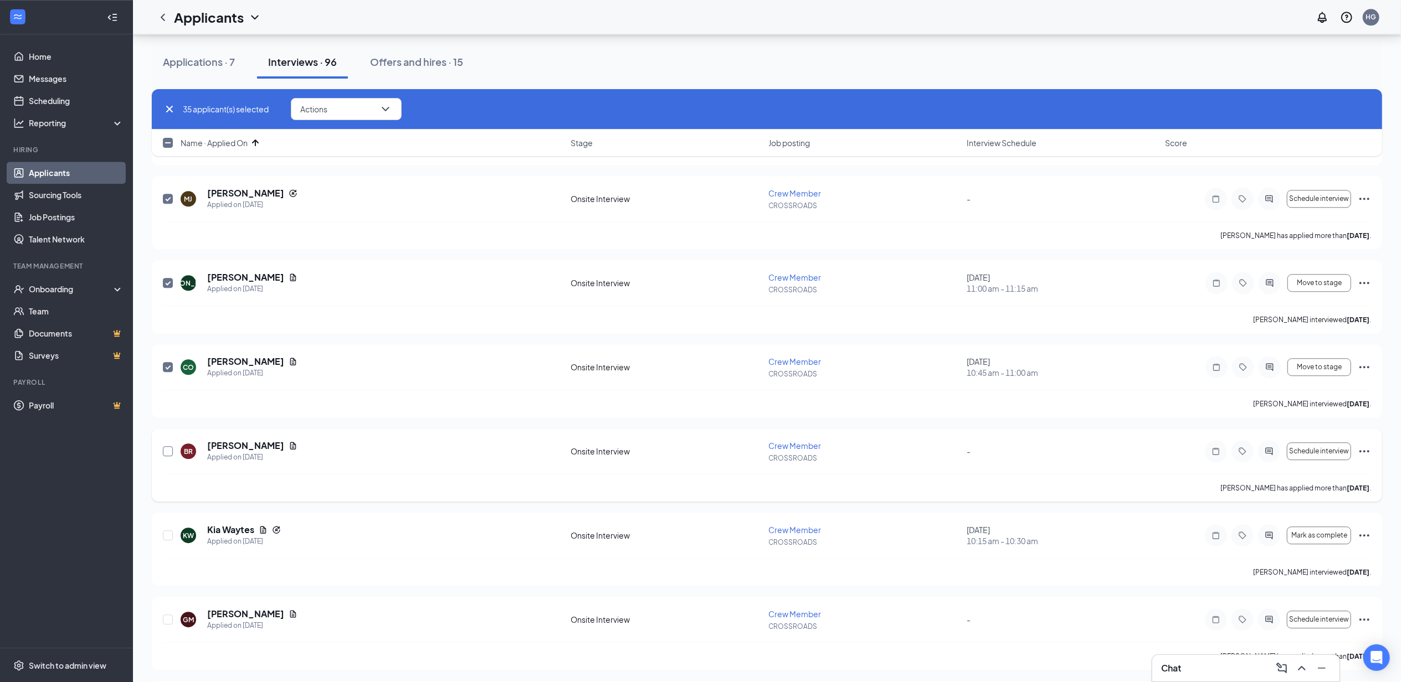
checkbox input "true"
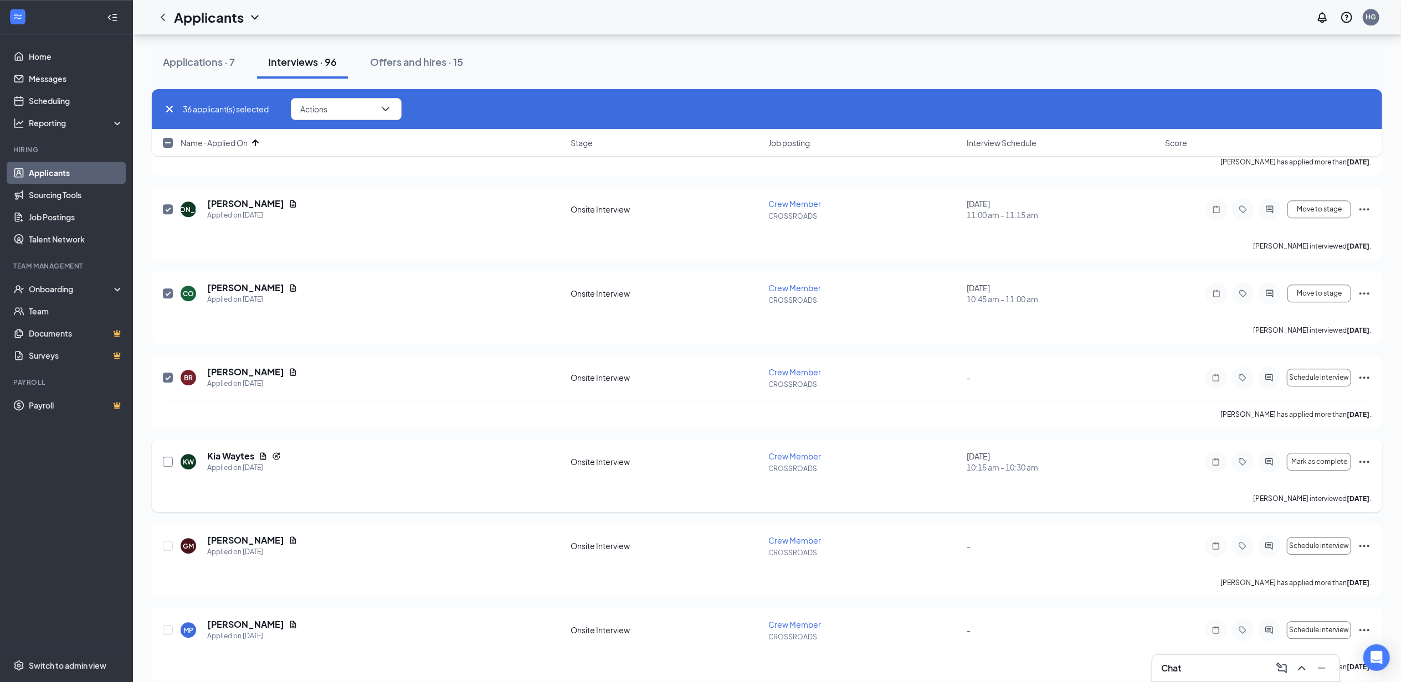
click at [172, 472] on div at bounding box center [168, 461] width 11 height 23
click at [169, 467] on input "checkbox" at bounding box center [168, 462] width 10 height 10
checkbox input "true"
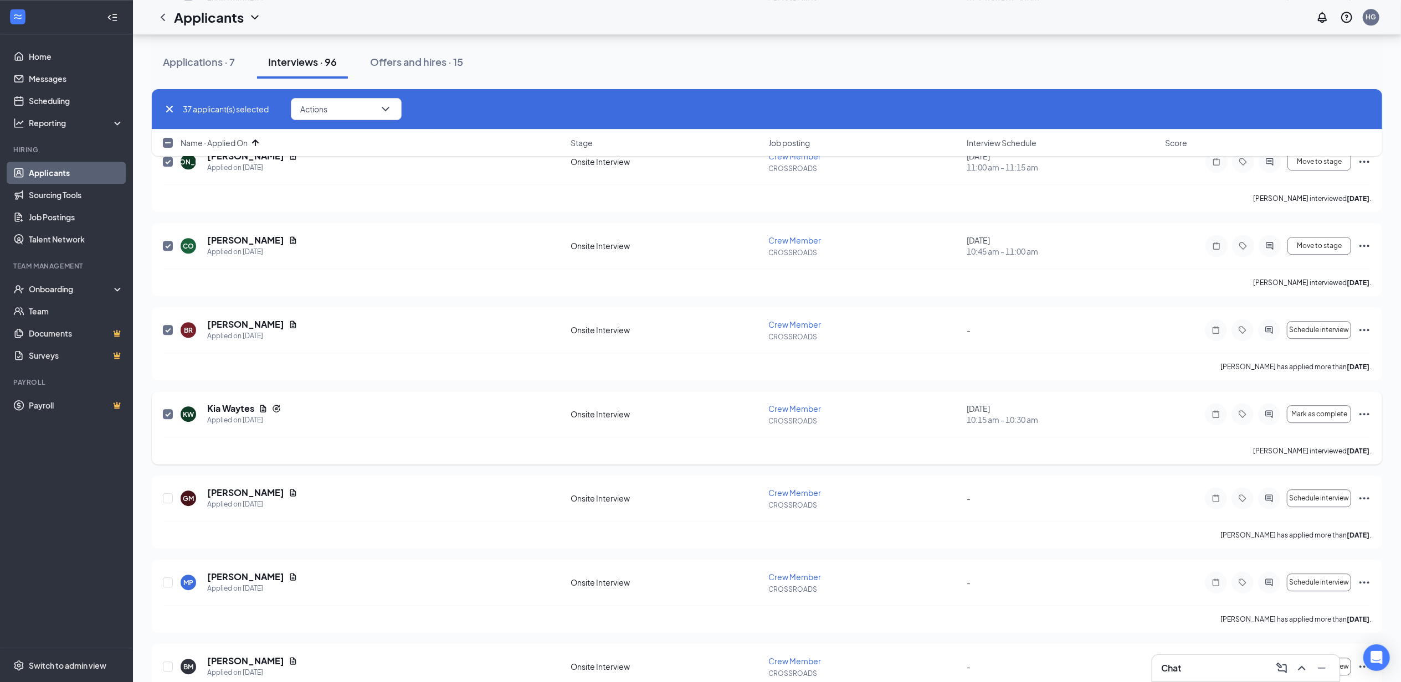
scroll to position [2880, 0]
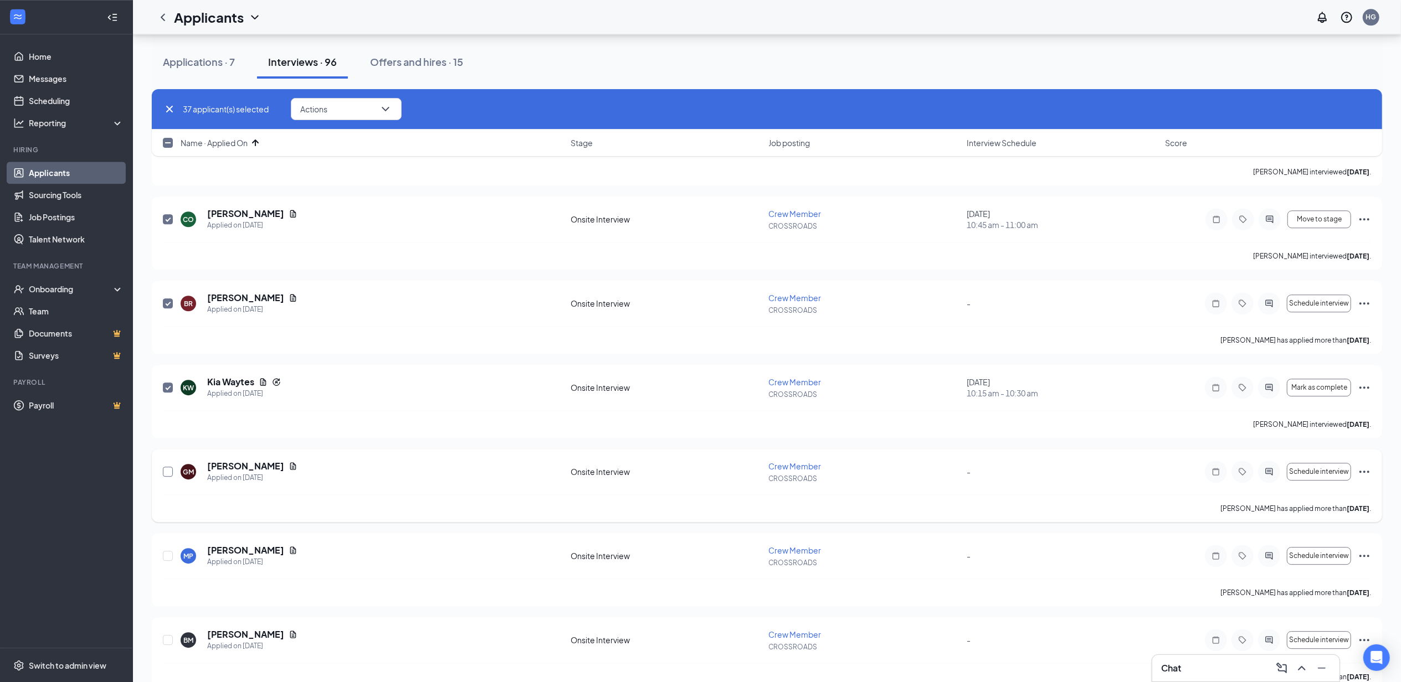
click at [166, 477] on input "checkbox" at bounding box center [168, 472] width 10 height 10
checkbox input "true"
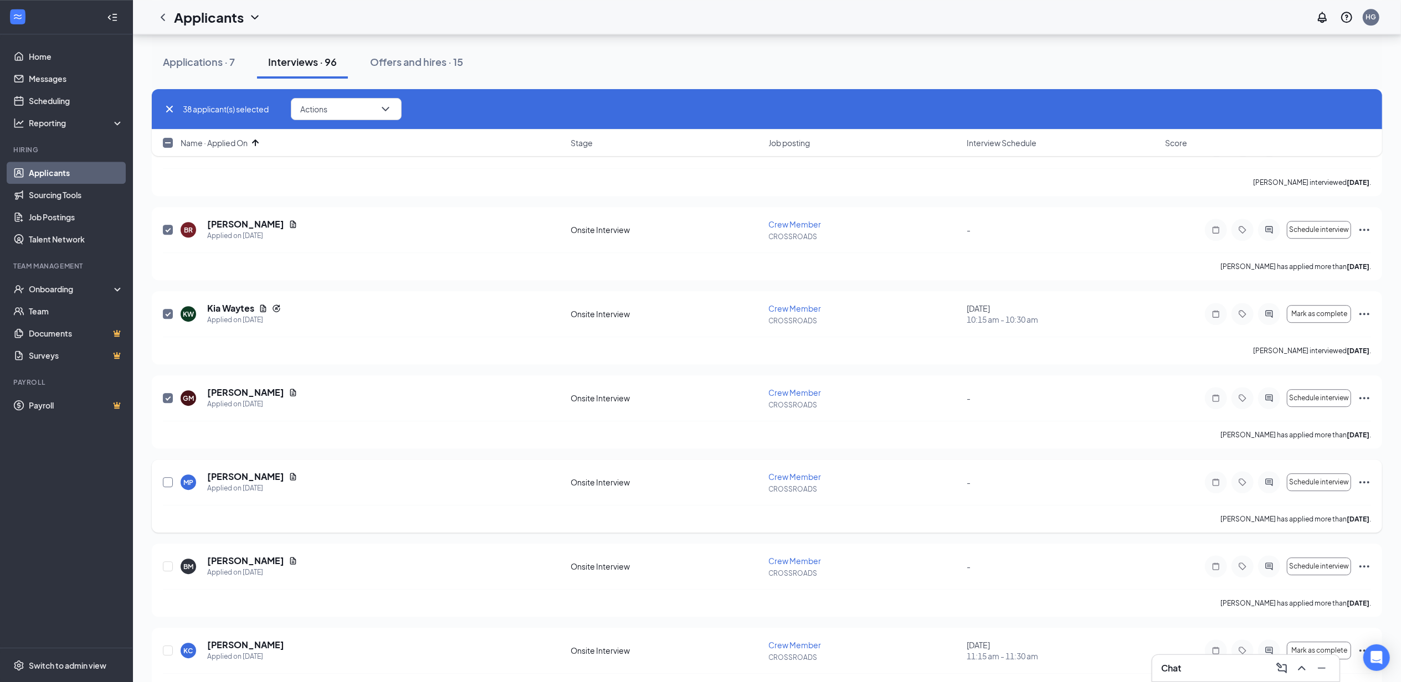
click at [163, 487] on input "checkbox" at bounding box center [168, 482] width 10 height 10
checkbox input "true"
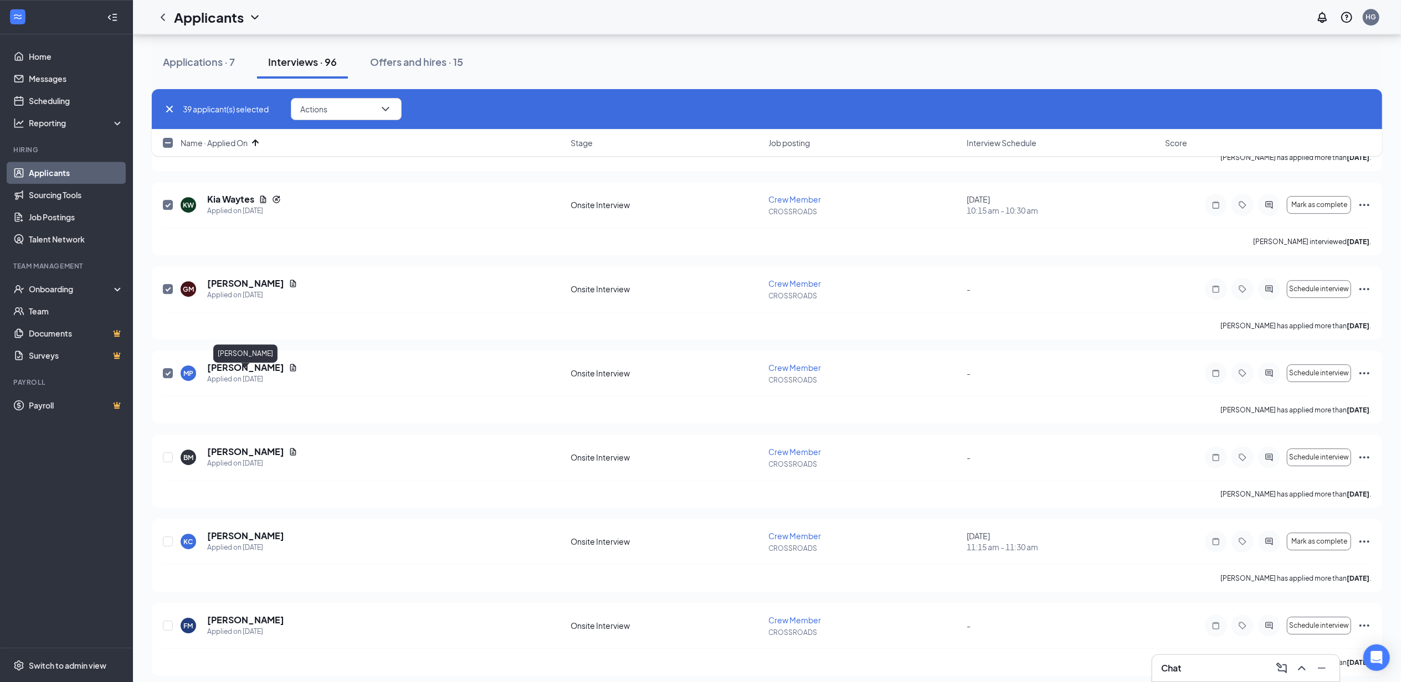
scroll to position [3102, 0]
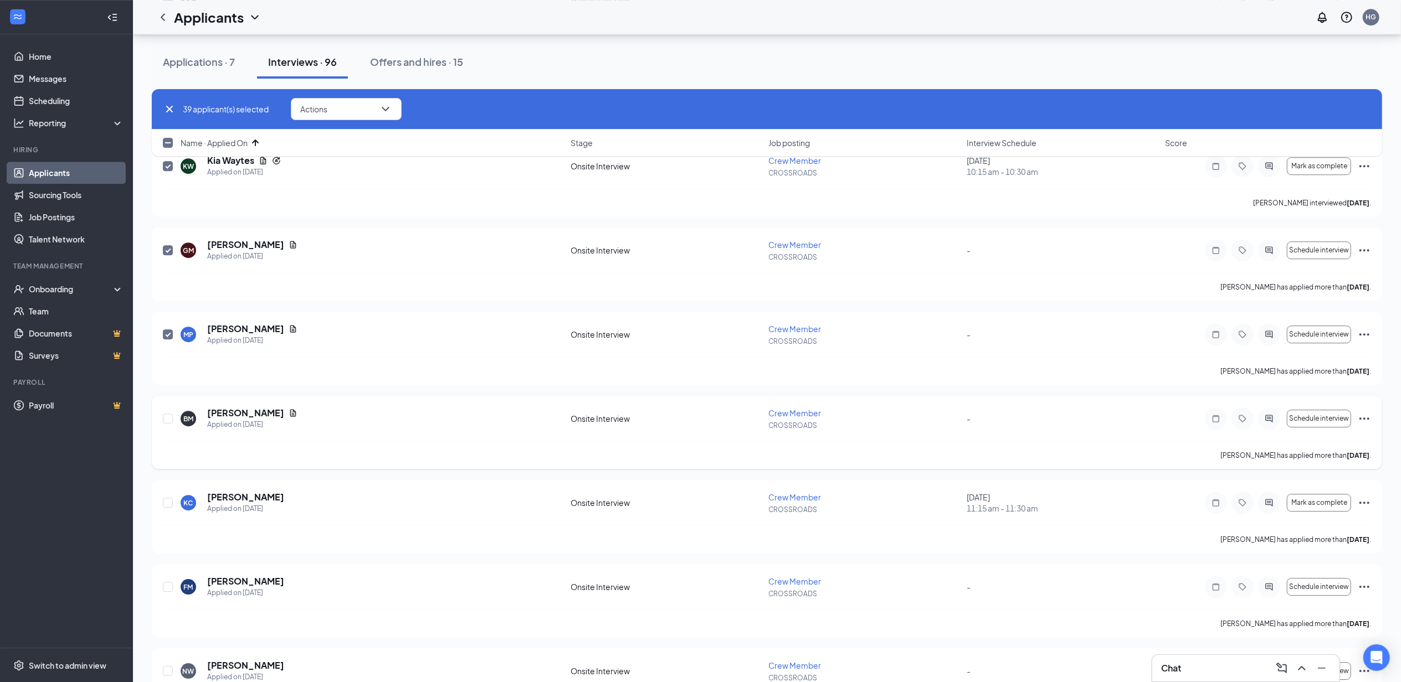
click at [158, 420] on div "[PERSON_NAME] Applied on [DATE] Onsite Interview Crew Member CROSSROADS - Sched…" at bounding box center [767, 432] width 1230 height 73
click at [167, 424] on input "checkbox" at bounding box center [168, 419] width 10 height 10
checkbox input "true"
click at [169, 507] on input "checkbox" at bounding box center [168, 503] width 10 height 10
checkbox input "true"
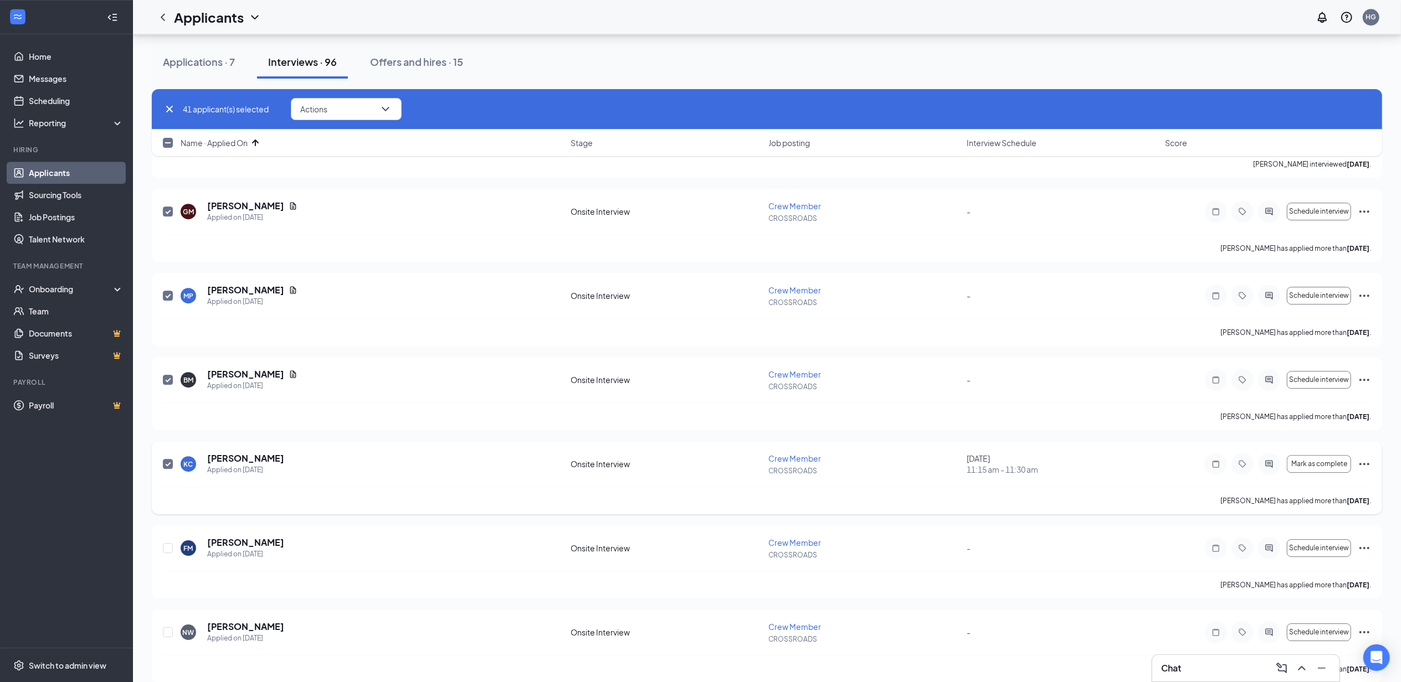
scroll to position [3175, 0]
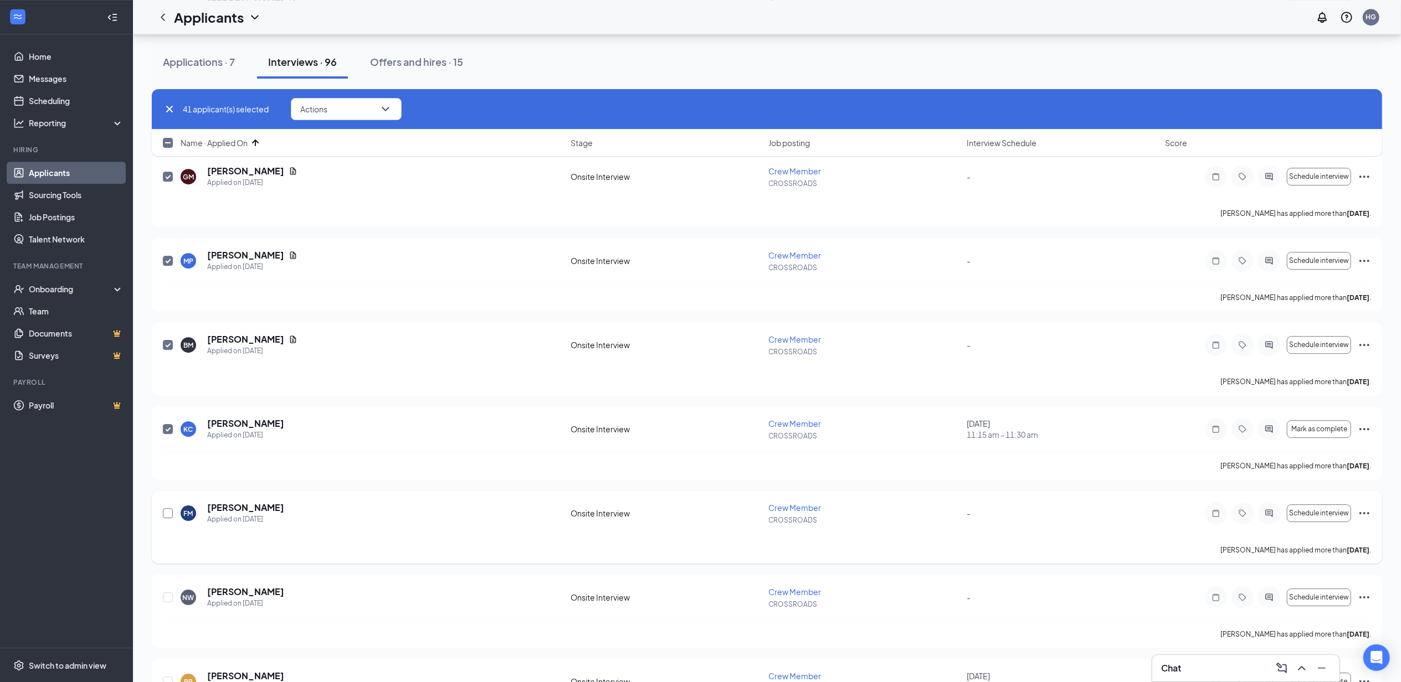
click at [166, 518] on input "checkbox" at bounding box center [168, 513] width 10 height 10
checkbox input "true"
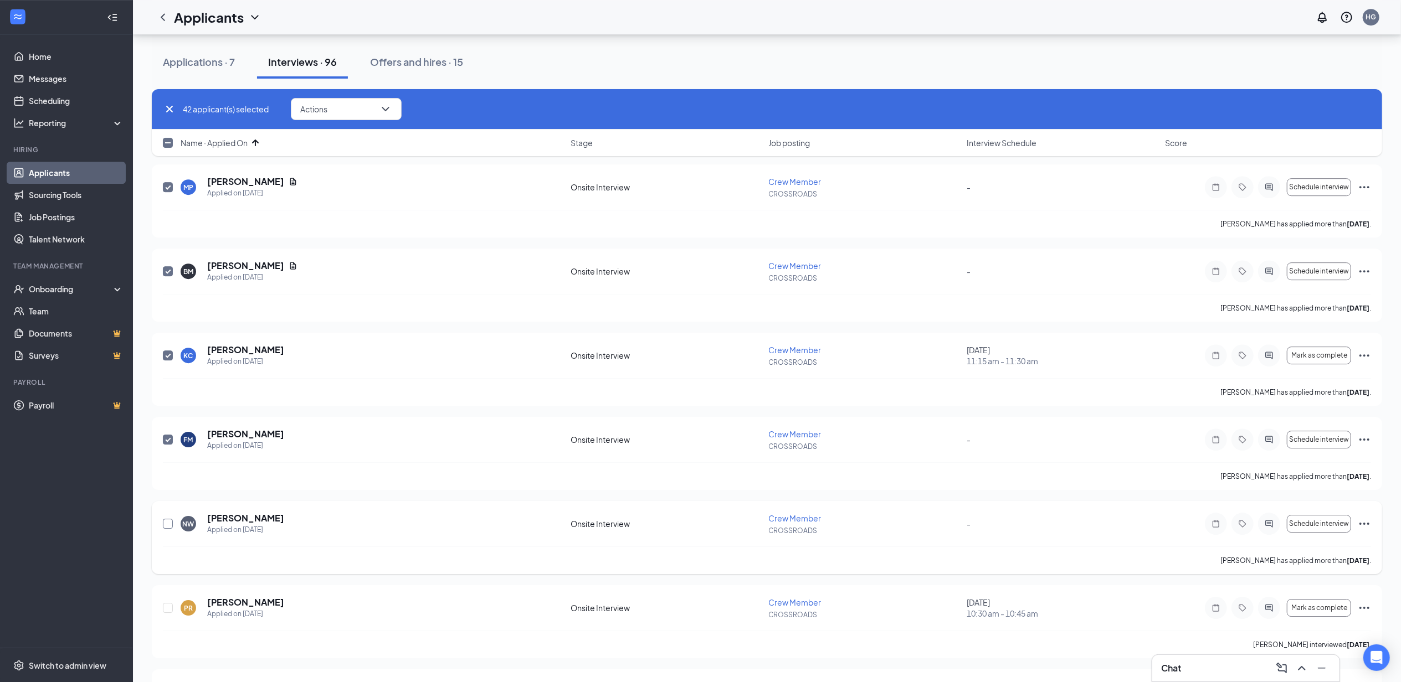
click at [171, 529] on input "checkbox" at bounding box center [168, 524] width 10 height 10
checkbox input "true"
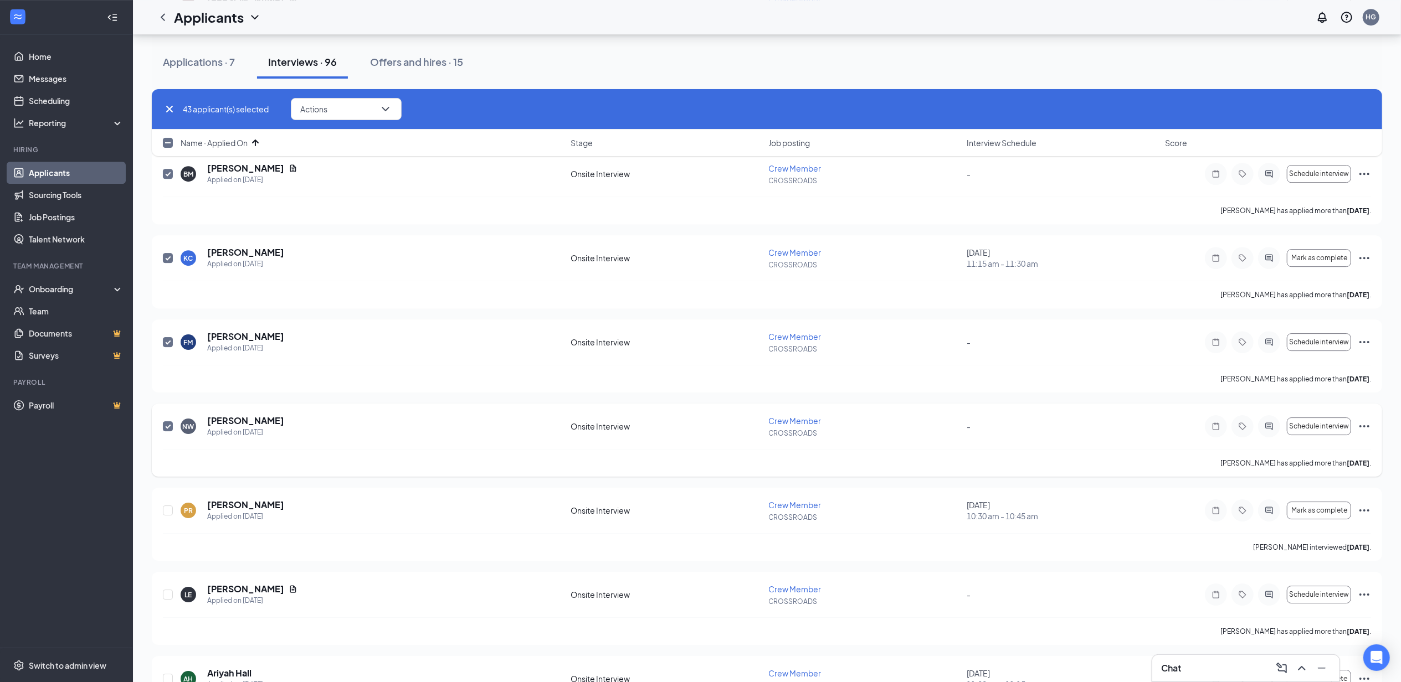
scroll to position [3397, 0]
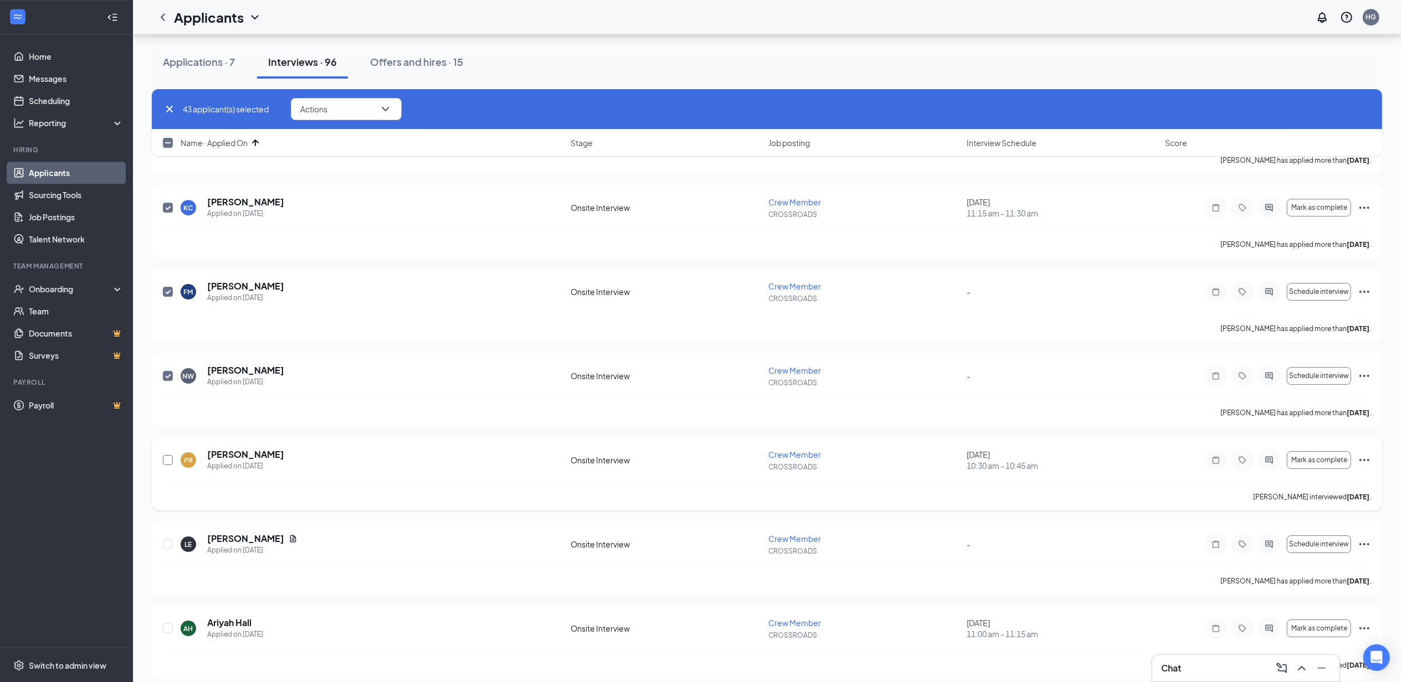
click at [167, 465] on input "checkbox" at bounding box center [168, 460] width 10 height 10
checkbox input "true"
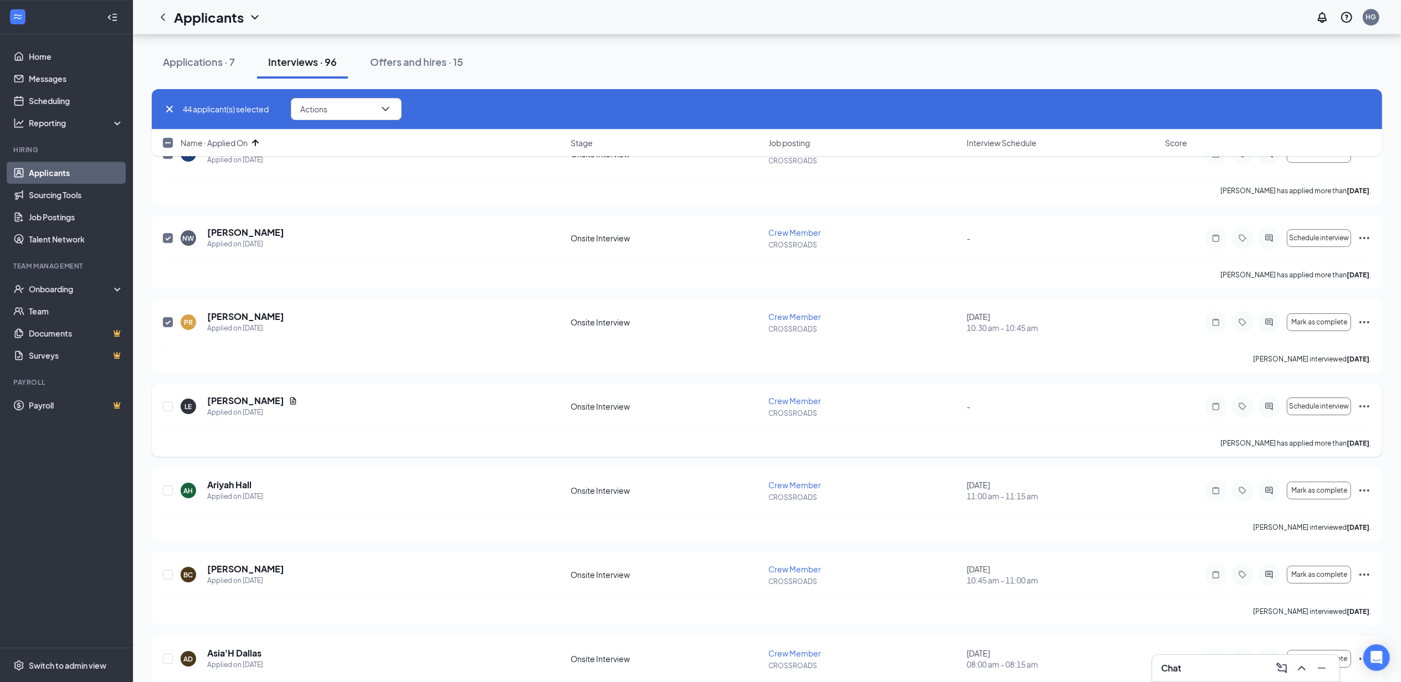
scroll to position [3545, 0]
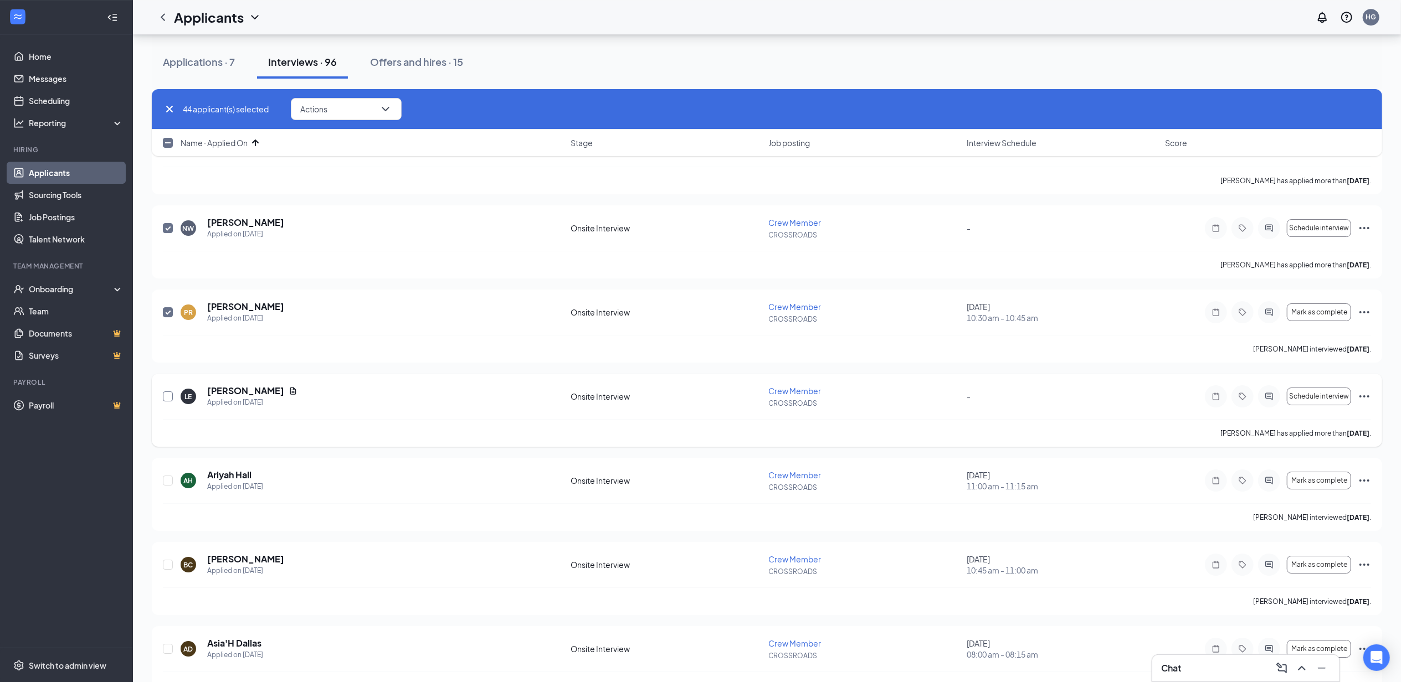
click at [171, 402] on input "checkbox" at bounding box center [168, 397] width 10 height 10
checkbox input "false"
click at [327, 110] on span "Actions" at bounding box center [313, 109] width 27 height 8
click at [357, 373] on p "Reject" at bounding box center [348, 371] width 95 height 11
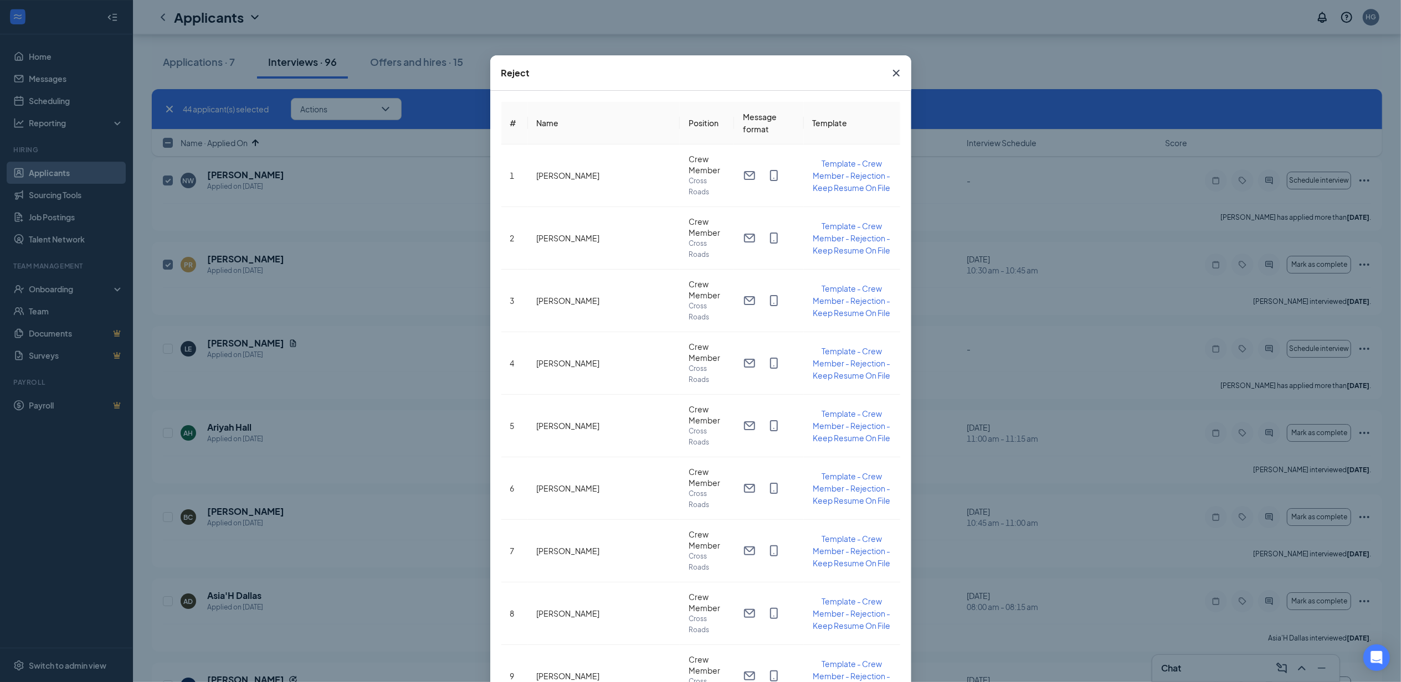
scroll to position [3618, 0]
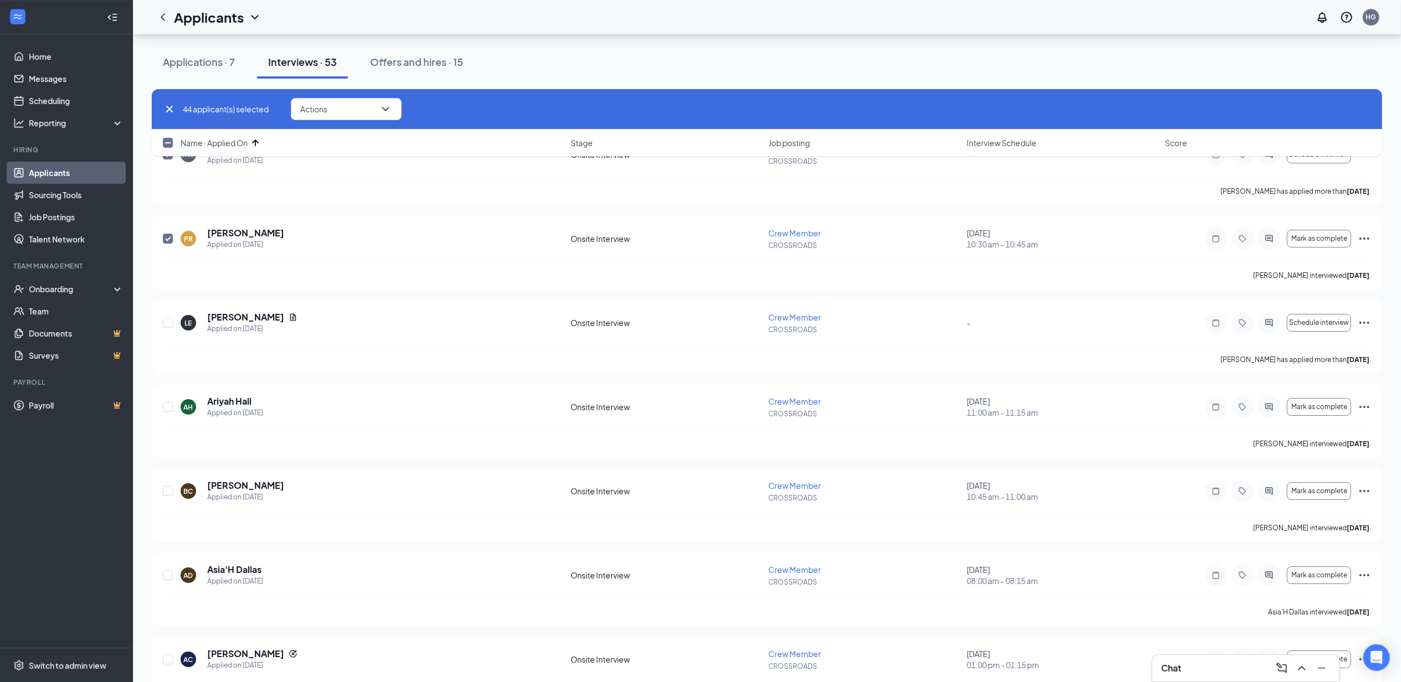
checkbox input "false"
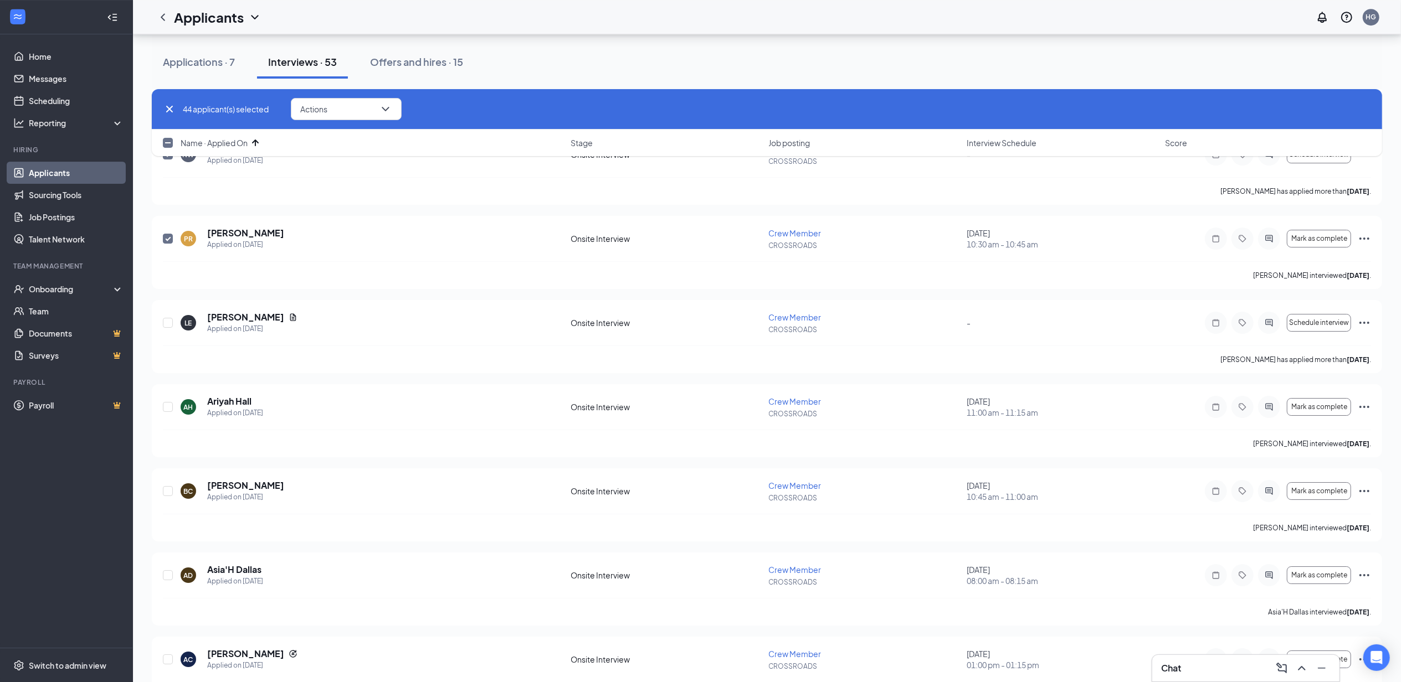
checkbox input "false"
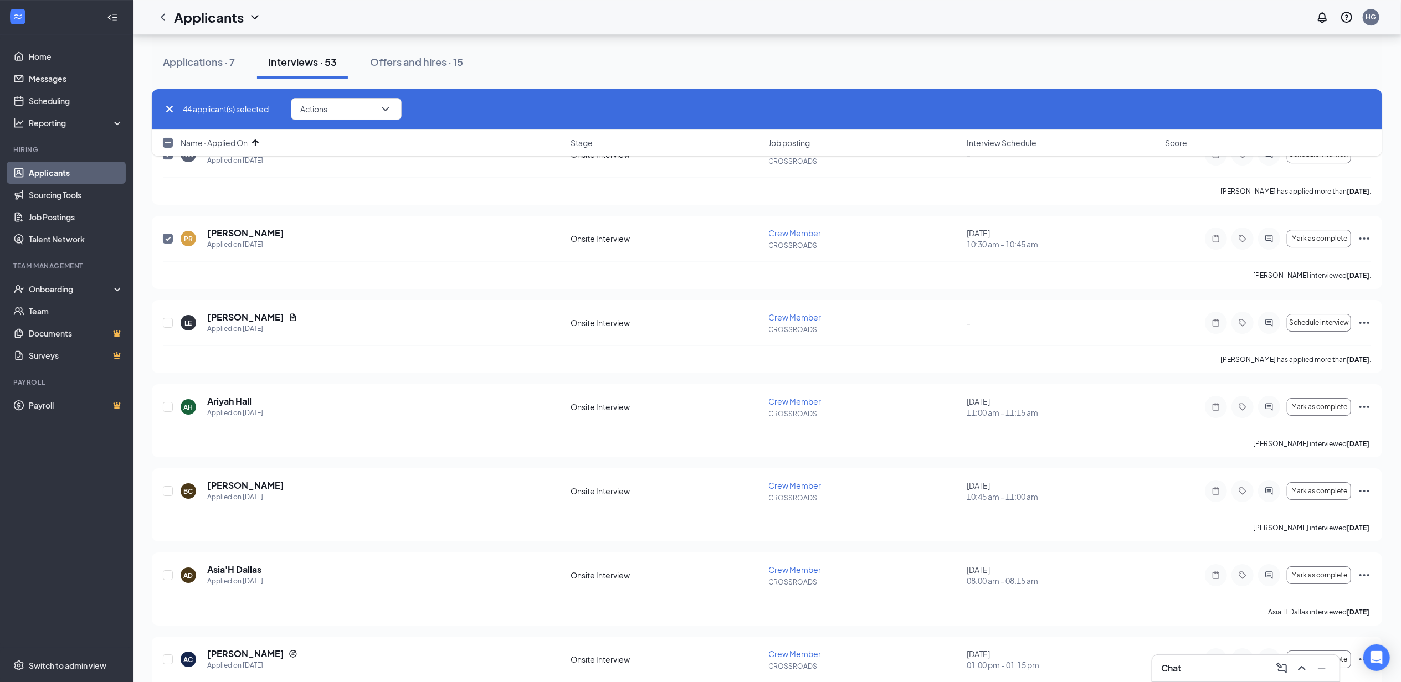
checkbox input "false"
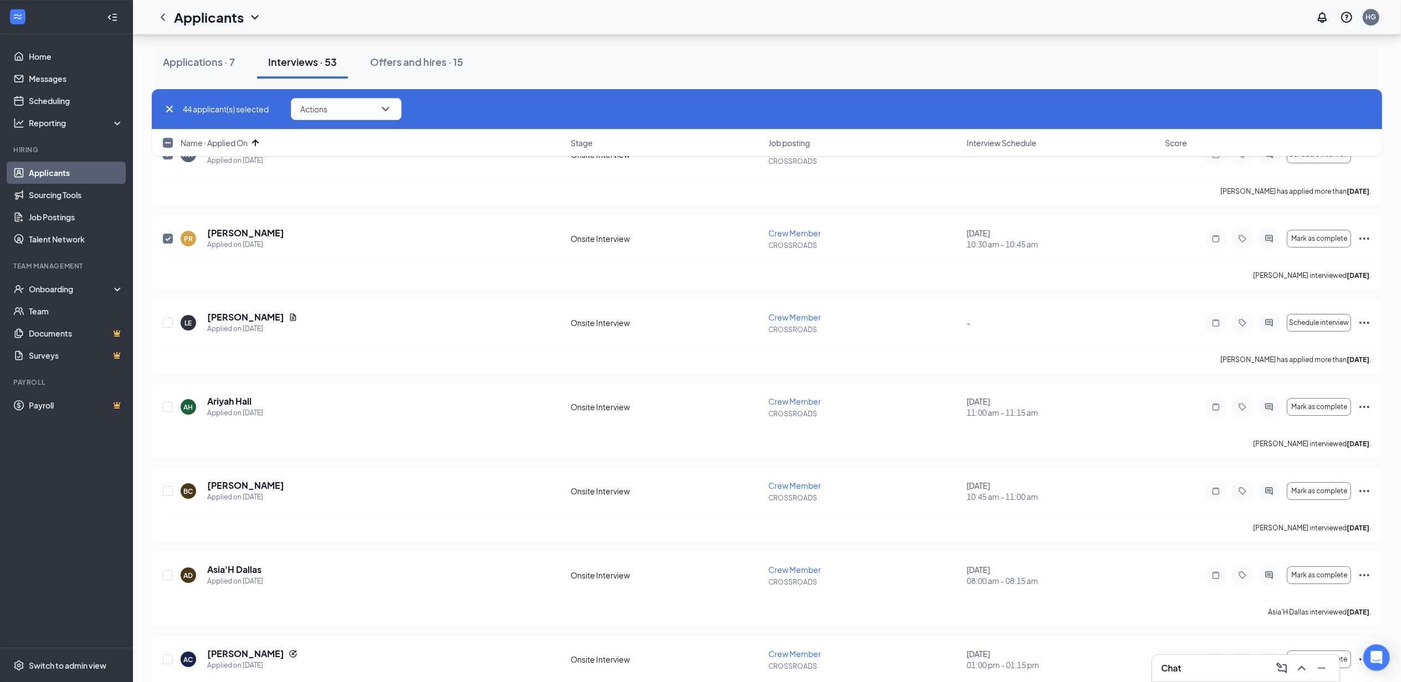
checkbox input "false"
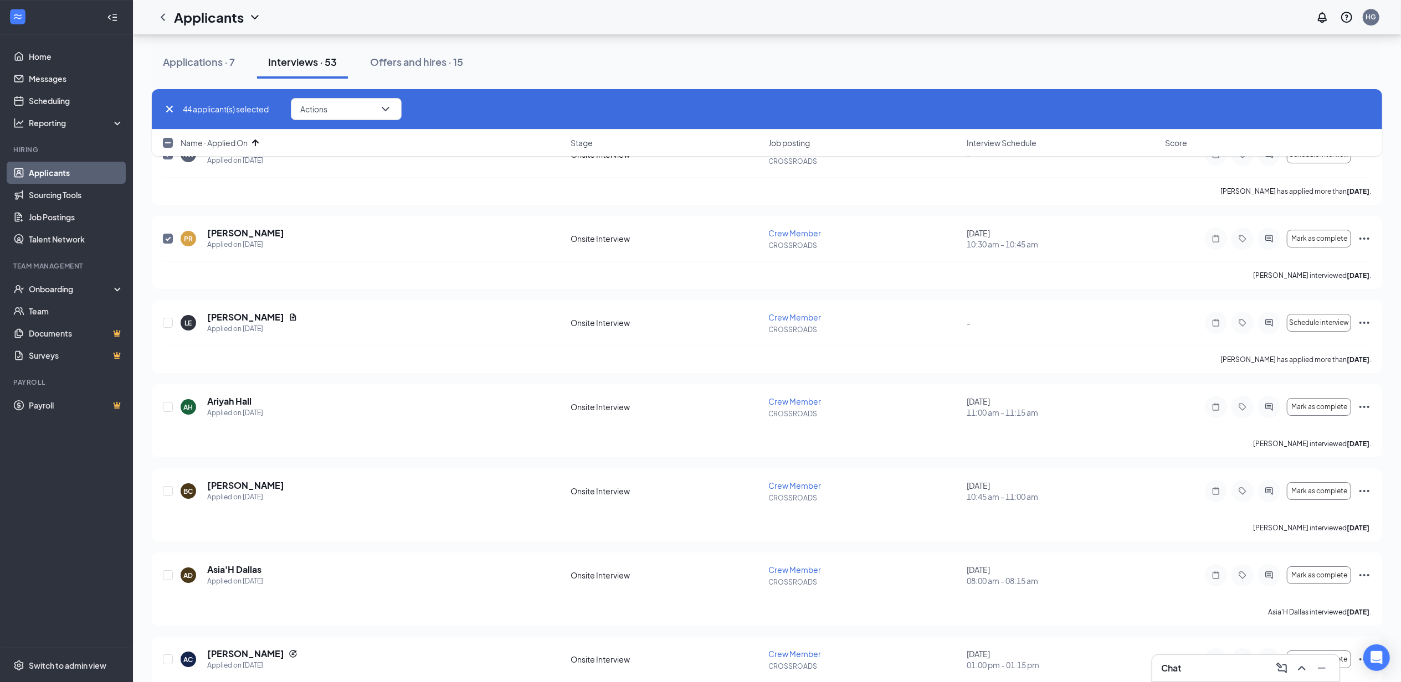
checkbox input "false"
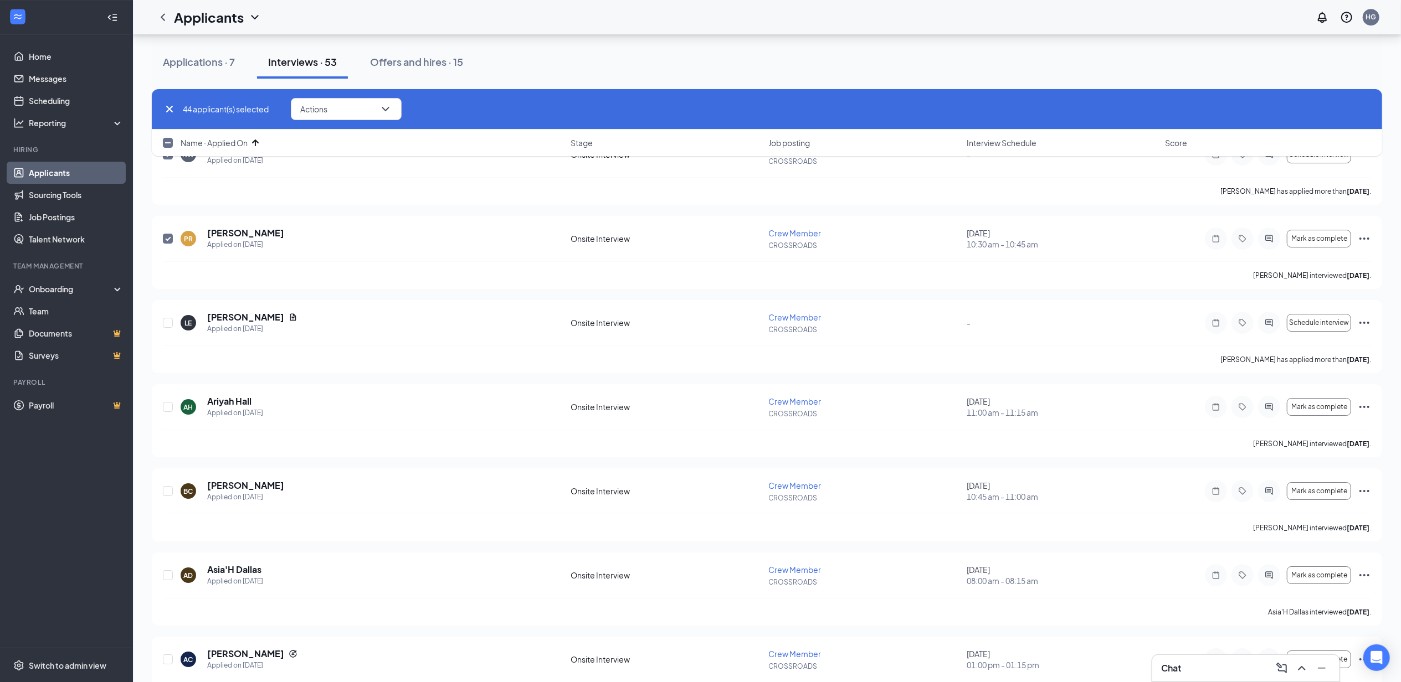
checkbox input "false"
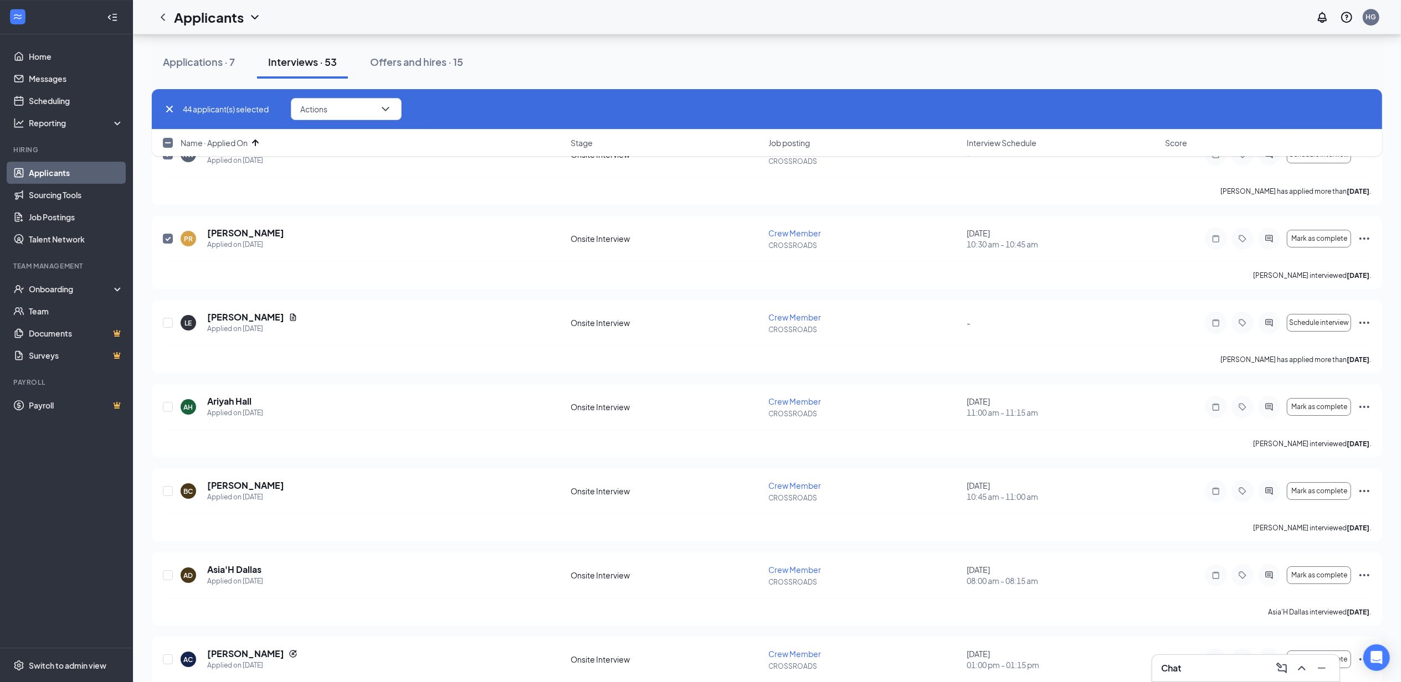
checkbox input "false"
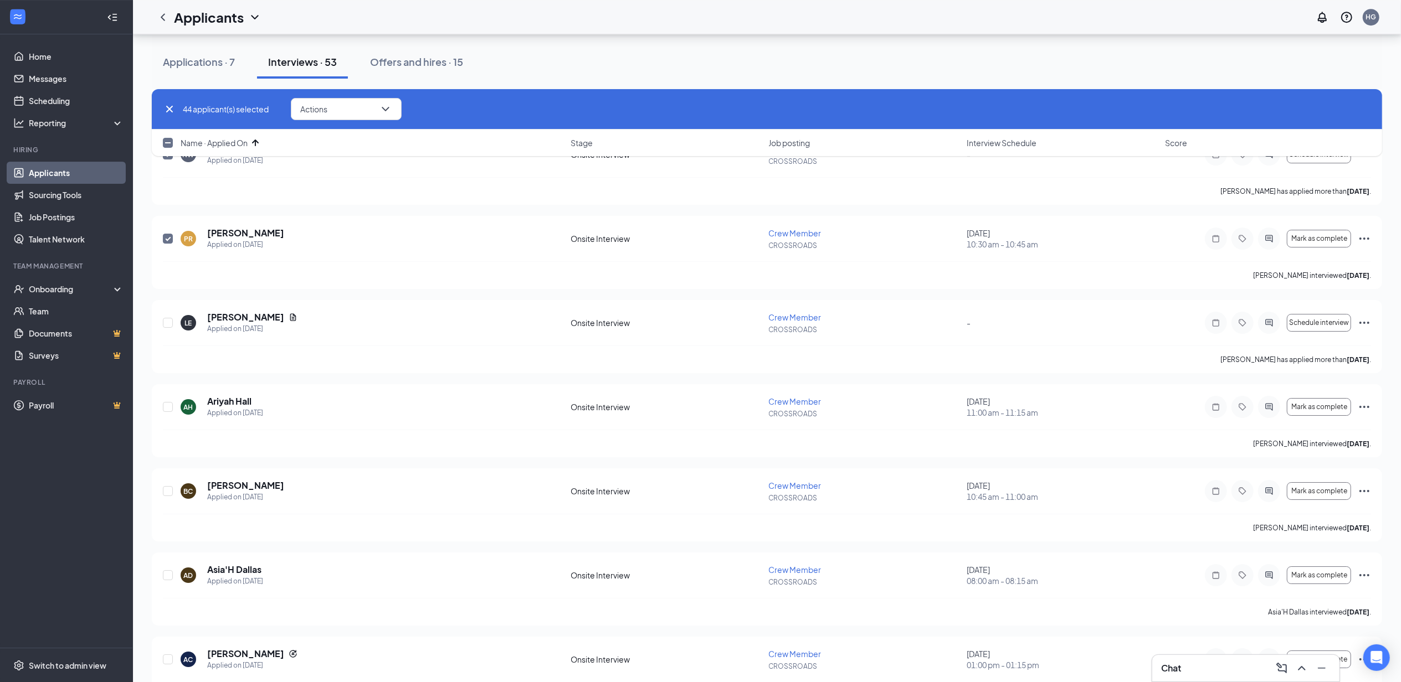
checkbox input "false"
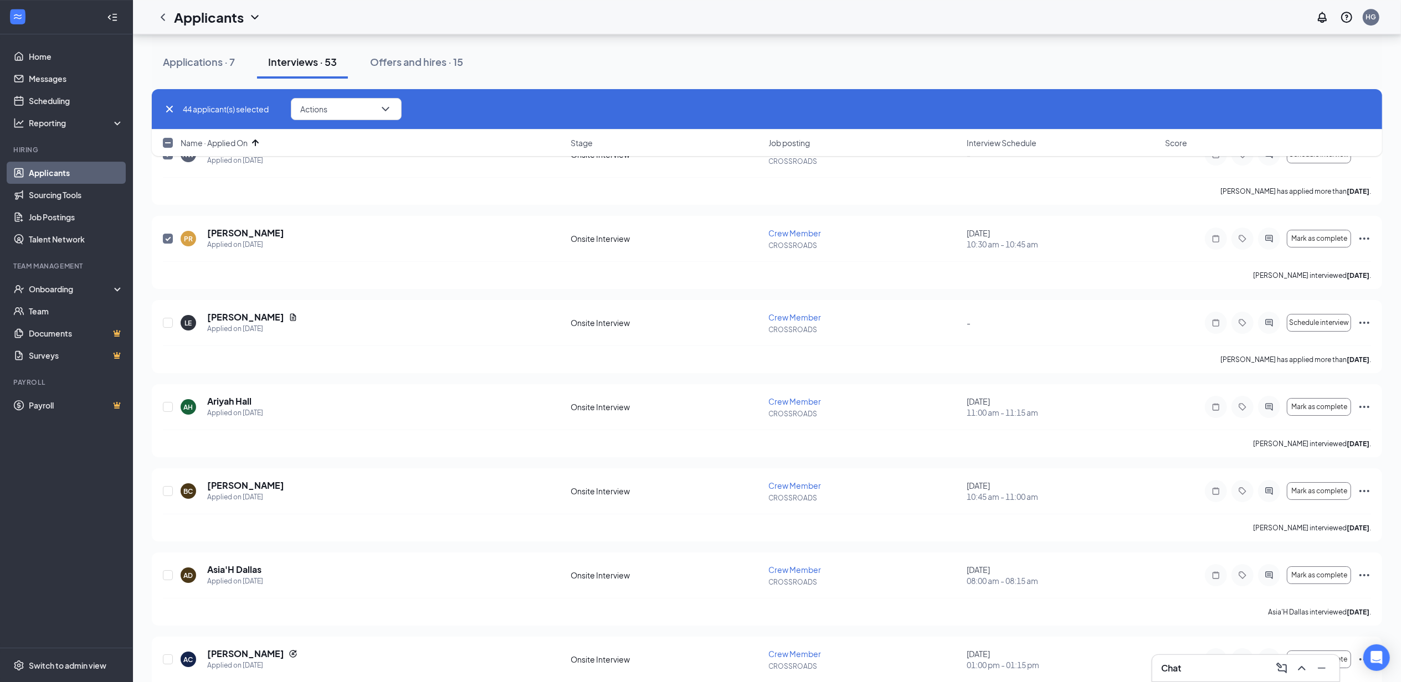
checkbox input "false"
